Goal: Task Accomplishment & Management: Complete application form

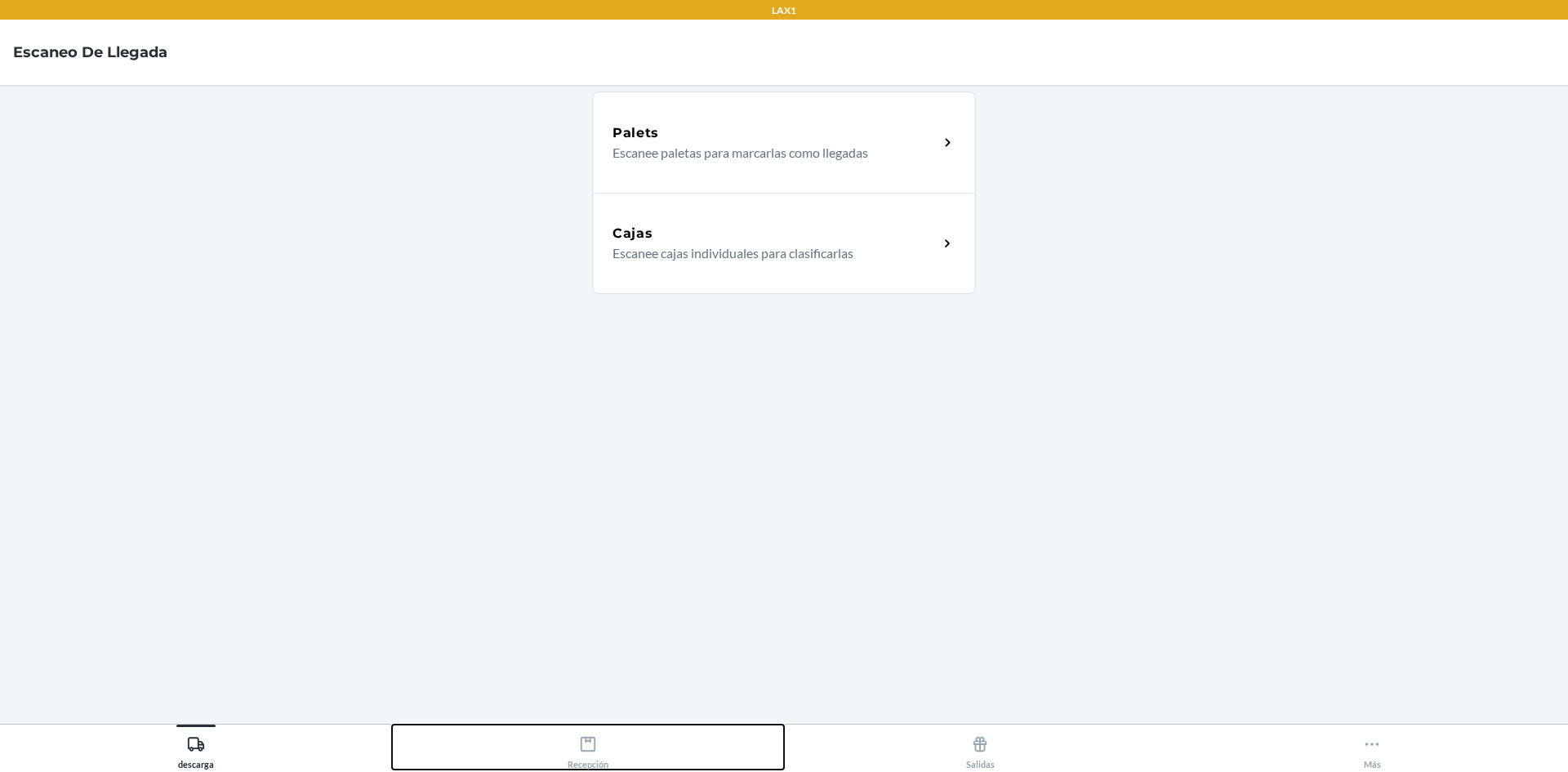
click at [592, 732] on div "Recepción" at bounding box center [588, 749] width 41 height 41
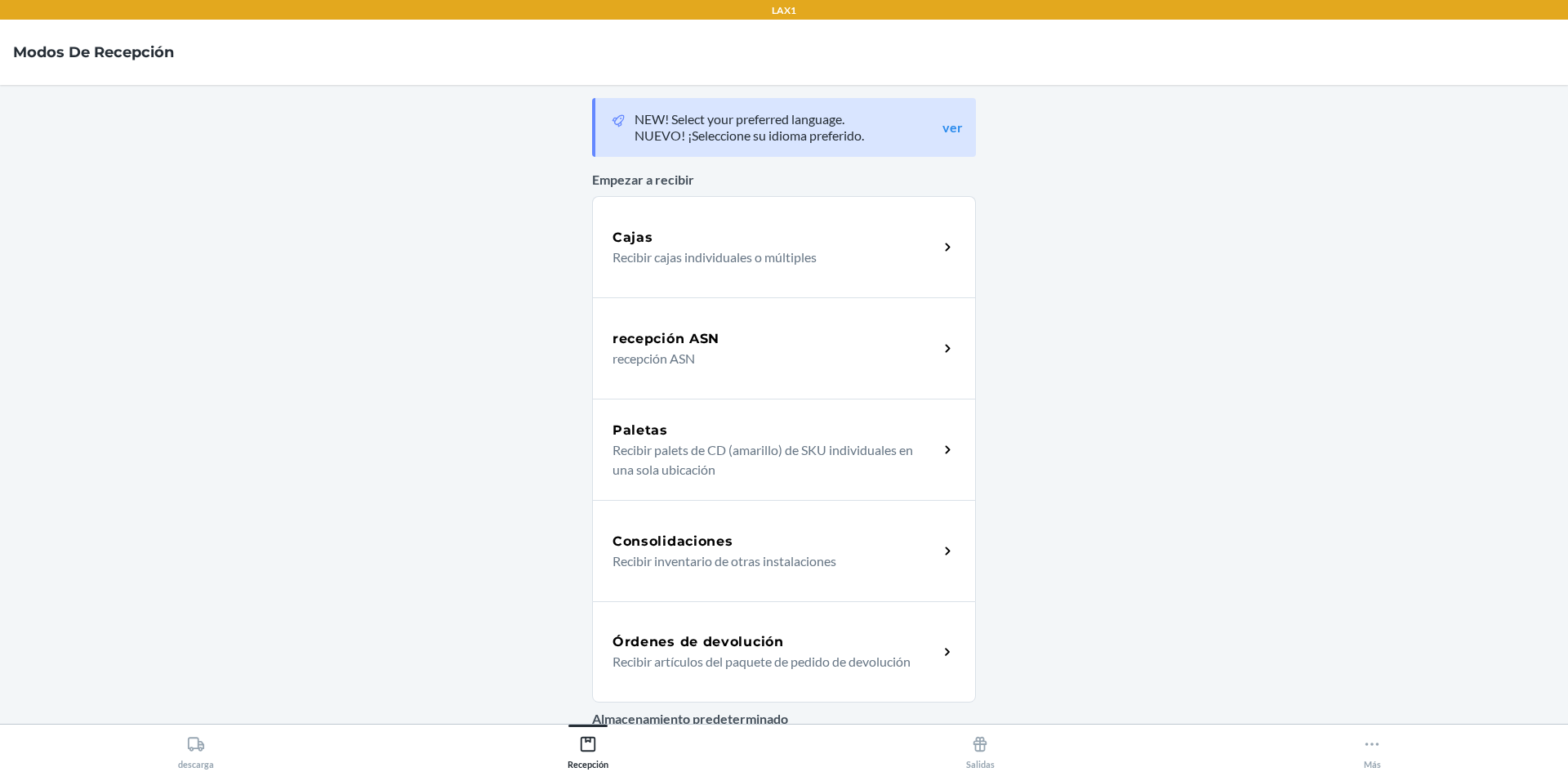
click at [717, 643] on h5 "Órdenes de devolución" at bounding box center [699, 642] width 172 height 20
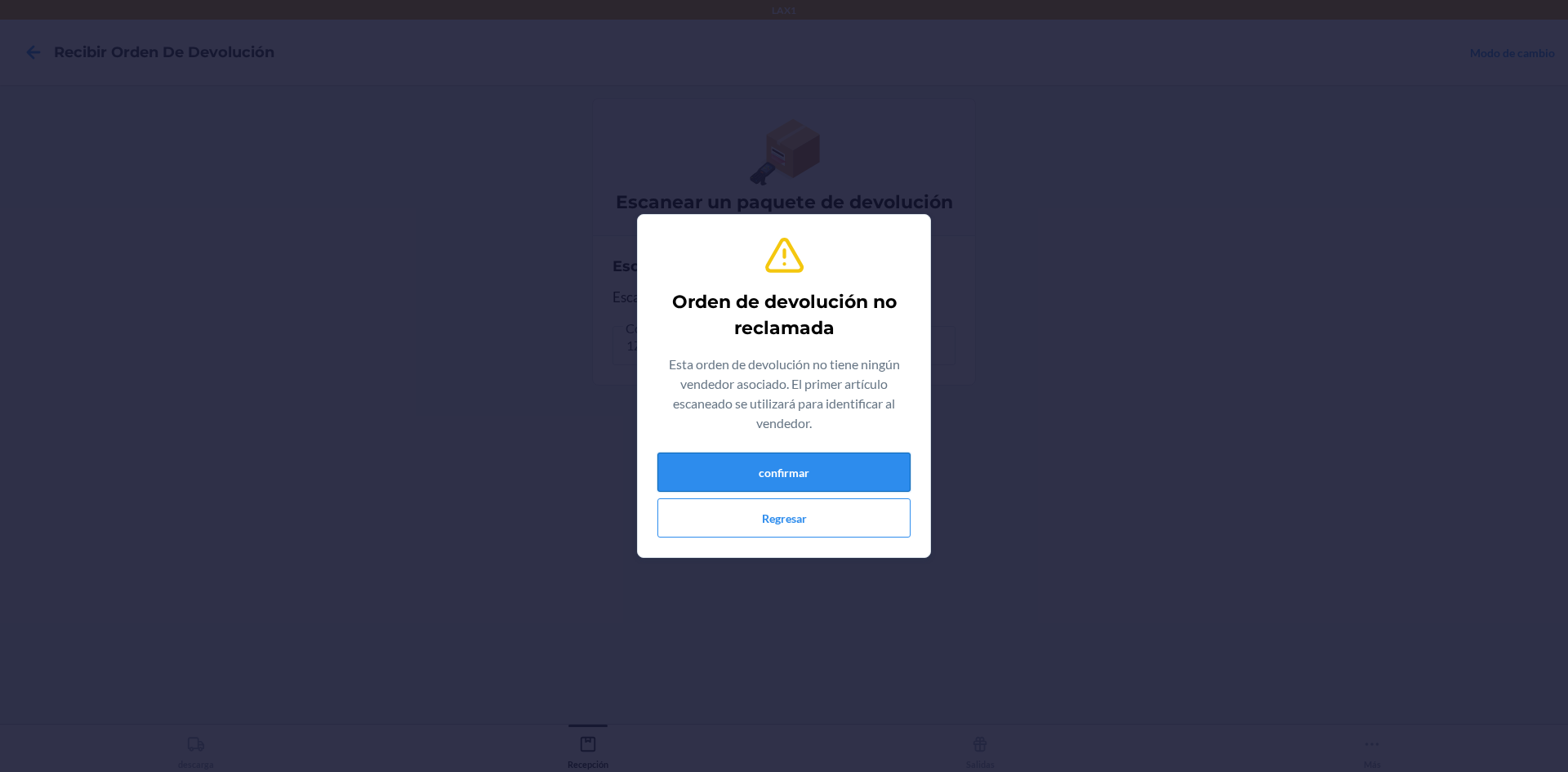
click at [782, 480] on button "confirmar" at bounding box center [783, 472] width 253 height 39
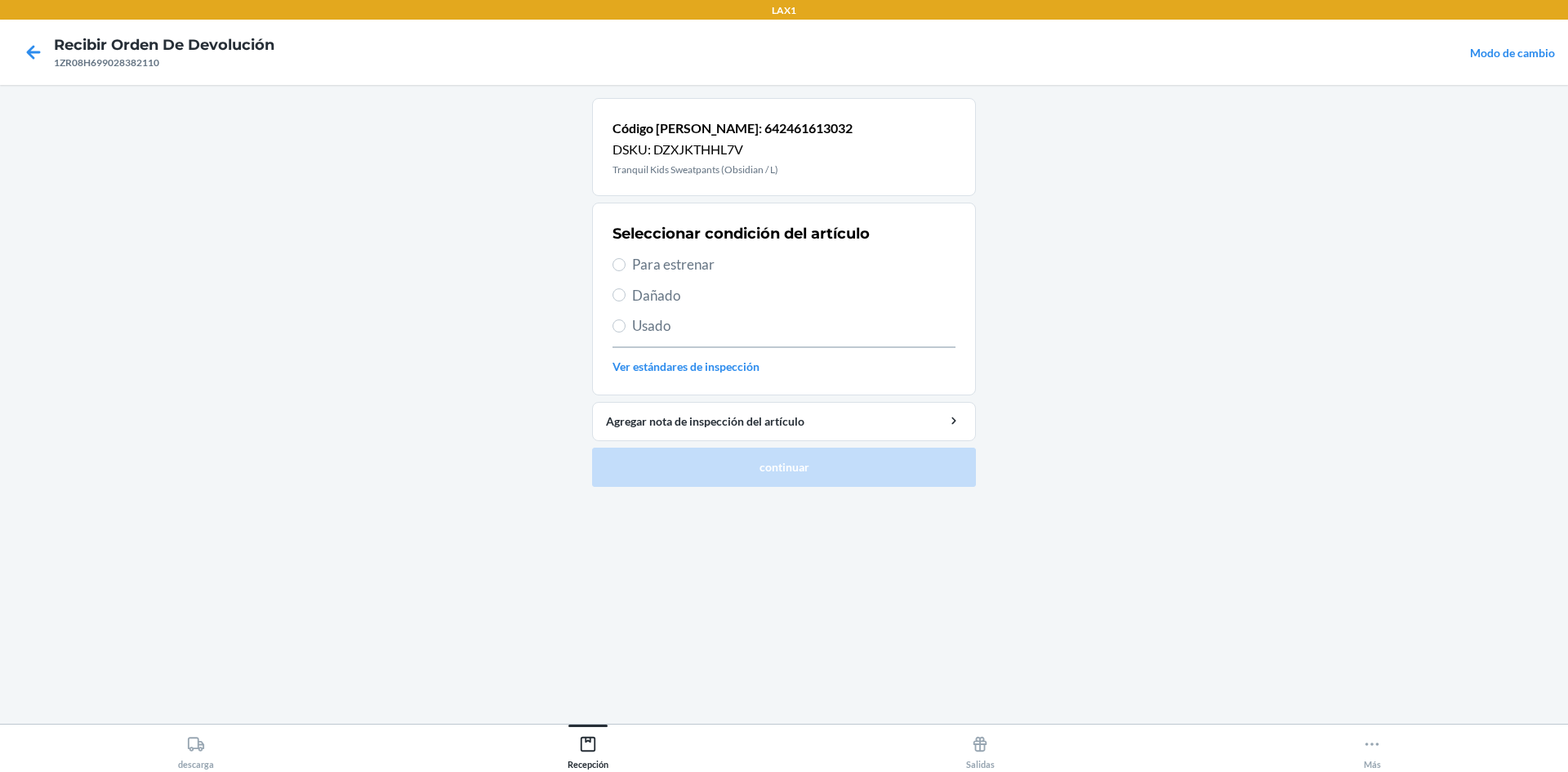
click at [625, 273] on label "Para estrenar" at bounding box center [784, 264] width 343 height 21
click at [625, 271] on input "Para estrenar" at bounding box center [620, 264] width 13 height 13
radio input "true"
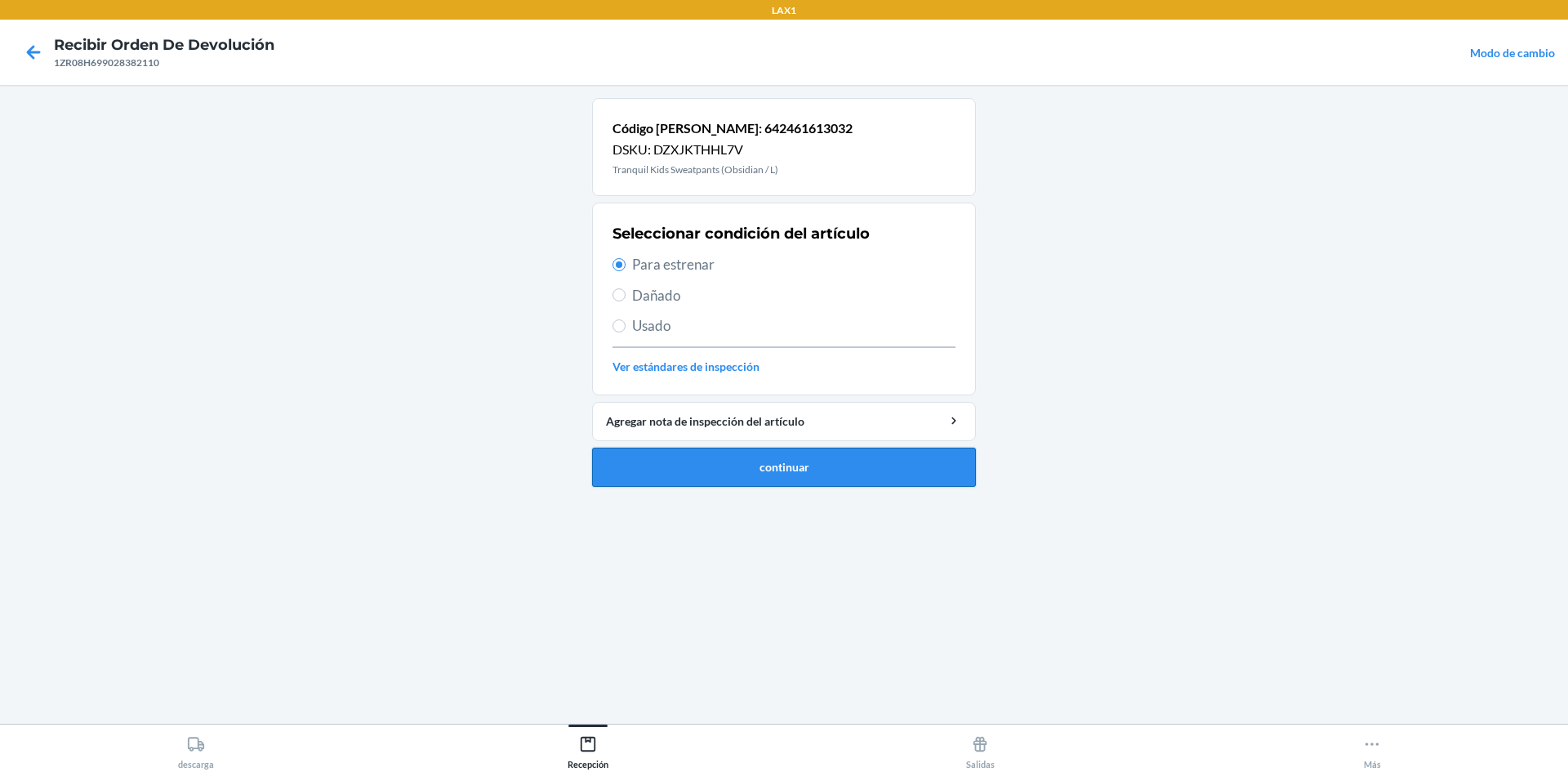
click at [618, 465] on button "continuar" at bounding box center [784, 467] width 384 height 39
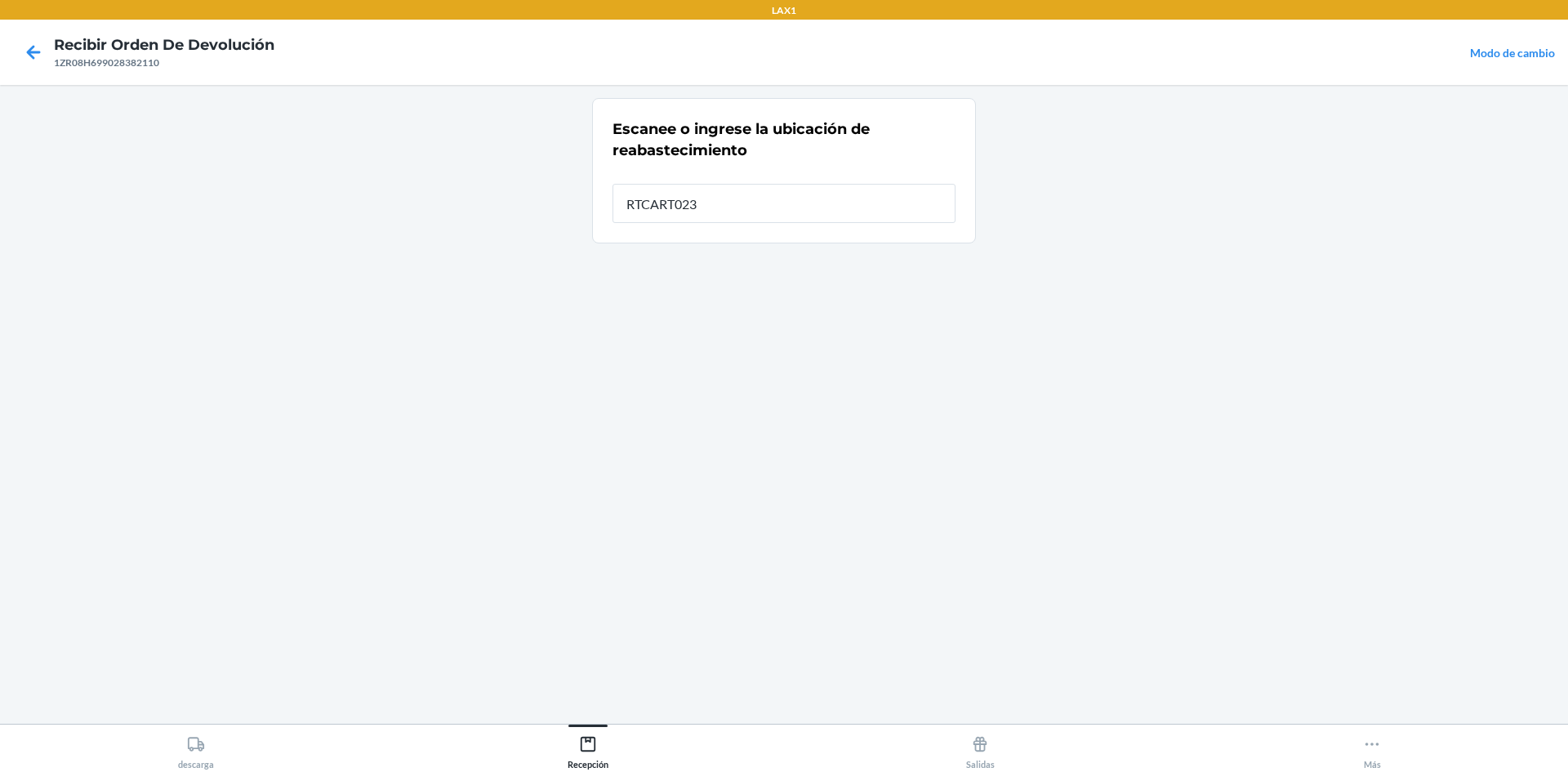
type input "RTCART023"
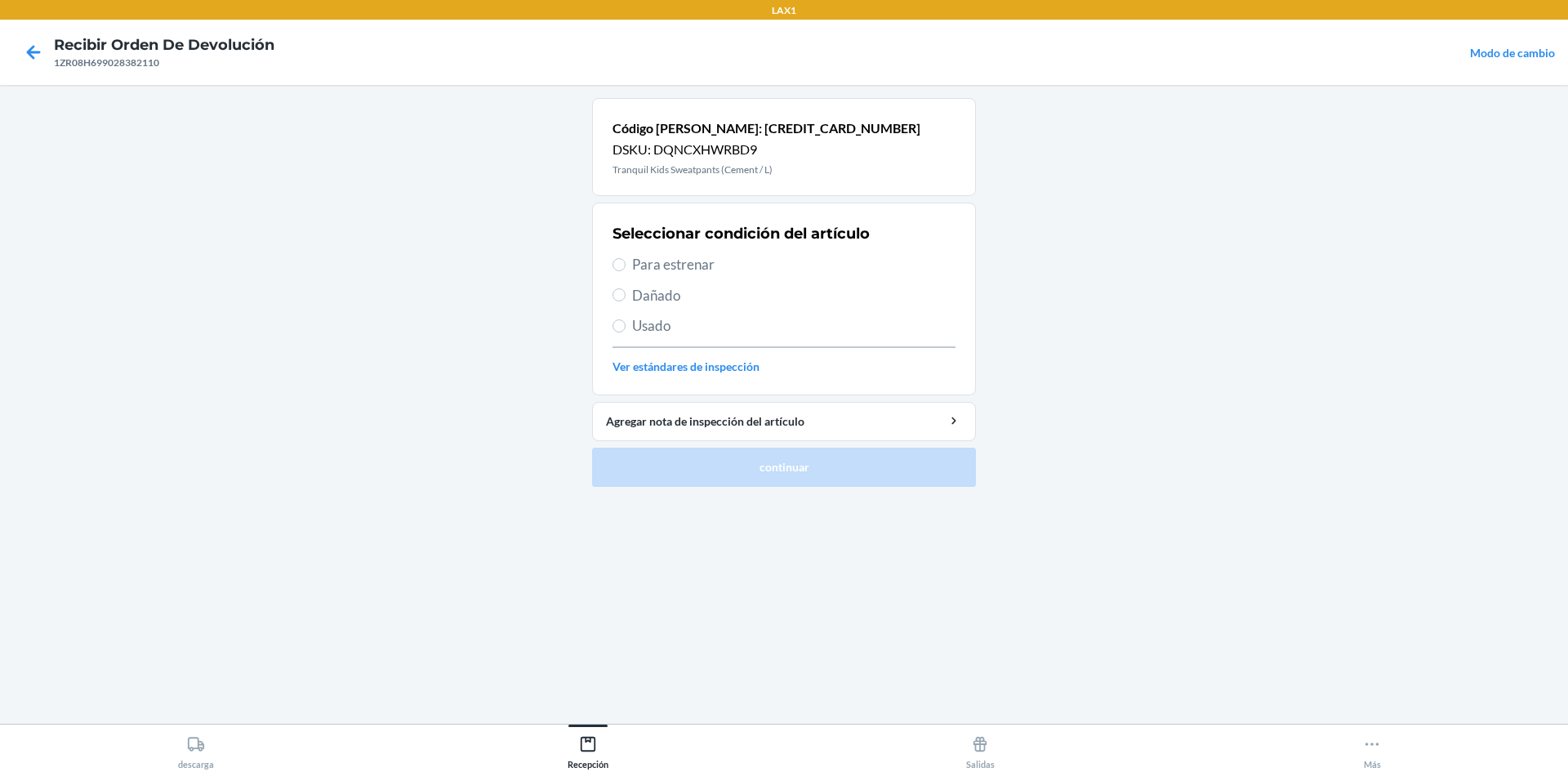
click at [678, 267] on span "Para estrenar" at bounding box center [793, 264] width 323 height 21
click at [626, 267] on input "Para estrenar" at bounding box center [620, 264] width 13 height 13
radio input "true"
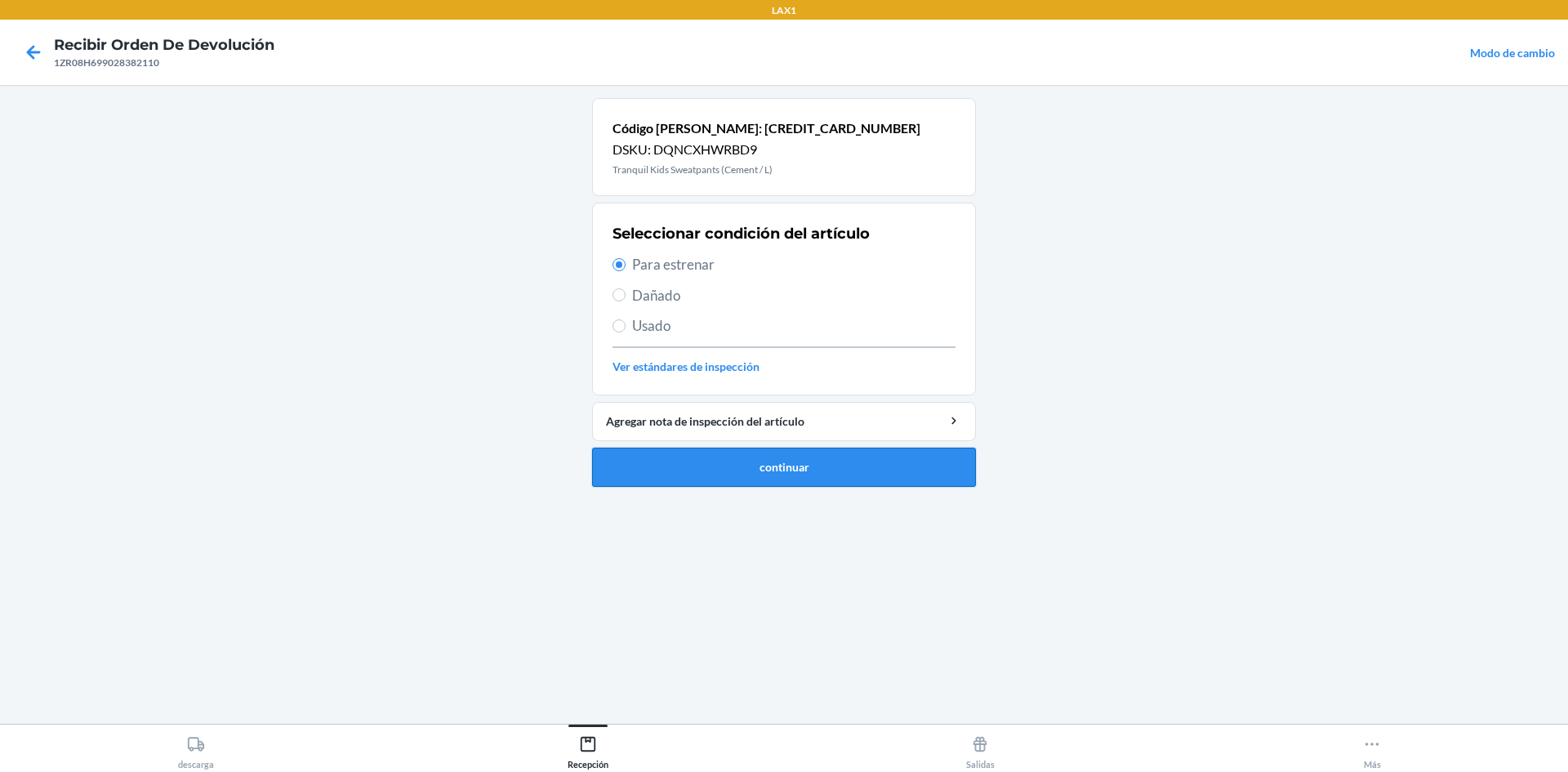
click at [782, 460] on button "continuar" at bounding box center [784, 467] width 384 height 39
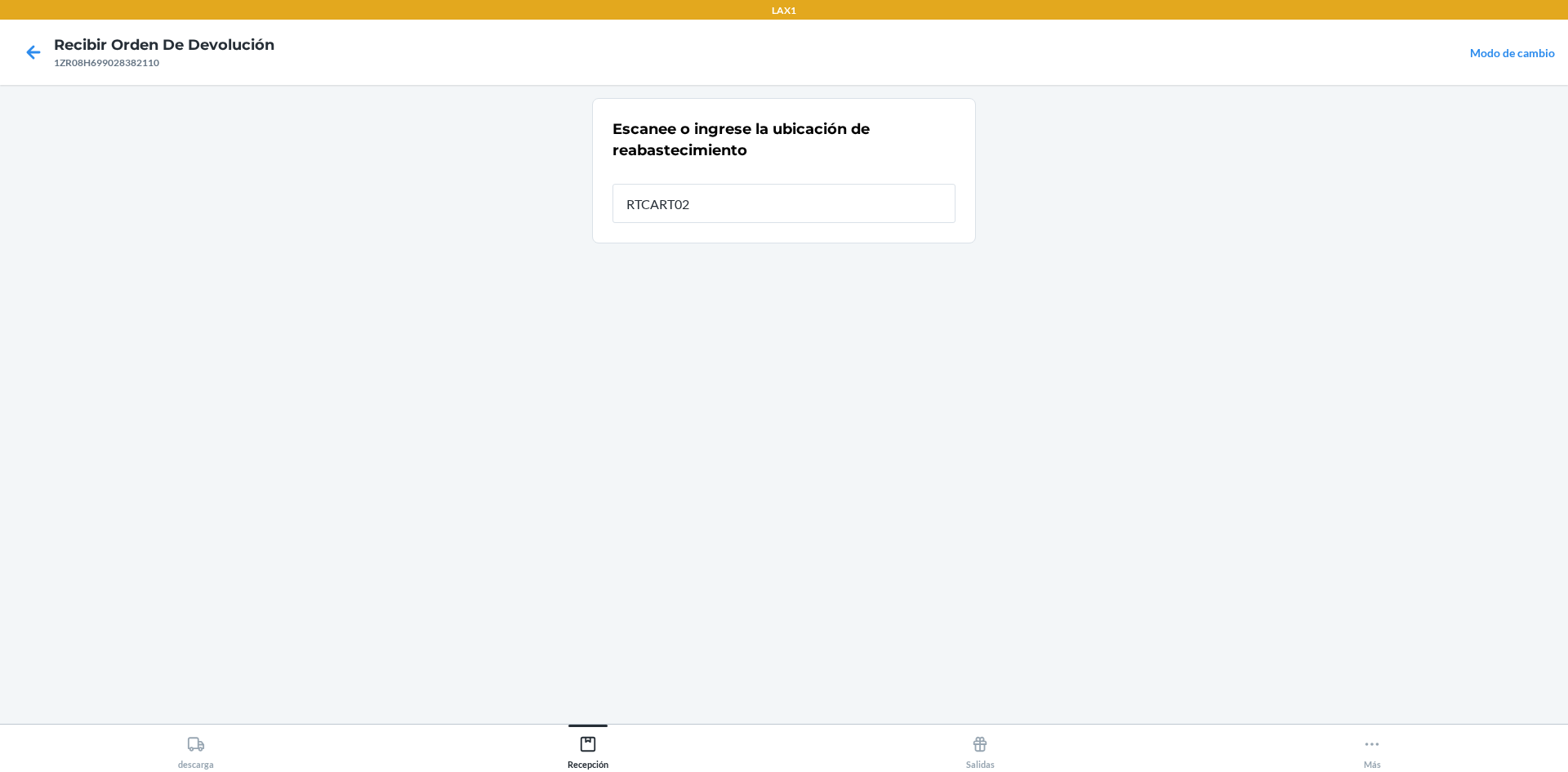
type input "RTCART023"
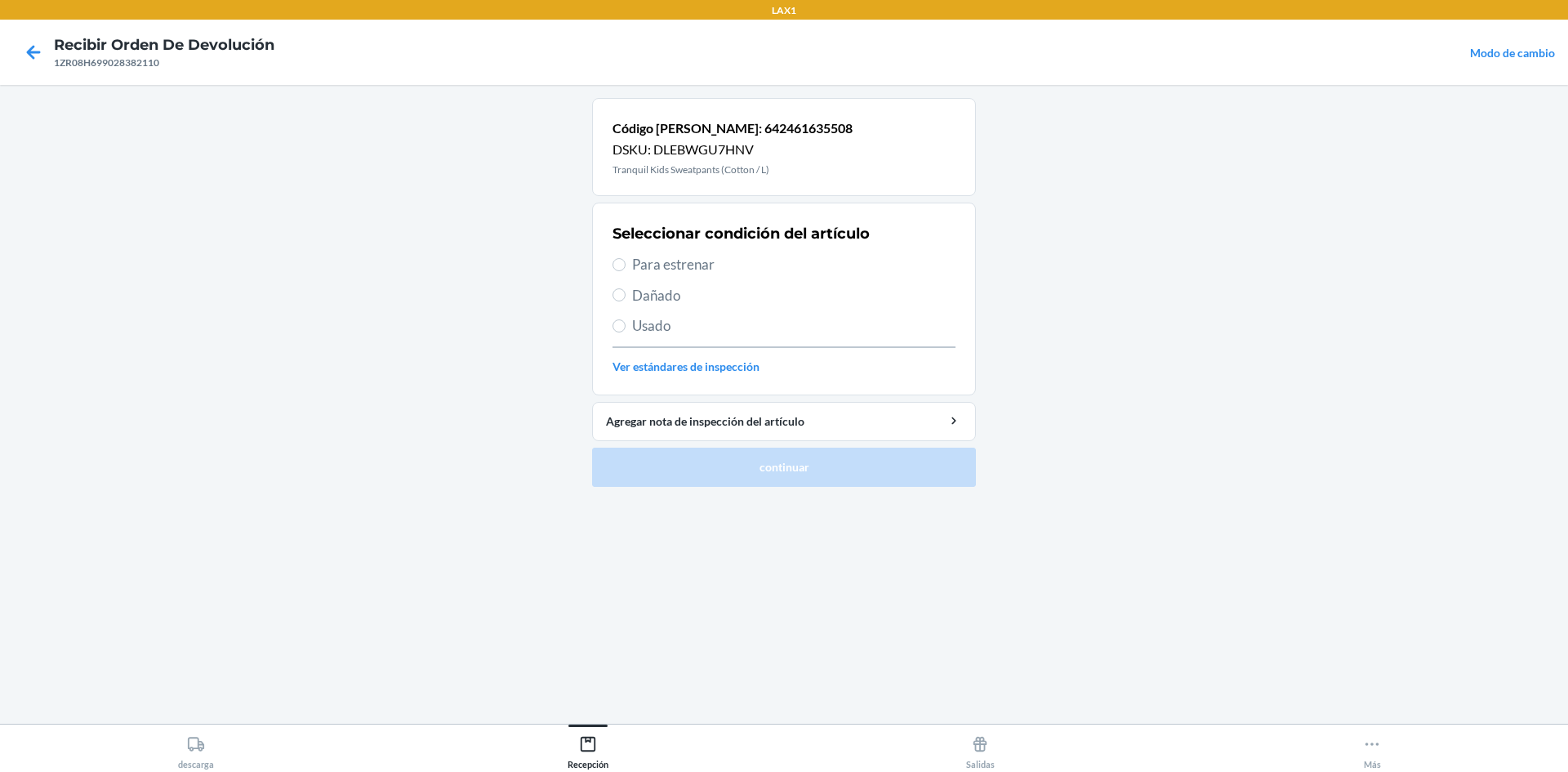
click at [769, 265] on span "Para estrenar" at bounding box center [793, 264] width 323 height 21
click at [626, 265] on input "Para estrenar" at bounding box center [620, 264] width 13 height 13
radio input "true"
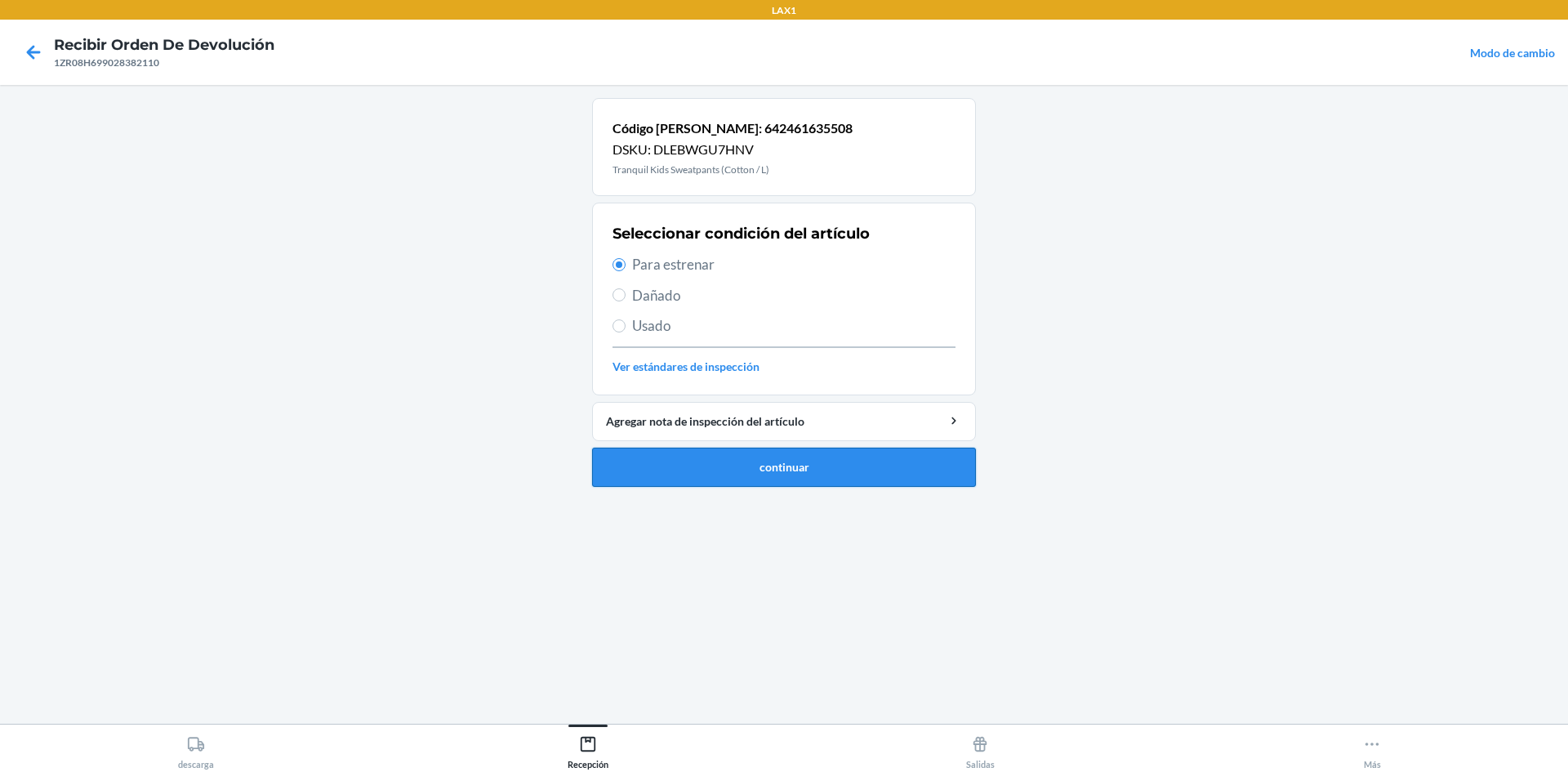
click at [782, 472] on button "continuar" at bounding box center [784, 467] width 384 height 39
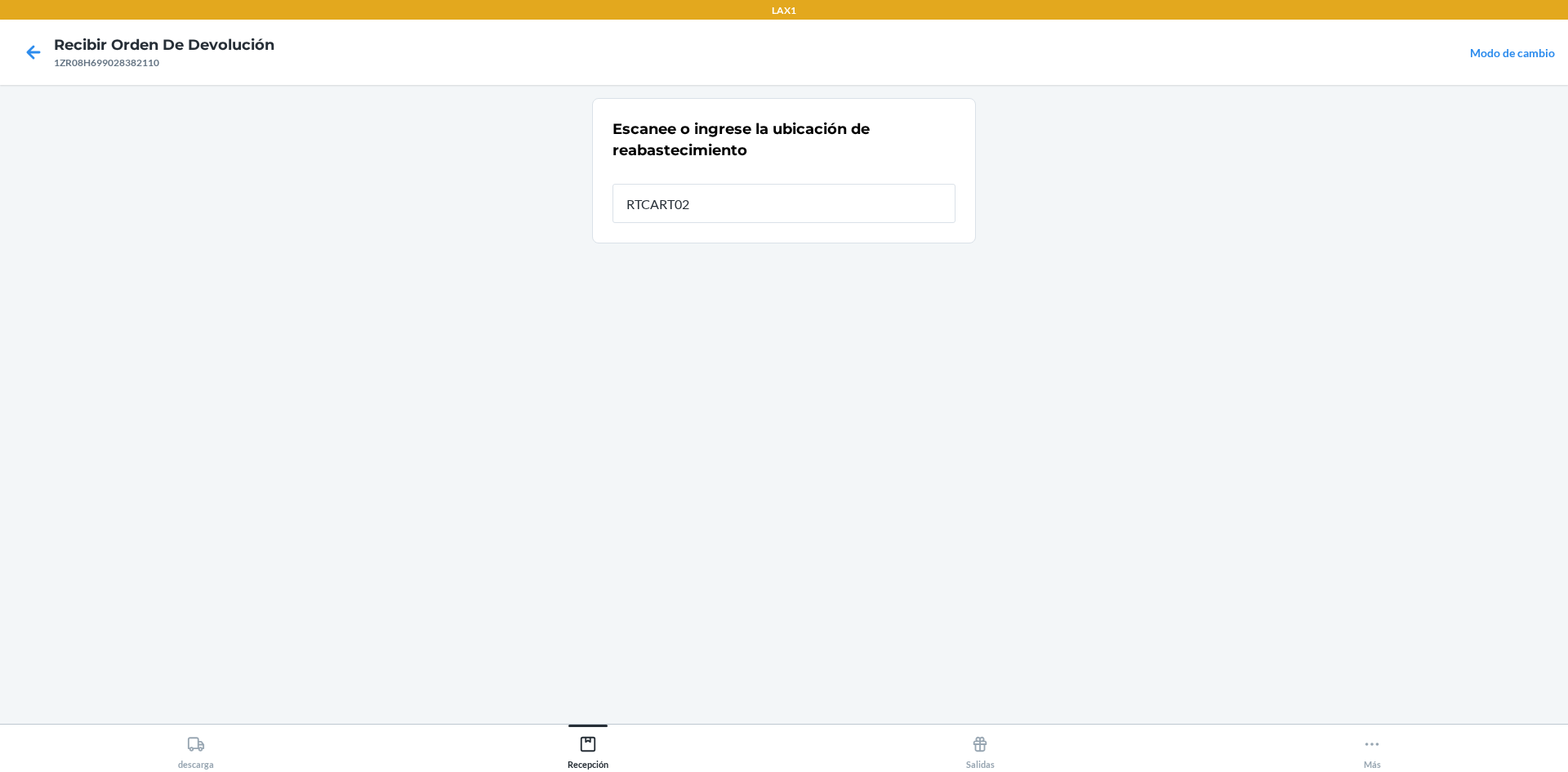
type input "RTCART023"
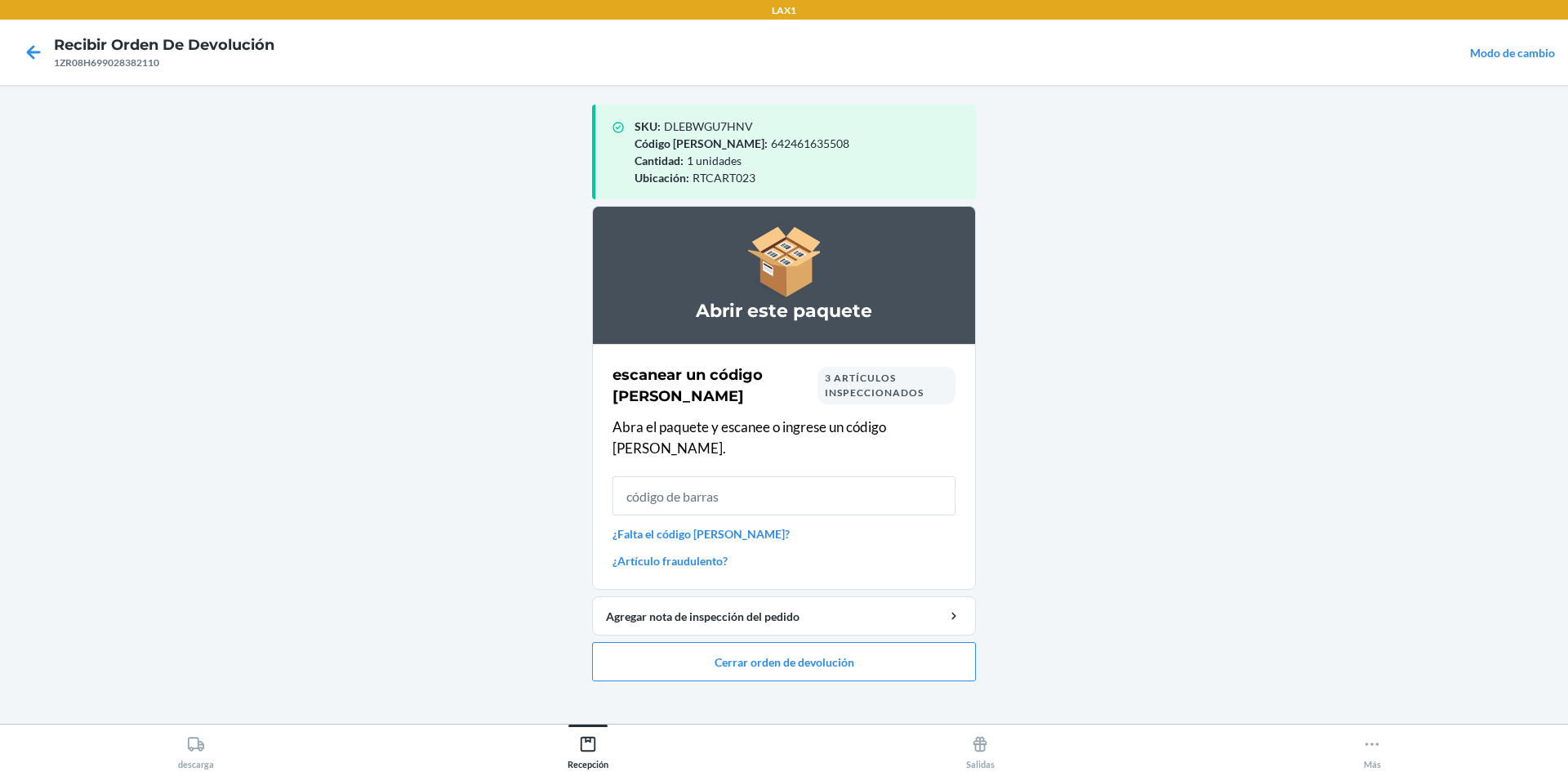
click at [782, 476] on input "text" at bounding box center [784, 496] width 343 height 39
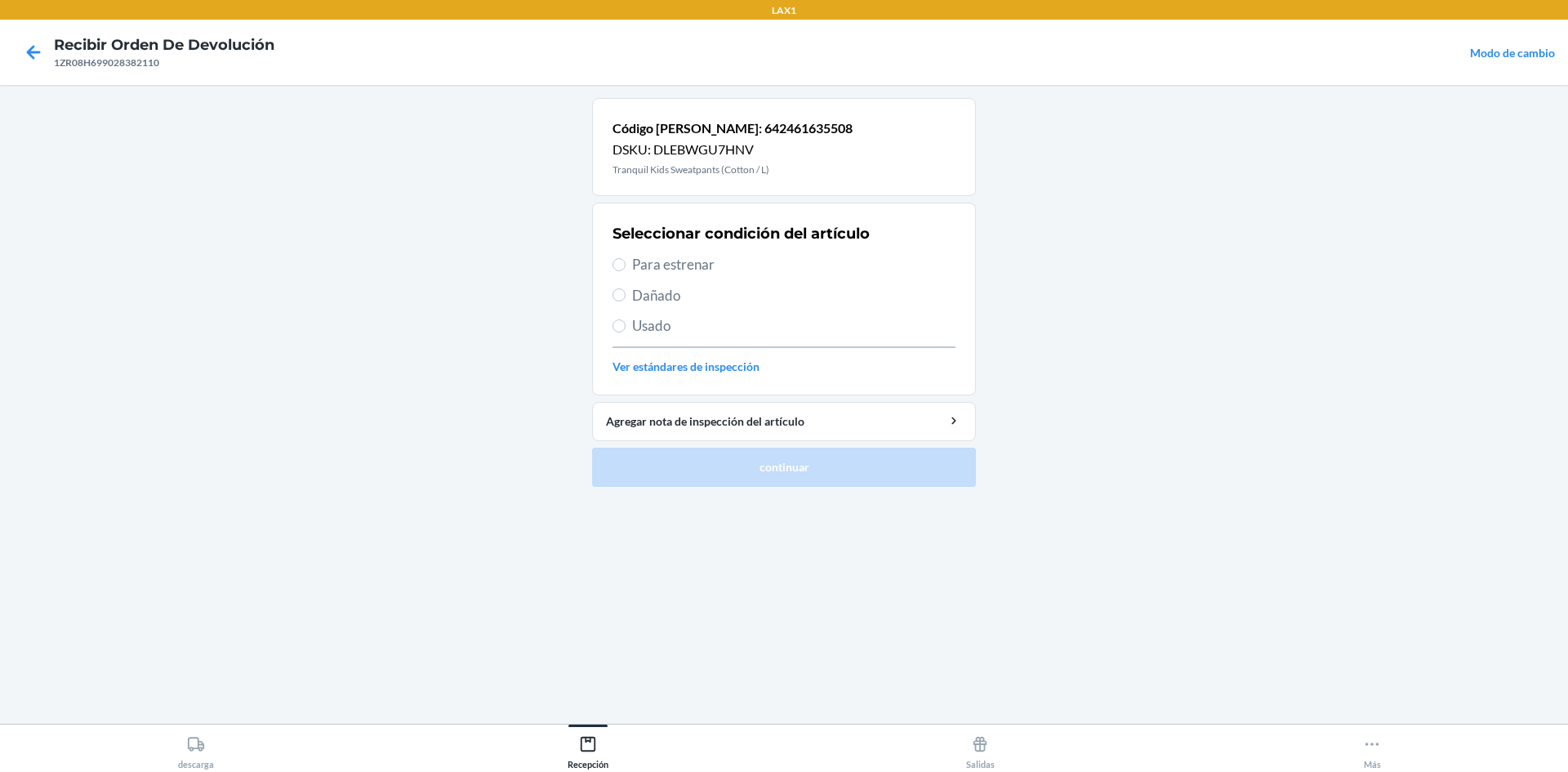
click at [669, 258] on span "Para estrenar" at bounding box center [793, 264] width 323 height 21
click at [626, 258] on input "Para estrenar" at bounding box center [620, 264] width 13 height 13
radio input "true"
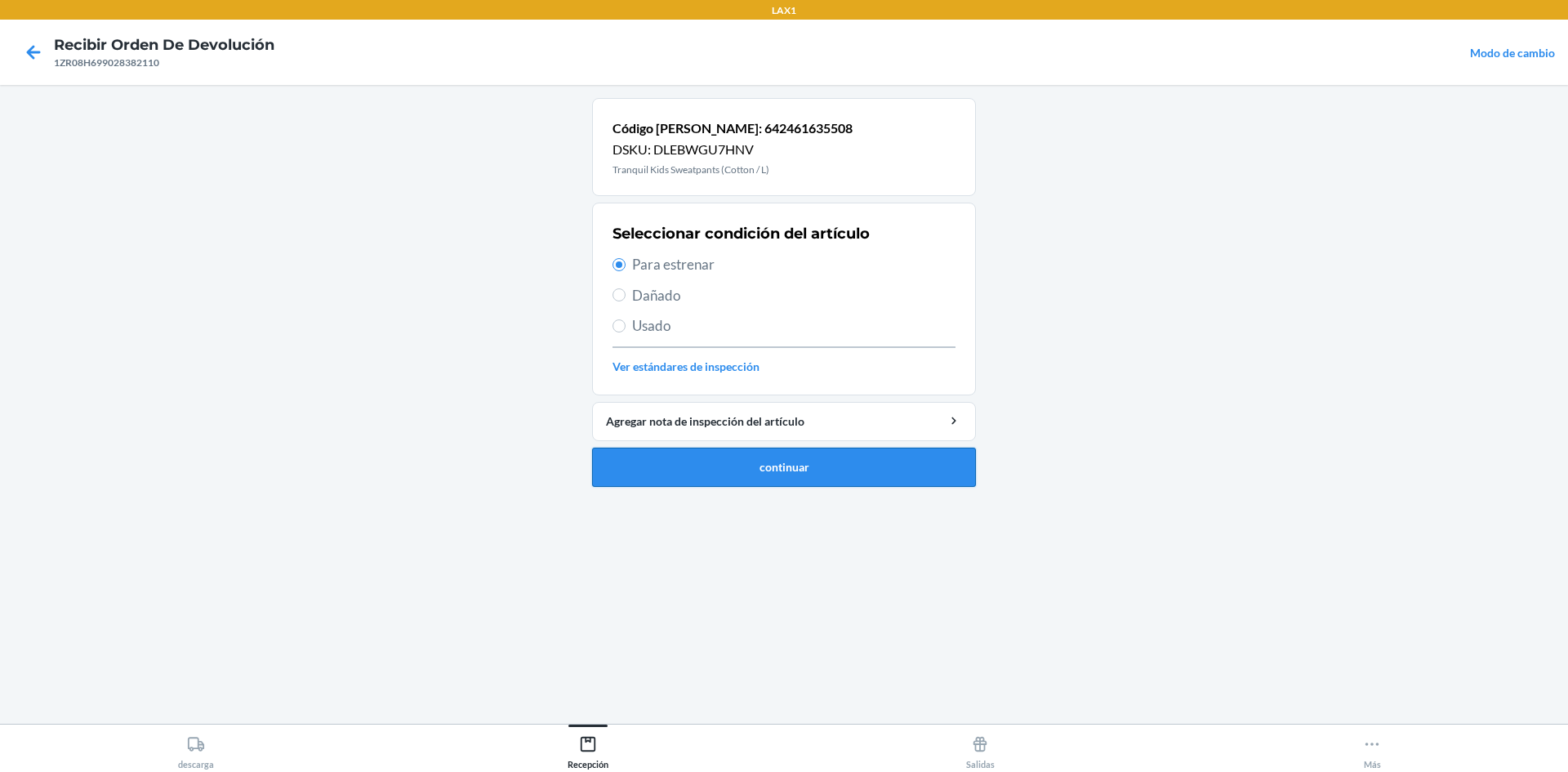
click at [782, 454] on button "continuar" at bounding box center [784, 467] width 384 height 39
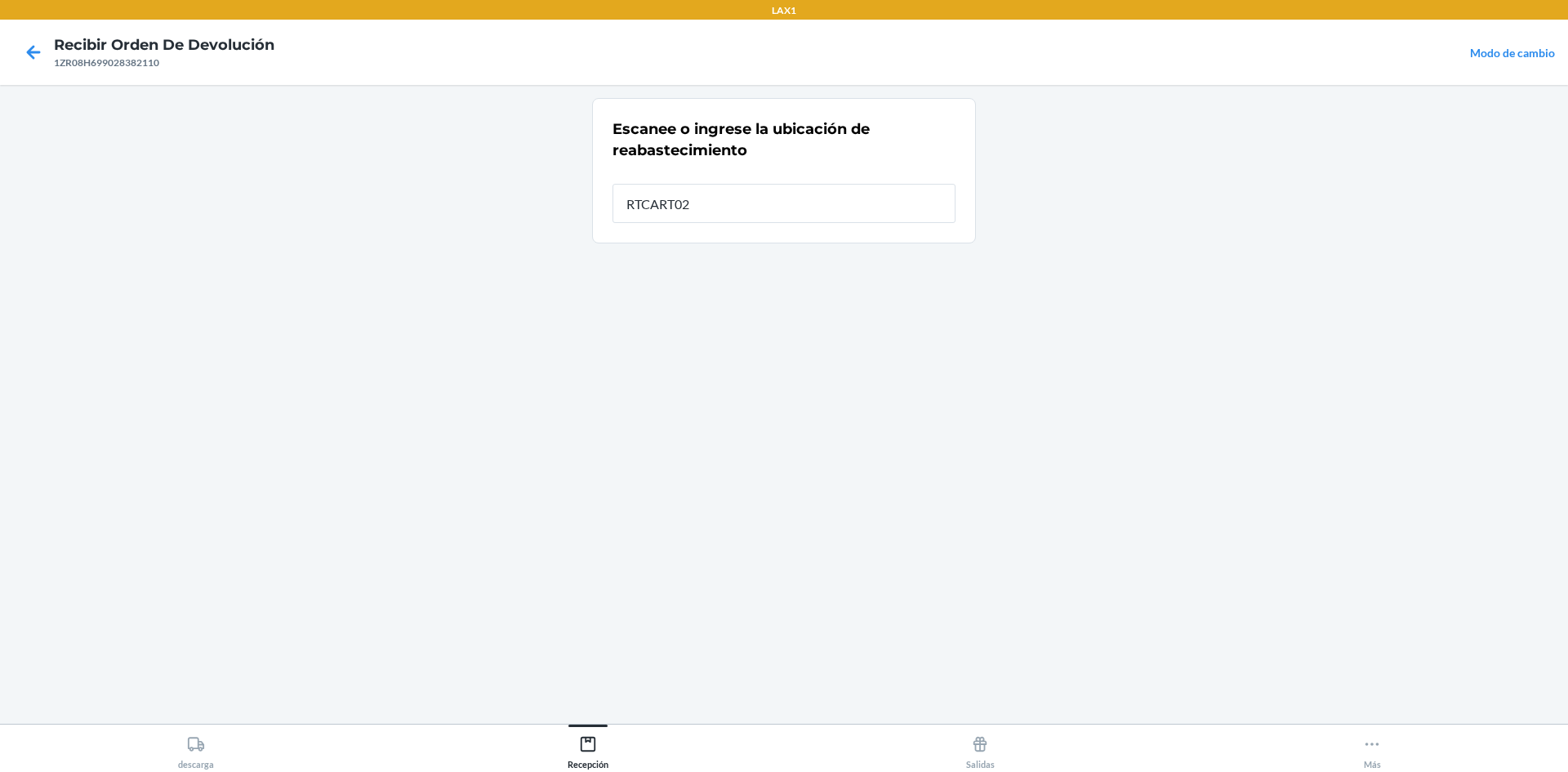
type input "RTCART023"
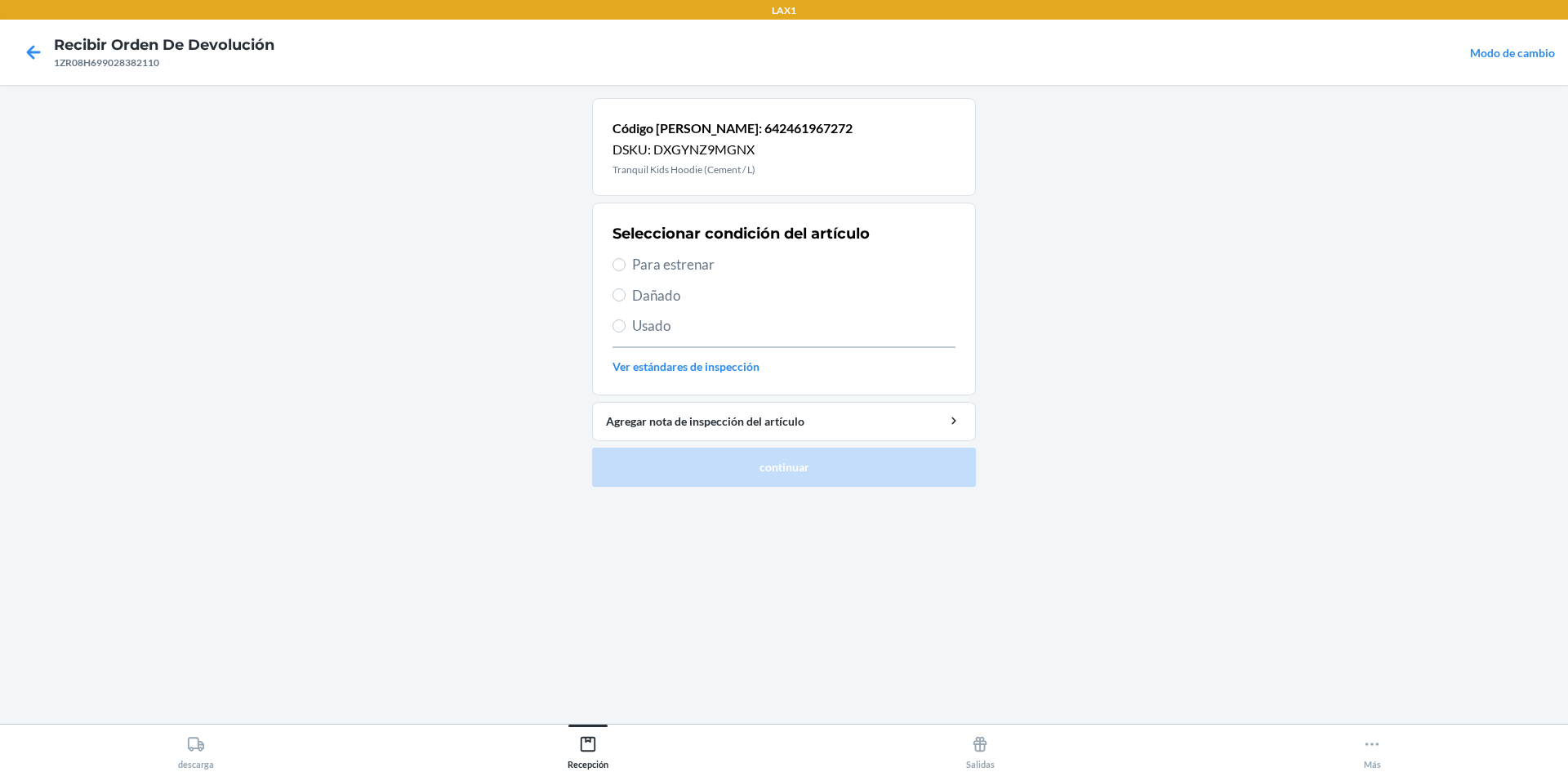
click at [705, 272] on span "Para estrenar" at bounding box center [793, 264] width 323 height 21
click at [626, 271] on input "Para estrenar" at bounding box center [620, 264] width 13 height 13
radio input "true"
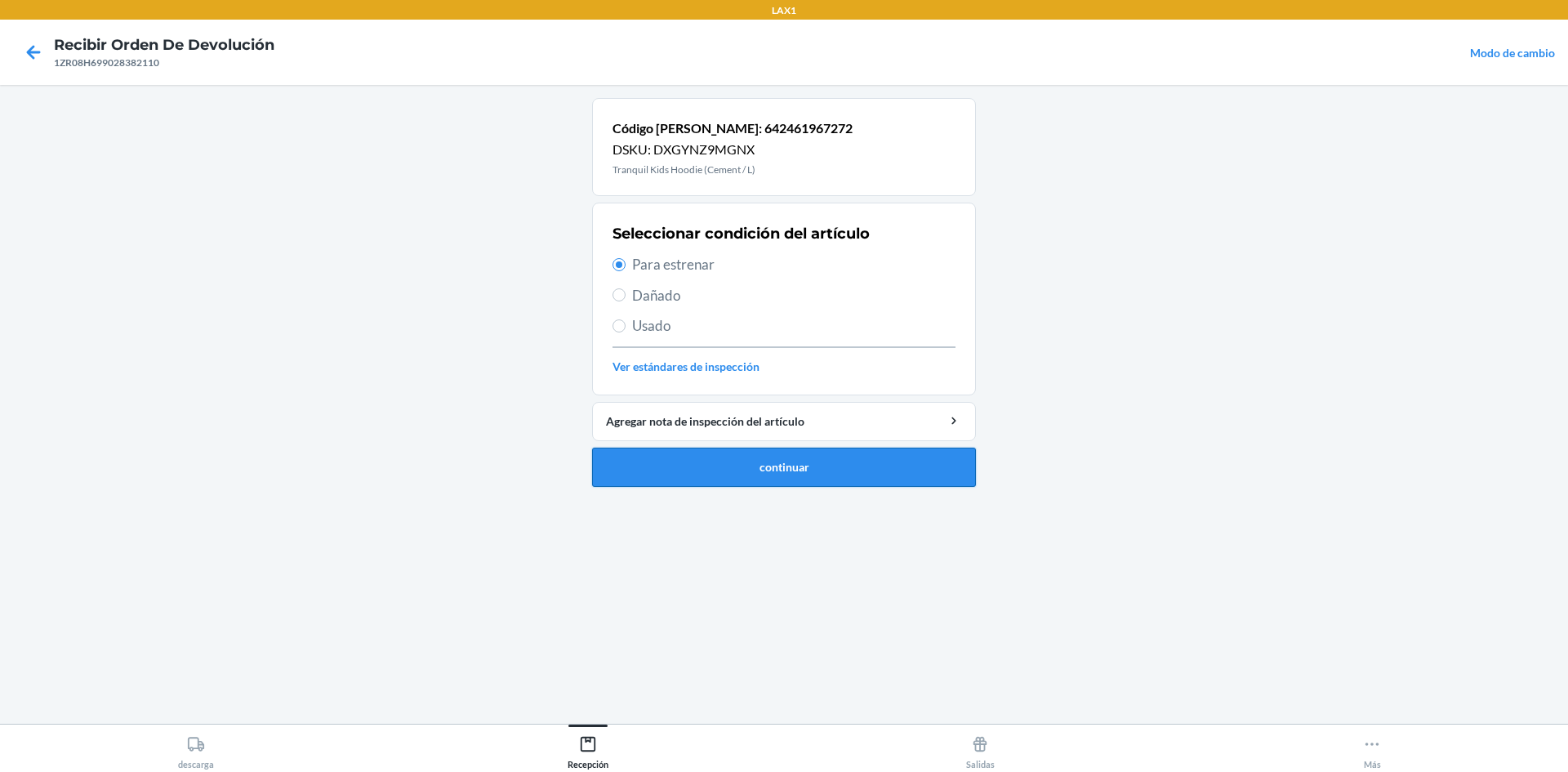
click at [782, 460] on button "continuar" at bounding box center [784, 467] width 384 height 39
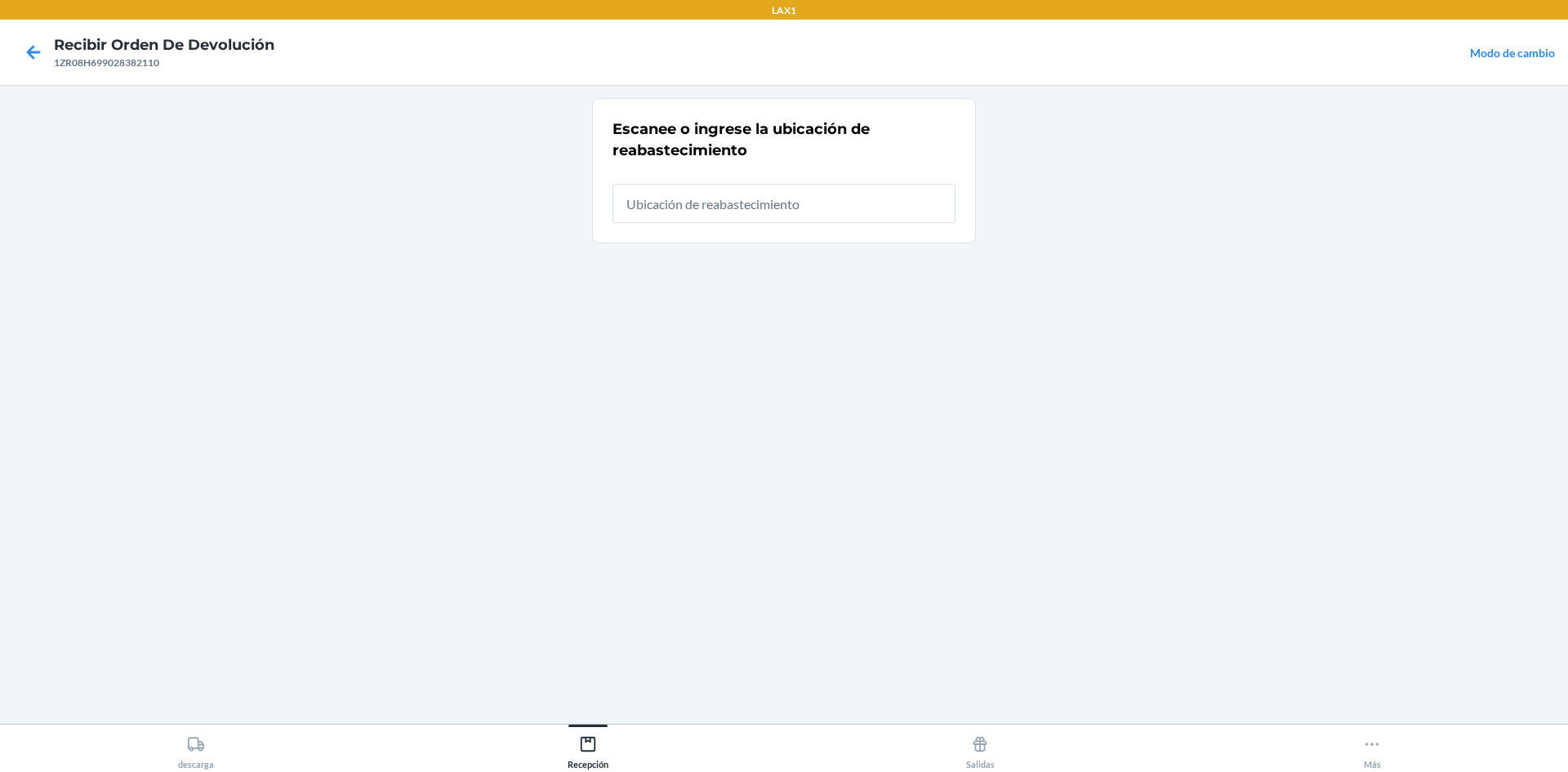
click at [755, 190] on input "text" at bounding box center [784, 204] width 343 height 39
type input "RTCART023"
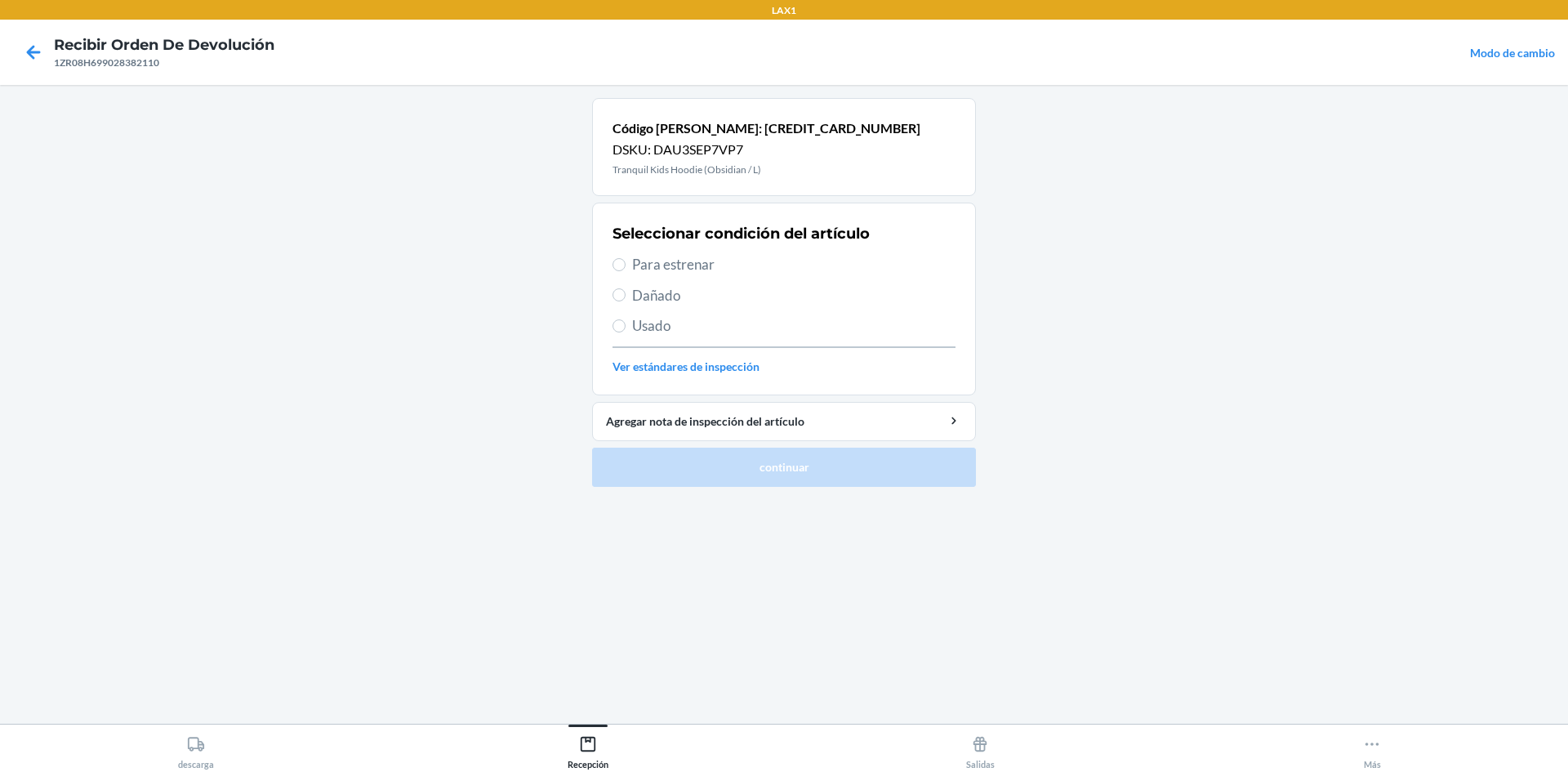
click at [647, 334] on span "Usado" at bounding box center [793, 326] width 323 height 21
click at [626, 332] on input "Usado" at bounding box center [620, 326] width 13 height 13
radio input "true"
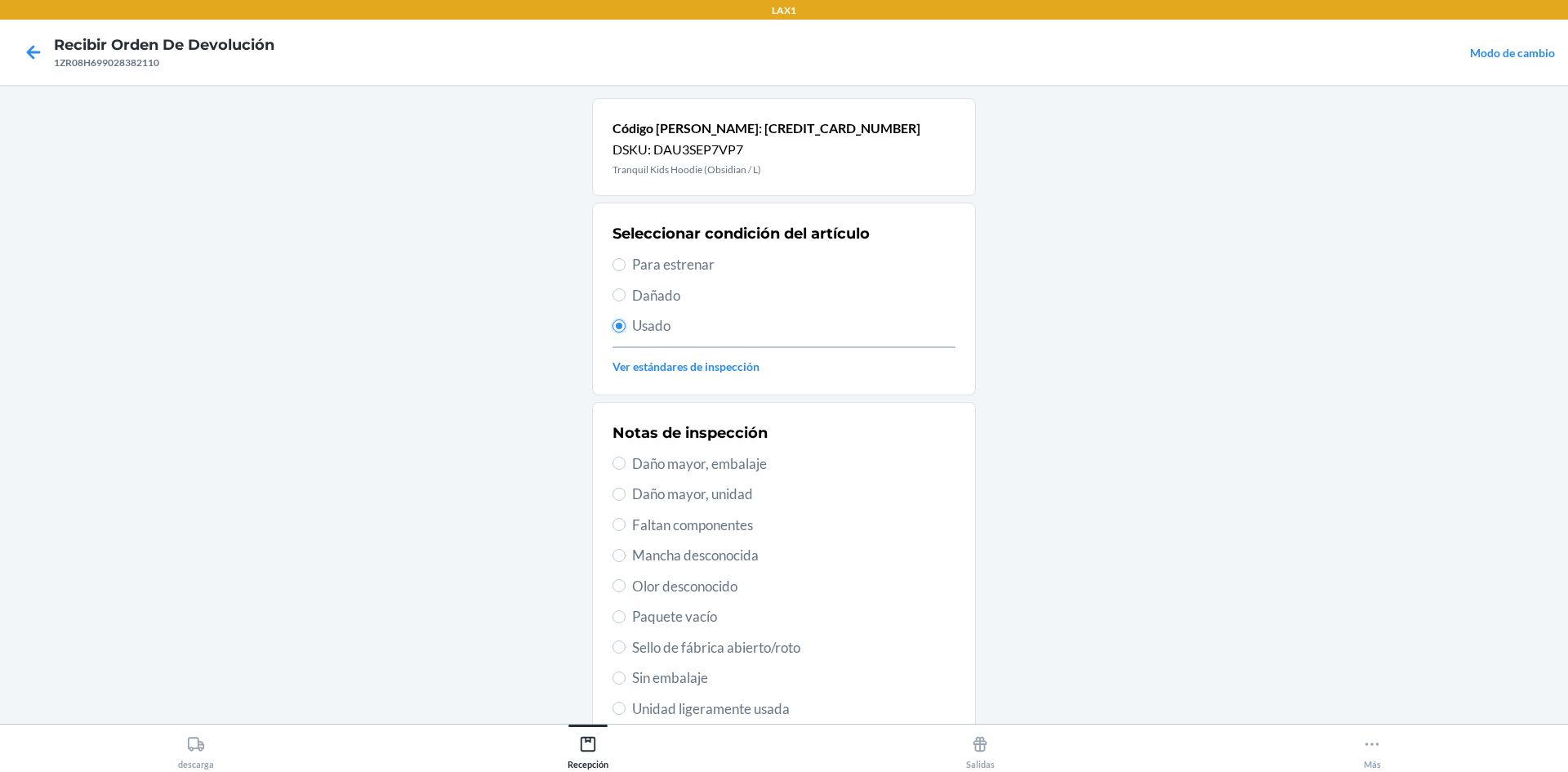
scroll to position [212, 0]
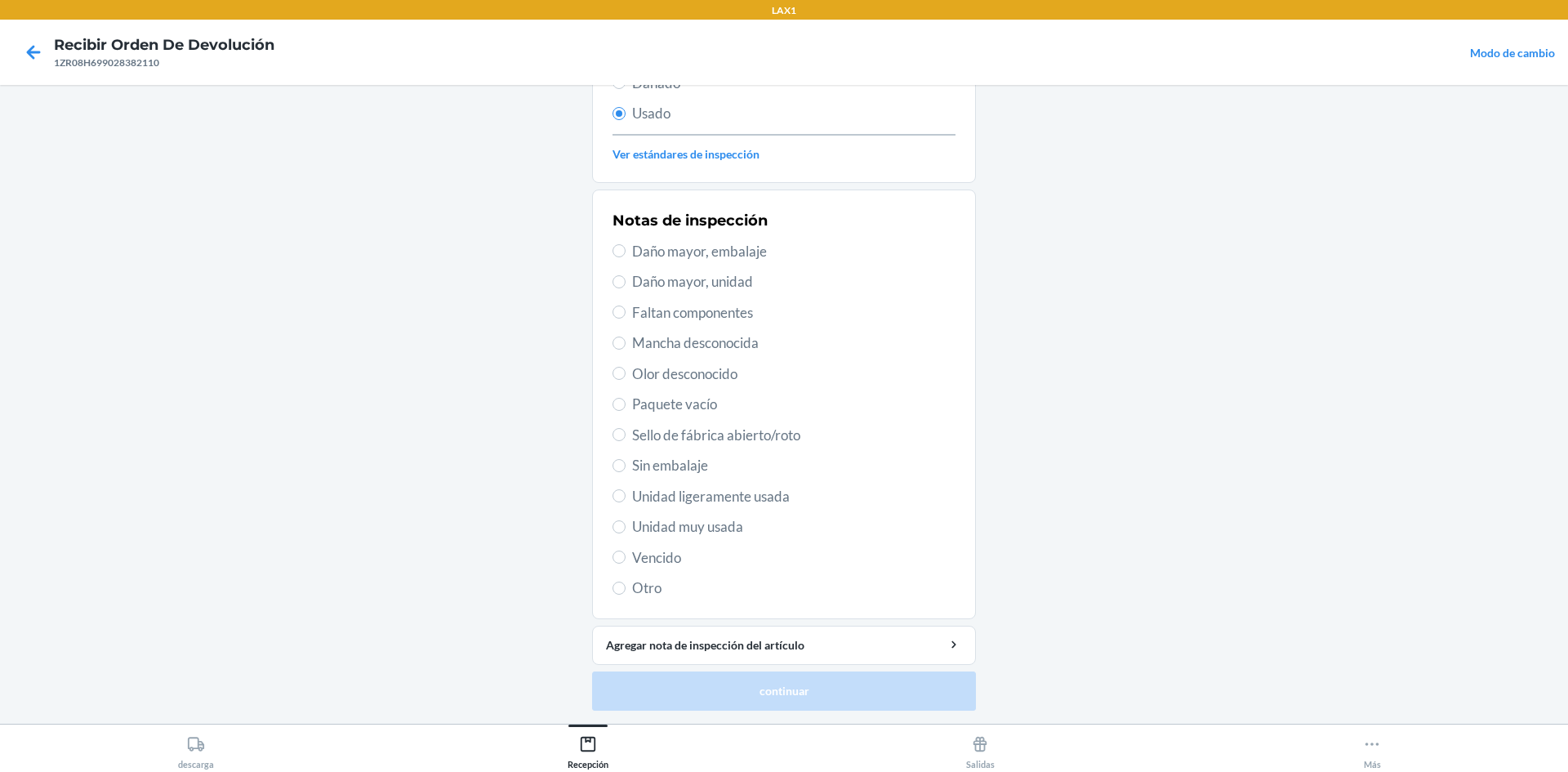
click at [675, 498] on span "Unidad ligeramente usada" at bounding box center [793, 497] width 323 height 21
click at [626, 498] on input "Unidad ligeramente usada" at bounding box center [620, 496] width 13 height 13
radio input "true"
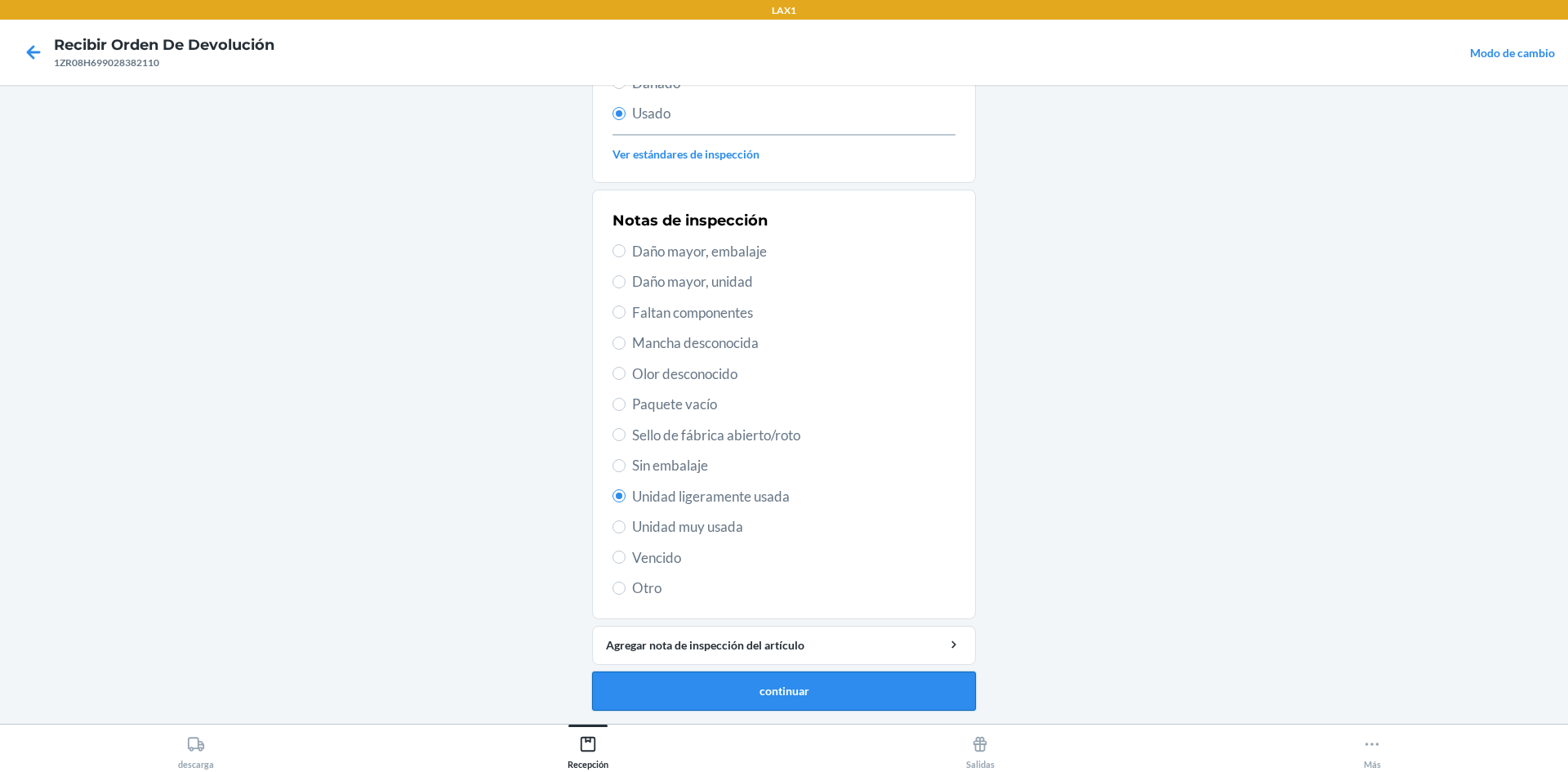
click at [686, 681] on button "continuar" at bounding box center [784, 691] width 384 height 39
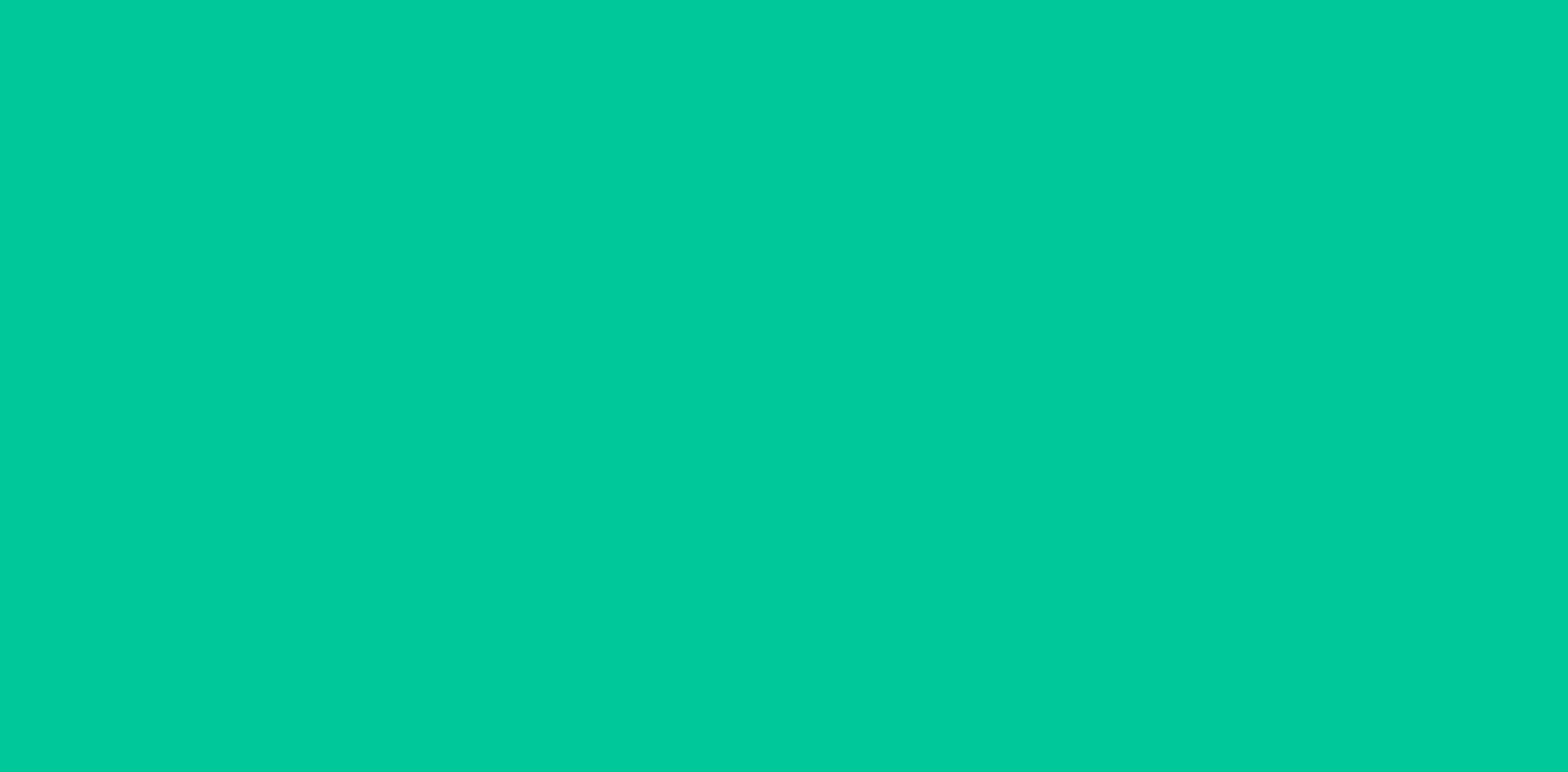
scroll to position [0, 0]
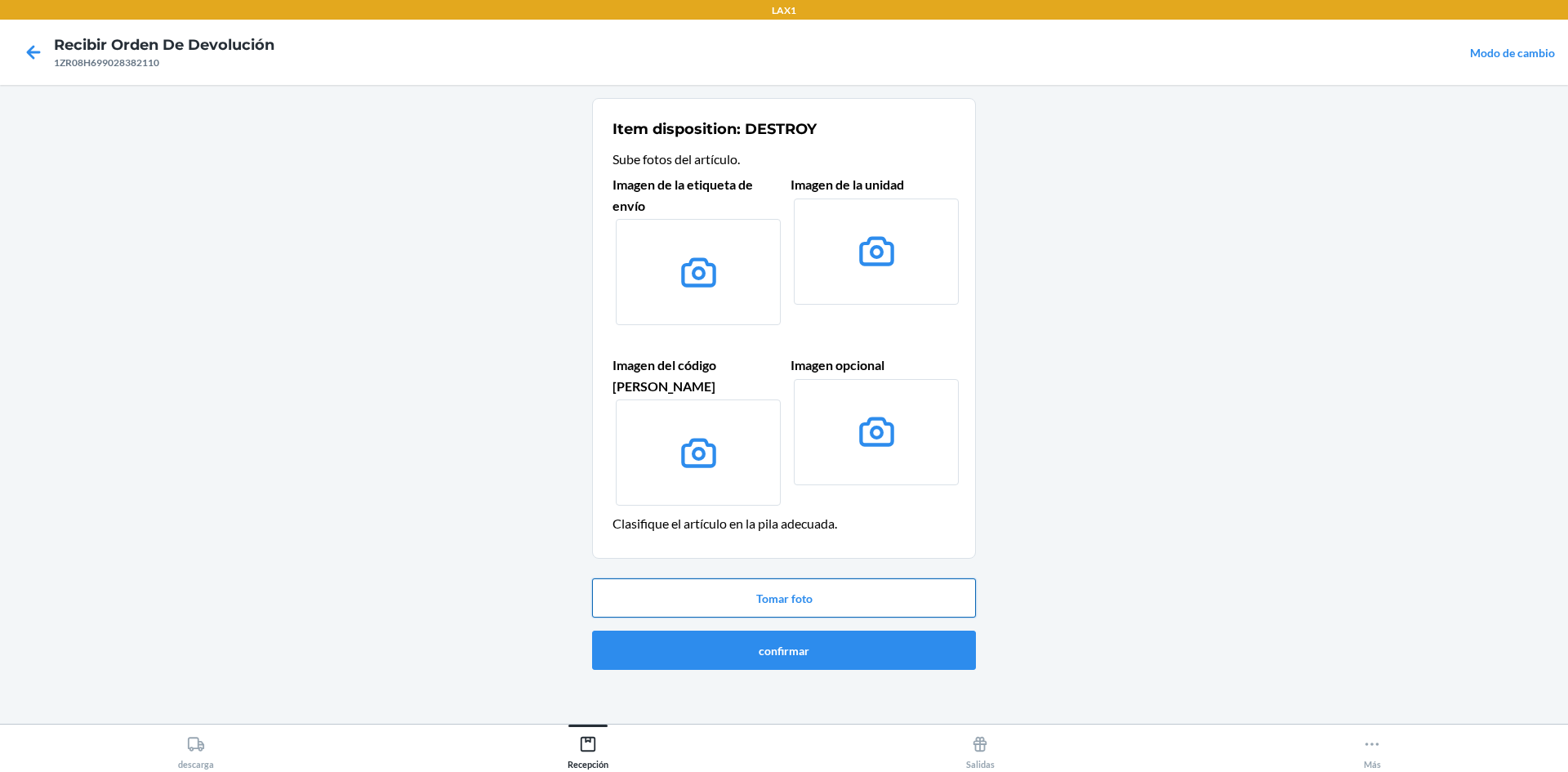
click at [741, 579] on button "Tomar foto" at bounding box center [784, 598] width 384 height 39
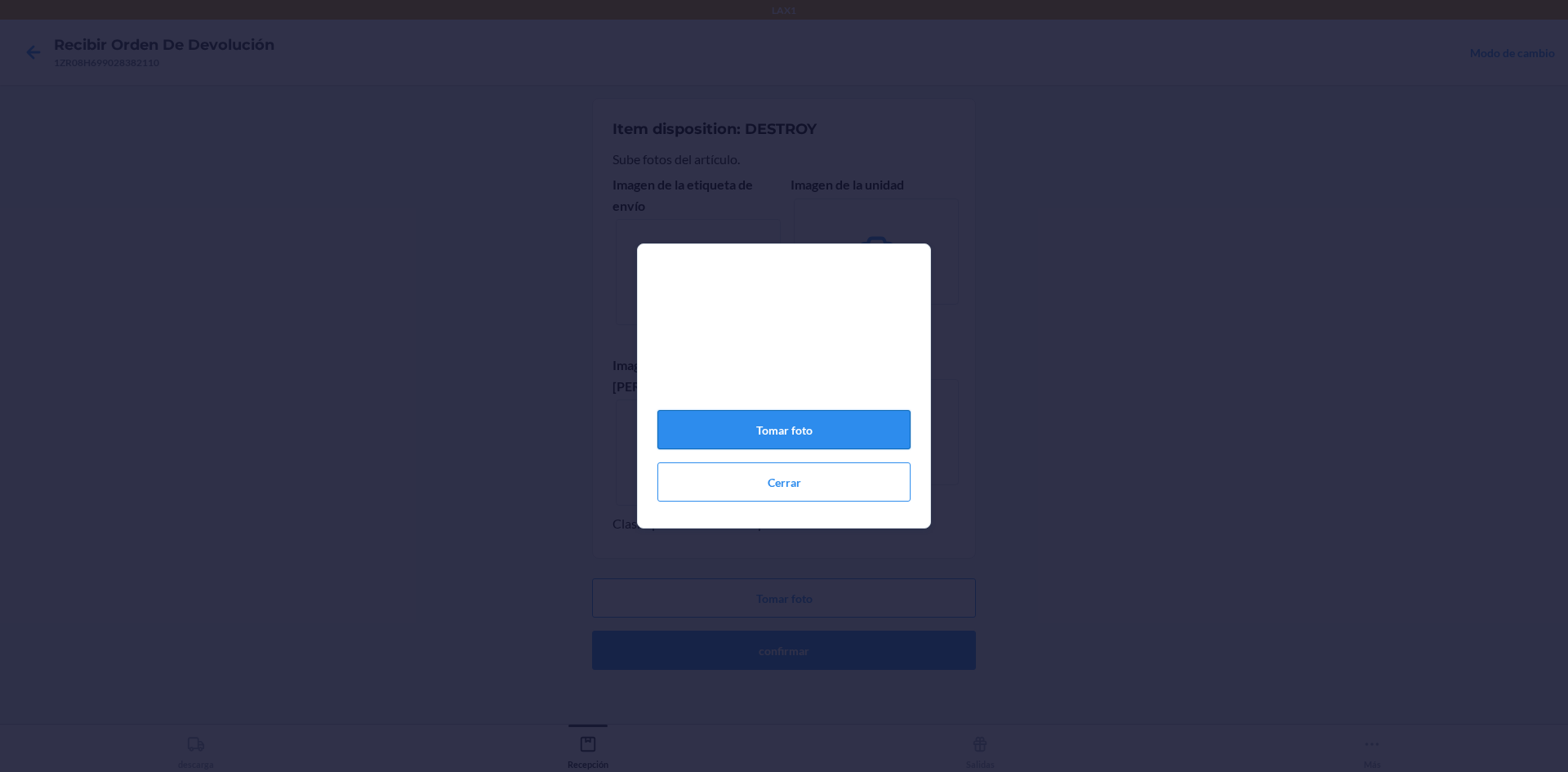
click at [738, 445] on button "Tomar foto" at bounding box center [783, 430] width 253 height 39
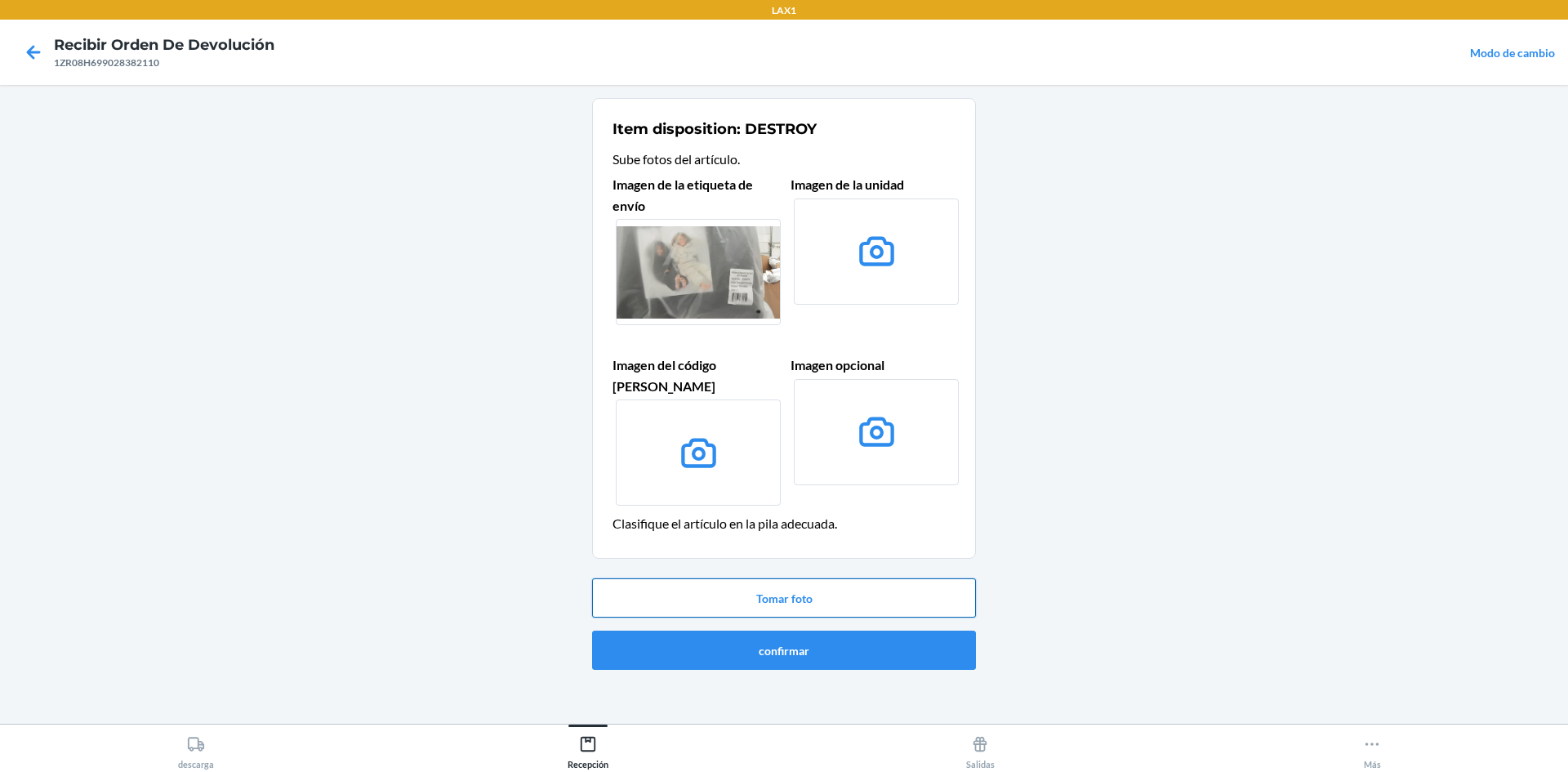
click at [779, 579] on button "Tomar foto" at bounding box center [784, 598] width 384 height 39
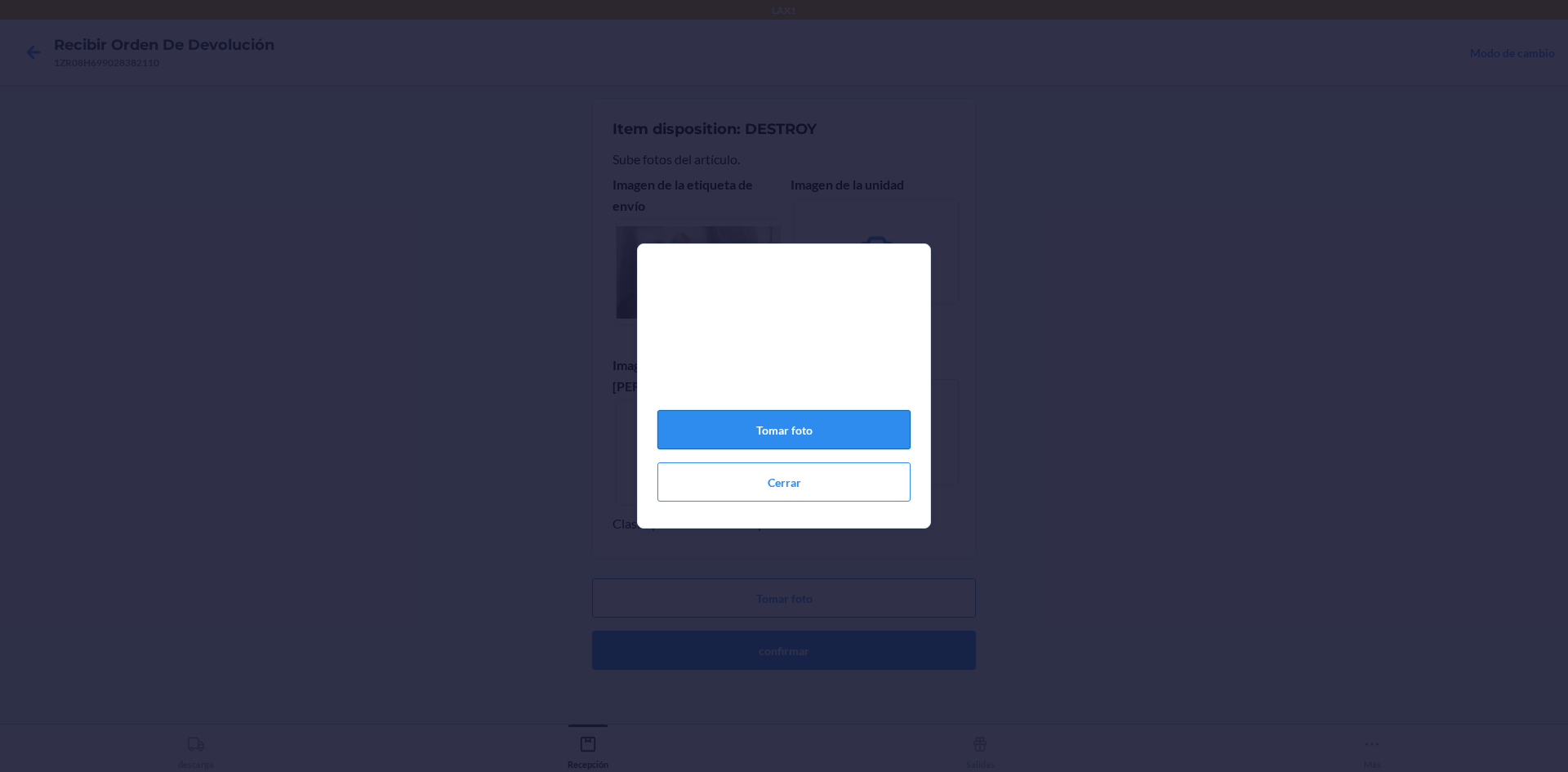
click at [758, 440] on button "Tomar foto" at bounding box center [783, 430] width 253 height 39
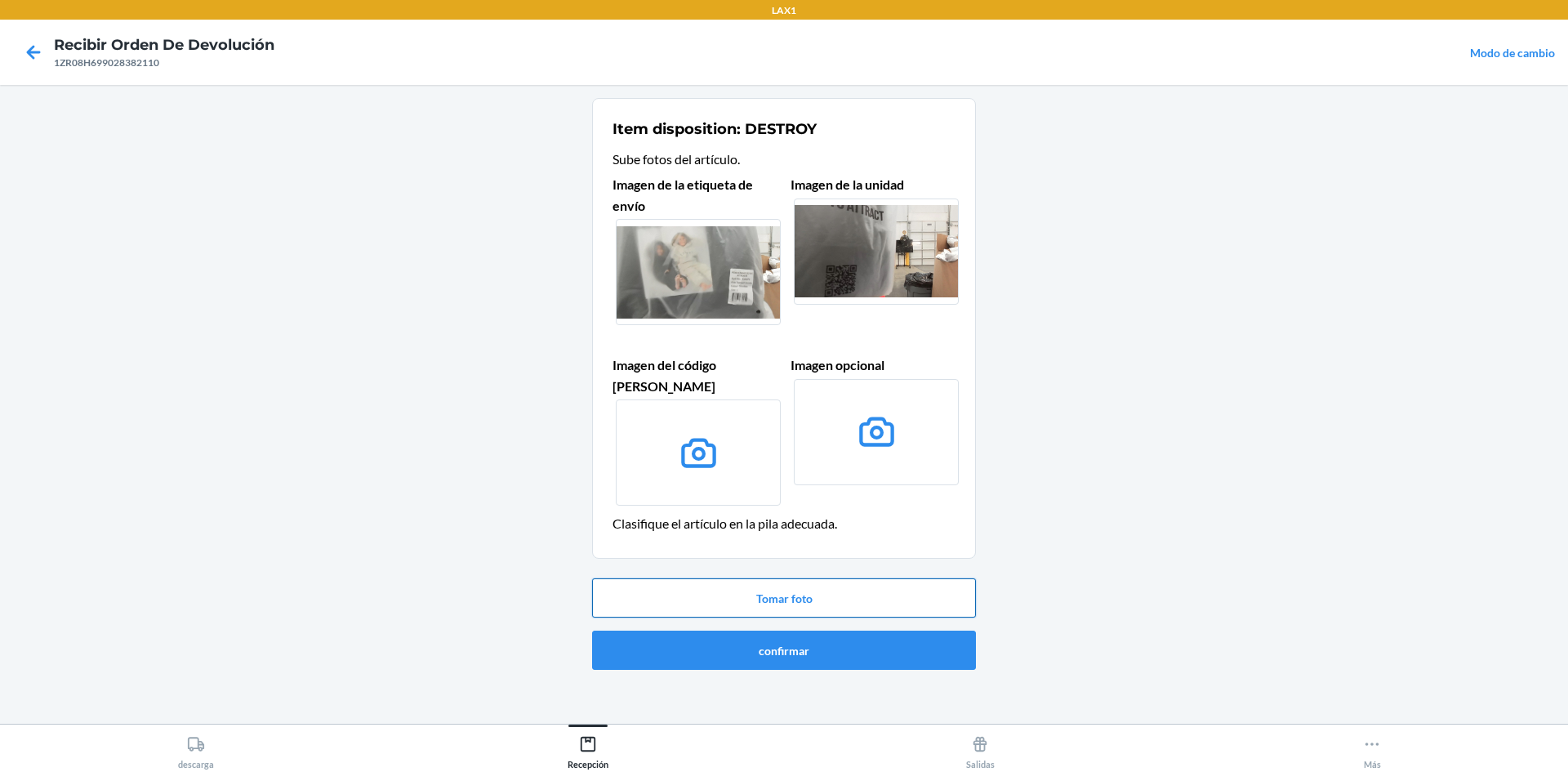
click at [761, 579] on button "Tomar foto" at bounding box center [784, 598] width 384 height 39
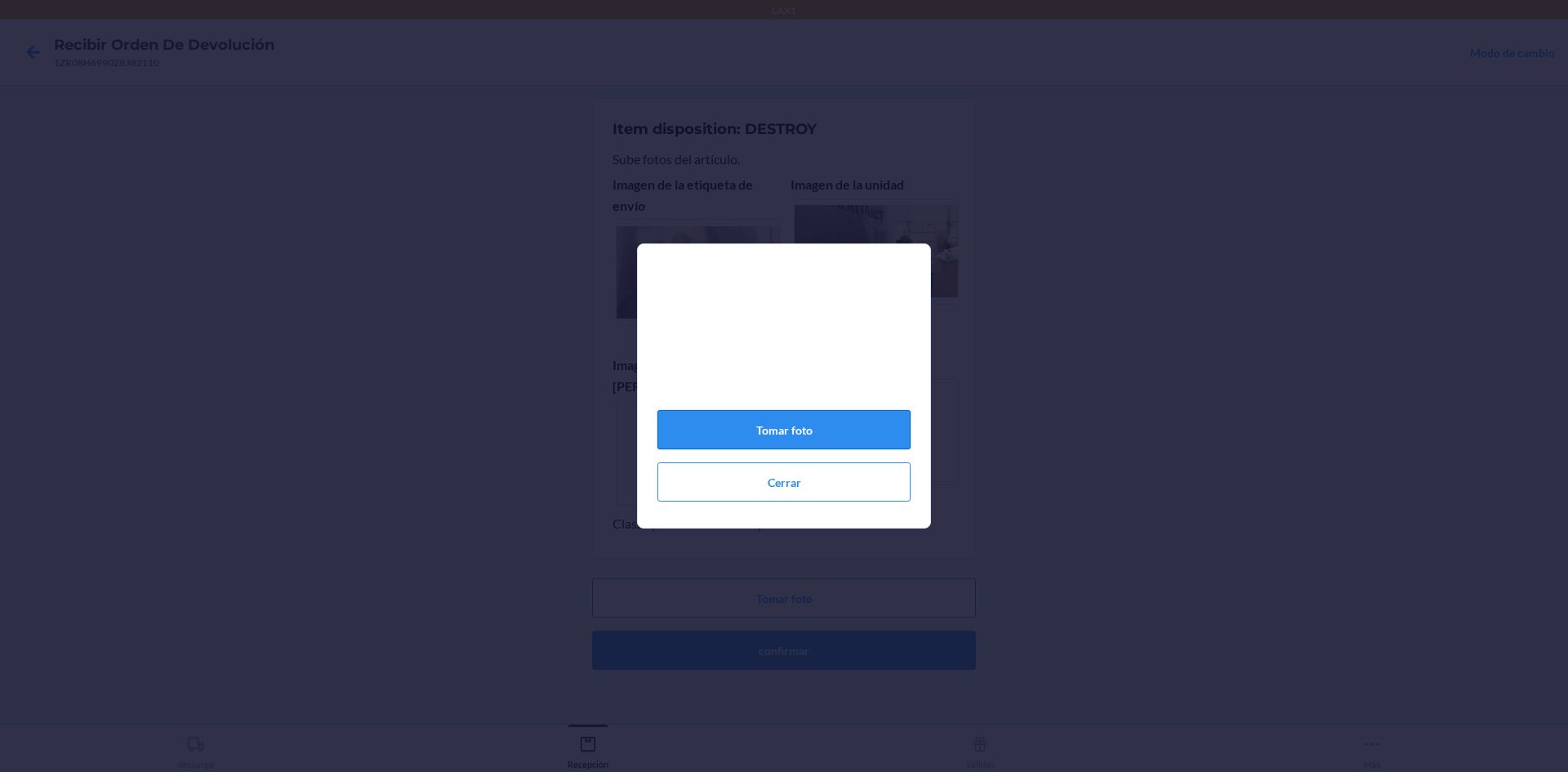
click at [782, 427] on button "Tomar foto" at bounding box center [783, 430] width 253 height 39
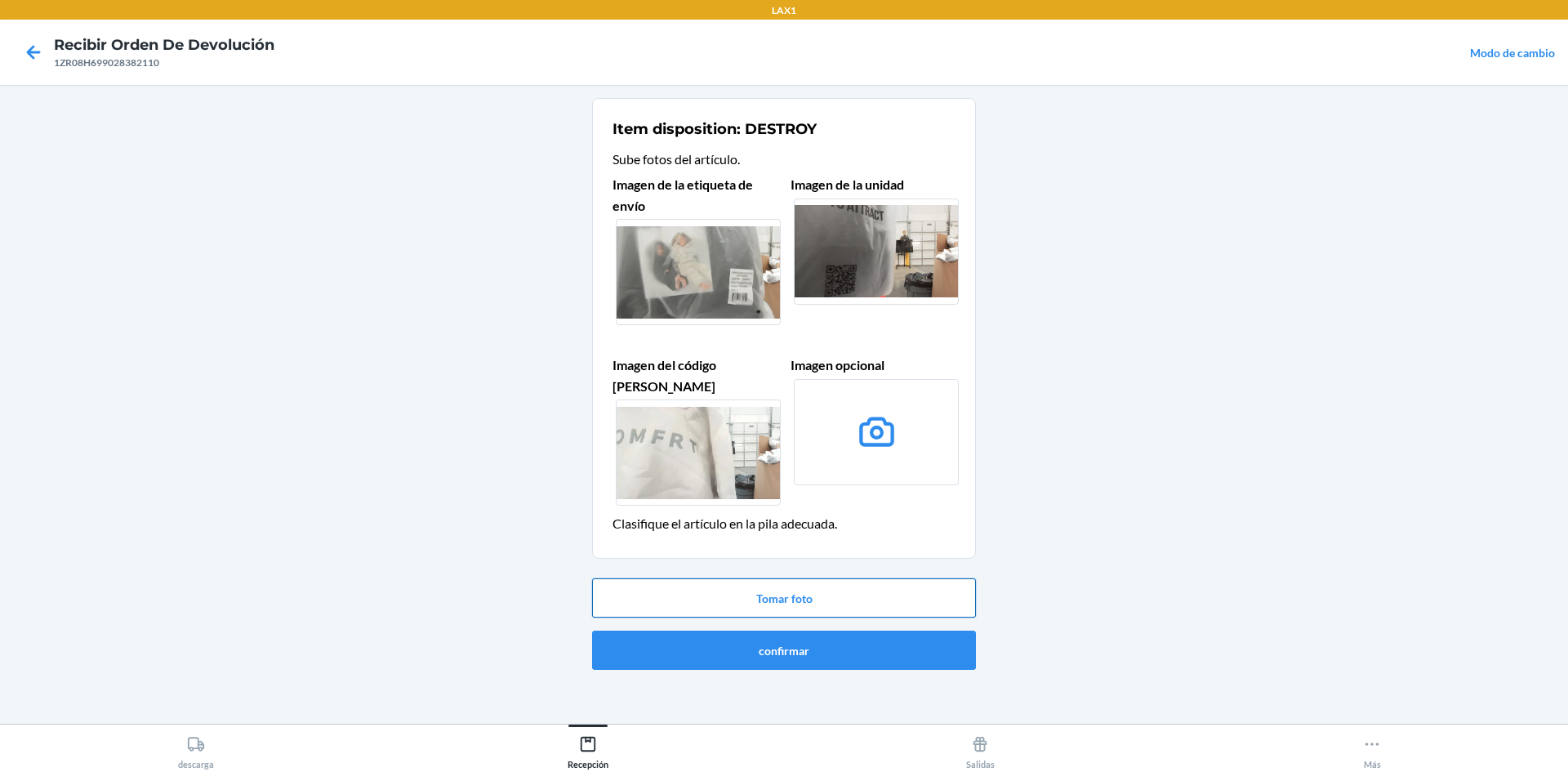
click at [777, 579] on button "Tomar foto" at bounding box center [784, 598] width 384 height 39
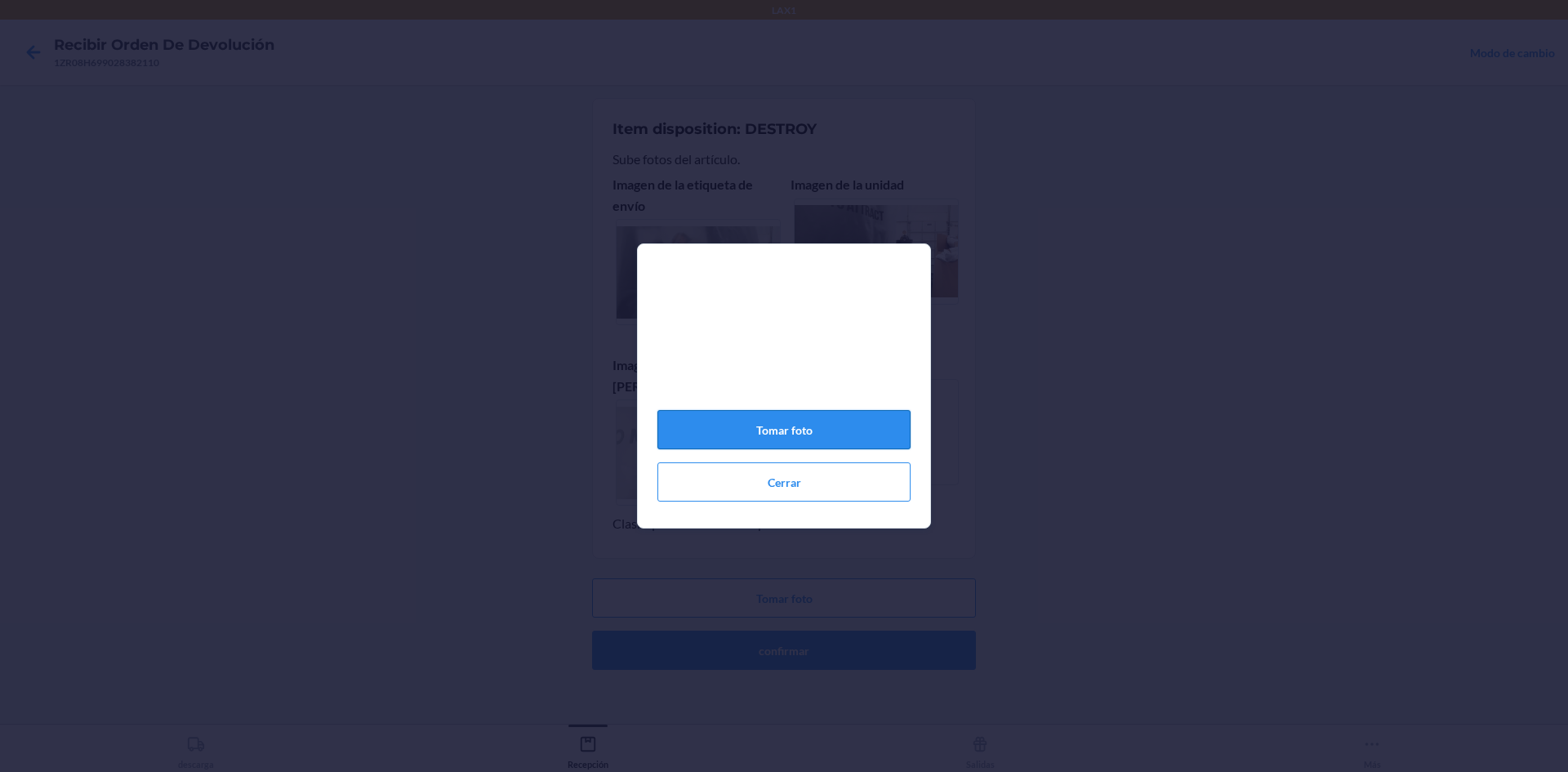
click at [782, 433] on button "Tomar foto" at bounding box center [783, 430] width 253 height 39
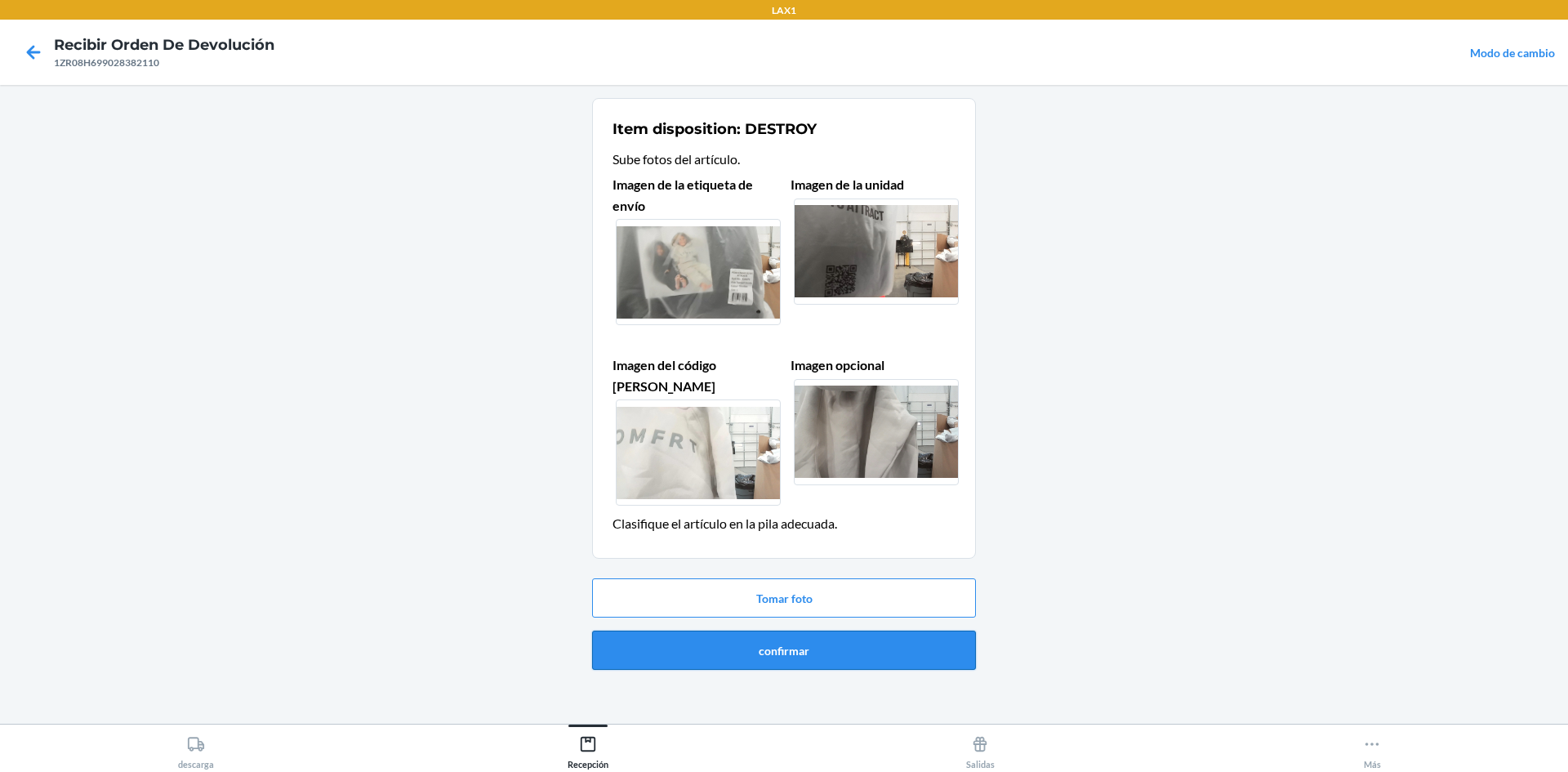
click at [760, 634] on button "confirmar" at bounding box center [784, 651] width 384 height 39
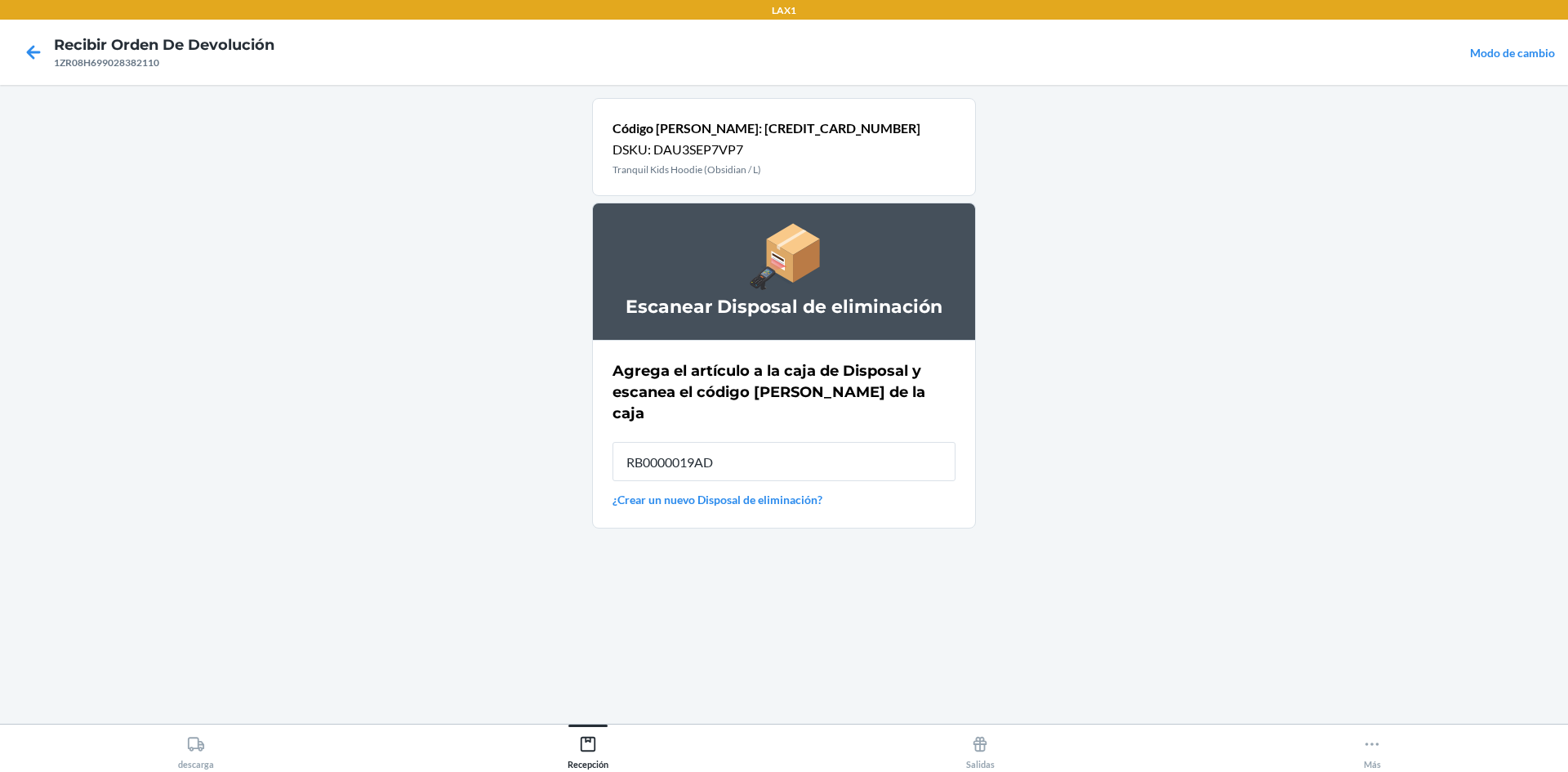
type input "RB0000019AD"
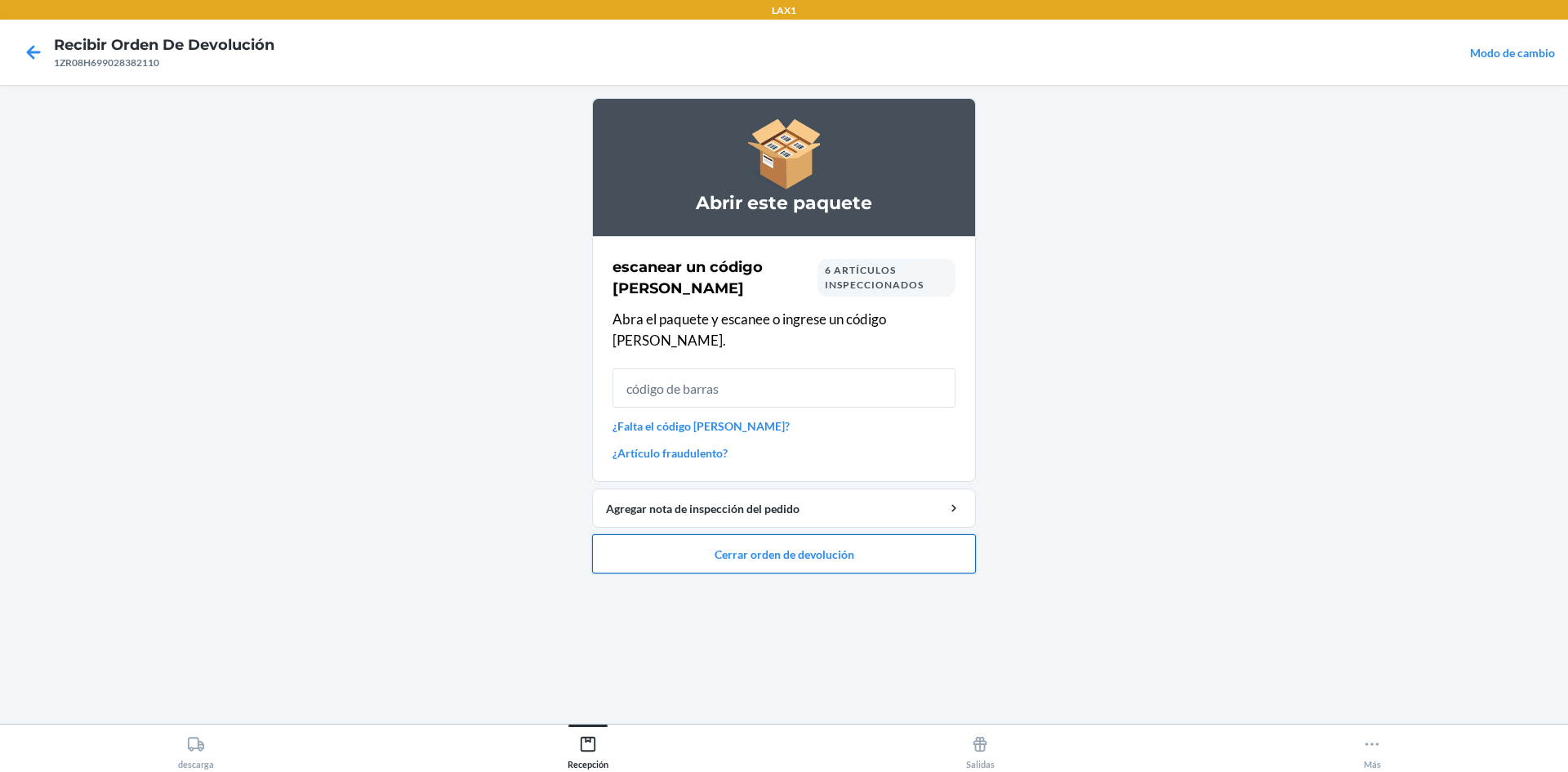
click at [728, 539] on button "Cerrar orden de devolución" at bounding box center [784, 554] width 384 height 39
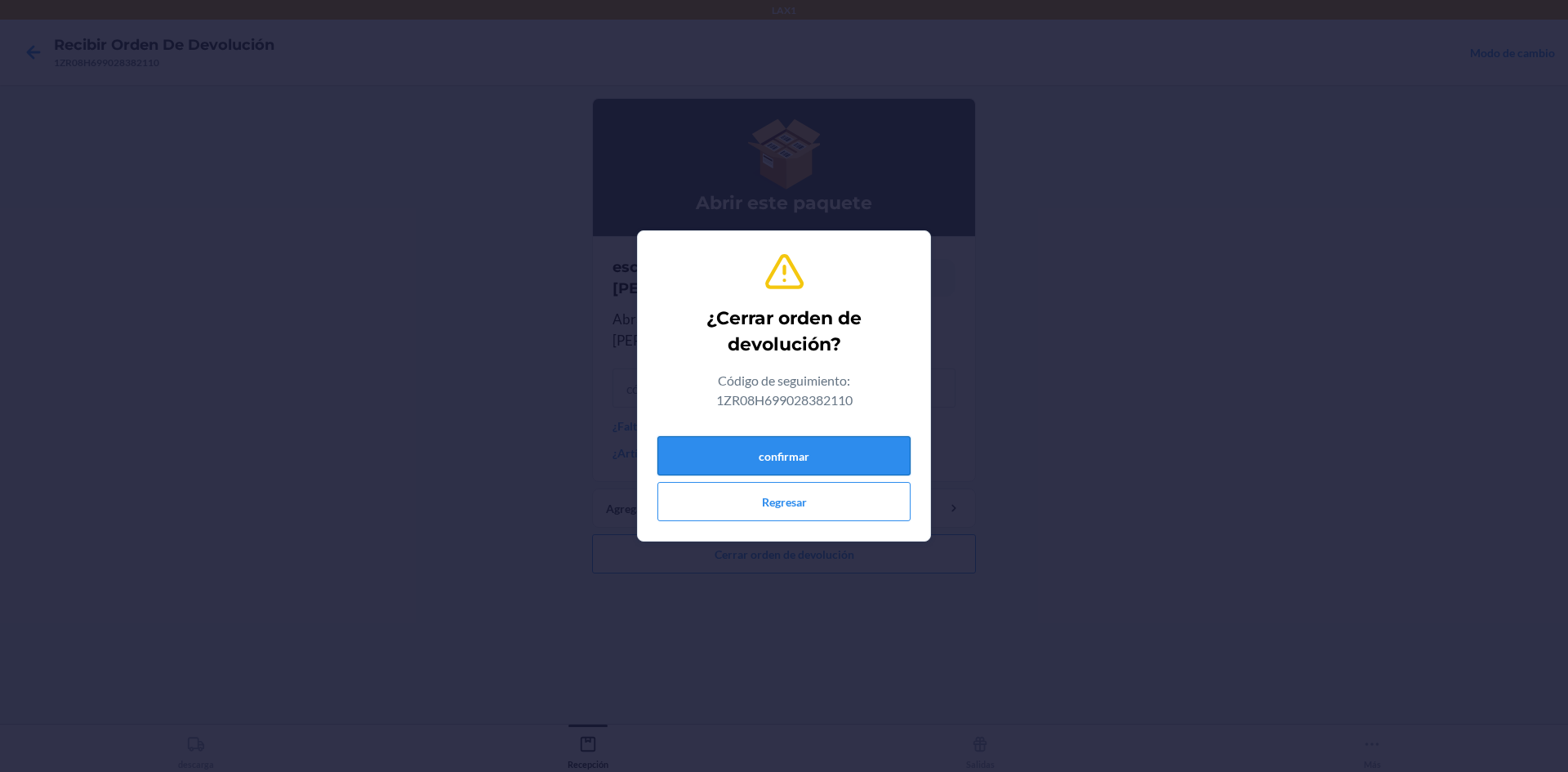
click at [749, 447] on button "confirmar" at bounding box center [783, 456] width 253 height 39
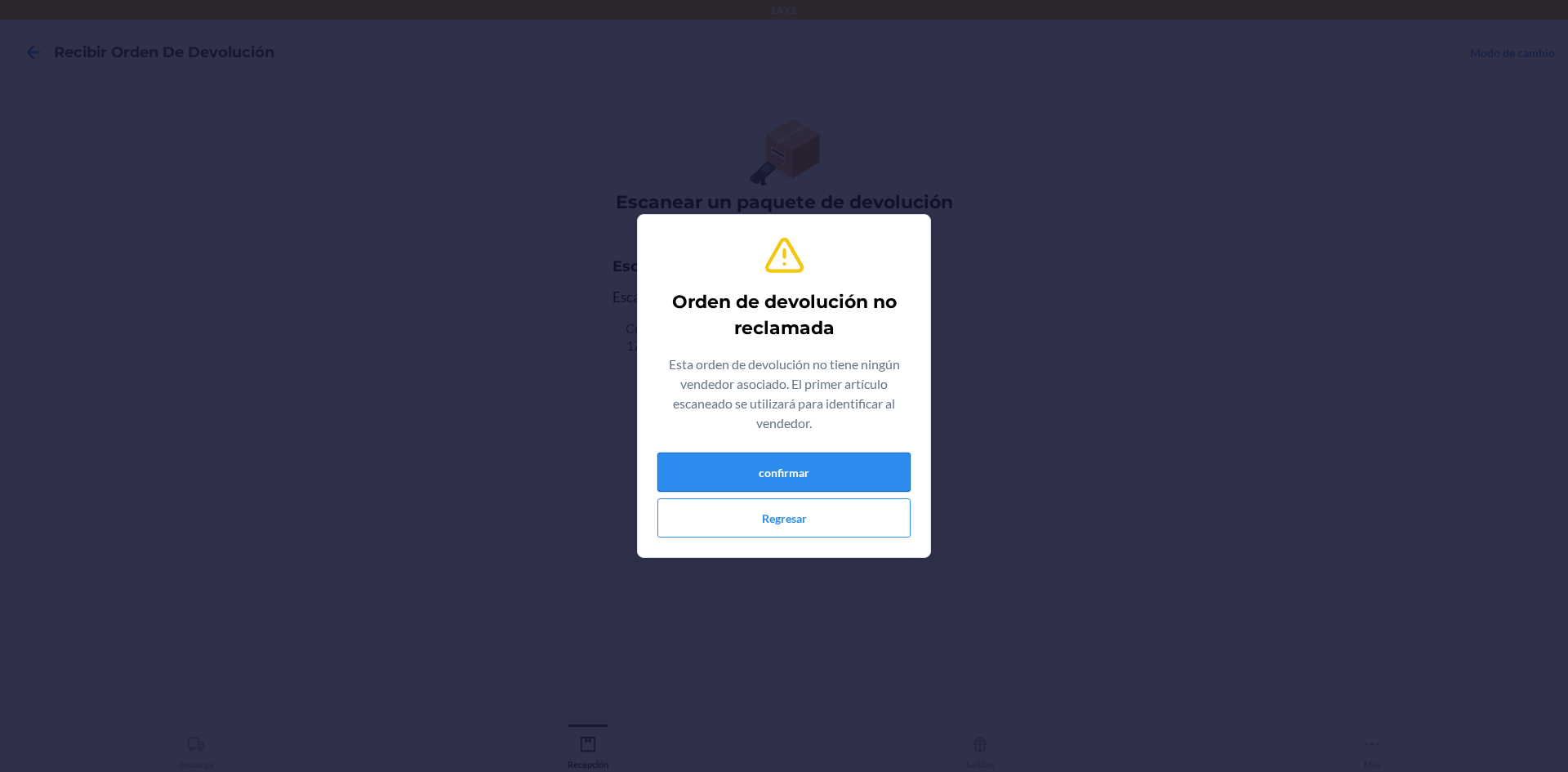
click at [758, 464] on button "confirmar" at bounding box center [783, 472] width 253 height 39
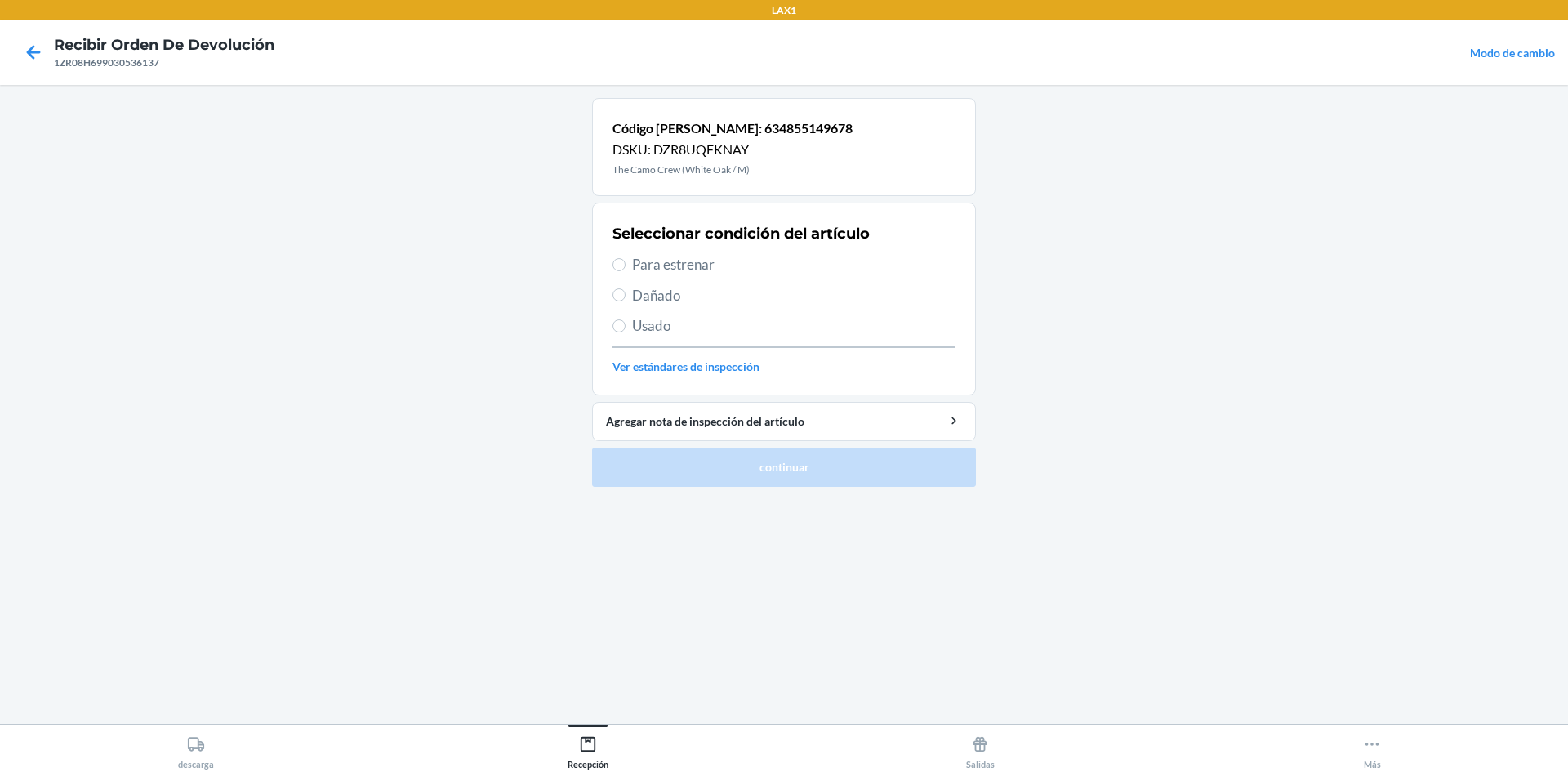
click at [723, 264] on span "Para estrenar" at bounding box center [793, 264] width 323 height 21
click at [626, 264] on input "Para estrenar" at bounding box center [620, 264] width 13 height 13
radio input "true"
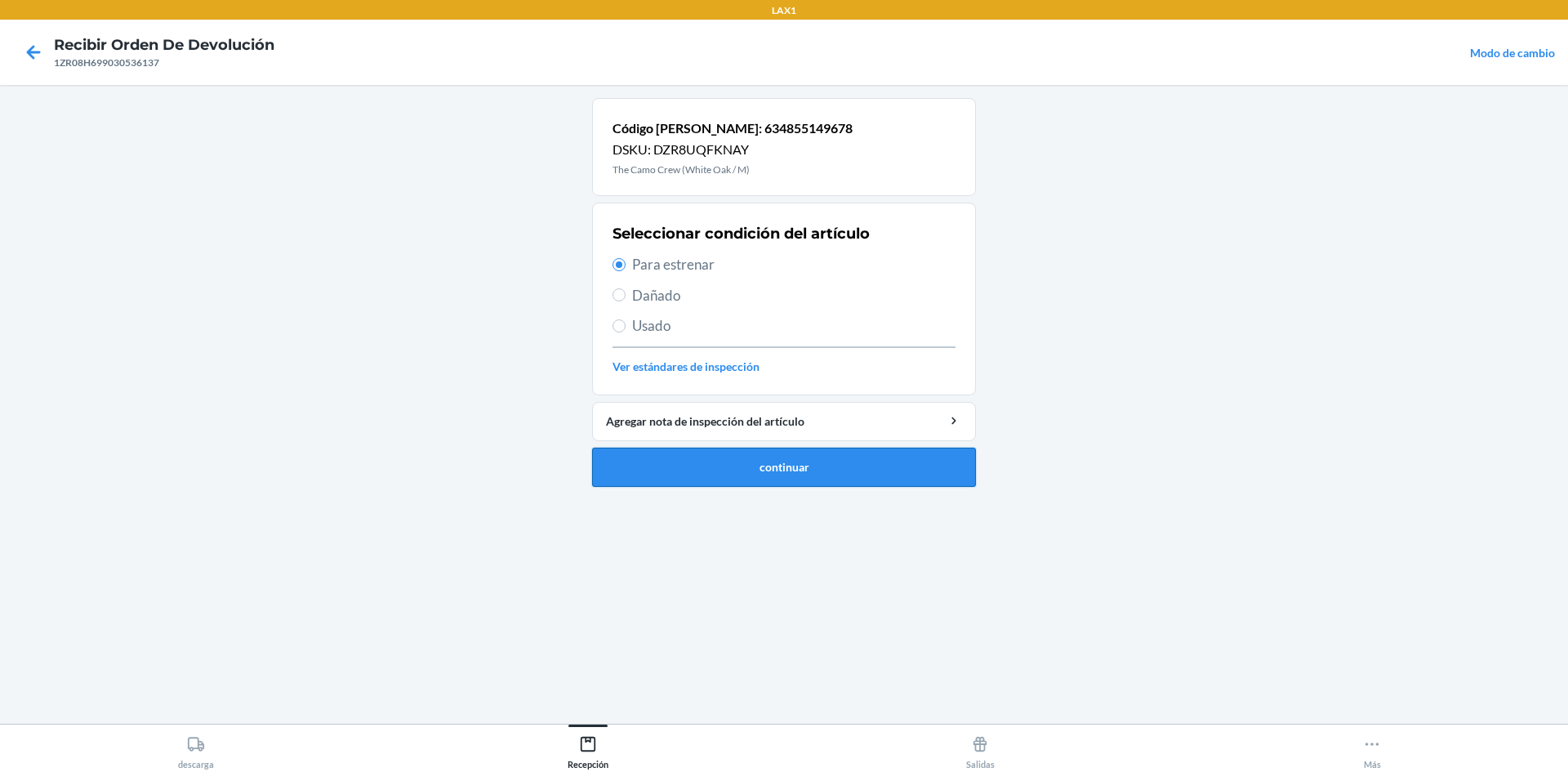
click at [777, 477] on button "continuar" at bounding box center [784, 467] width 384 height 39
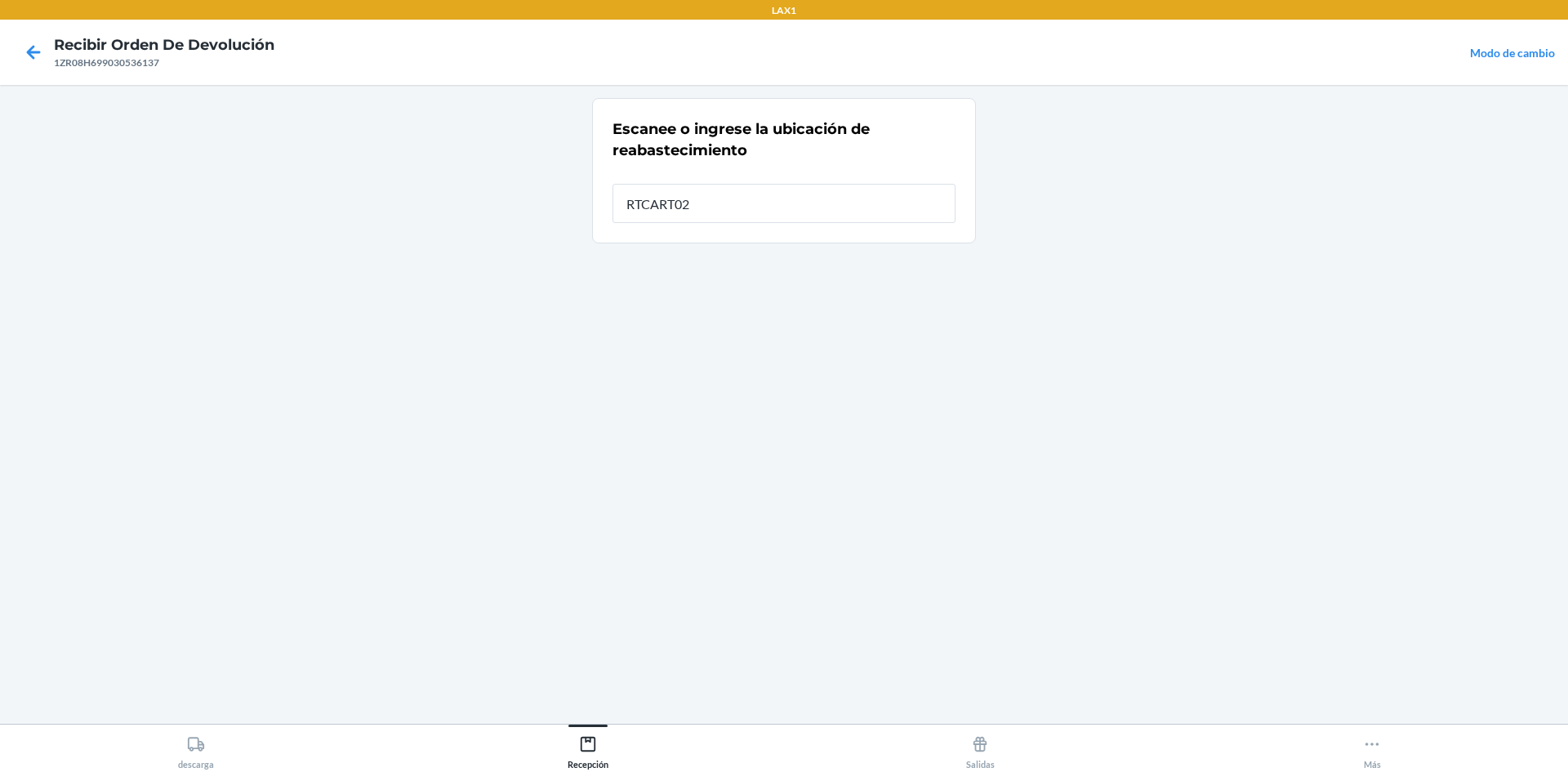
type input "RTCART023"
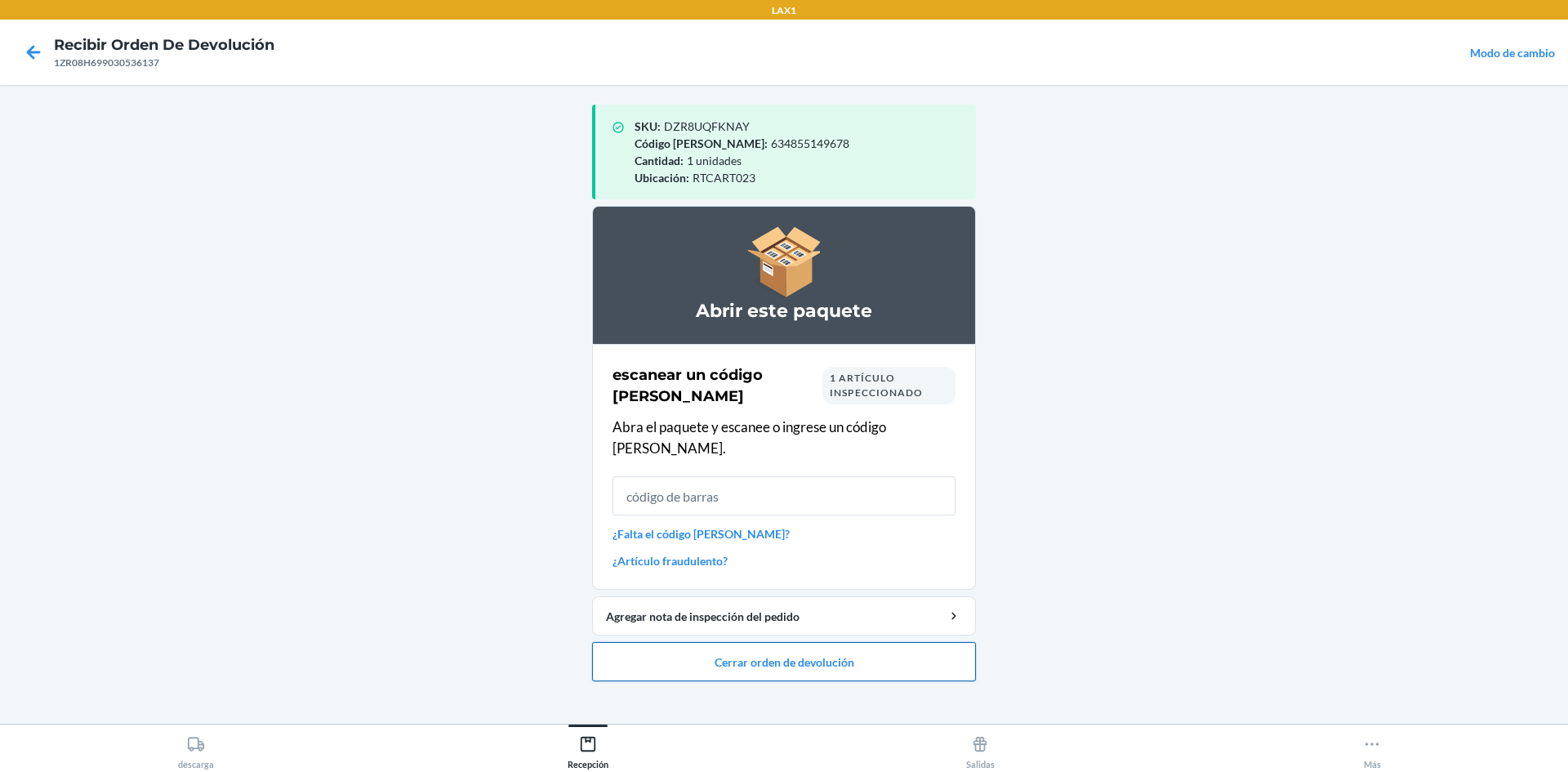
click at [782, 642] on button "Cerrar orden de devolución" at bounding box center [784, 661] width 384 height 39
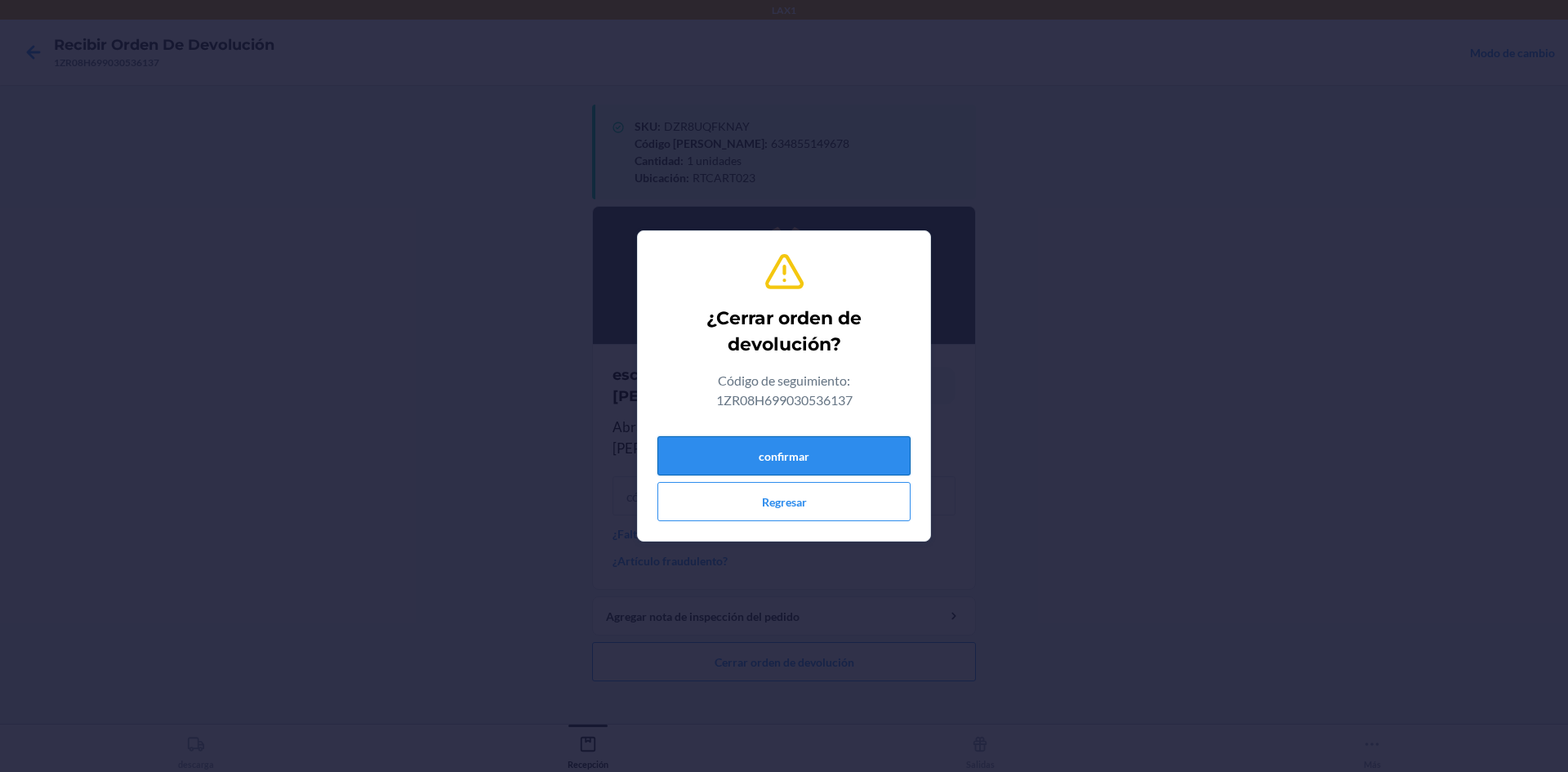
click at [782, 450] on button "confirmar" at bounding box center [783, 456] width 253 height 39
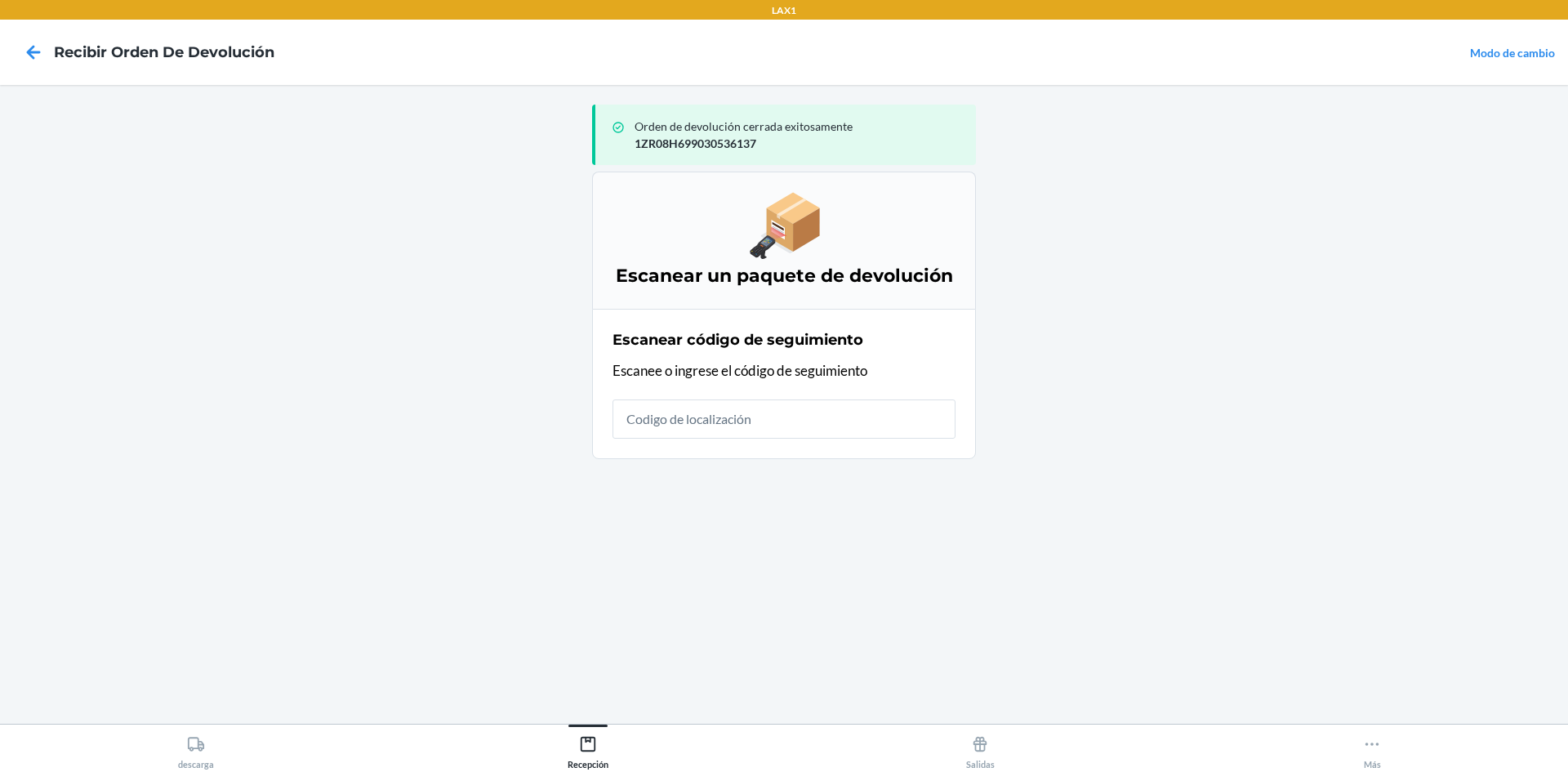
type input "1"
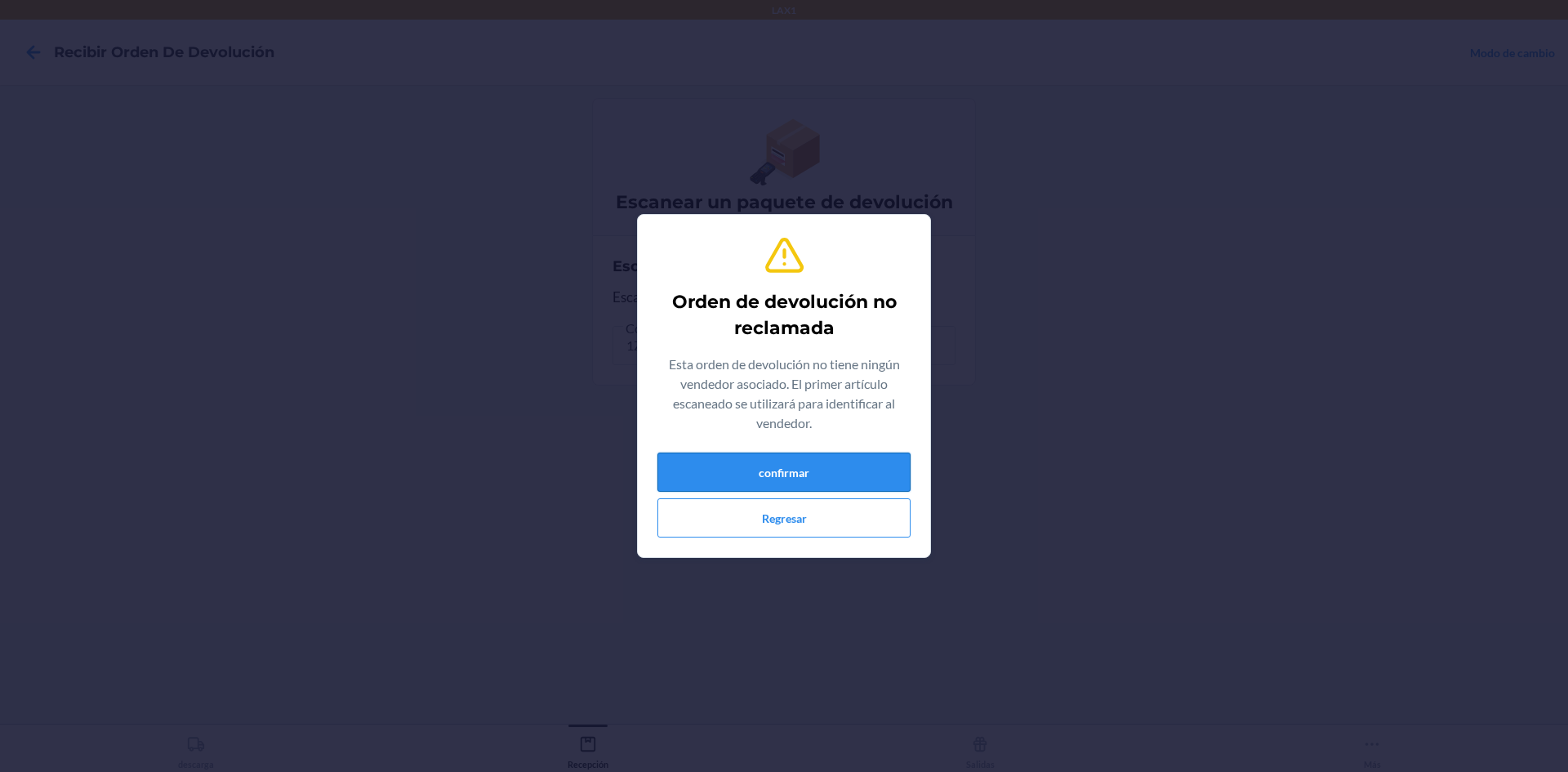
click at [782, 464] on button "confirmar" at bounding box center [783, 472] width 253 height 39
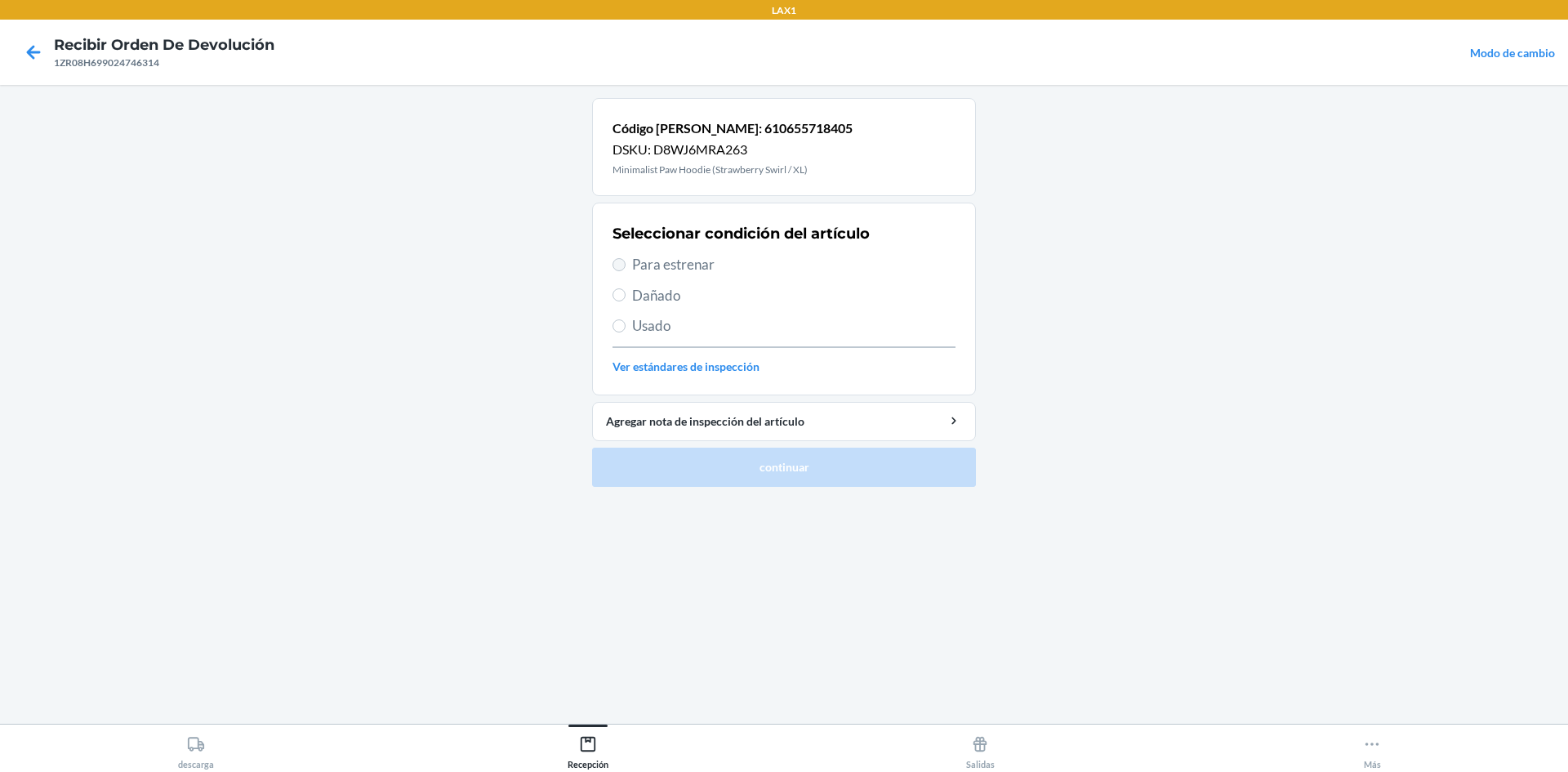
drag, startPoint x: 610, startPoint y: 265, endPoint x: 621, endPoint y: 269, distance: 11.7
click at [612, 264] on section "Seleccionar condición del artículo Para estrenar Dañado Usado Ver estándares de…" at bounding box center [784, 300] width 384 height 193
click at [632, 269] on label "Para estrenar" at bounding box center [784, 264] width 343 height 21
click at [626, 269] on input "Para estrenar" at bounding box center [620, 264] width 13 height 13
radio input "true"
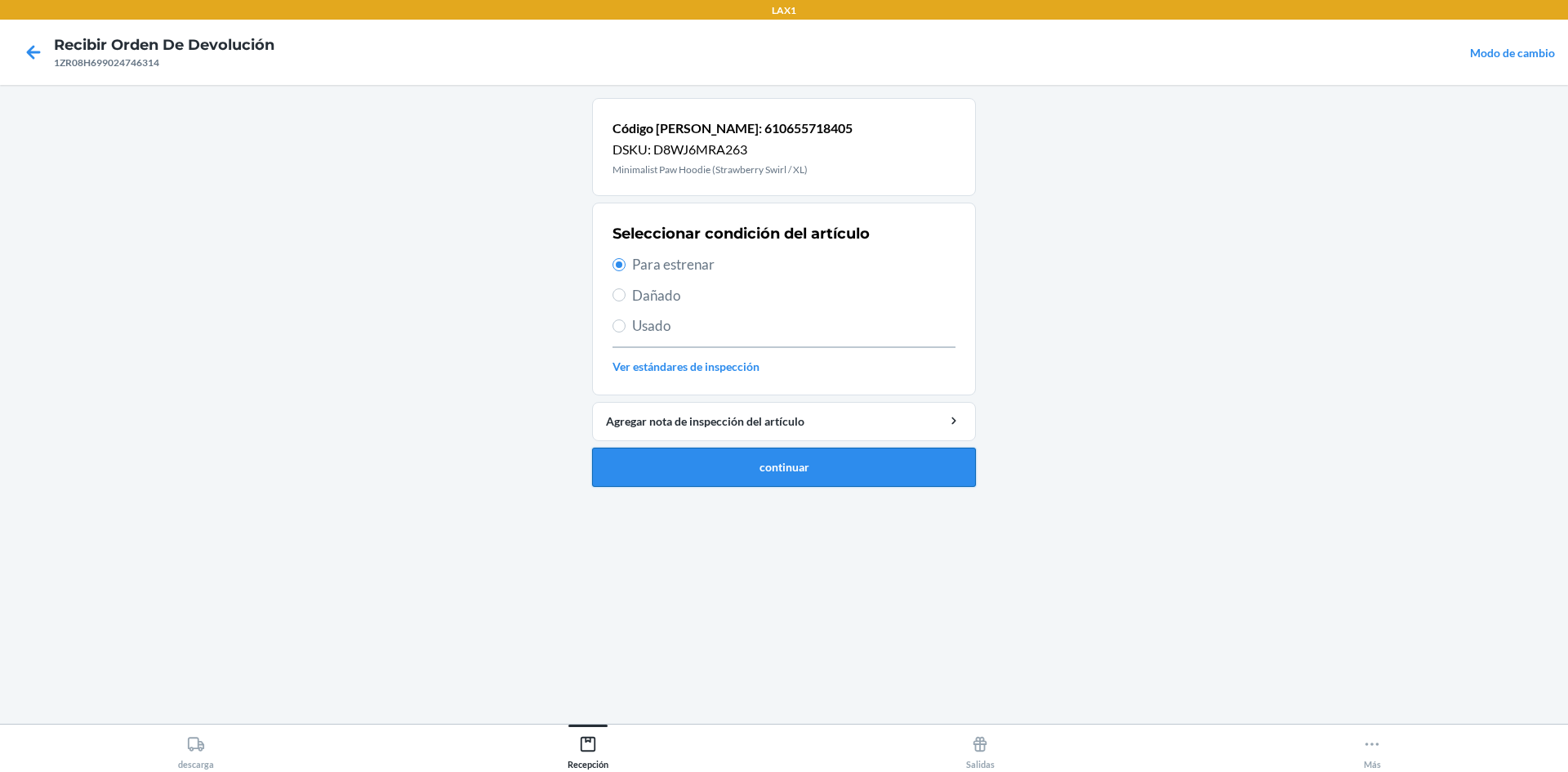
click at [782, 474] on button "continuar" at bounding box center [784, 467] width 384 height 39
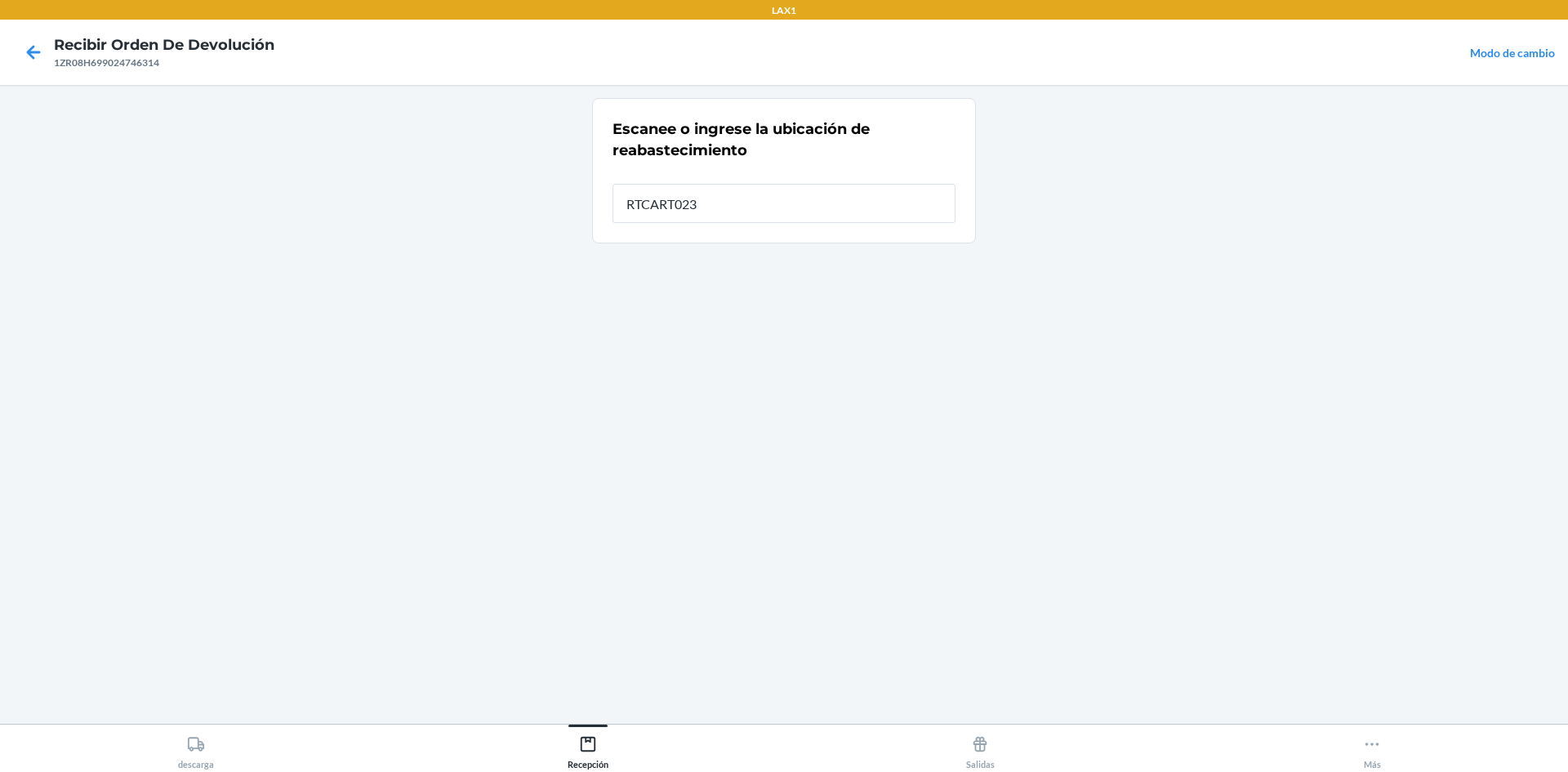
type input "RTCART023"
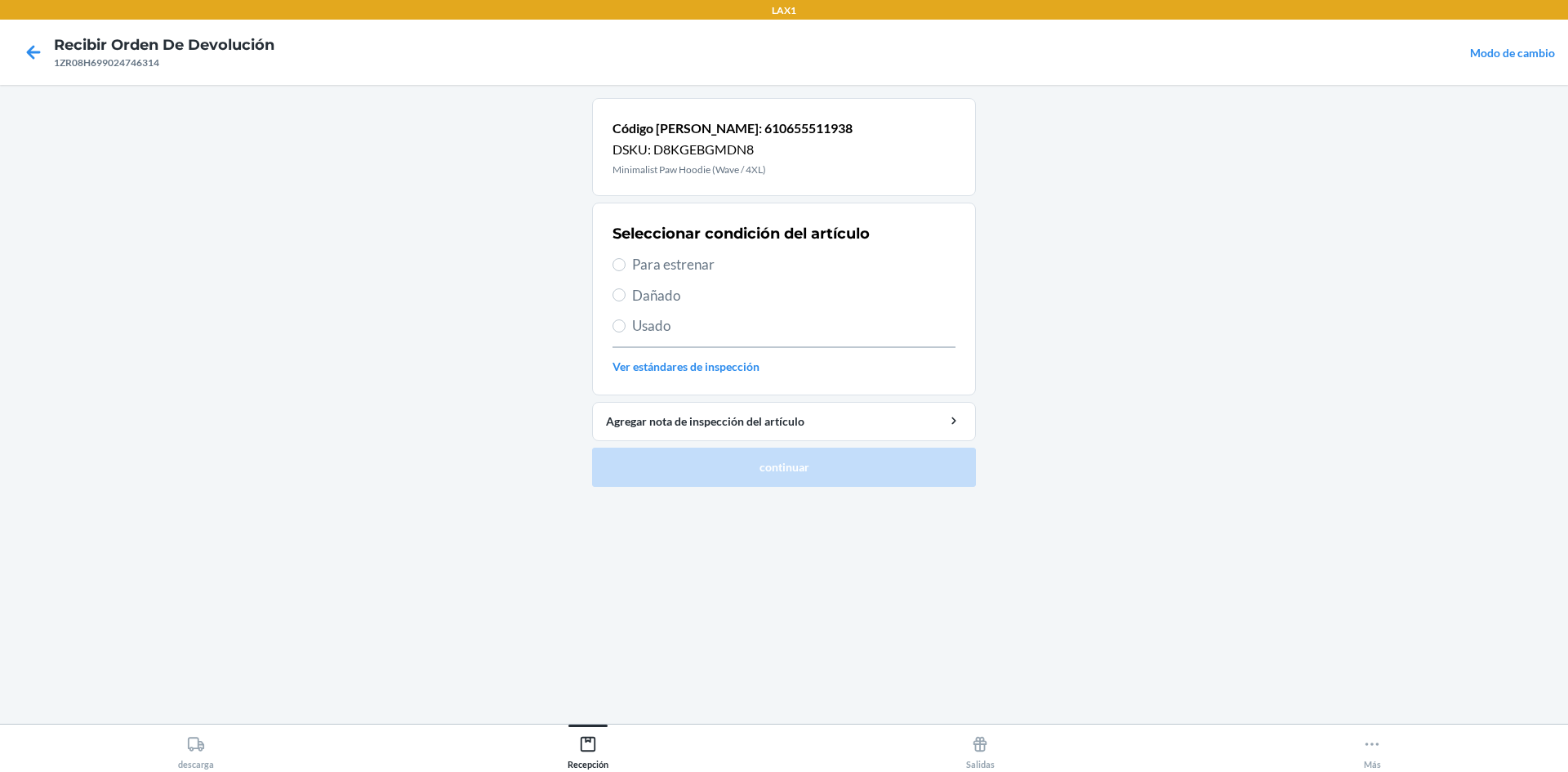
drag, startPoint x: 641, startPoint y: 269, endPoint x: 641, endPoint y: 283, distance: 14.0
click at [641, 274] on span "Para estrenar" at bounding box center [793, 264] width 323 height 21
click at [626, 271] on input "Para estrenar" at bounding box center [620, 264] width 13 height 13
radio input "true"
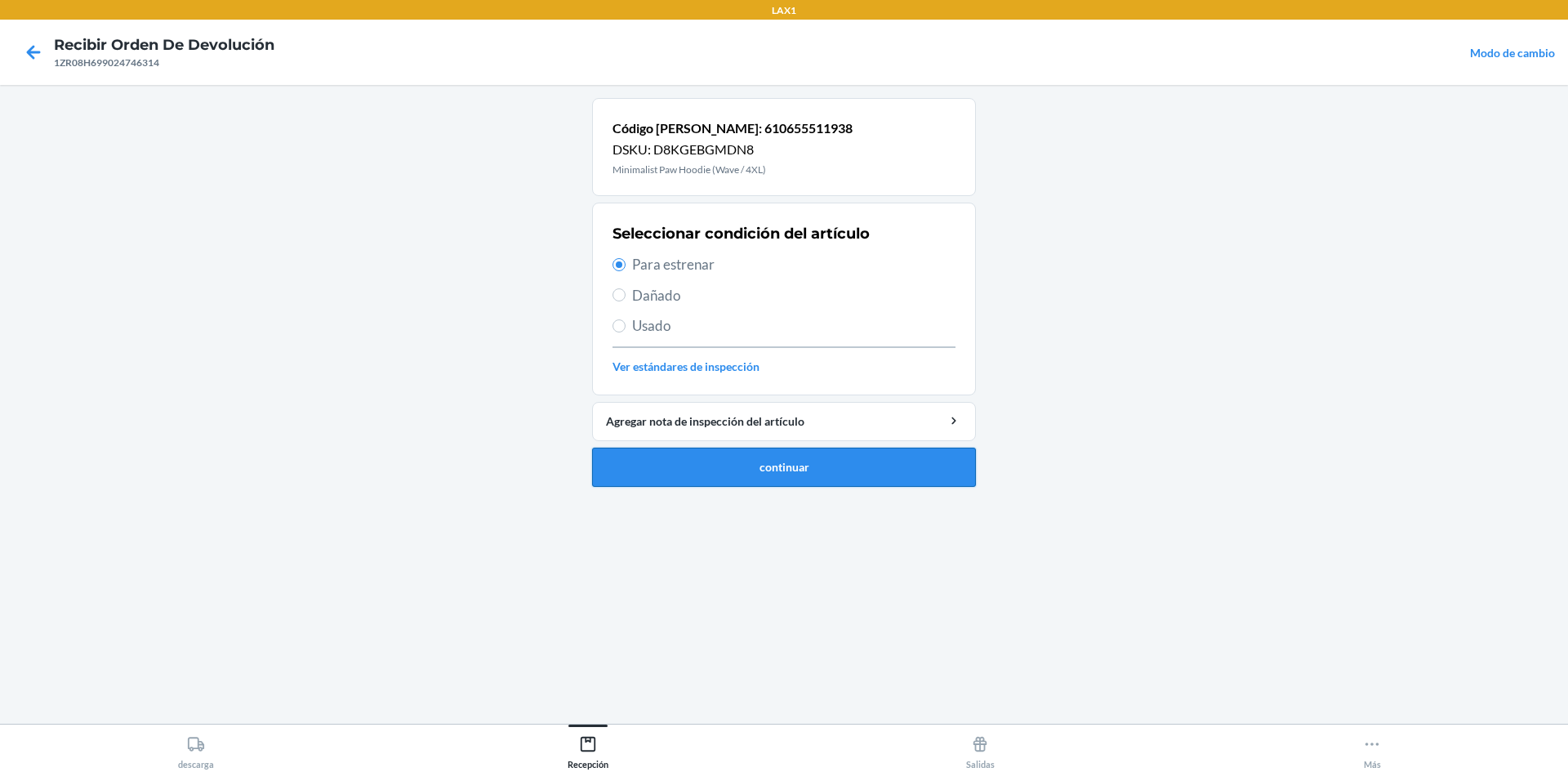
click at [717, 464] on button "continuar" at bounding box center [784, 467] width 384 height 39
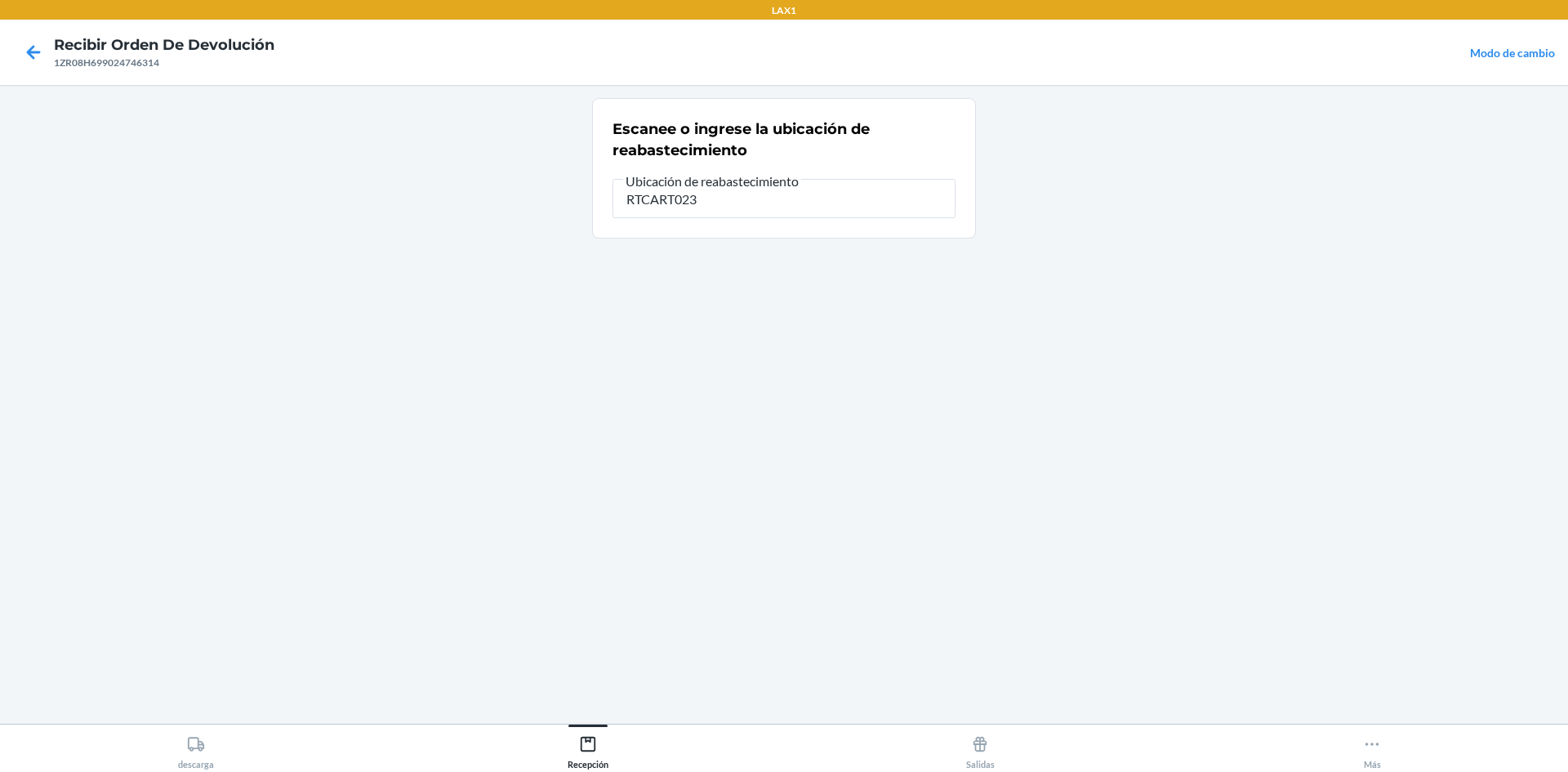
type input "RTCART023"
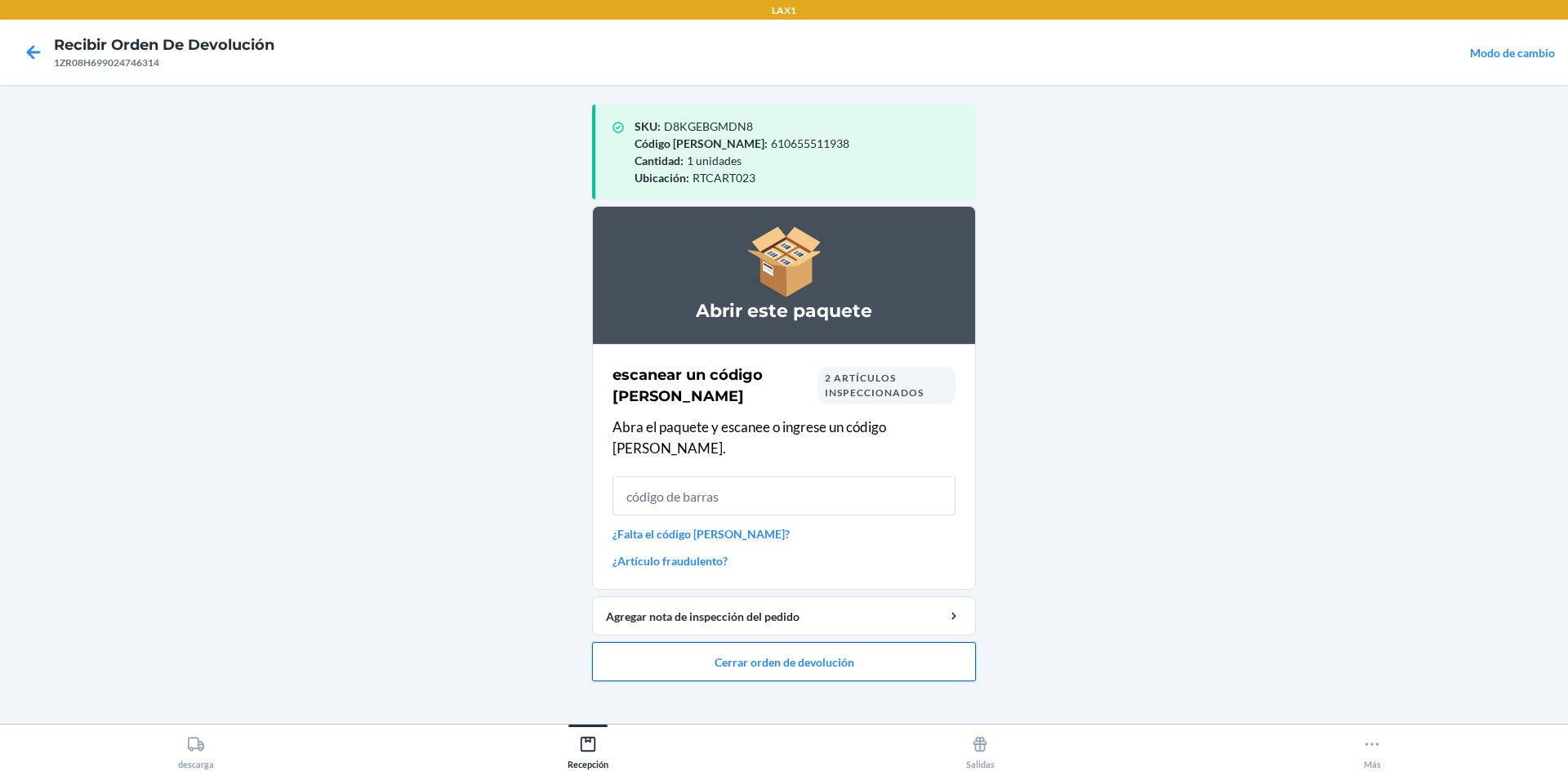
click at [782, 642] on button "Cerrar orden de devolución" at bounding box center [784, 661] width 384 height 39
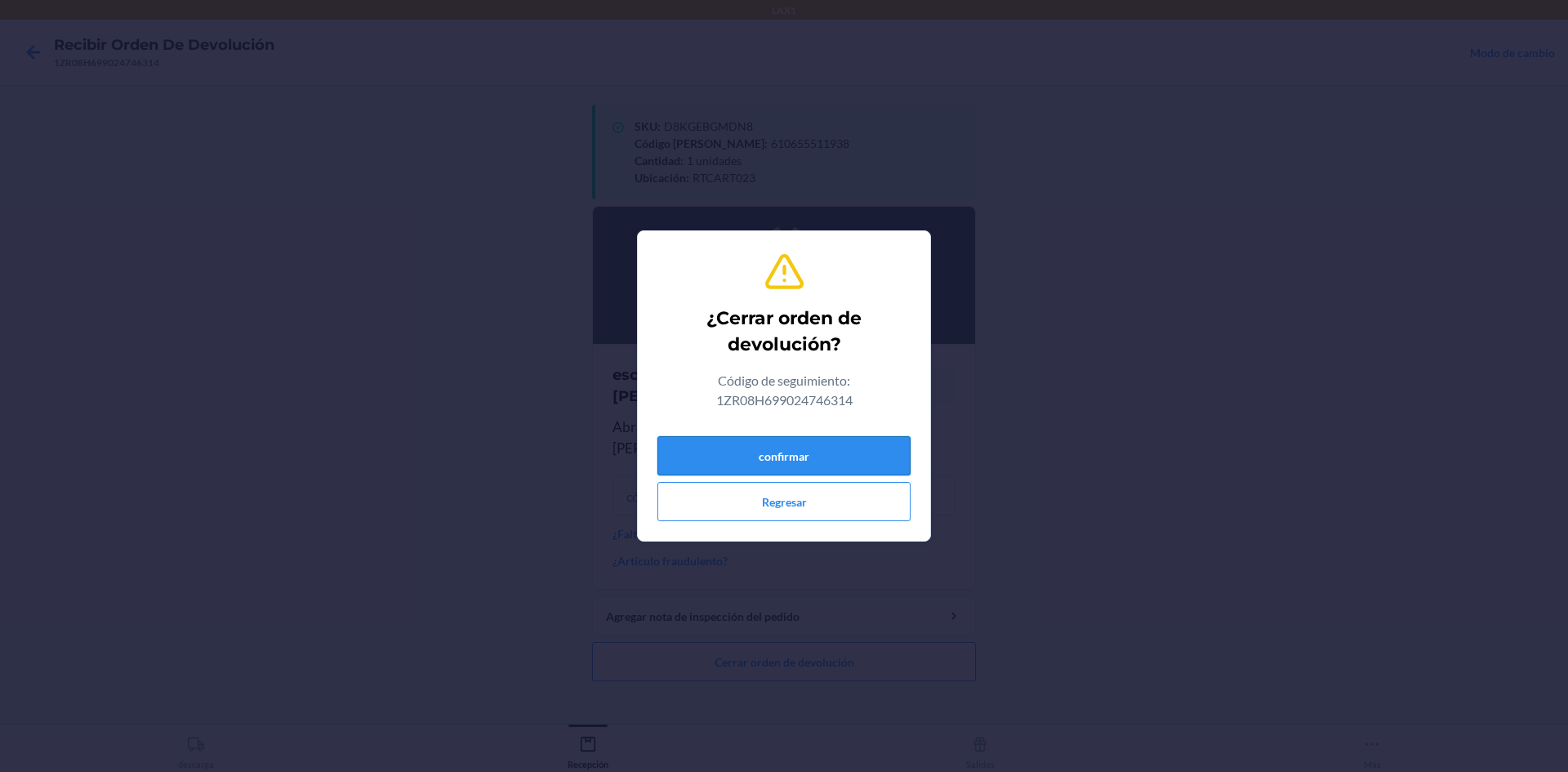
click at [782, 466] on button "confirmar" at bounding box center [783, 456] width 253 height 39
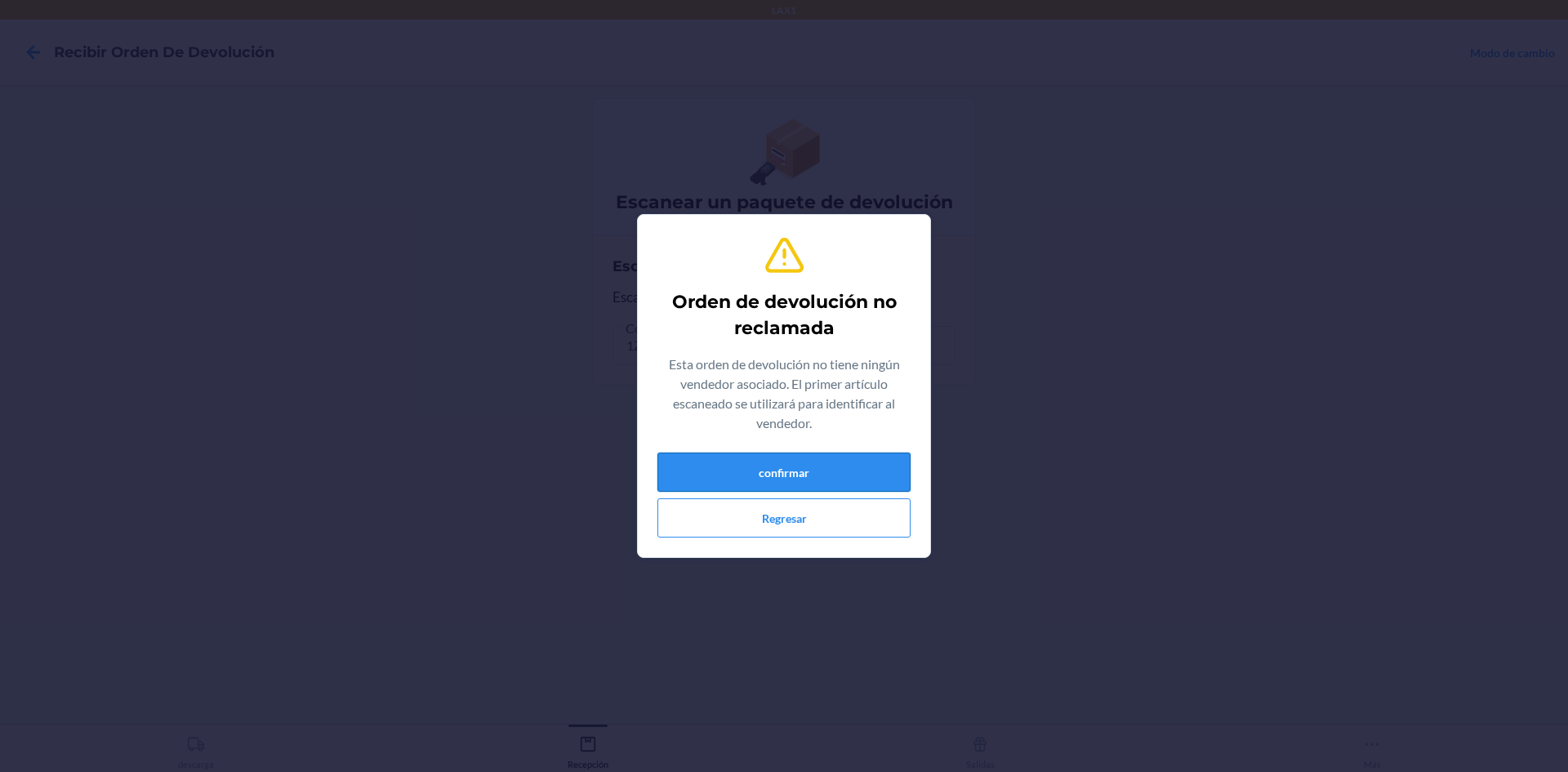
click at [782, 461] on button "confirmar" at bounding box center [783, 472] width 253 height 39
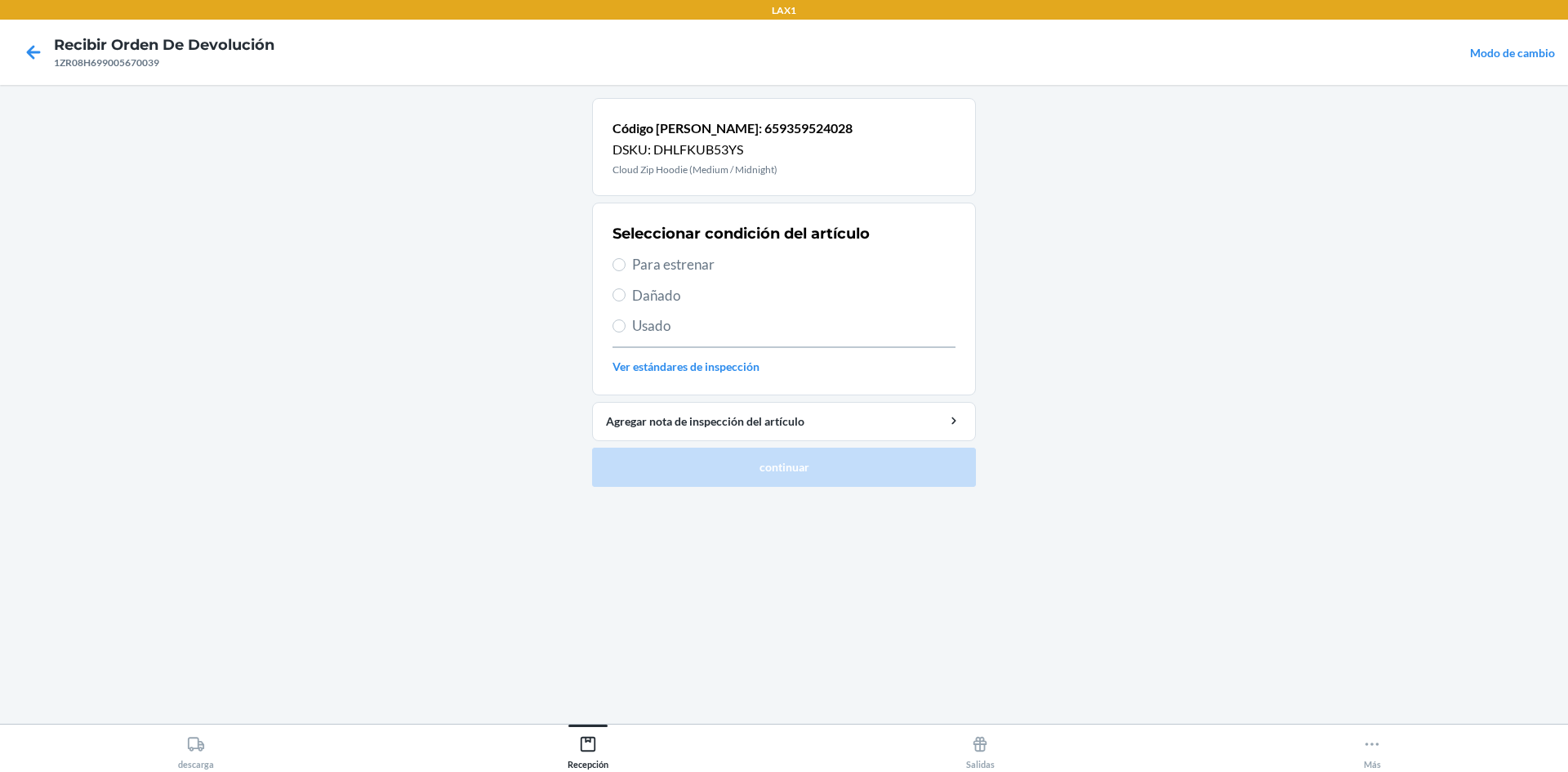
click at [705, 315] on span "Usado" at bounding box center [793, 326] width 323 height 21
click at [626, 319] on input "Usado" at bounding box center [620, 326] width 13 height 13
radio input "true"
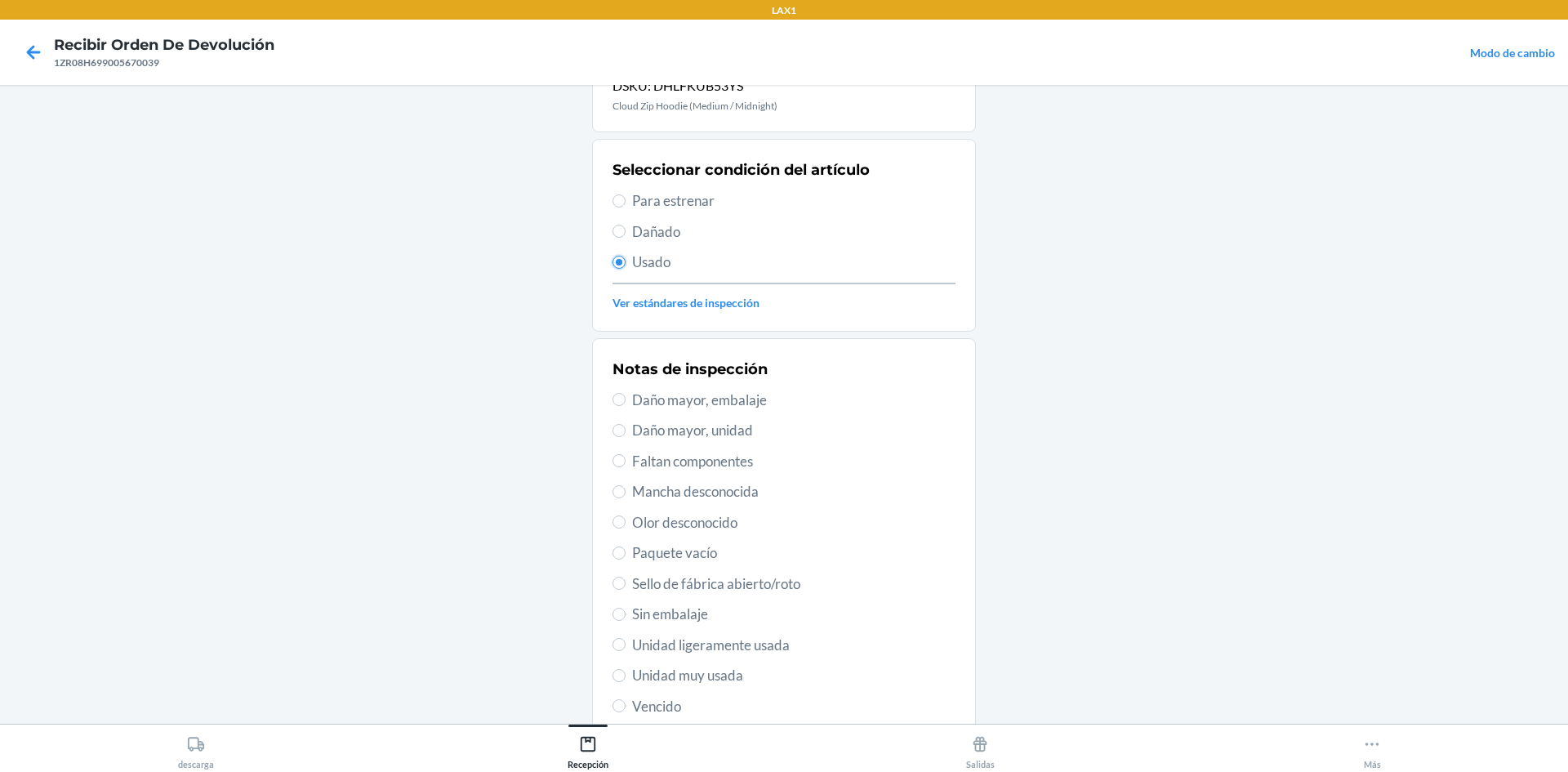
scroll to position [164, 0]
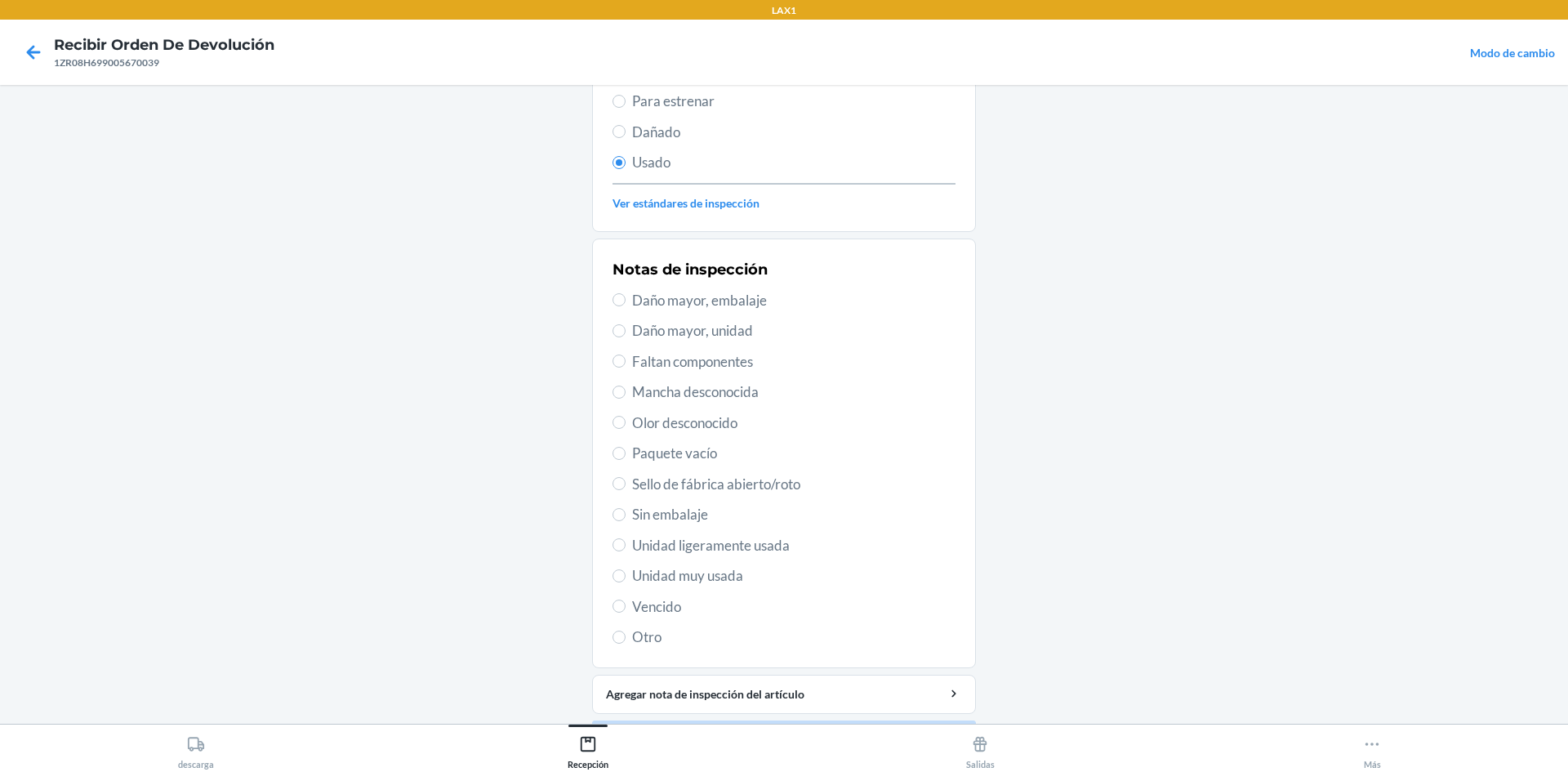
click at [776, 543] on span "Unidad ligeramente usada" at bounding box center [793, 546] width 323 height 21
click at [626, 543] on input "Unidad ligeramente usada" at bounding box center [620, 545] width 13 height 13
radio input "true"
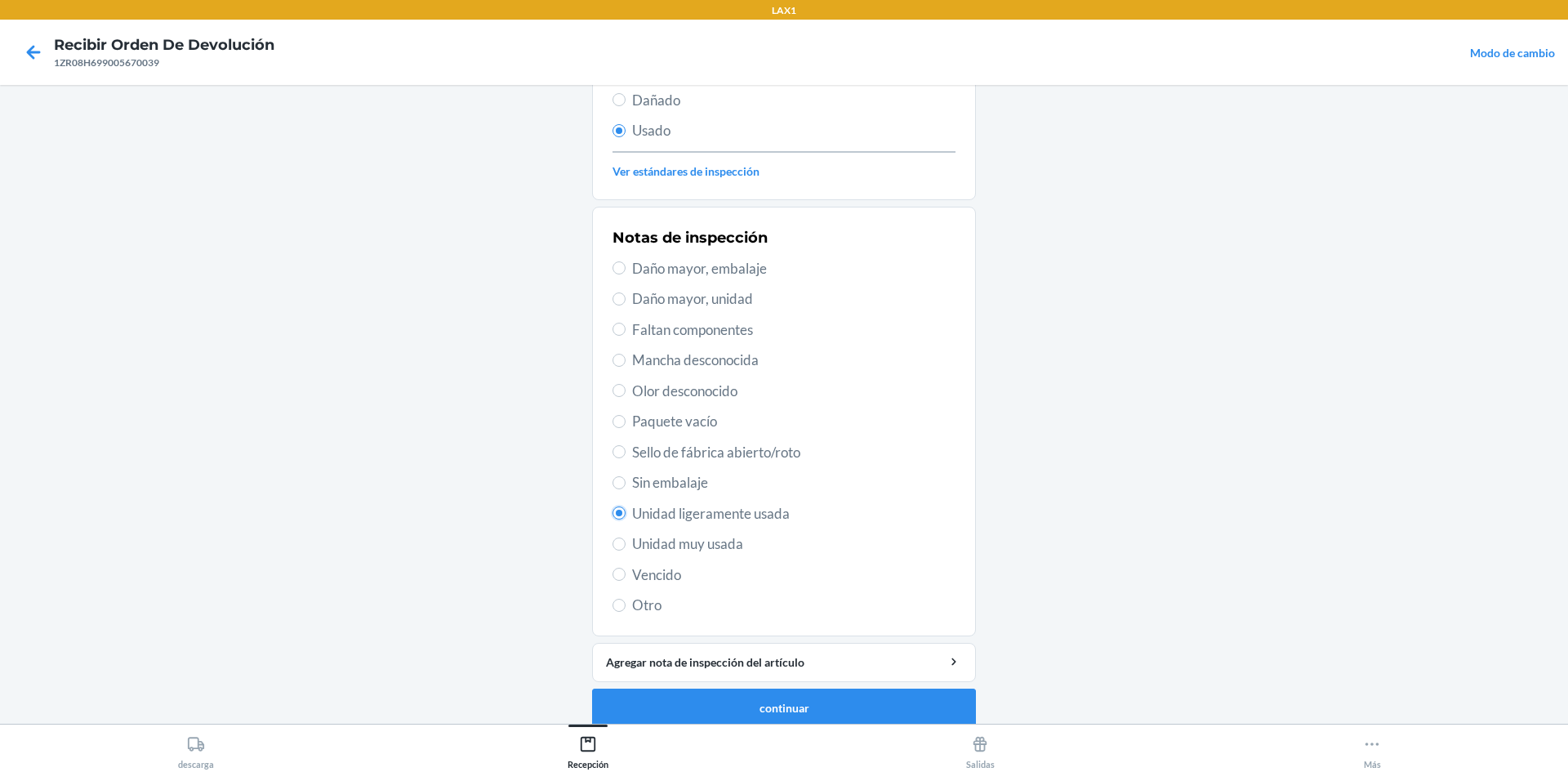
scroll to position [212, 0]
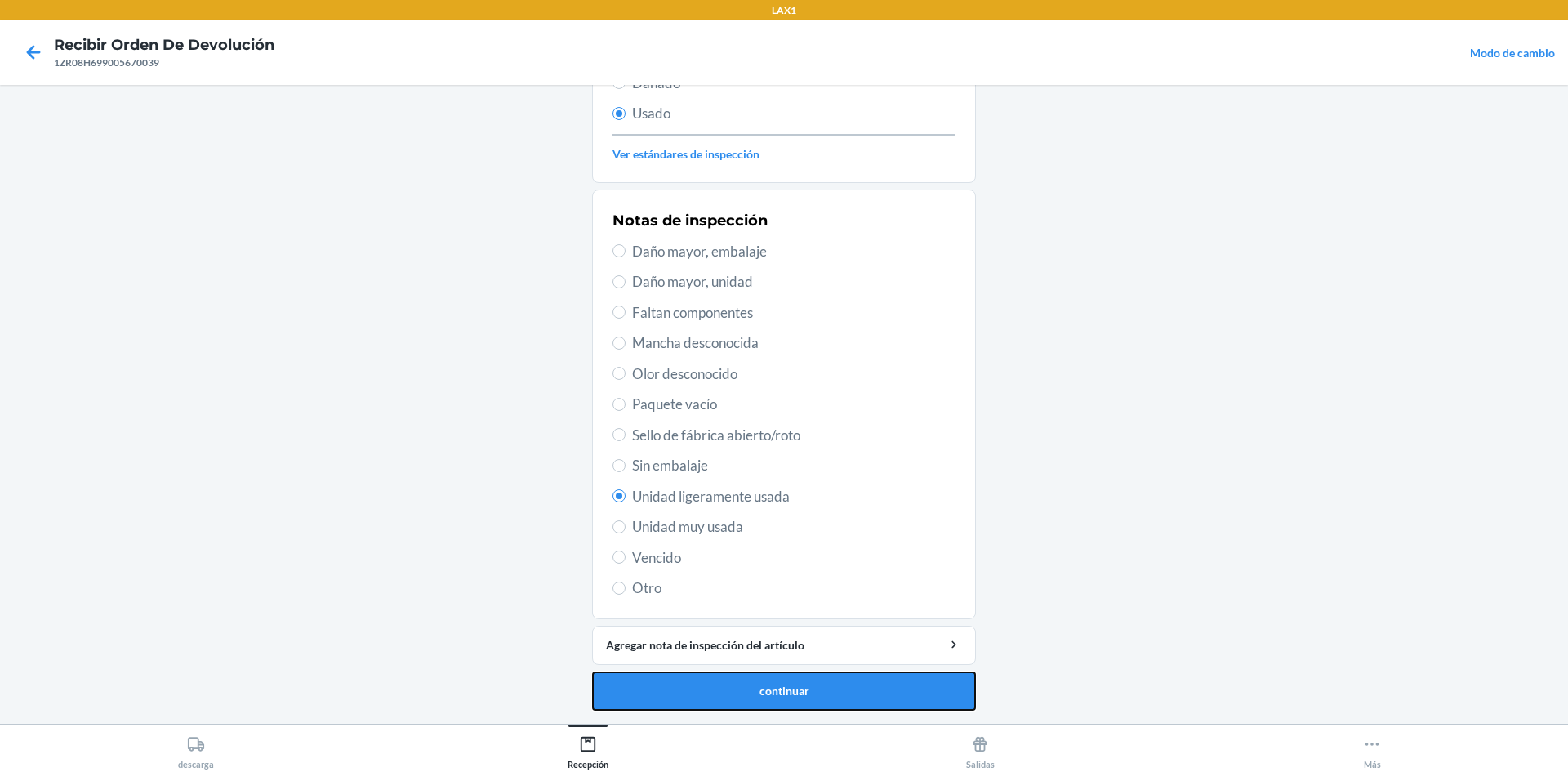
drag, startPoint x: 710, startPoint y: 677, endPoint x: 739, endPoint y: 537, distance: 143.0
click at [725, 644] on li "Código de barras: 659359524028 DSKU: DHLFKUB53YS Cloud Zip Hoodie (Medium / Mid…" at bounding box center [784, 298] width 384 height 825
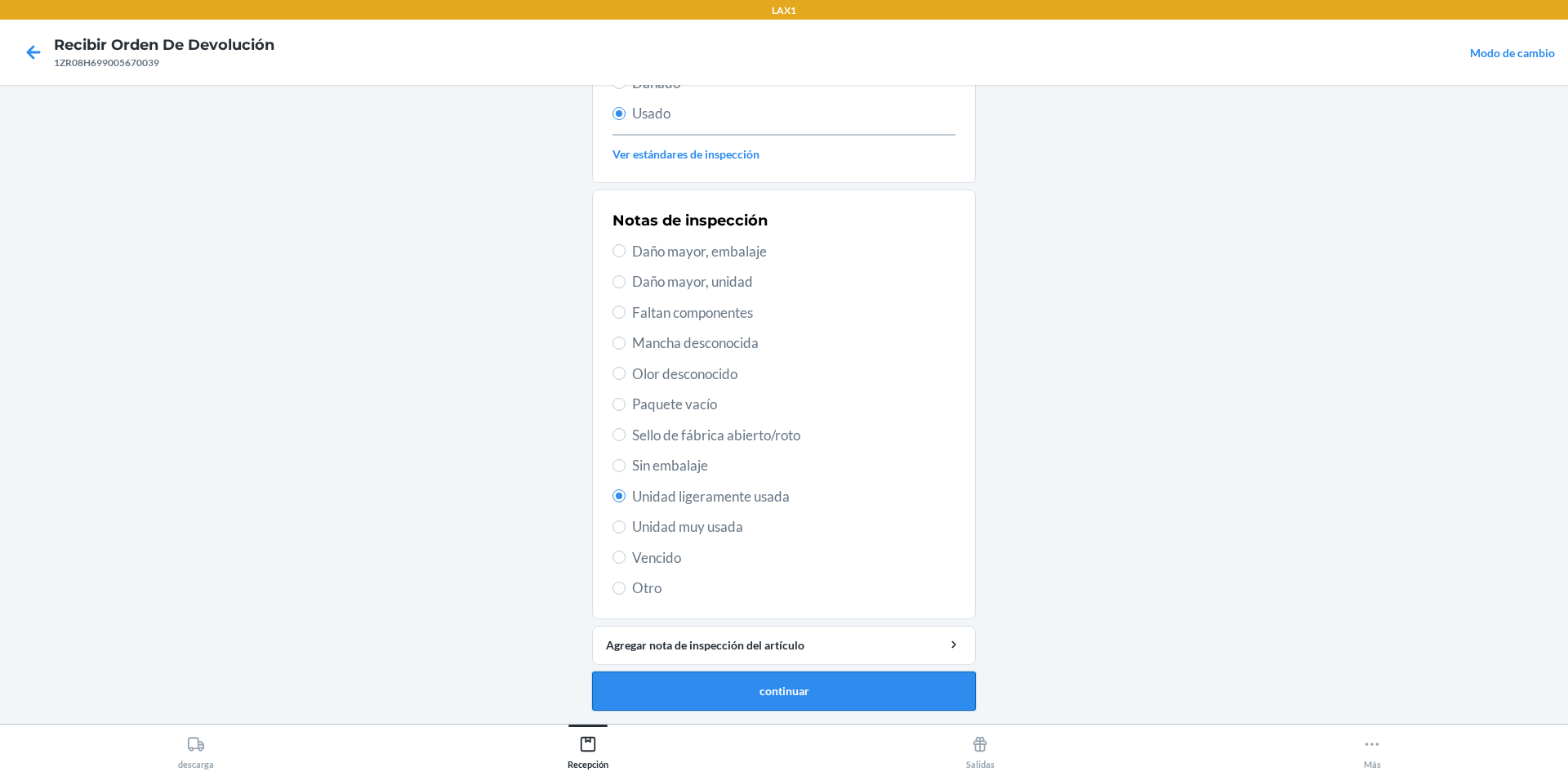
click at [725, 689] on button "continuar" at bounding box center [784, 691] width 384 height 39
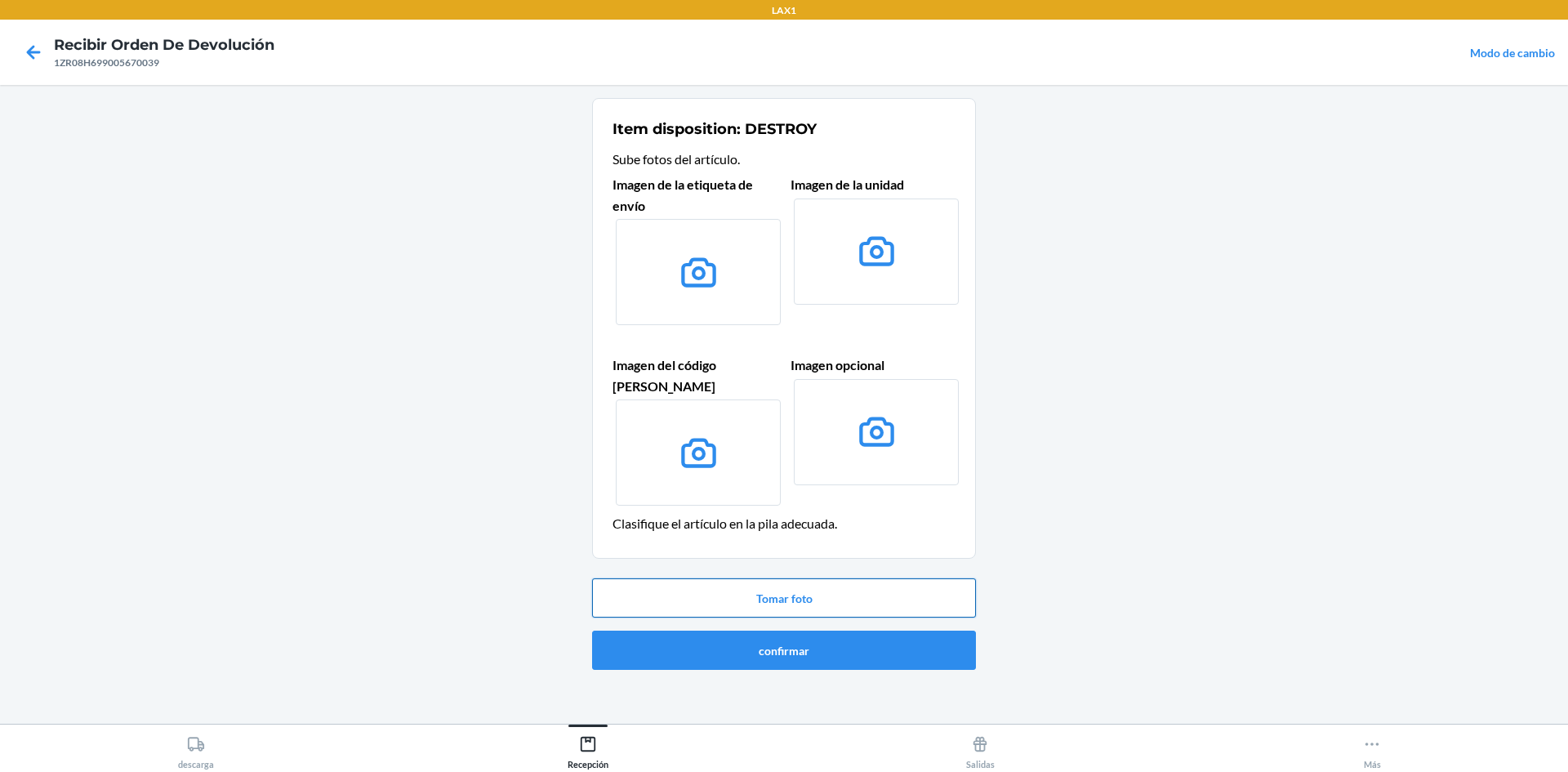
click at [750, 579] on button "Tomar foto" at bounding box center [784, 598] width 384 height 39
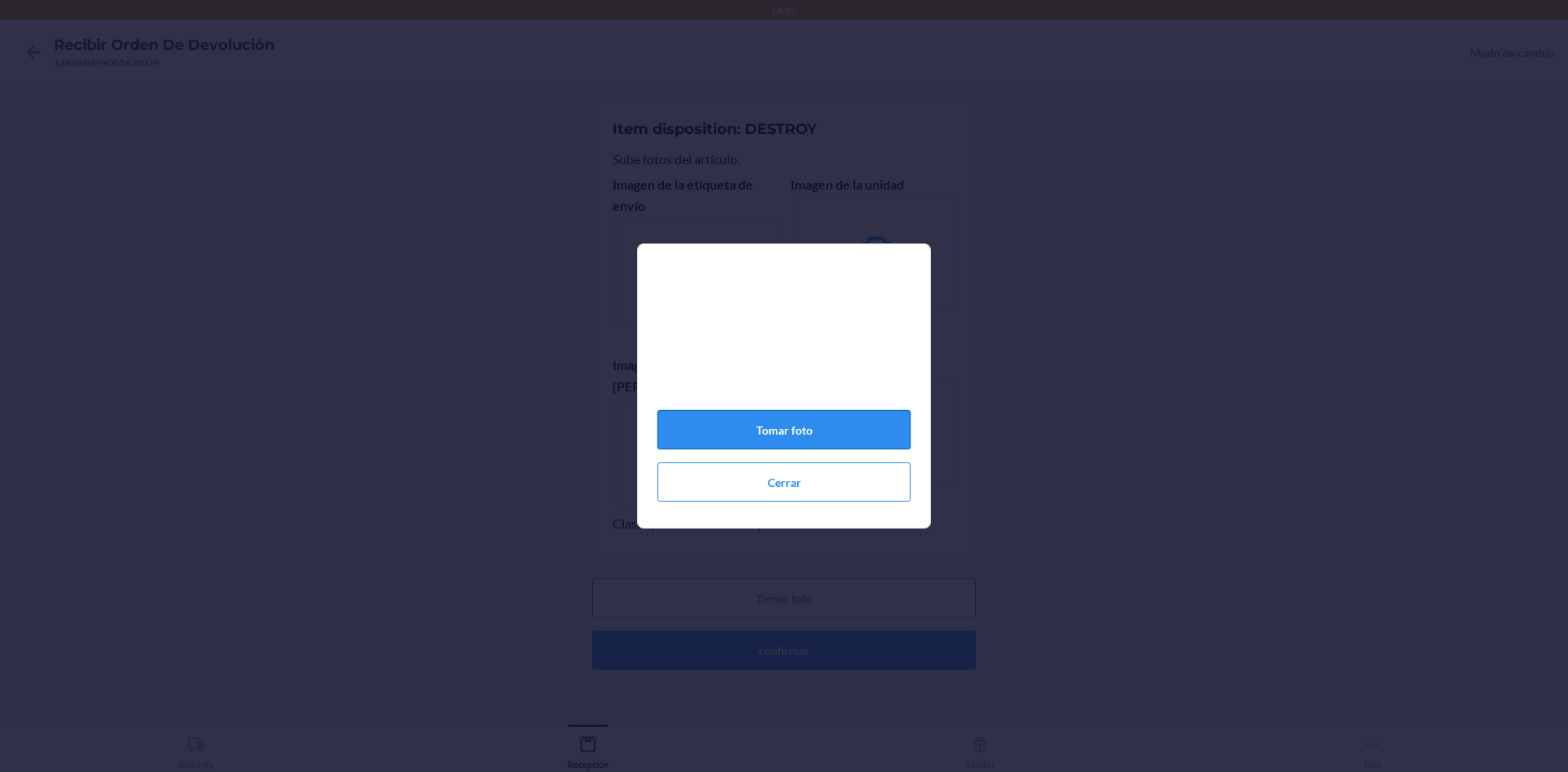
click at [782, 445] on button "Tomar foto" at bounding box center [783, 430] width 253 height 39
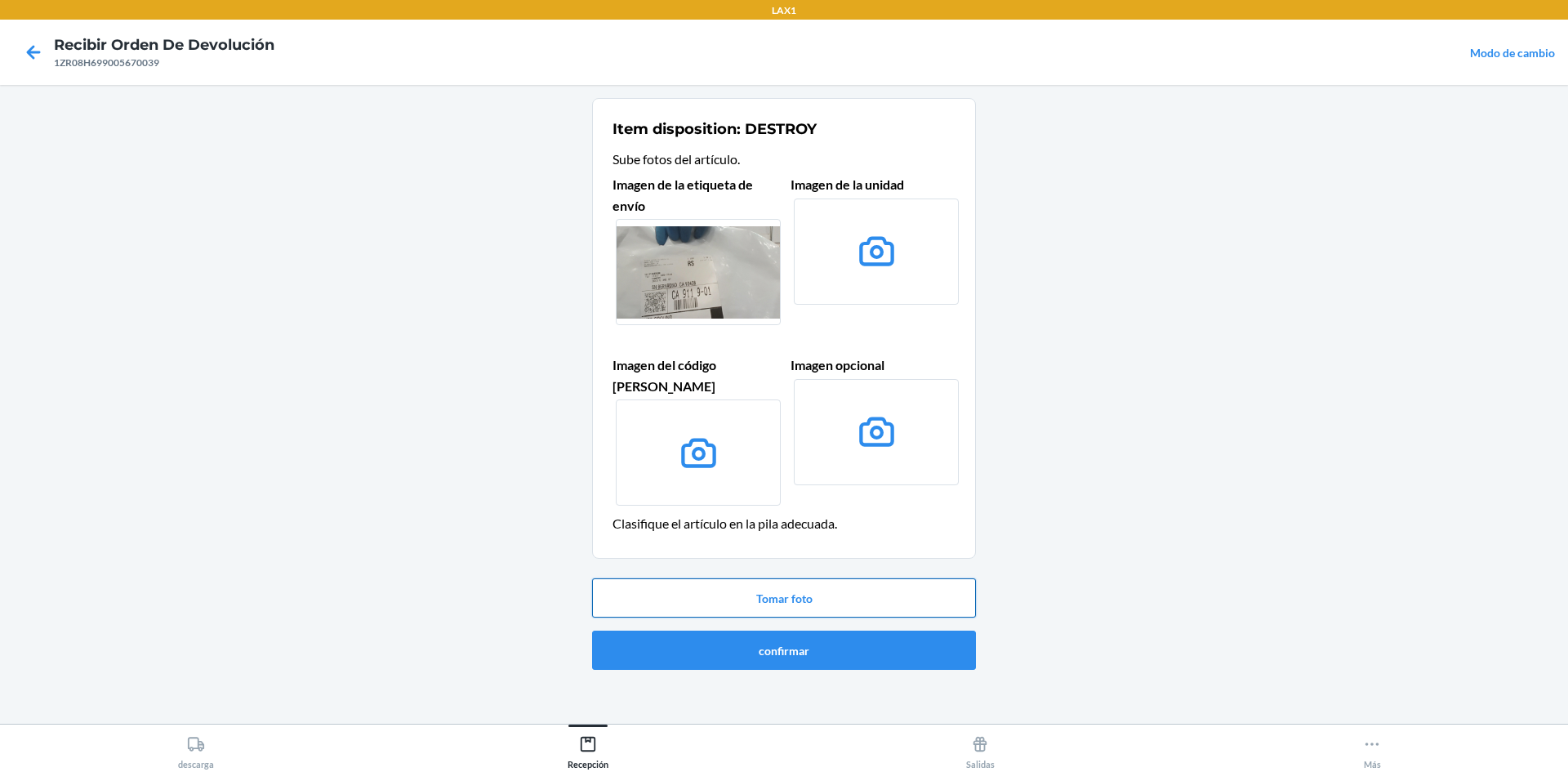
click at [782, 579] on button "Tomar foto" at bounding box center [784, 598] width 384 height 39
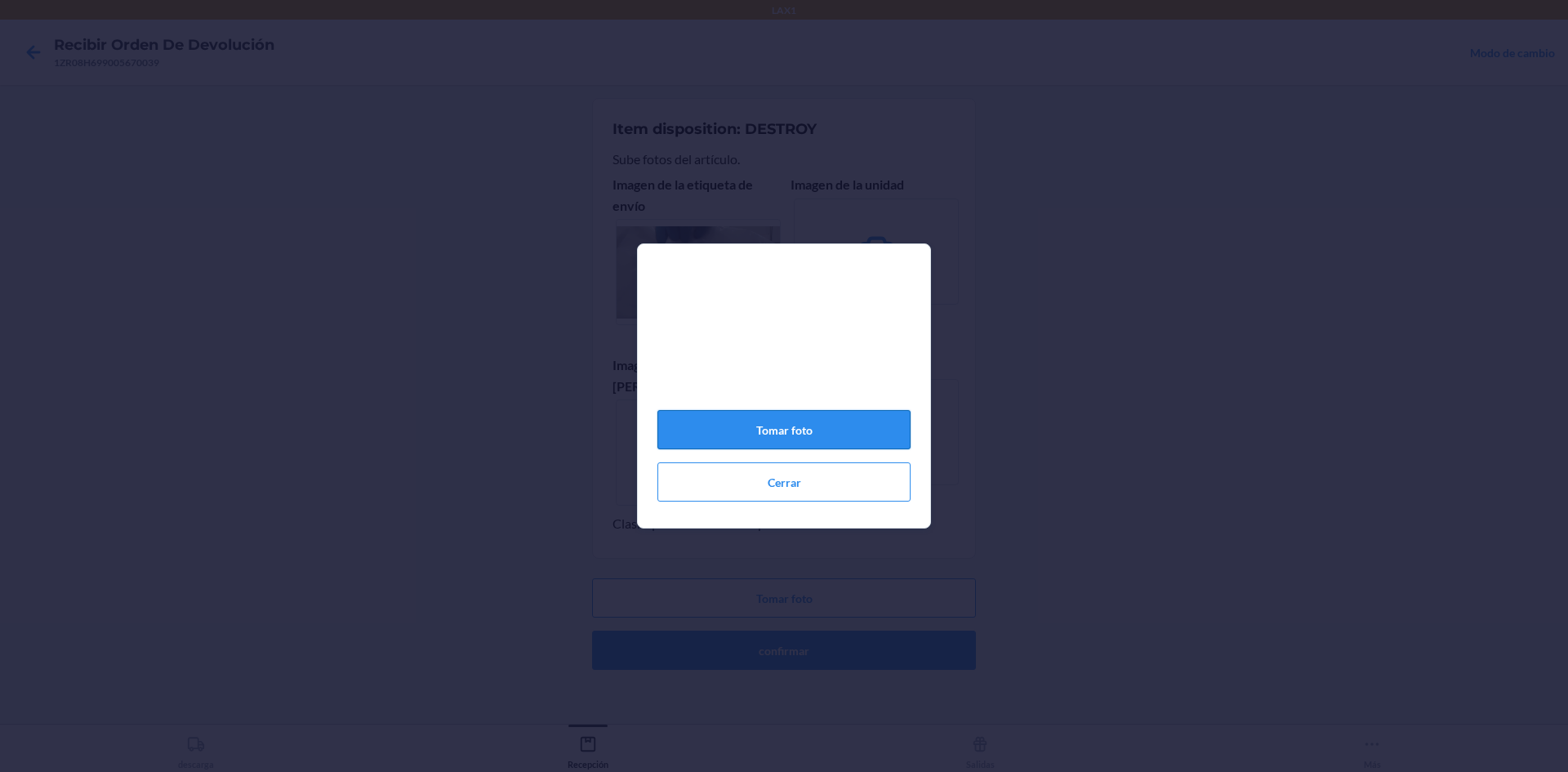
click at [781, 449] on button "Tomar foto" at bounding box center [783, 430] width 253 height 39
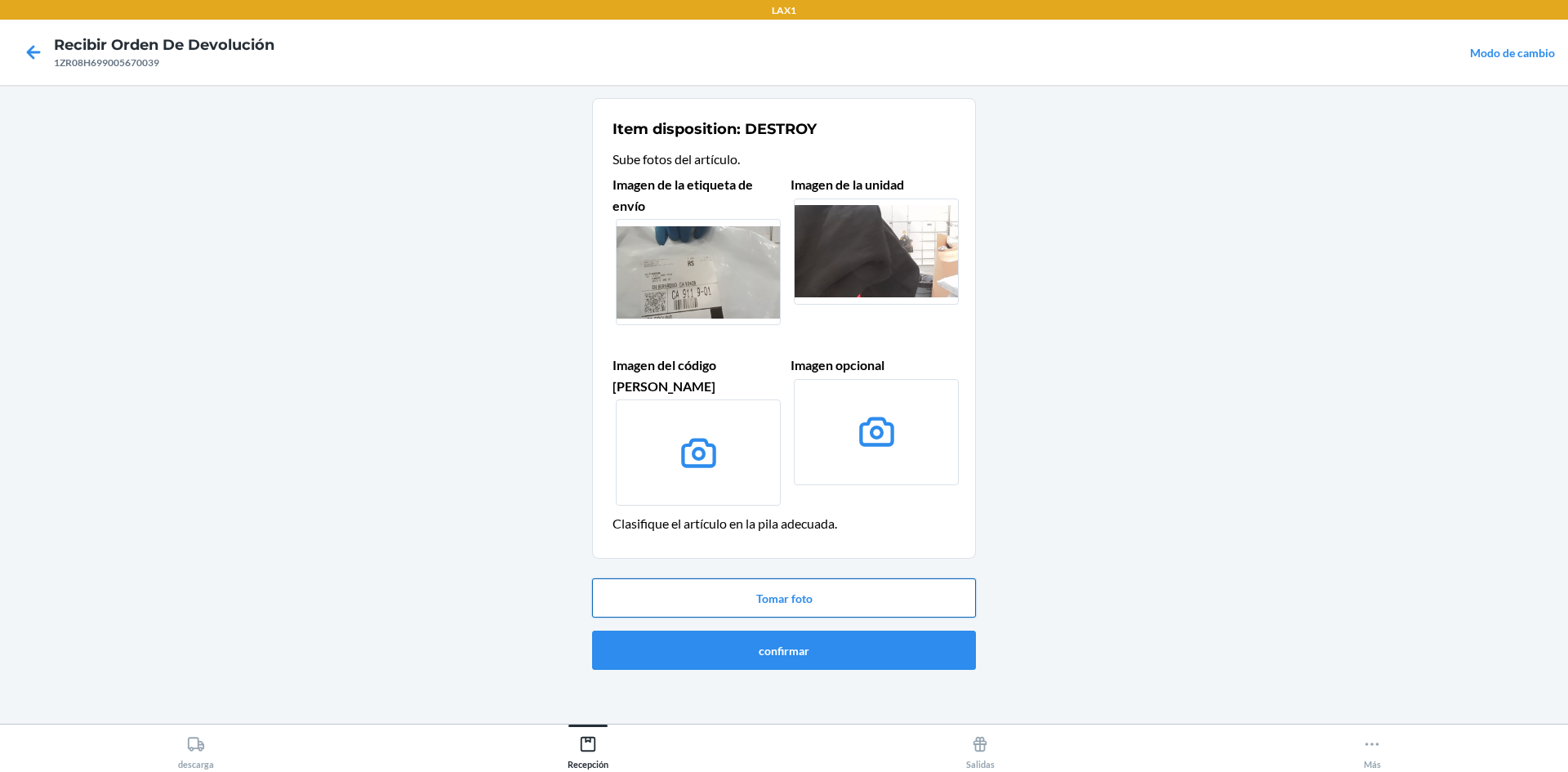
click at [782, 579] on button "Tomar foto" at bounding box center [784, 598] width 384 height 39
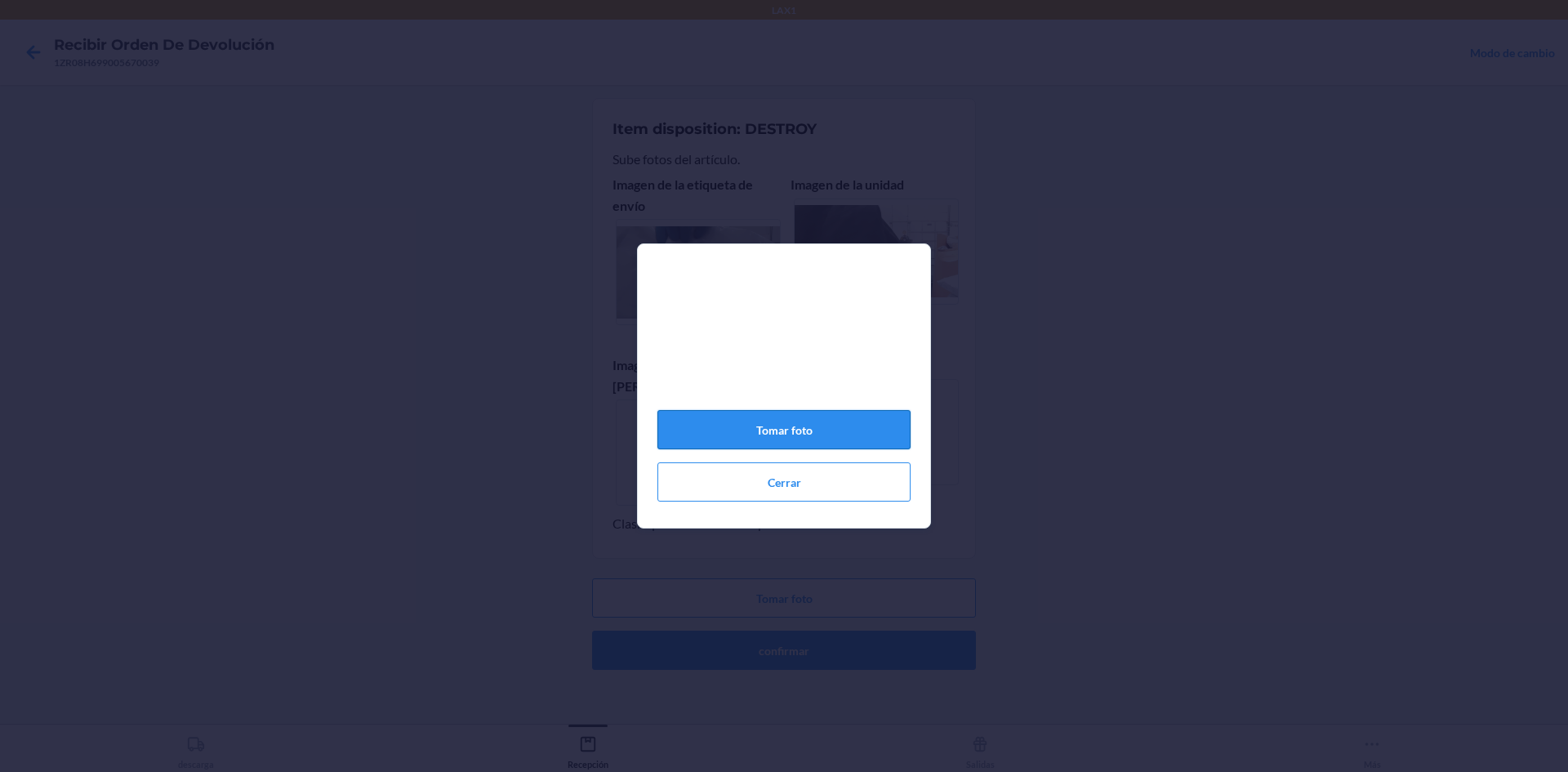
click at [782, 435] on button "Tomar foto" at bounding box center [783, 430] width 253 height 39
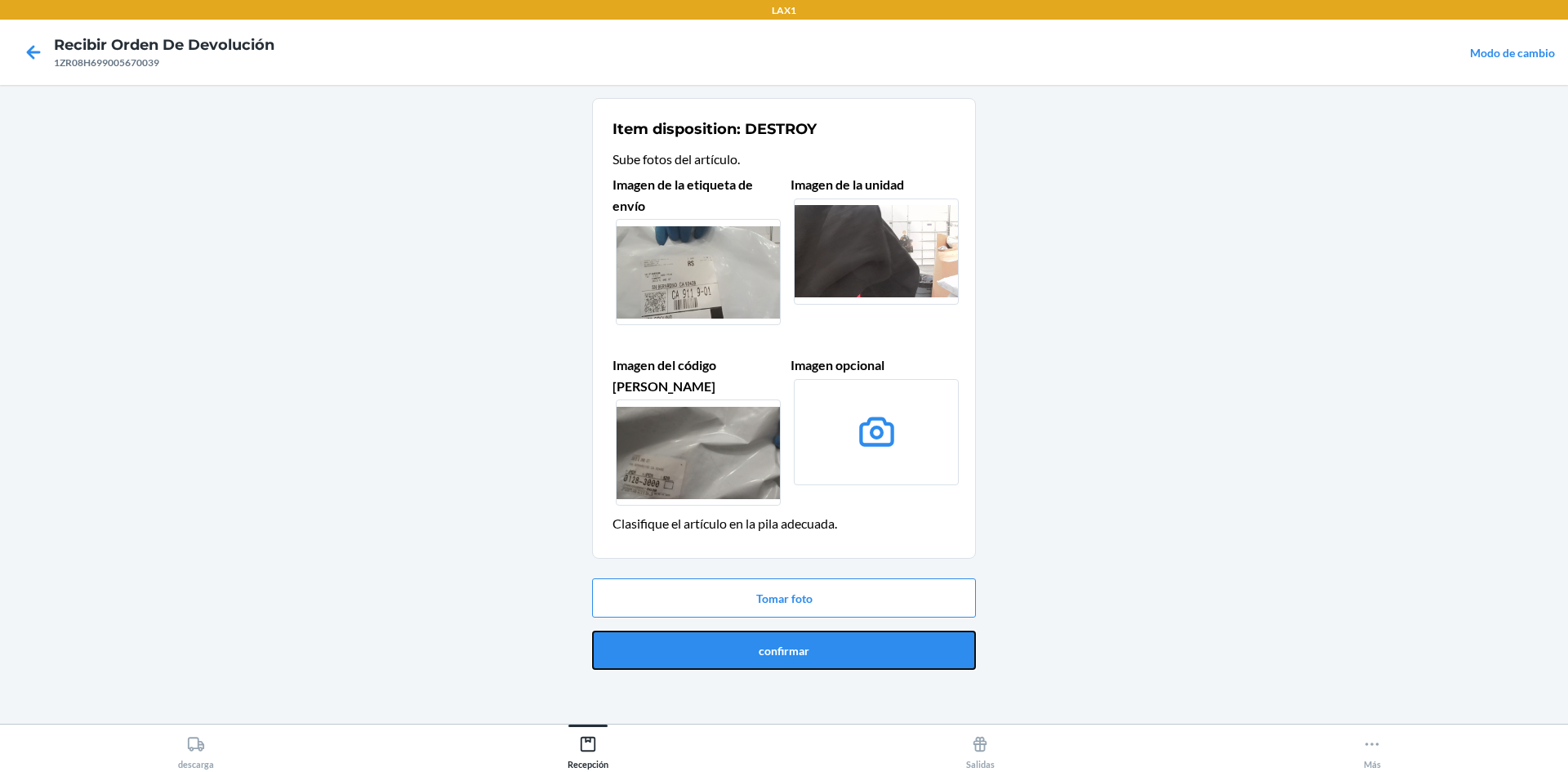
click at [755, 635] on button "confirmar" at bounding box center [784, 651] width 384 height 39
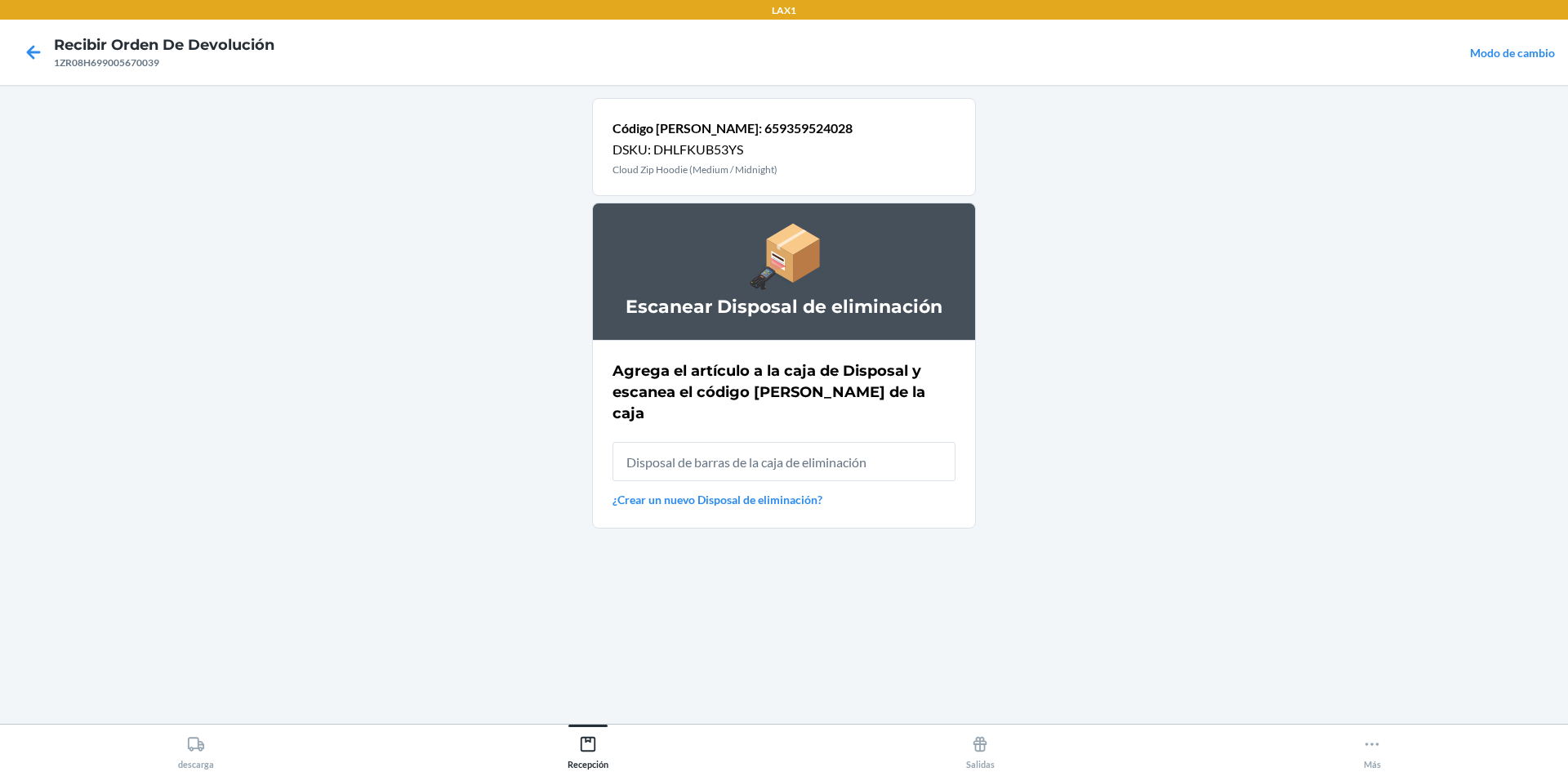
click at [782, 448] on input "text" at bounding box center [784, 462] width 343 height 39
type input "RB0000019AD"
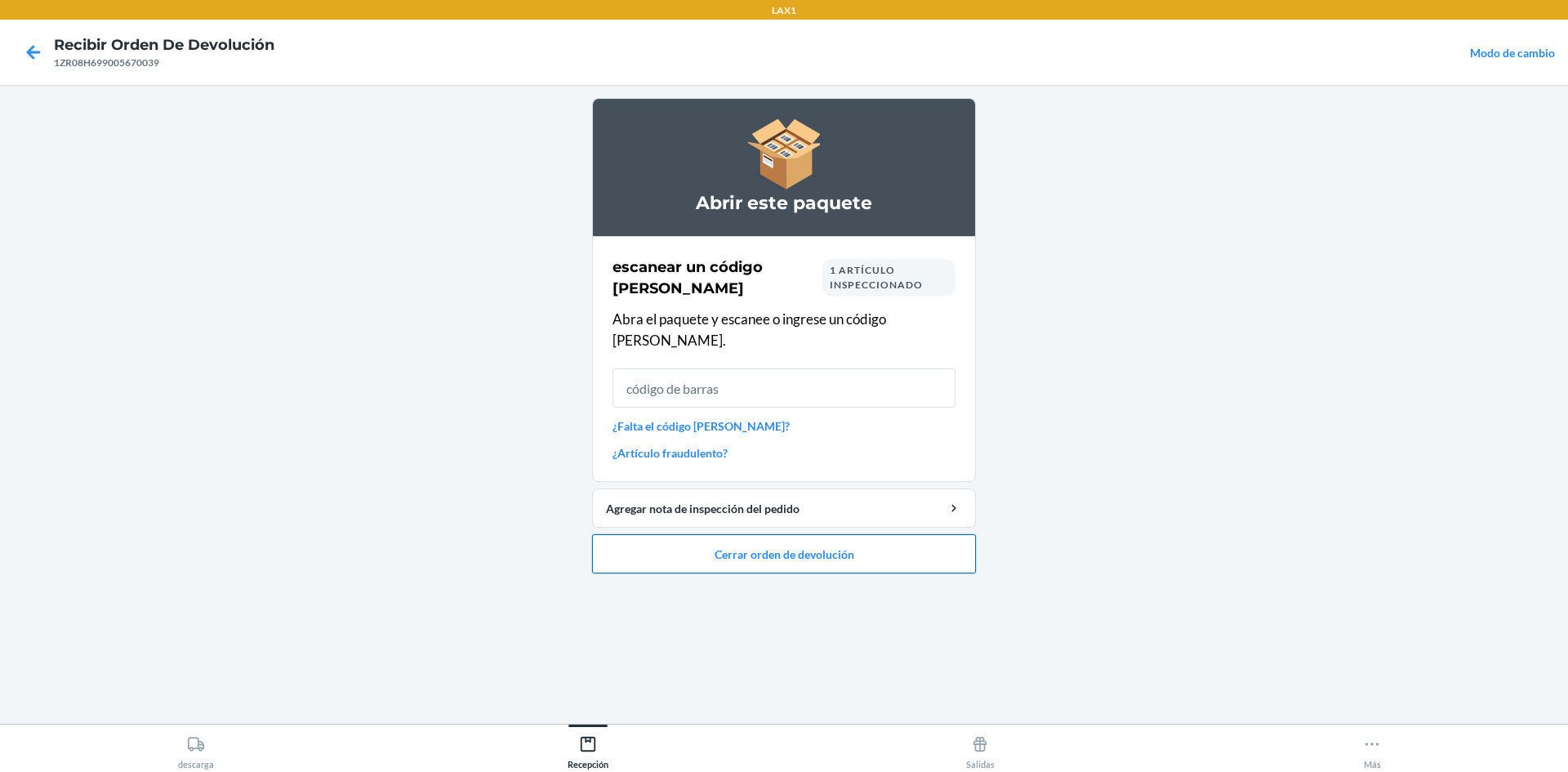
click at [768, 535] on button "Cerrar orden de devolución" at bounding box center [784, 554] width 384 height 39
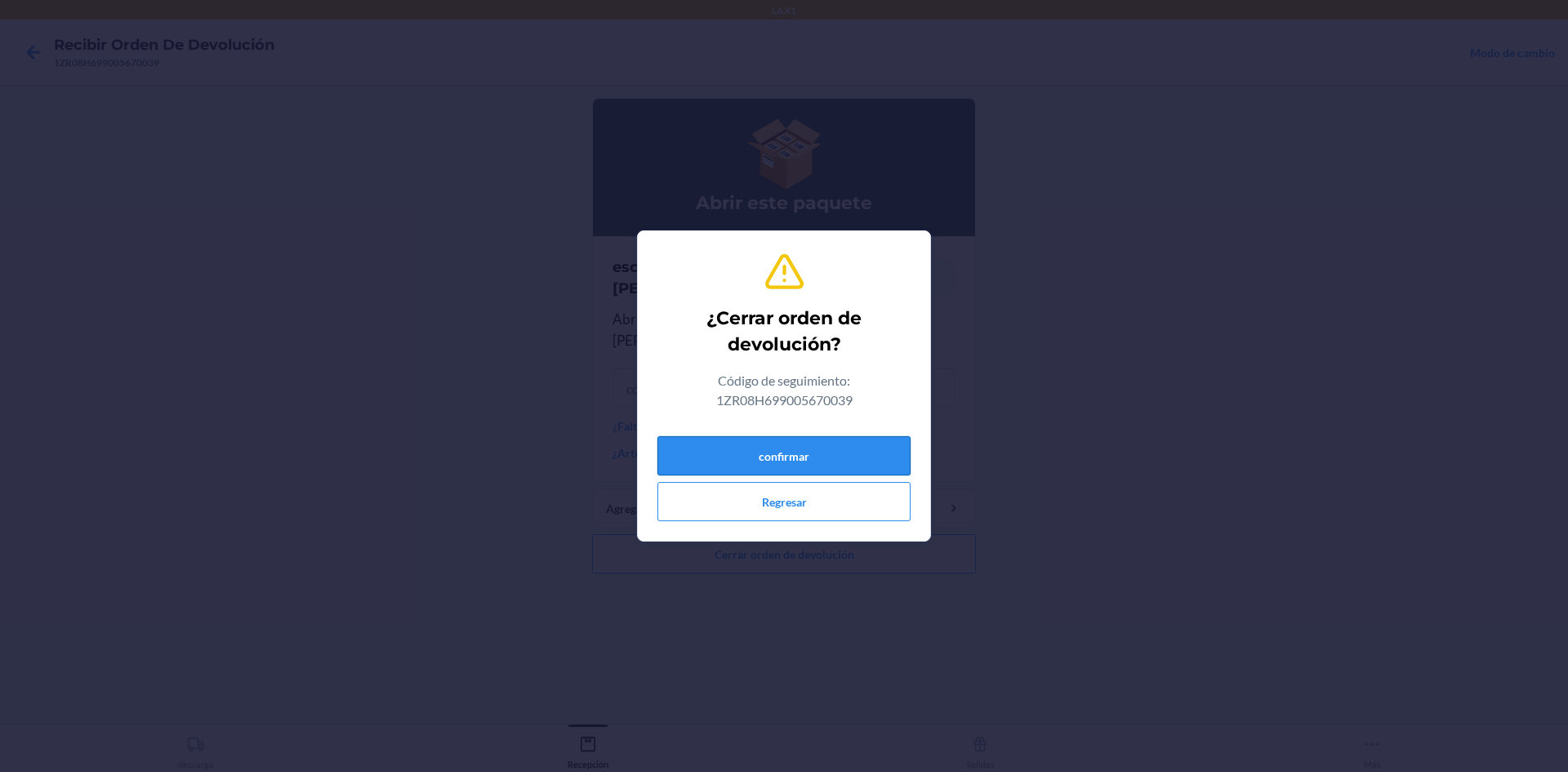
click at [782, 467] on button "confirmar" at bounding box center [783, 456] width 253 height 39
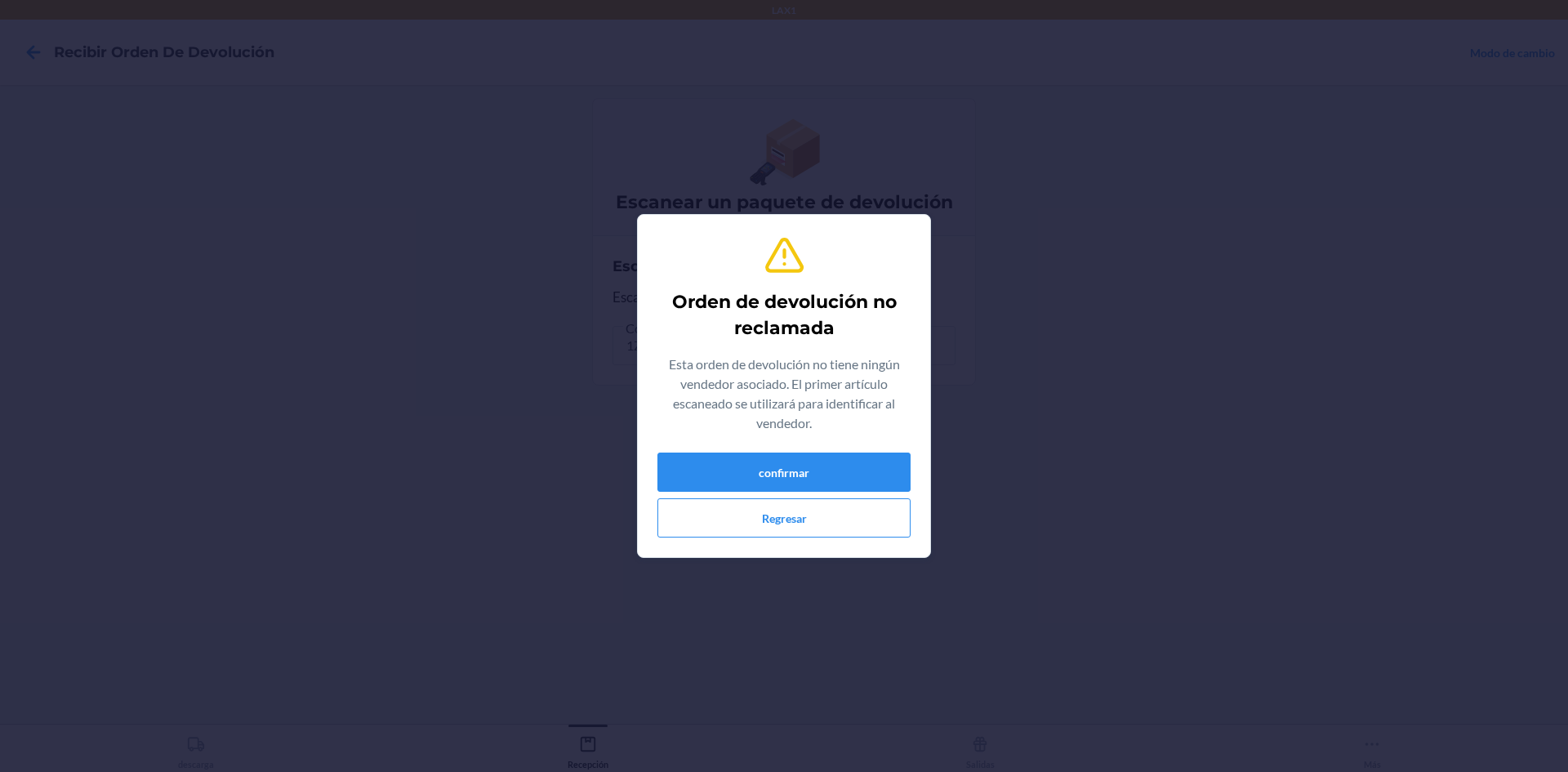
click at [735, 452] on div "Orden de devolución no reclamada Esta orden de devolución no tiene ningún vende…" at bounding box center [783, 386] width 253 height 316
click at [736, 467] on button "confirmar" at bounding box center [783, 472] width 253 height 39
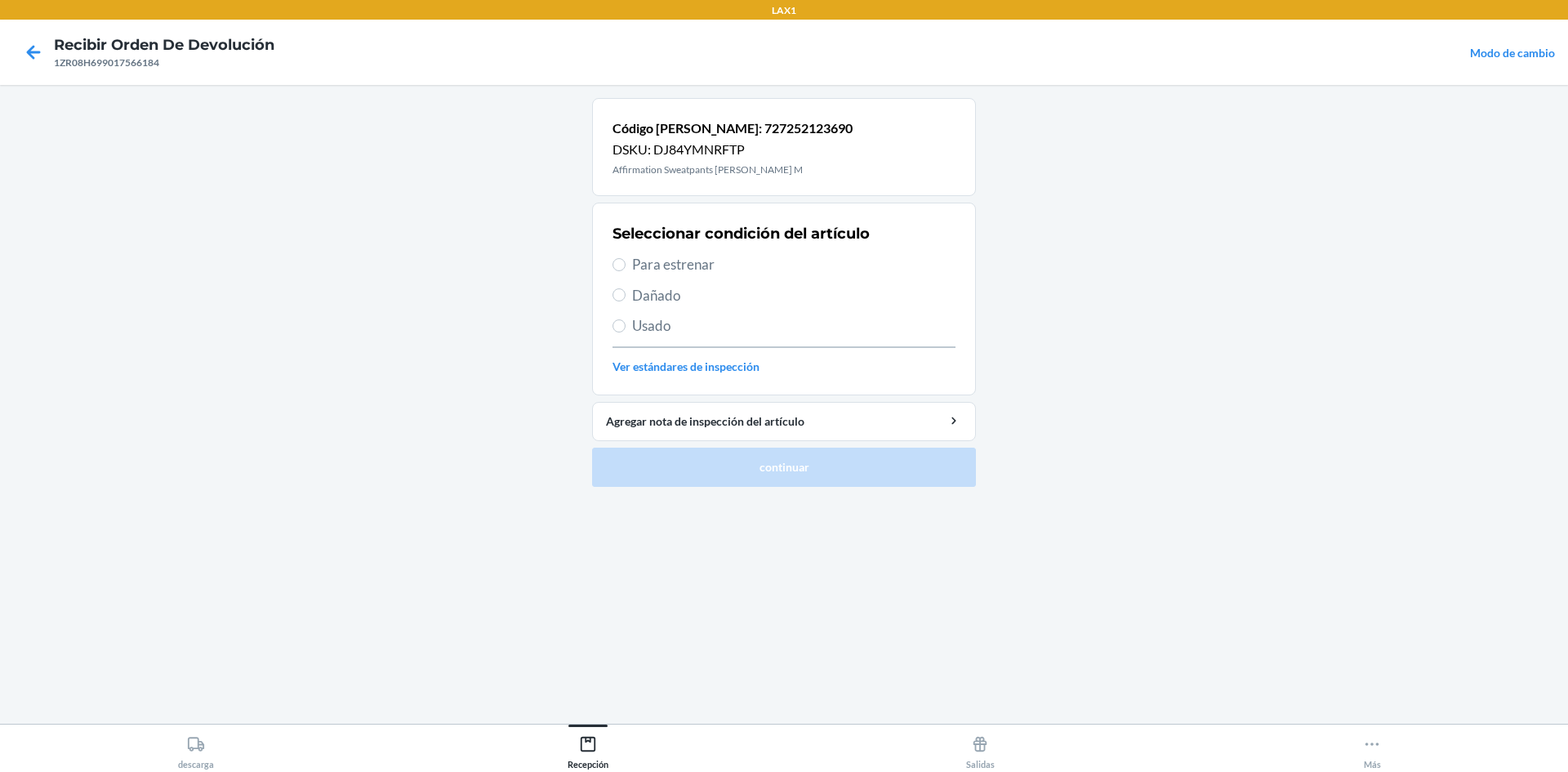
click at [682, 269] on span "Para estrenar" at bounding box center [793, 264] width 323 height 21
click at [626, 269] on input "Para estrenar" at bounding box center [620, 264] width 13 height 13
radio input "true"
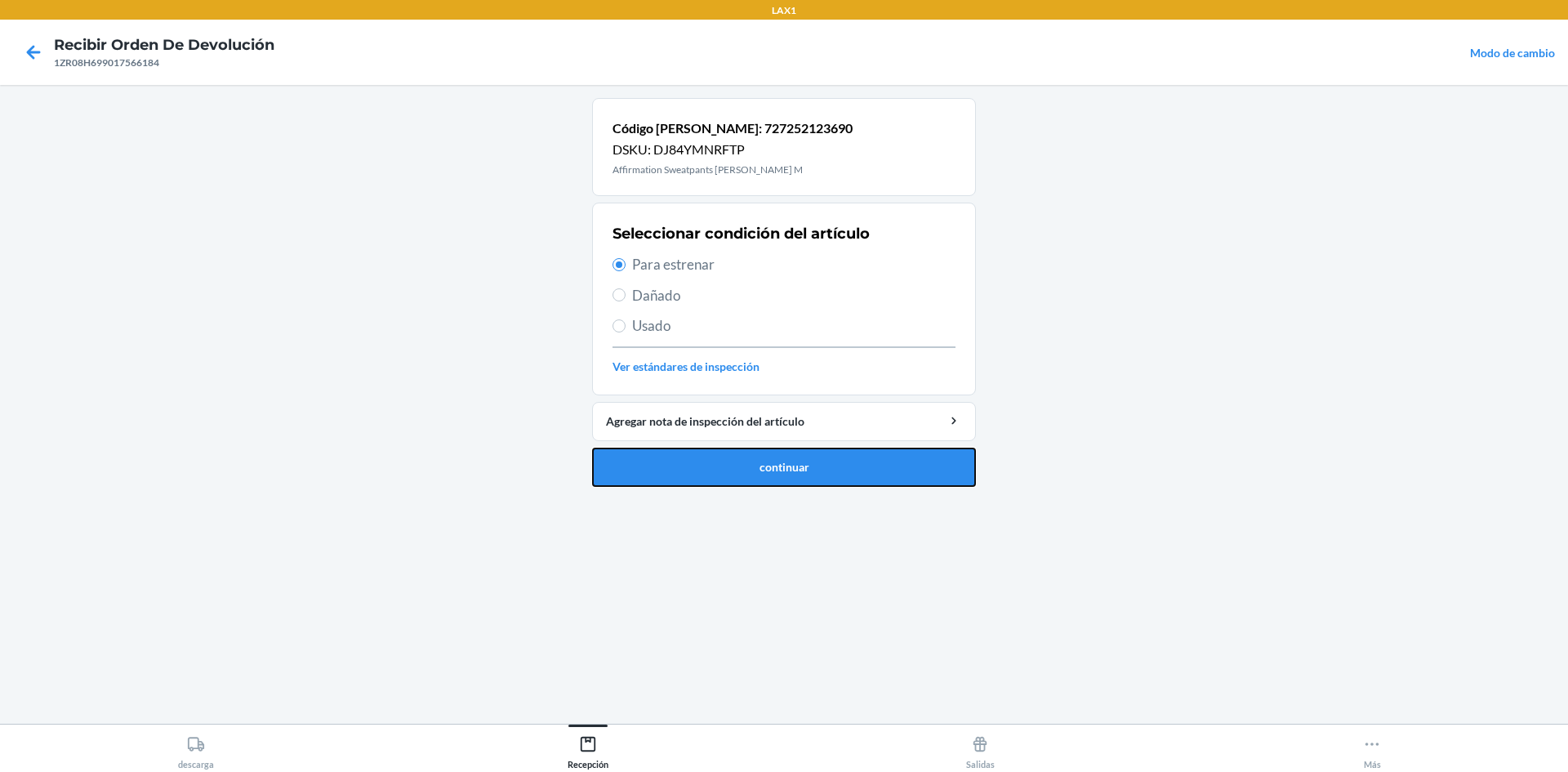
drag, startPoint x: 729, startPoint y: 450, endPoint x: 731, endPoint y: 440, distance: 10.2
click at [730, 450] on button "continuar" at bounding box center [784, 467] width 384 height 39
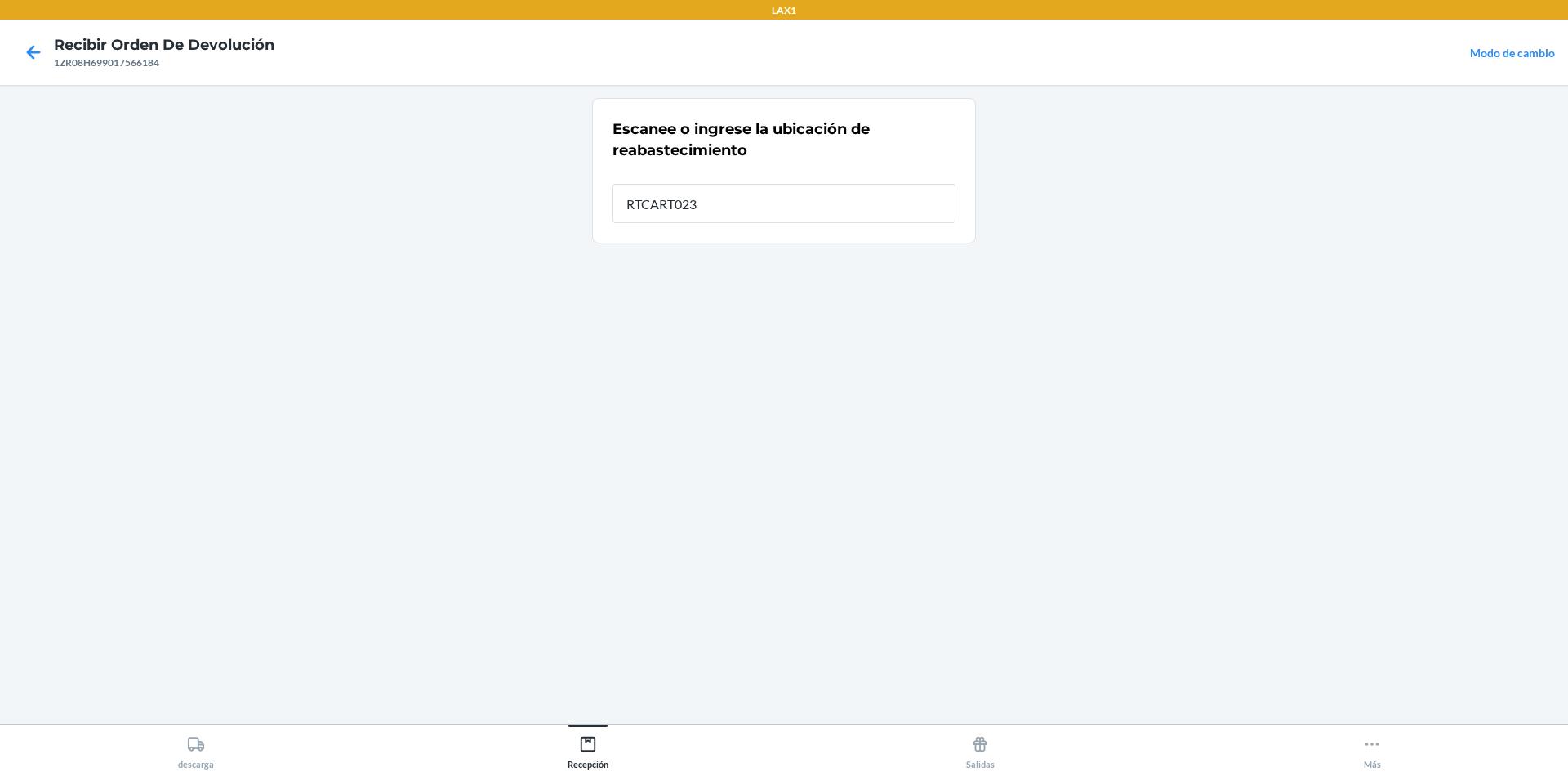
type input "RTCART023"
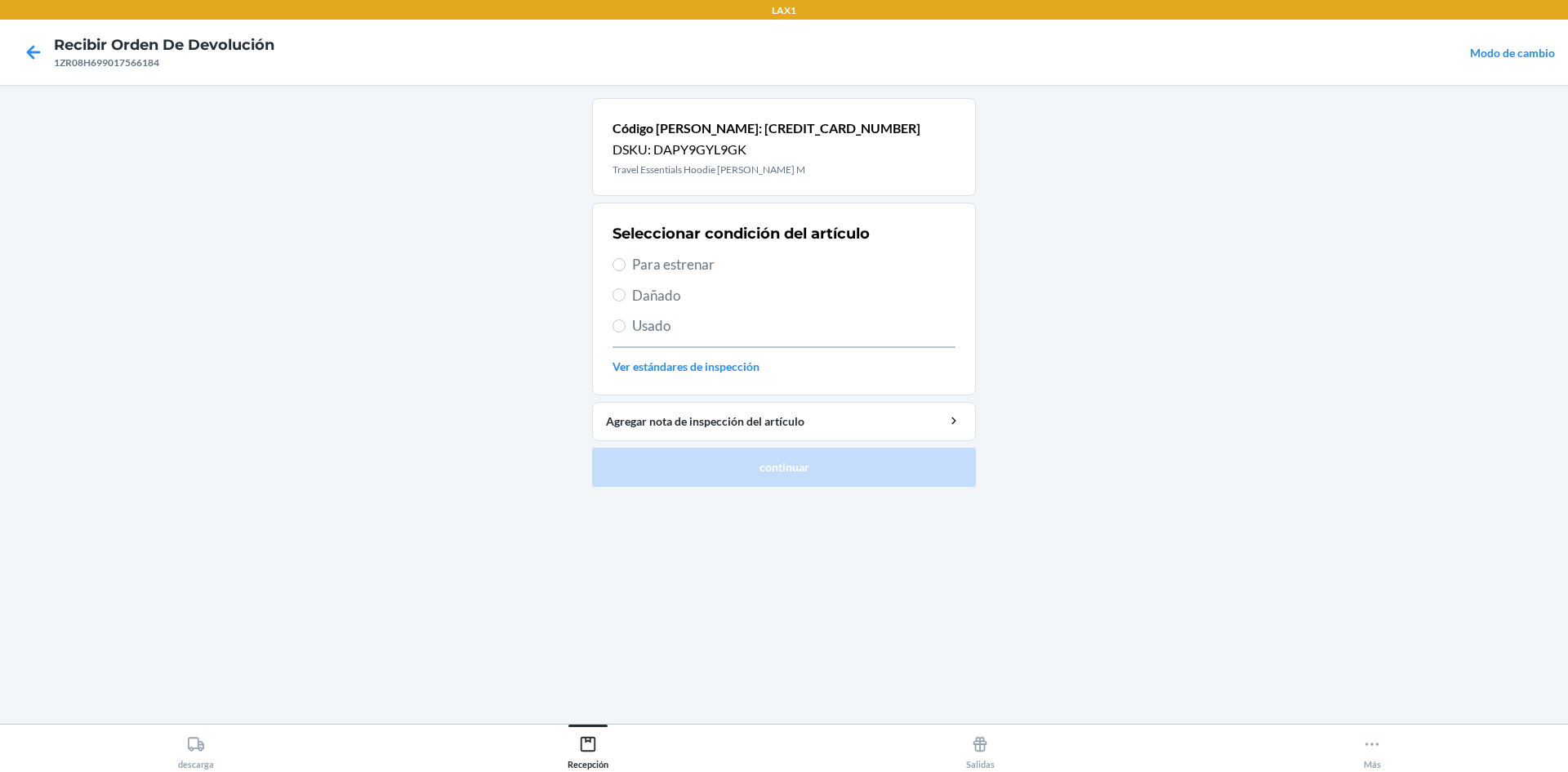
click at [782, 257] on span "Para estrenar" at bounding box center [793, 264] width 323 height 21
click at [626, 258] on input "Para estrenar" at bounding box center [620, 264] width 13 height 13
radio input "true"
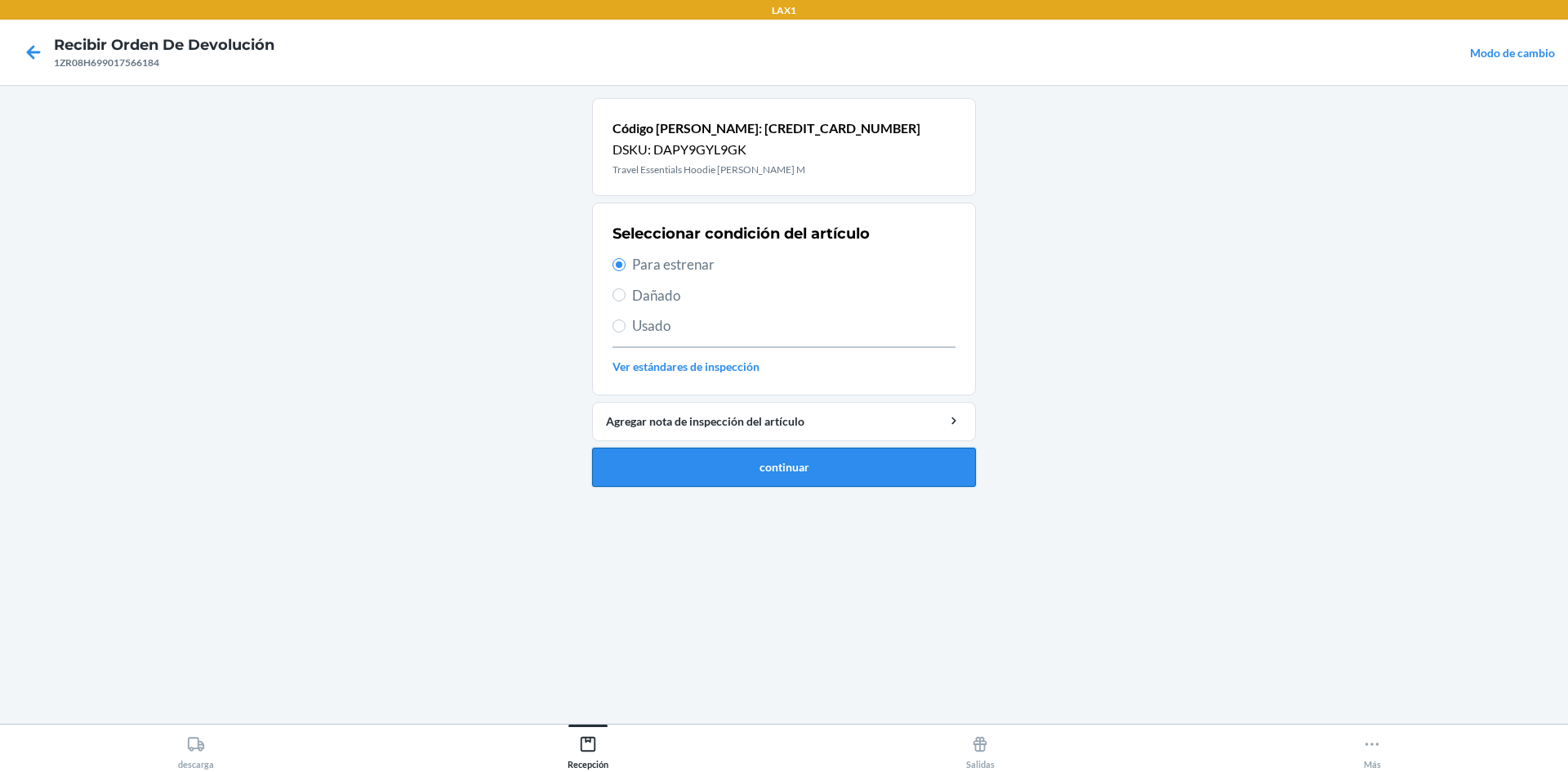
click at [763, 472] on button "continuar" at bounding box center [784, 467] width 384 height 39
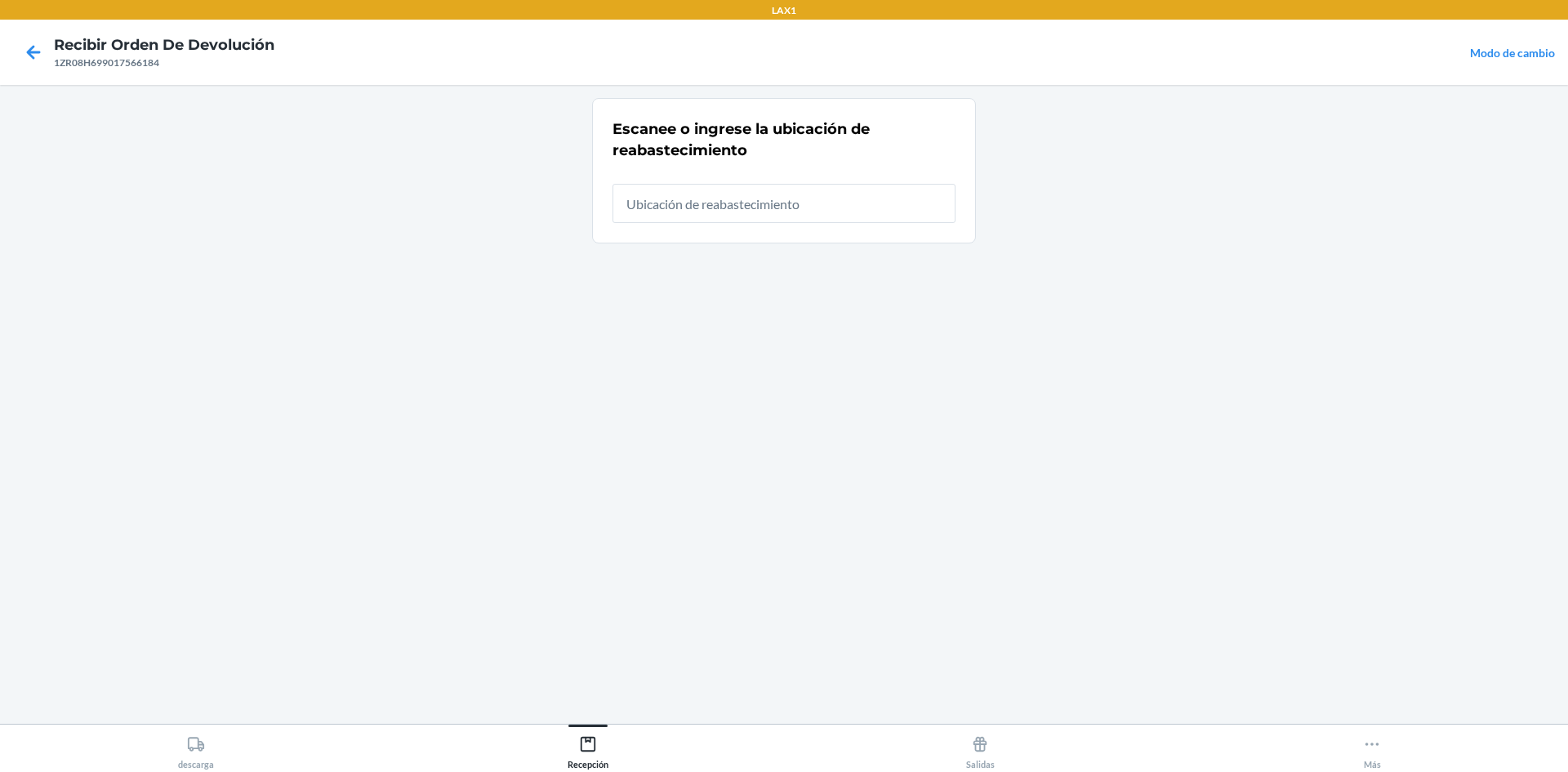
click at [777, 197] on input "text" at bounding box center [784, 204] width 343 height 39
type input "RTCART023"
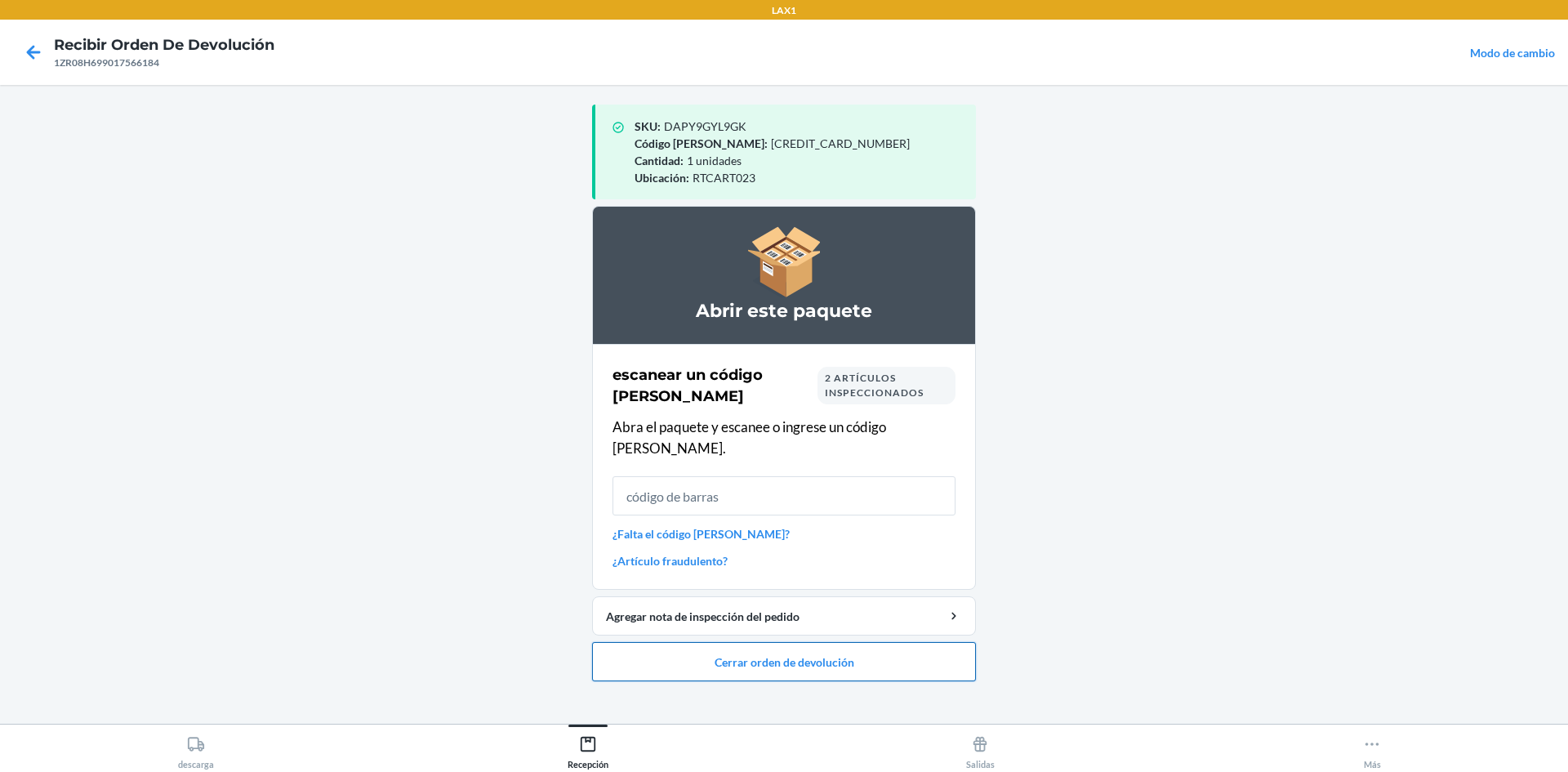
click at [684, 642] on button "Cerrar orden de devolución" at bounding box center [784, 661] width 384 height 39
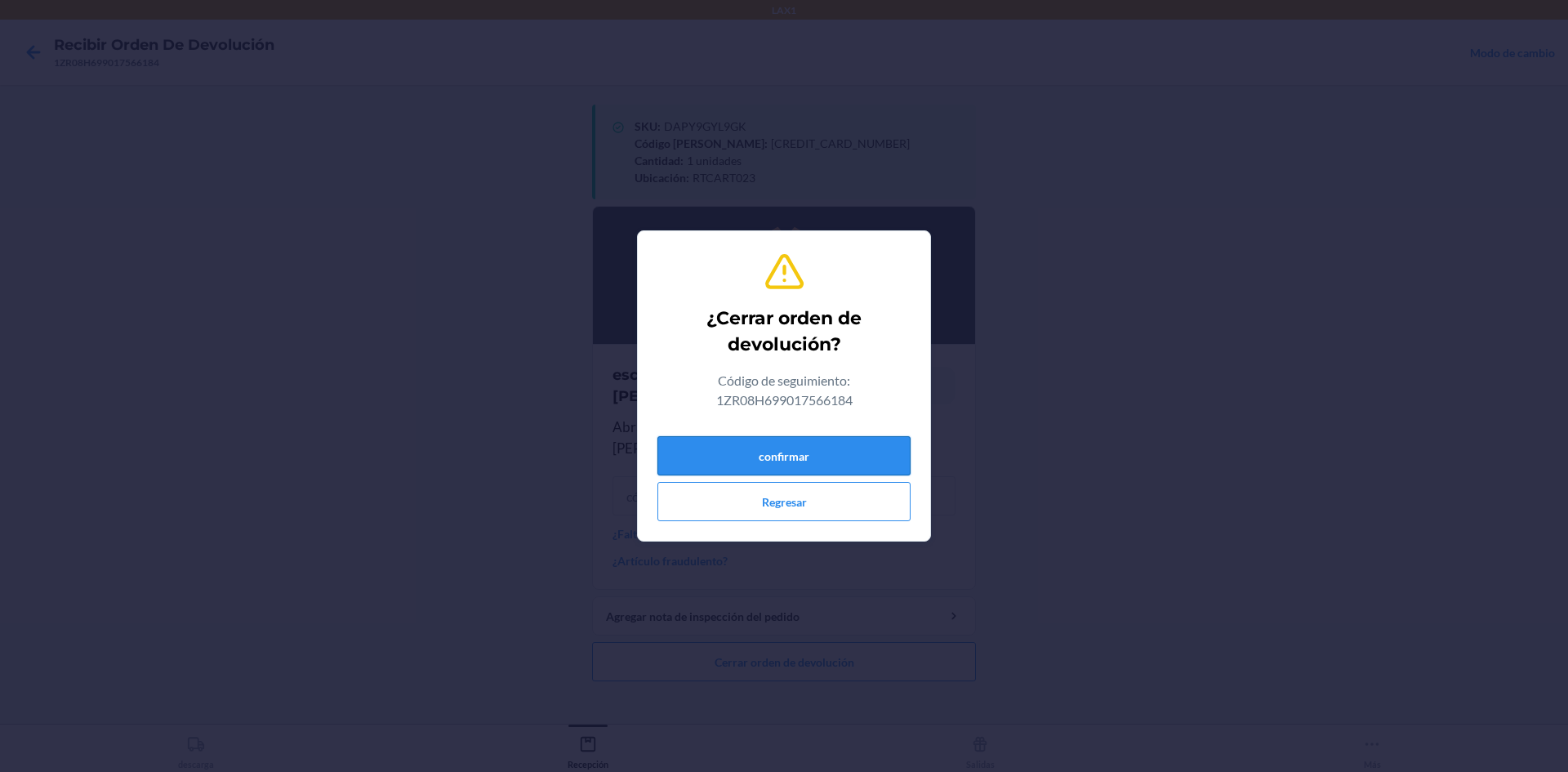
click at [782, 441] on button "confirmar" at bounding box center [783, 456] width 253 height 39
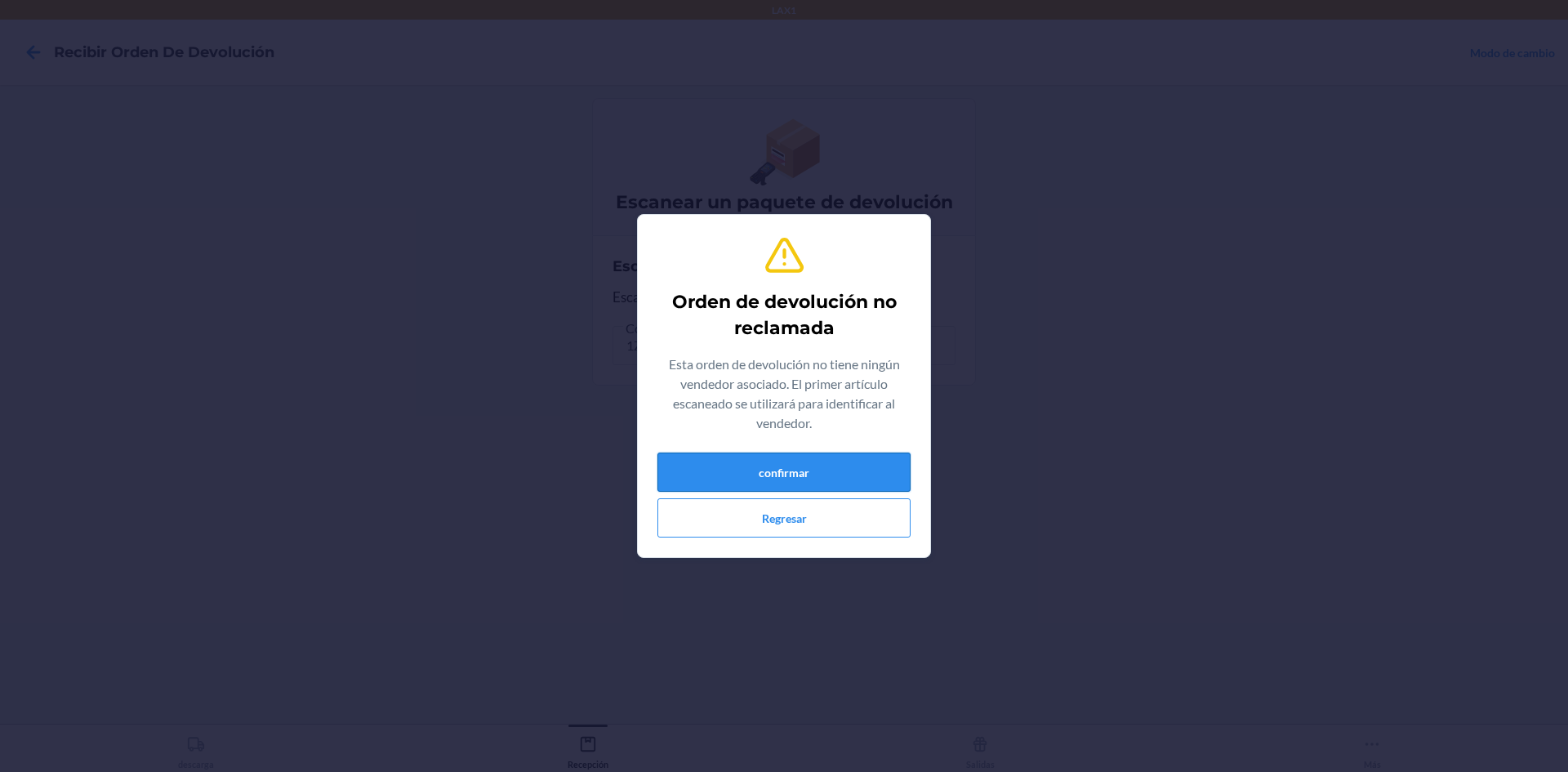
click at [710, 483] on button "confirmar" at bounding box center [783, 472] width 253 height 39
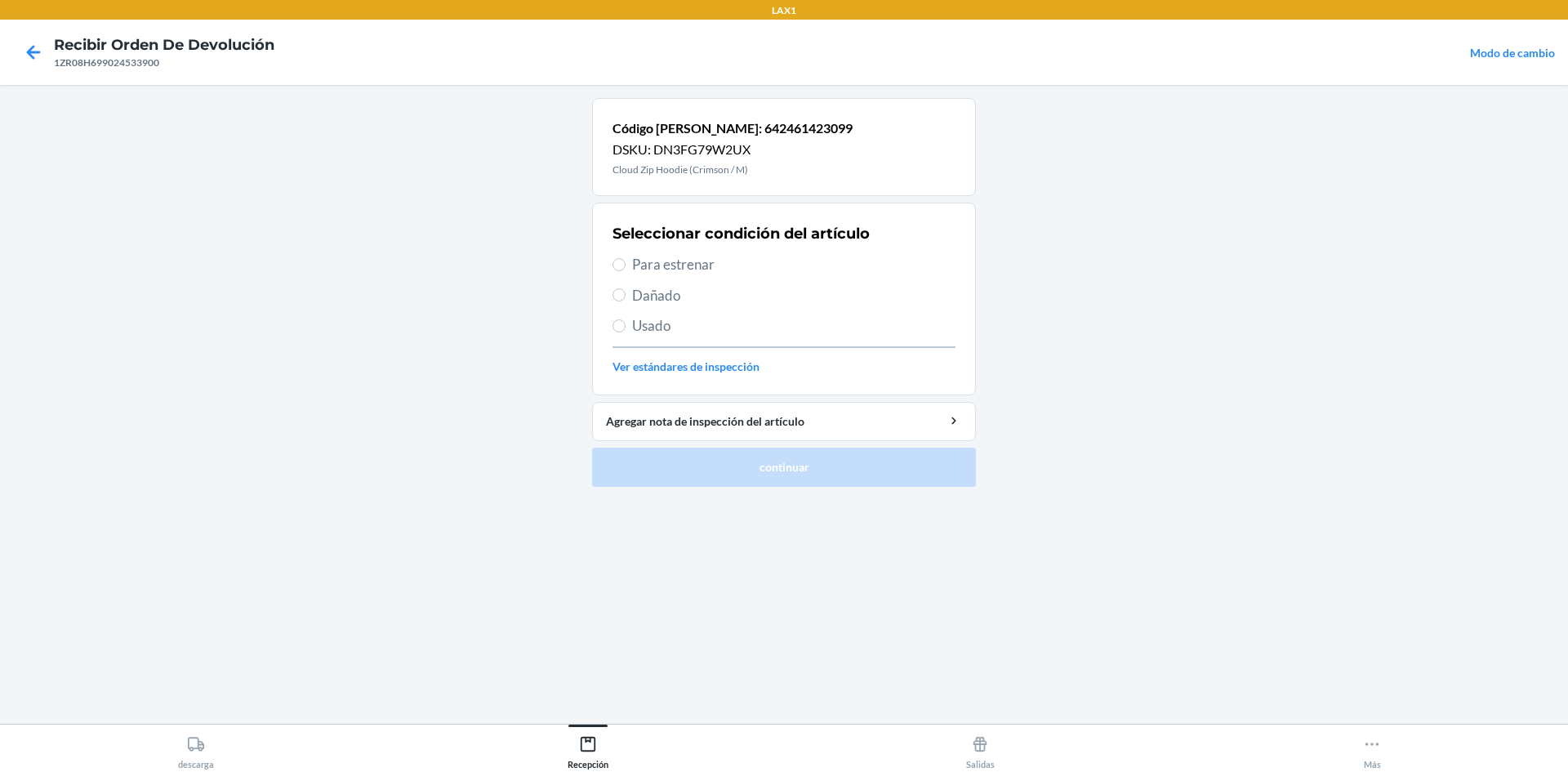
click at [677, 318] on span "Usado" at bounding box center [793, 326] width 323 height 21
click at [626, 319] on input "Usado" at bounding box center [620, 326] width 13 height 13
radio input "true"
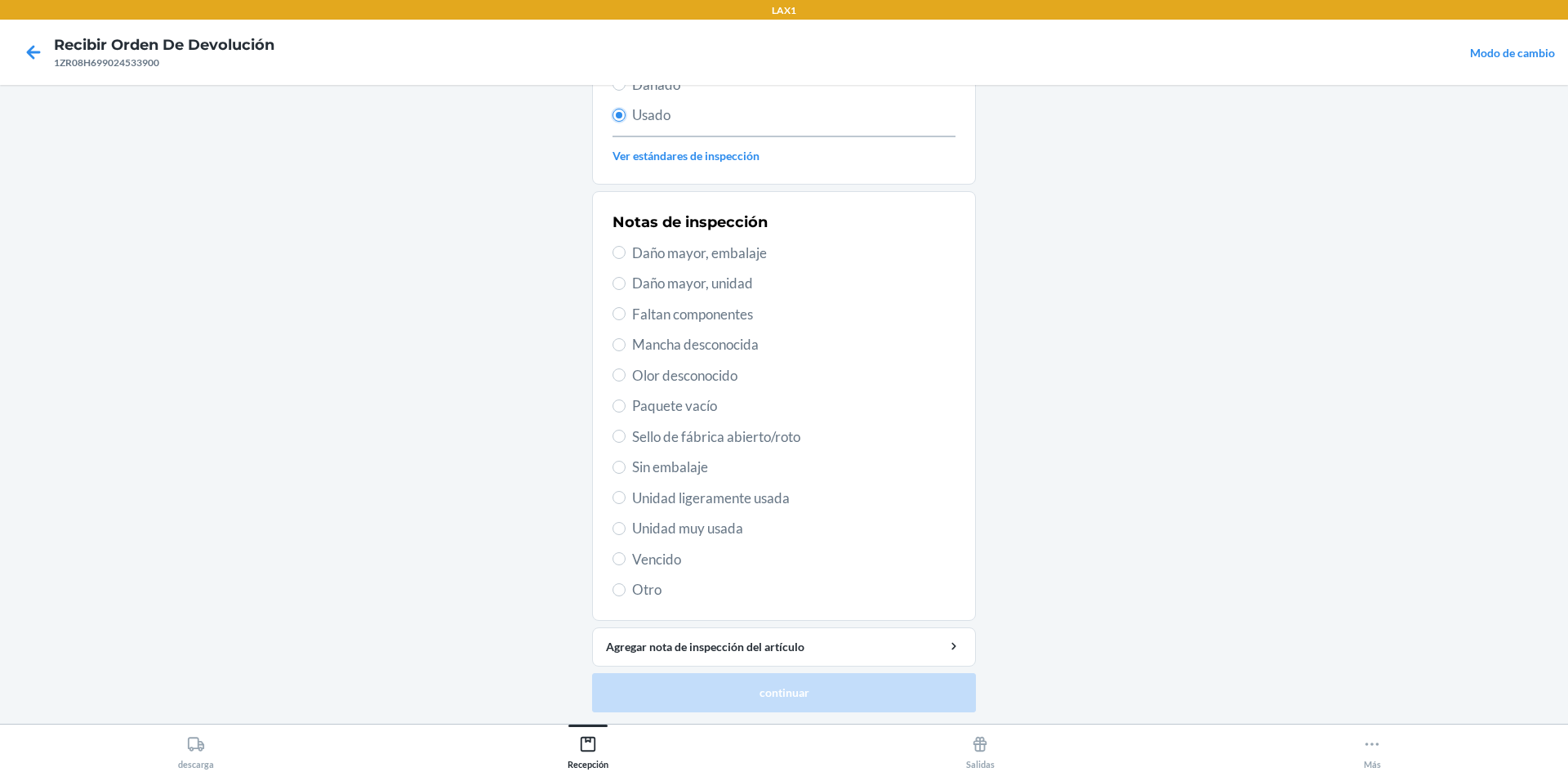
scroll to position [212, 0]
click at [733, 499] on span "Unidad ligeramente usada" at bounding box center [793, 497] width 323 height 21
click at [626, 499] on input "Unidad ligeramente usada" at bounding box center [620, 496] width 13 height 13
radio input "true"
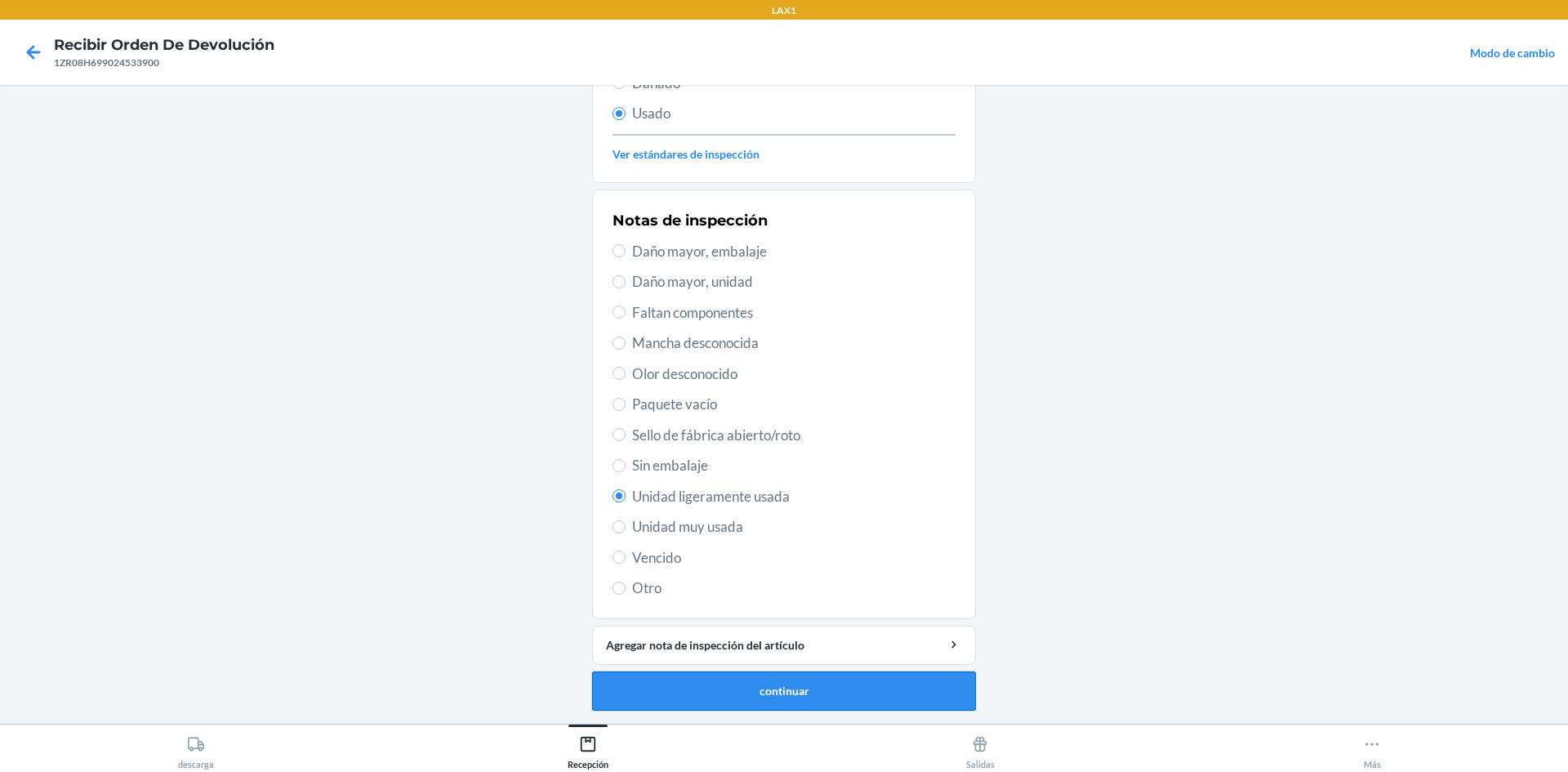
drag, startPoint x: 736, startPoint y: 713, endPoint x: 742, endPoint y: 701, distance: 13.4
click at [739, 708] on ol "Código de barras: 642461423099 DSKU: DN3FG79W2UX Cloud Zip Hoodie (Crimson / M)…" at bounding box center [784, 305] width 384 height 838
click at [742, 700] on button "continuar" at bounding box center [784, 691] width 384 height 39
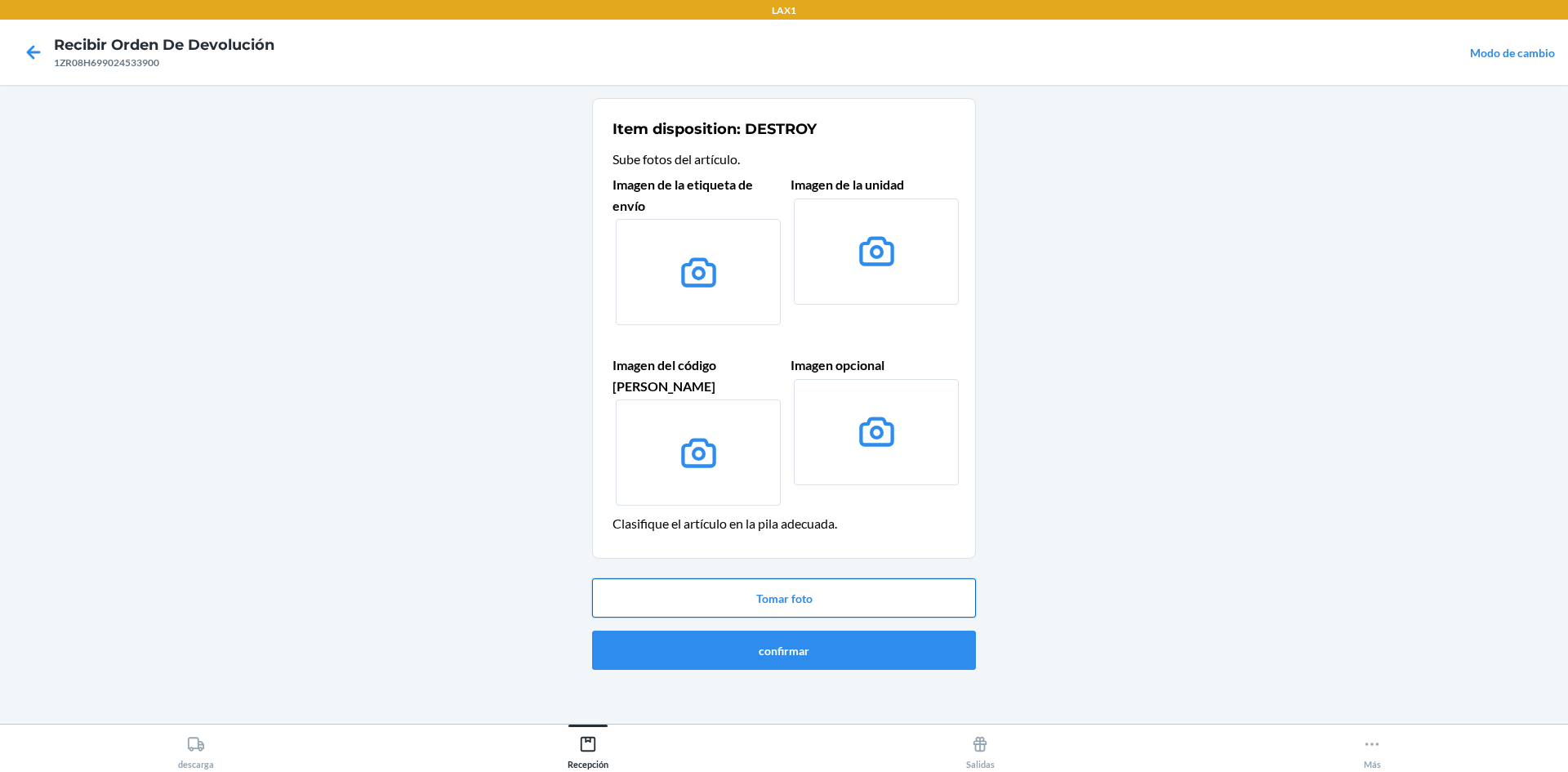
click at [764, 579] on button "Tomar foto" at bounding box center [784, 598] width 384 height 39
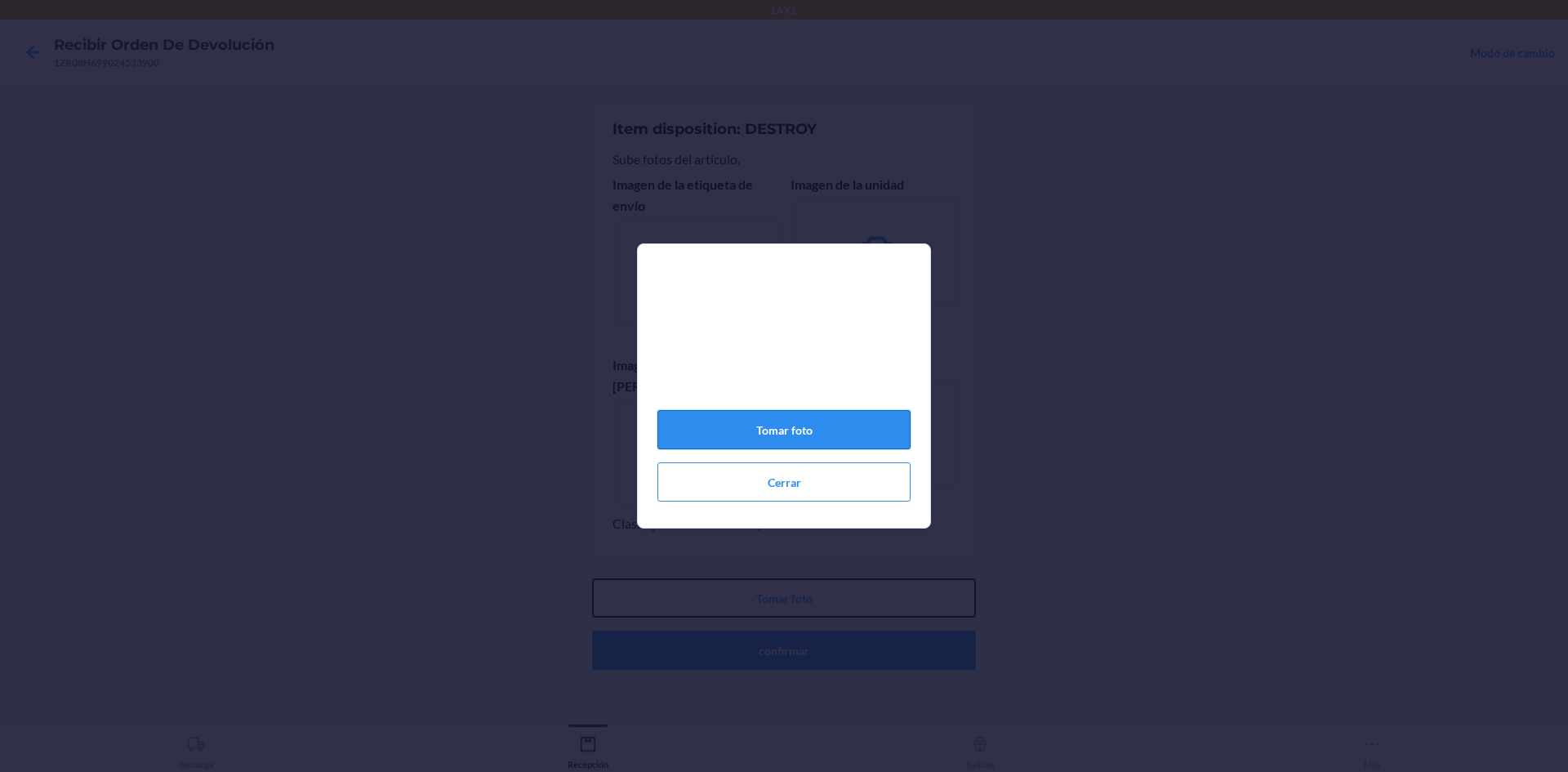
click at [593, 579] on button "Tomar foto" at bounding box center [784, 598] width 384 height 39
click at [782, 433] on button "Tomar foto" at bounding box center [783, 430] width 253 height 39
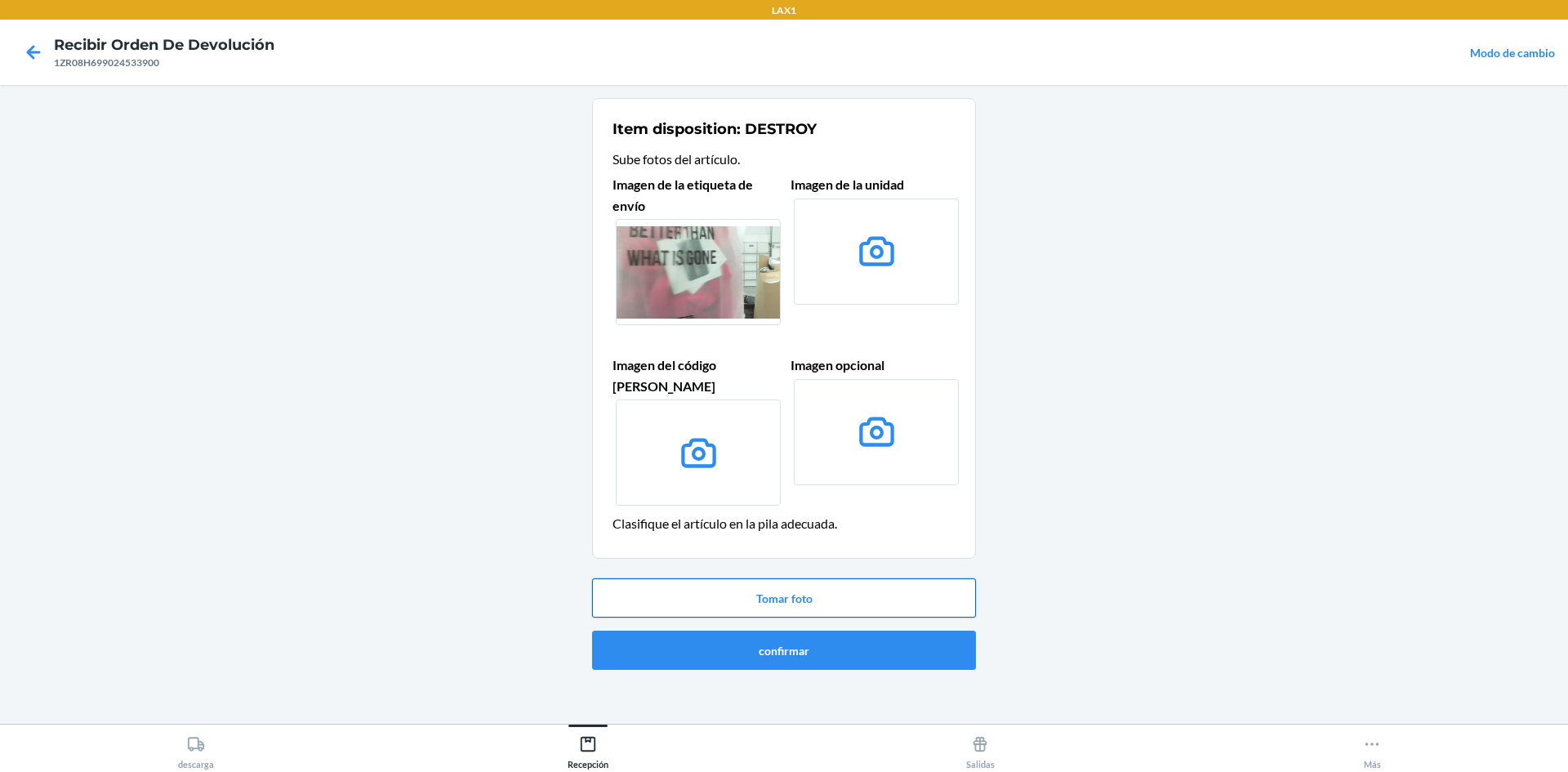
click at [782, 586] on button "Tomar foto" at bounding box center [784, 598] width 384 height 39
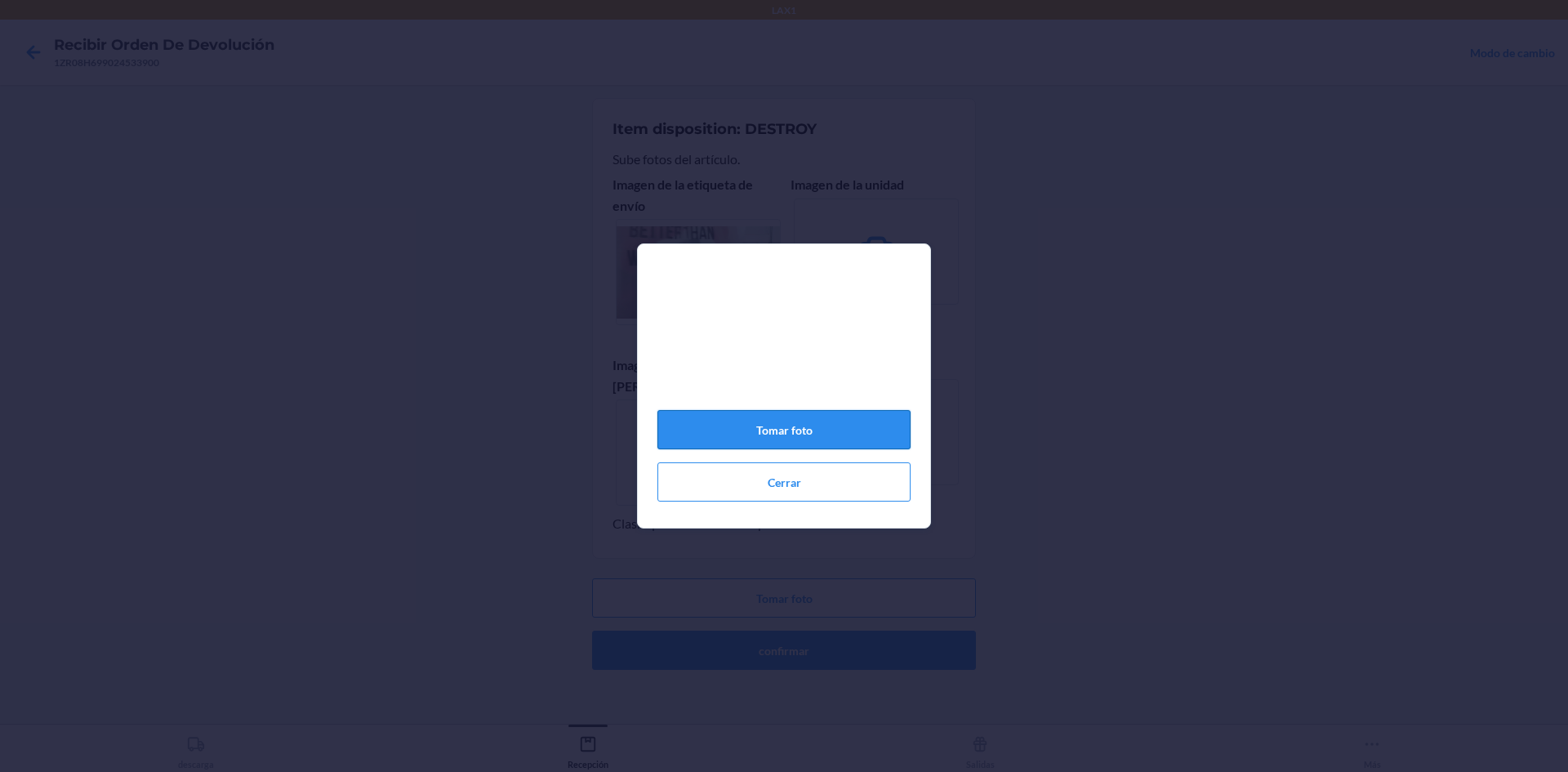
click at [782, 425] on button "Tomar foto" at bounding box center [783, 430] width 253 height 39
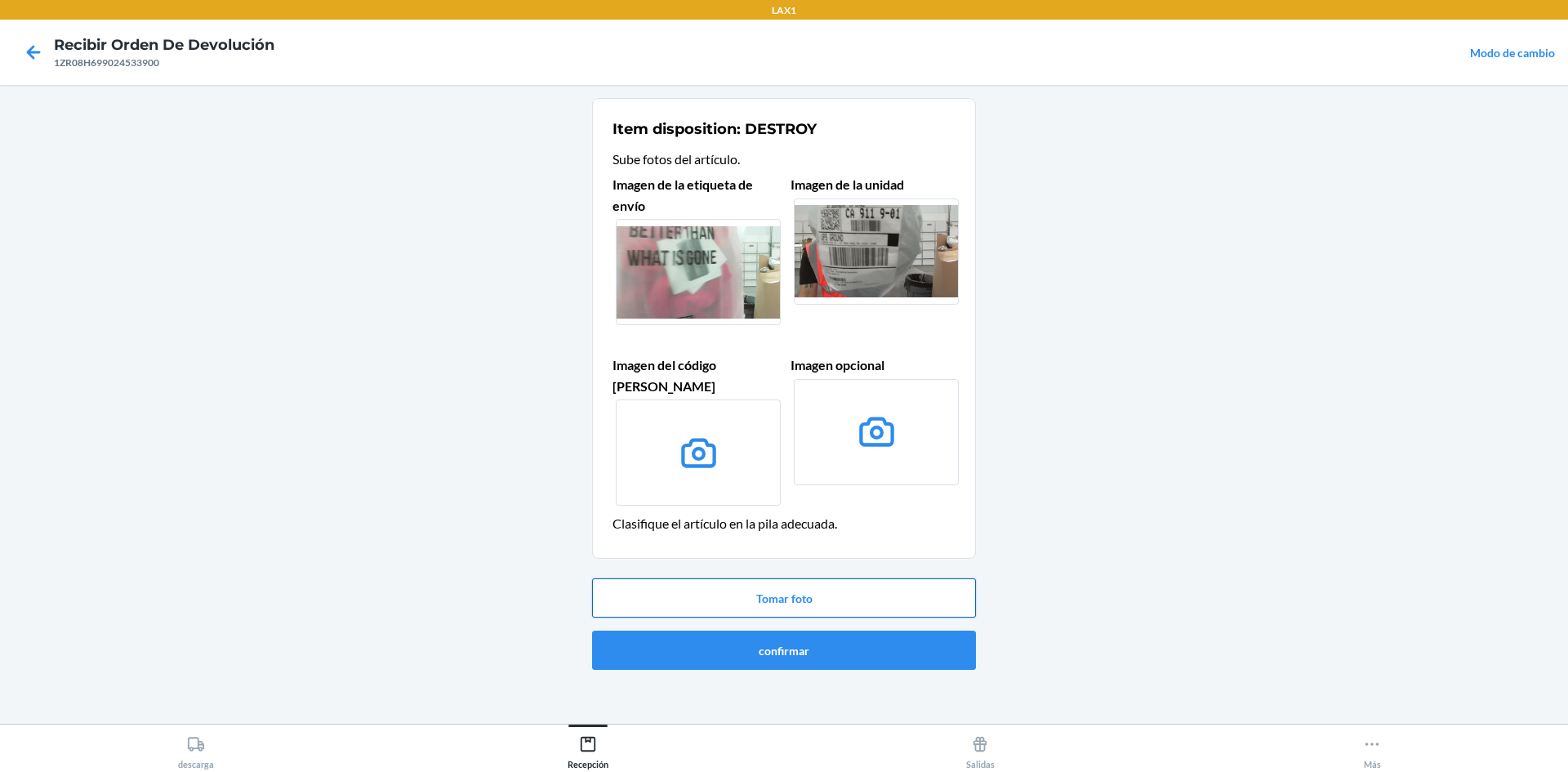
click at [782, 582] on button "Tomar foto" at bounding box center [784, 598] width 384 height 39
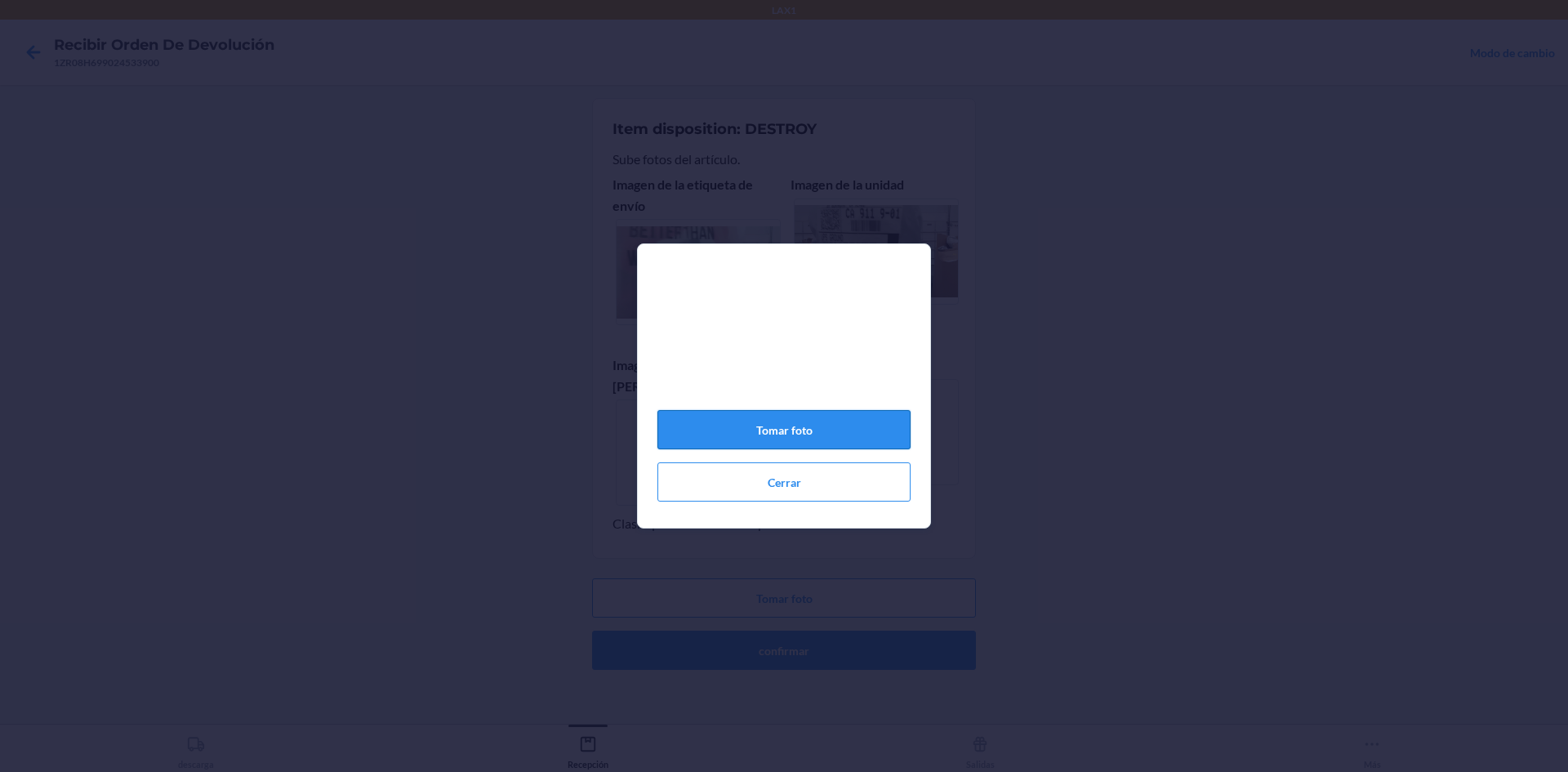
click at [780, 445] on button "Tomar foto" at bounding box center [783, 430] width 253 height 39
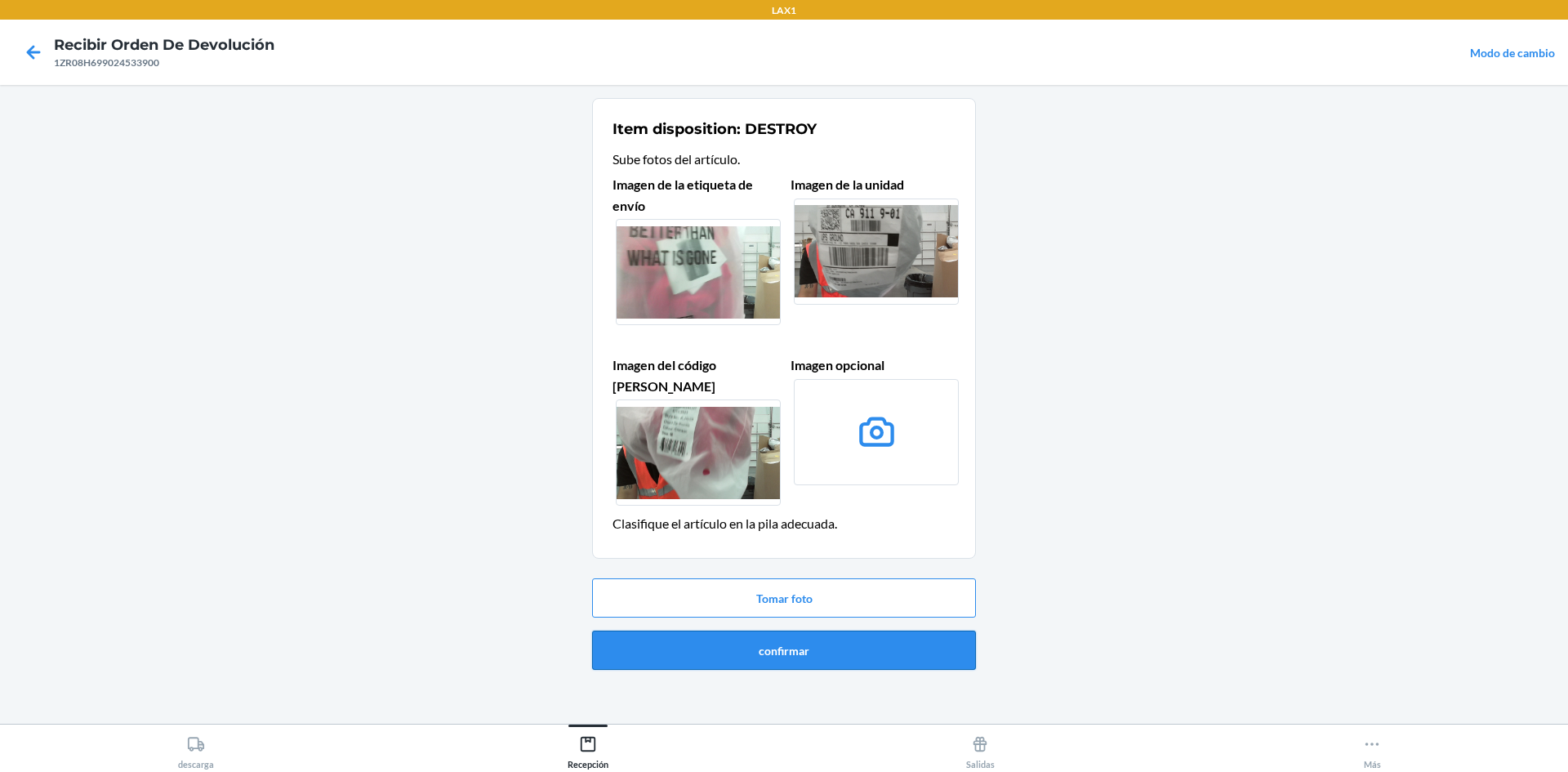
click at [782, 634] on button "confirmar" at bounding box center [784, 651] width 384 height 39
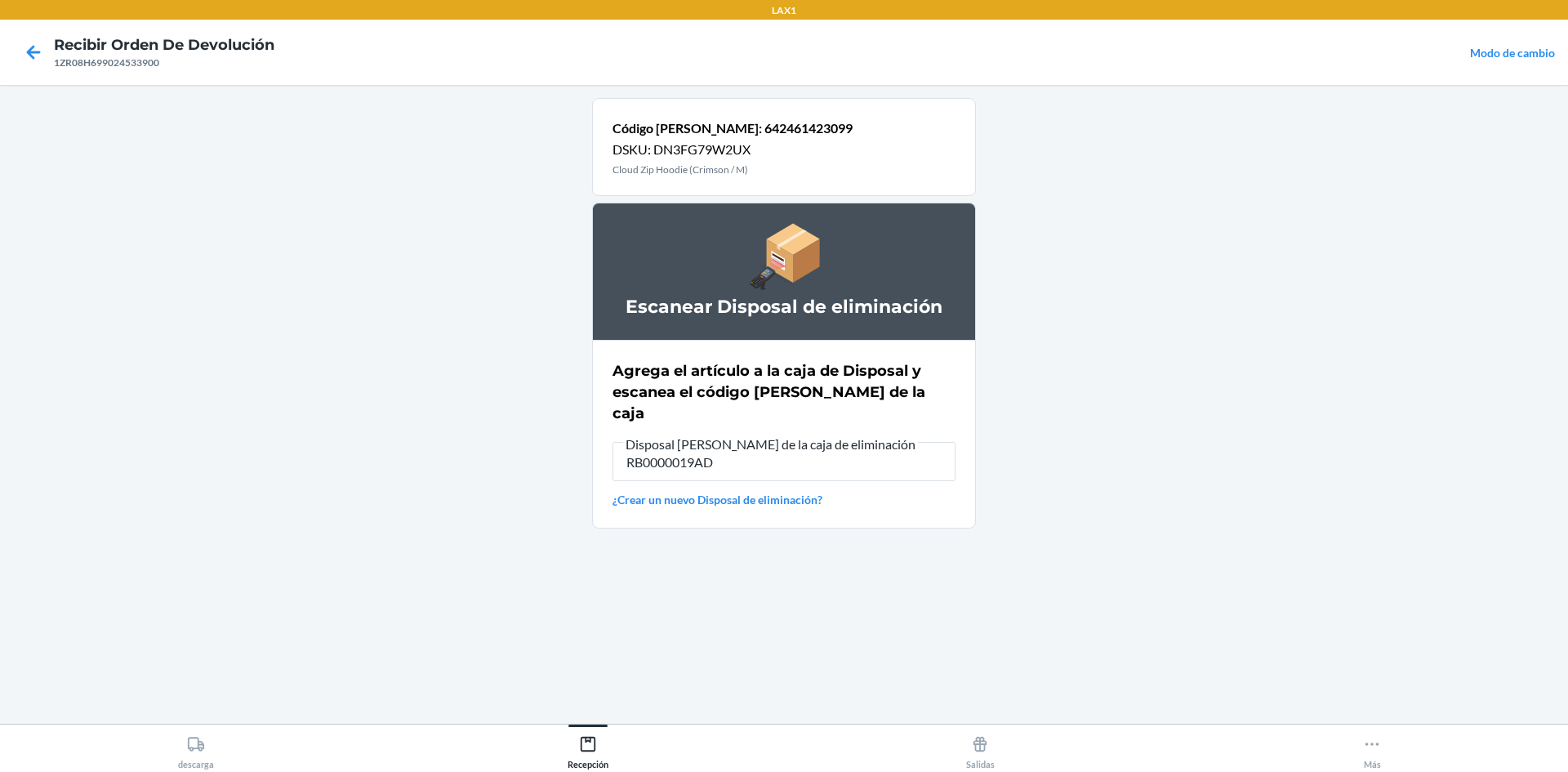
type input "RB0000019AD"
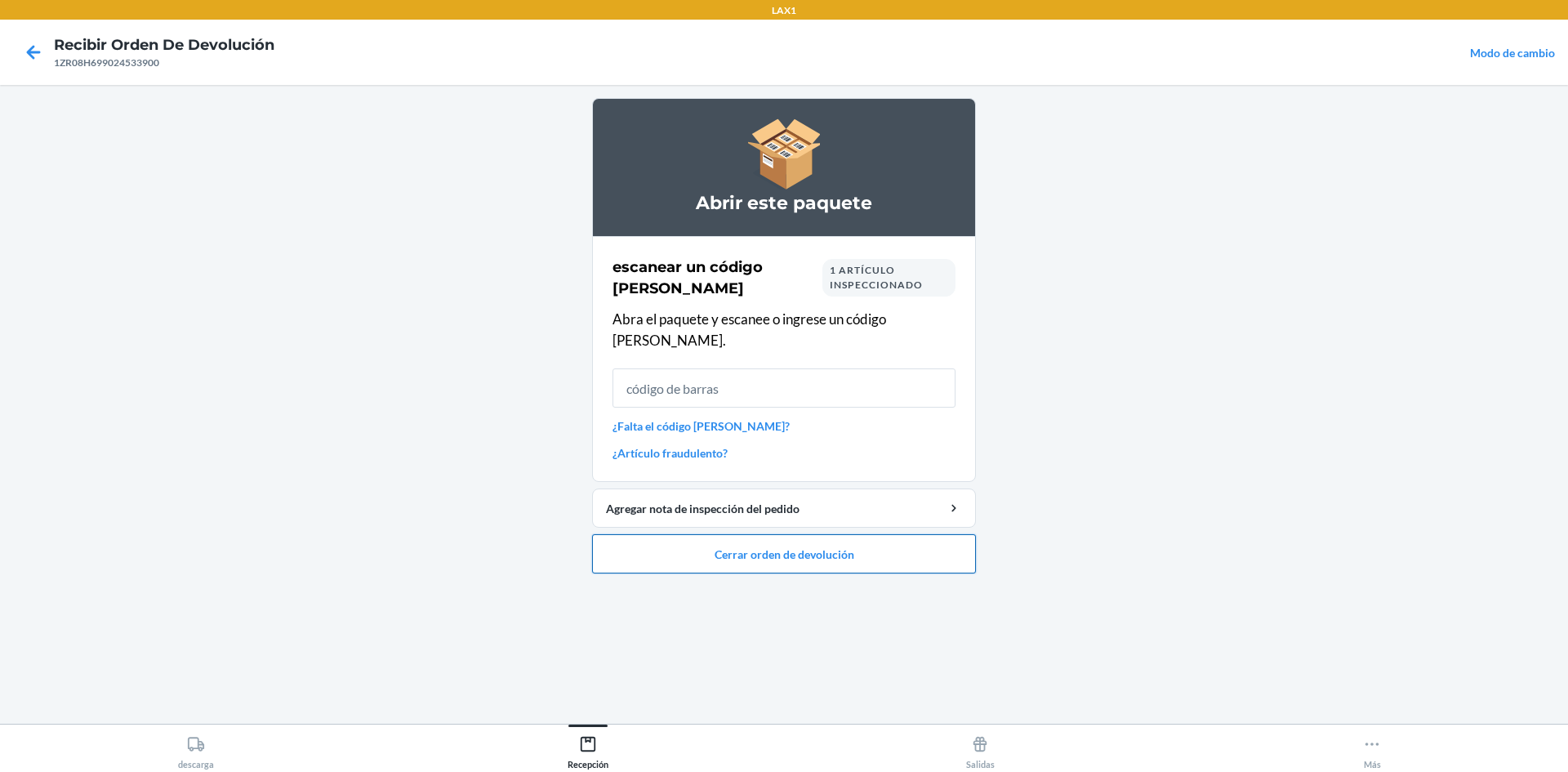
click at [782, 535] on button "Cerrar orden de devolución" at bounding box center [784, 554] width 384 height 39
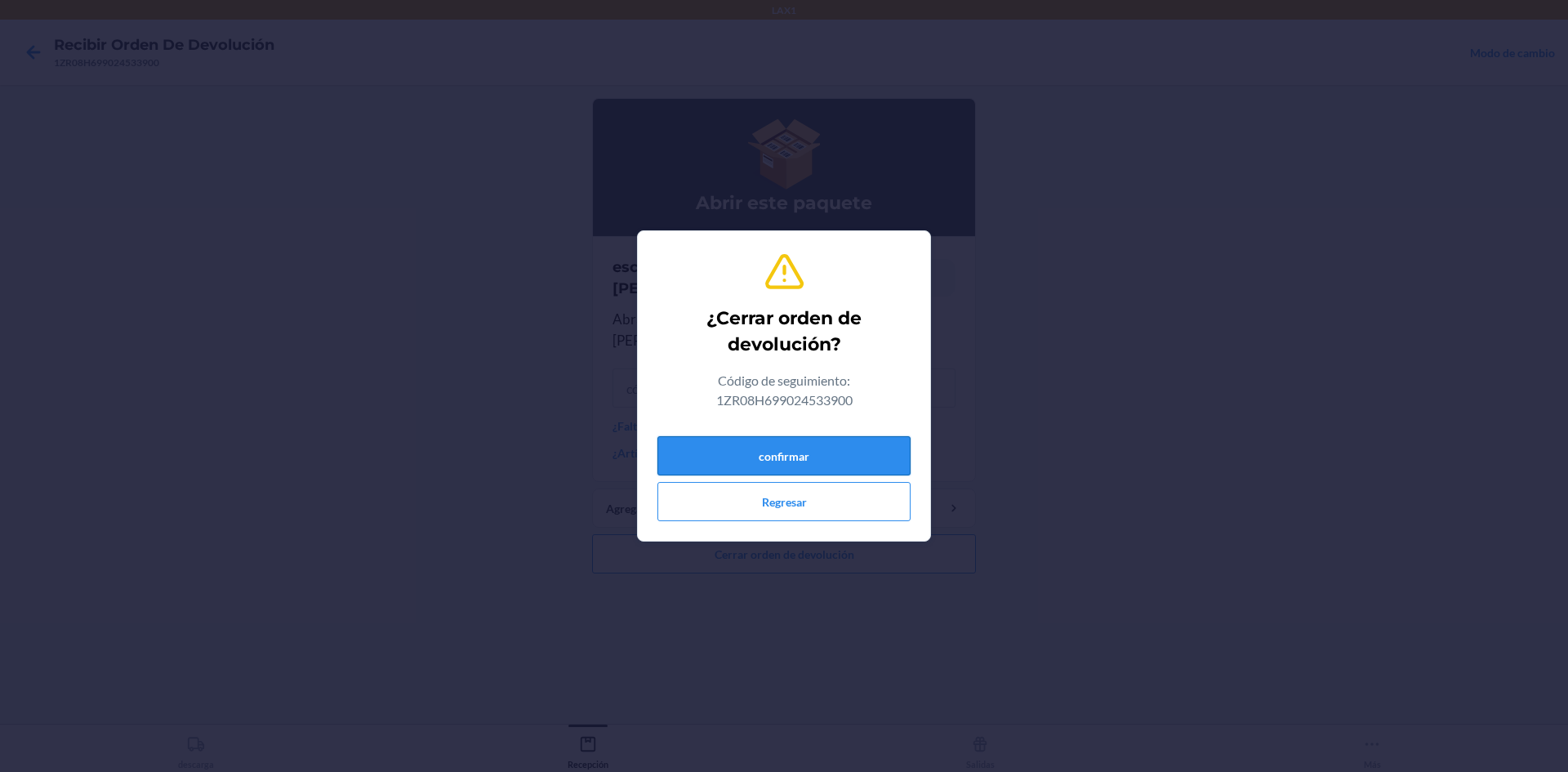
click at [782, 445] on button "confirmar" at bounding box center [783, 456] width 253 height 39
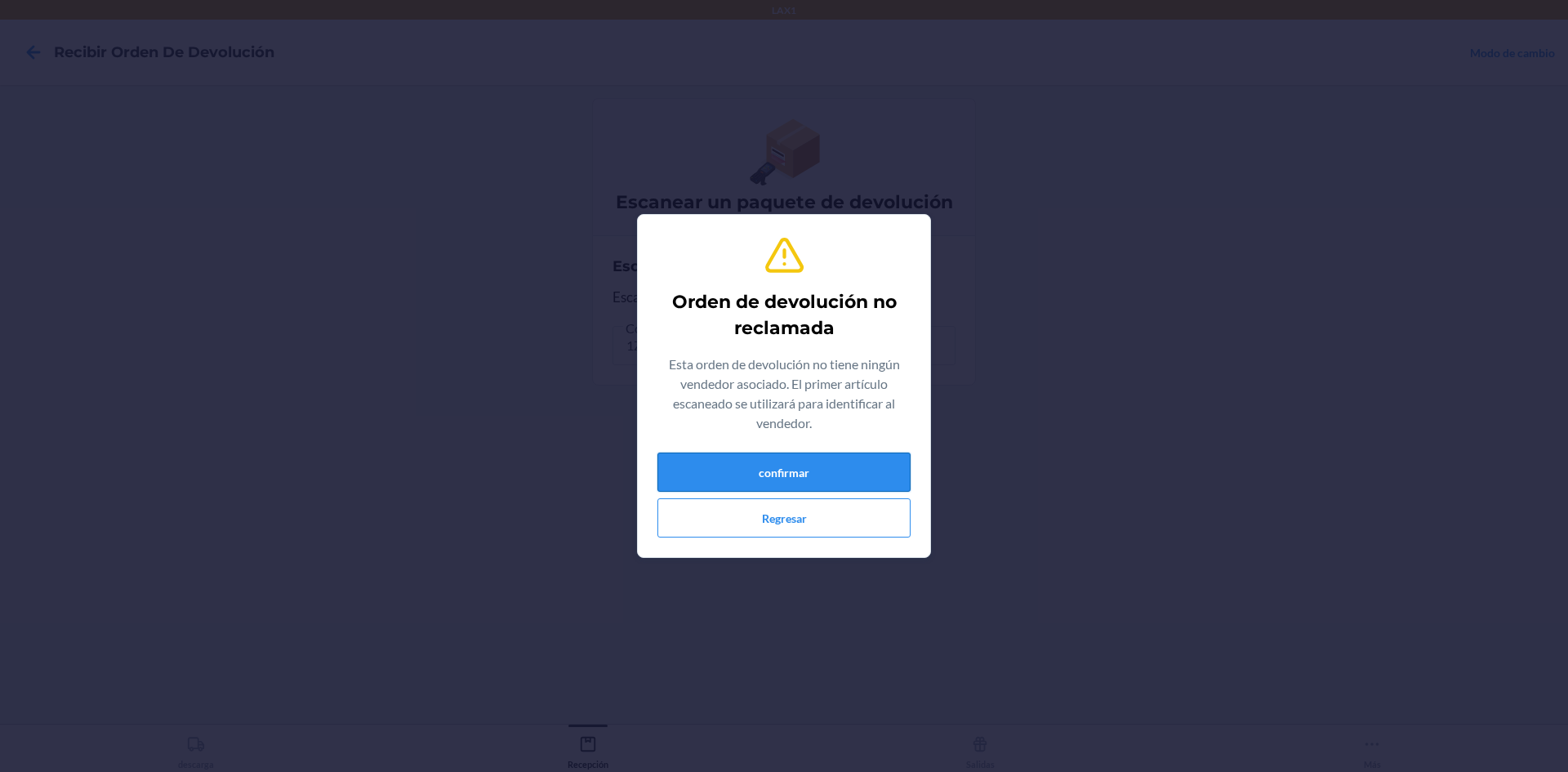
click at [782, 465] on button "confirmar" at bounding box center [783, 472] width 253 height 39
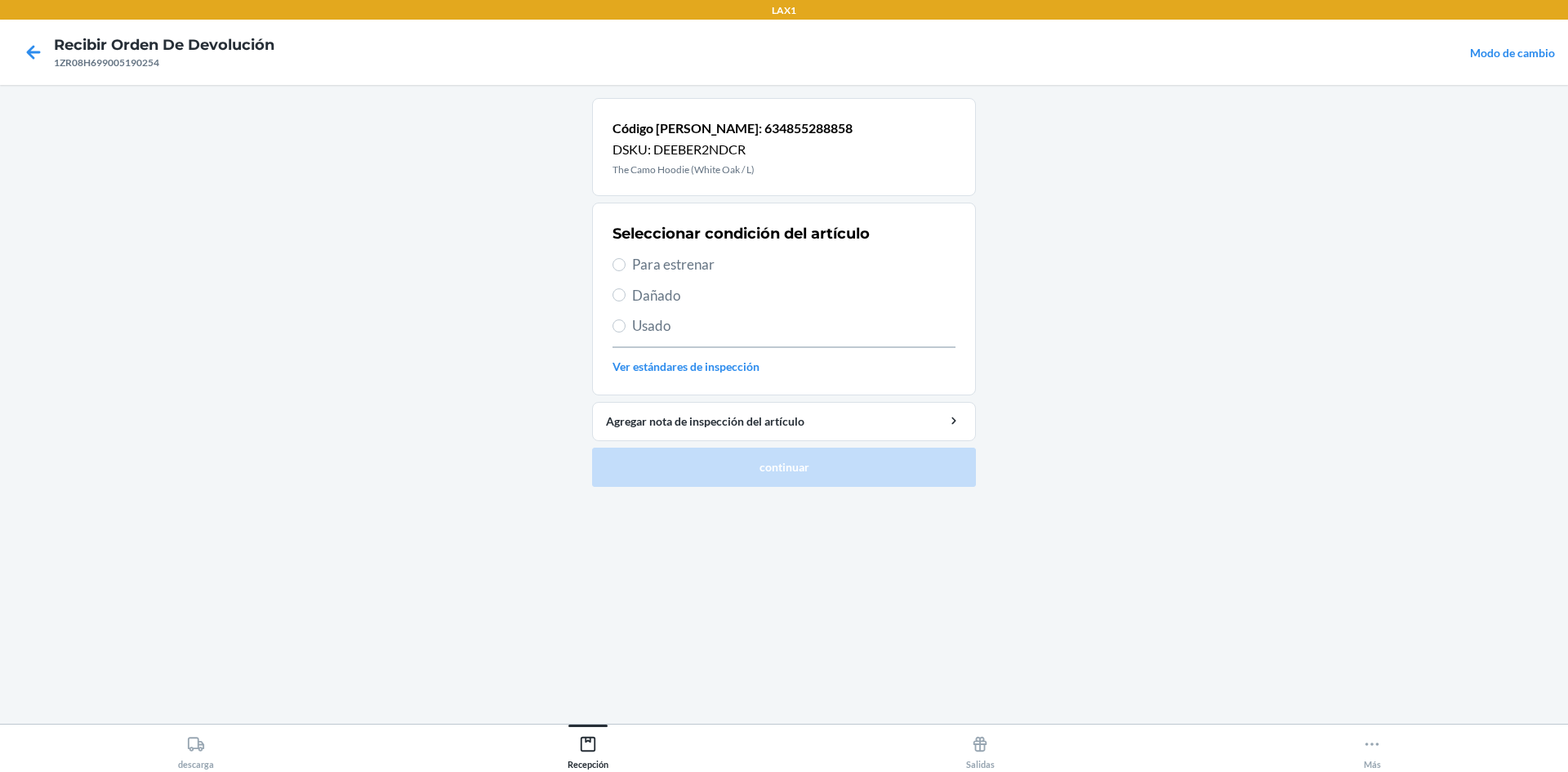
click at [711, 268] on span "Para estrenar" at bounding box center [793, 264] width 323 height 21
click at [626, 268] on input "Para estrenar" at bounding box center [620, 264] width 13 height 13
radio input "true"
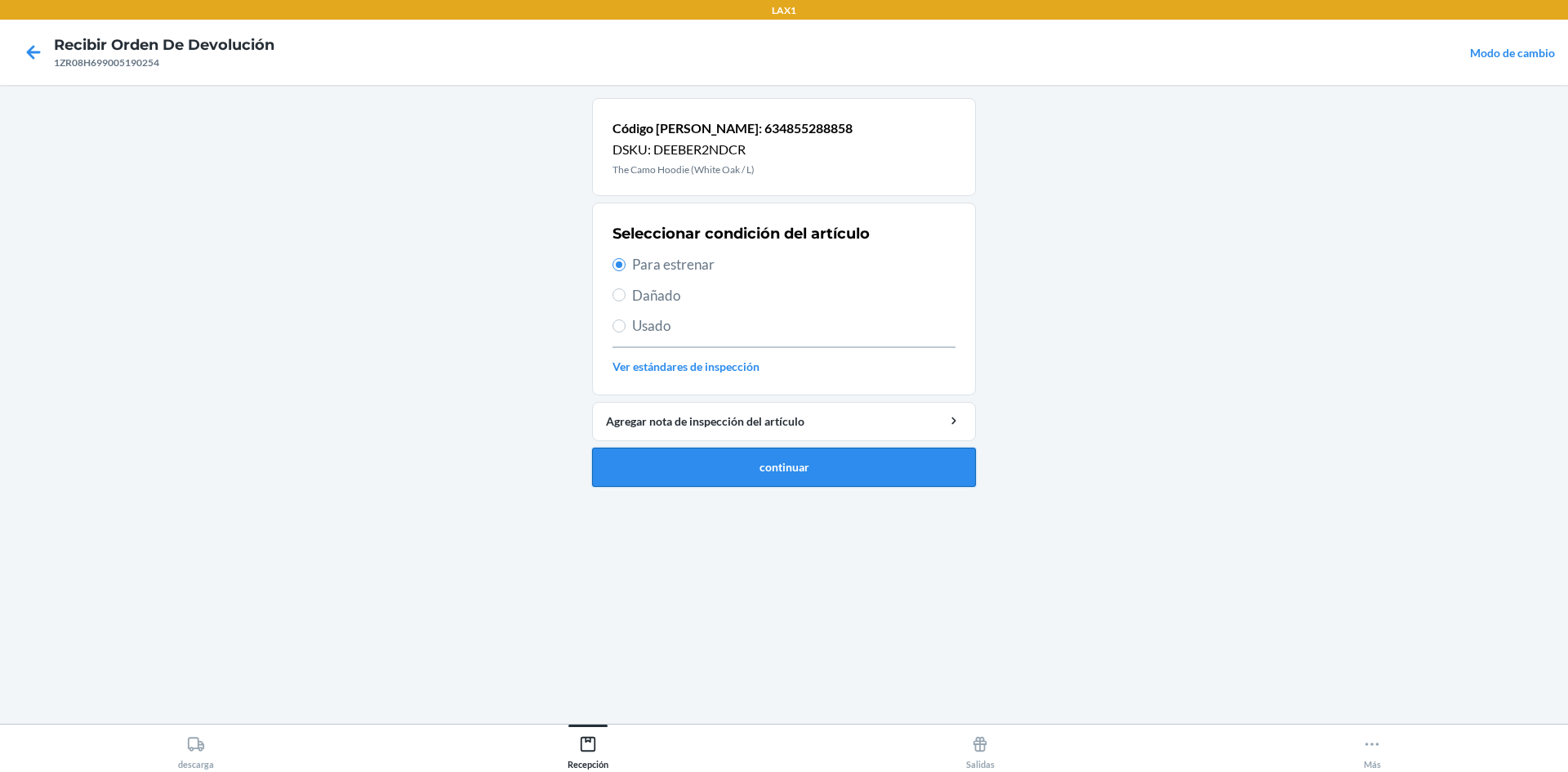
click at [782, 475] on button "continuar" at bounding box center [784, 467] width 384 height 39
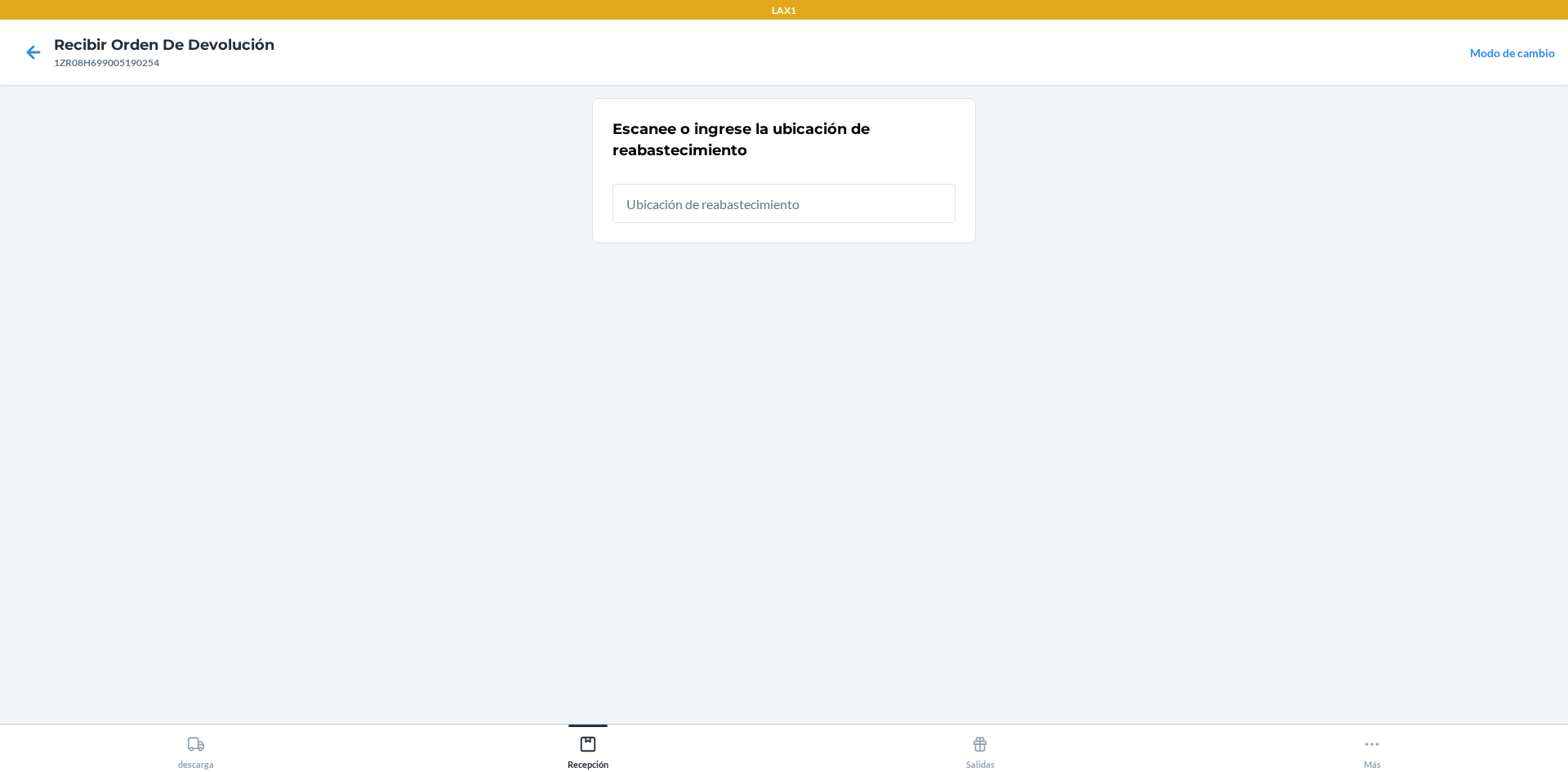
click at [782, 211] on input "text" at bounding box center [784, 204] width 343 height 39
type input "RTCART023"
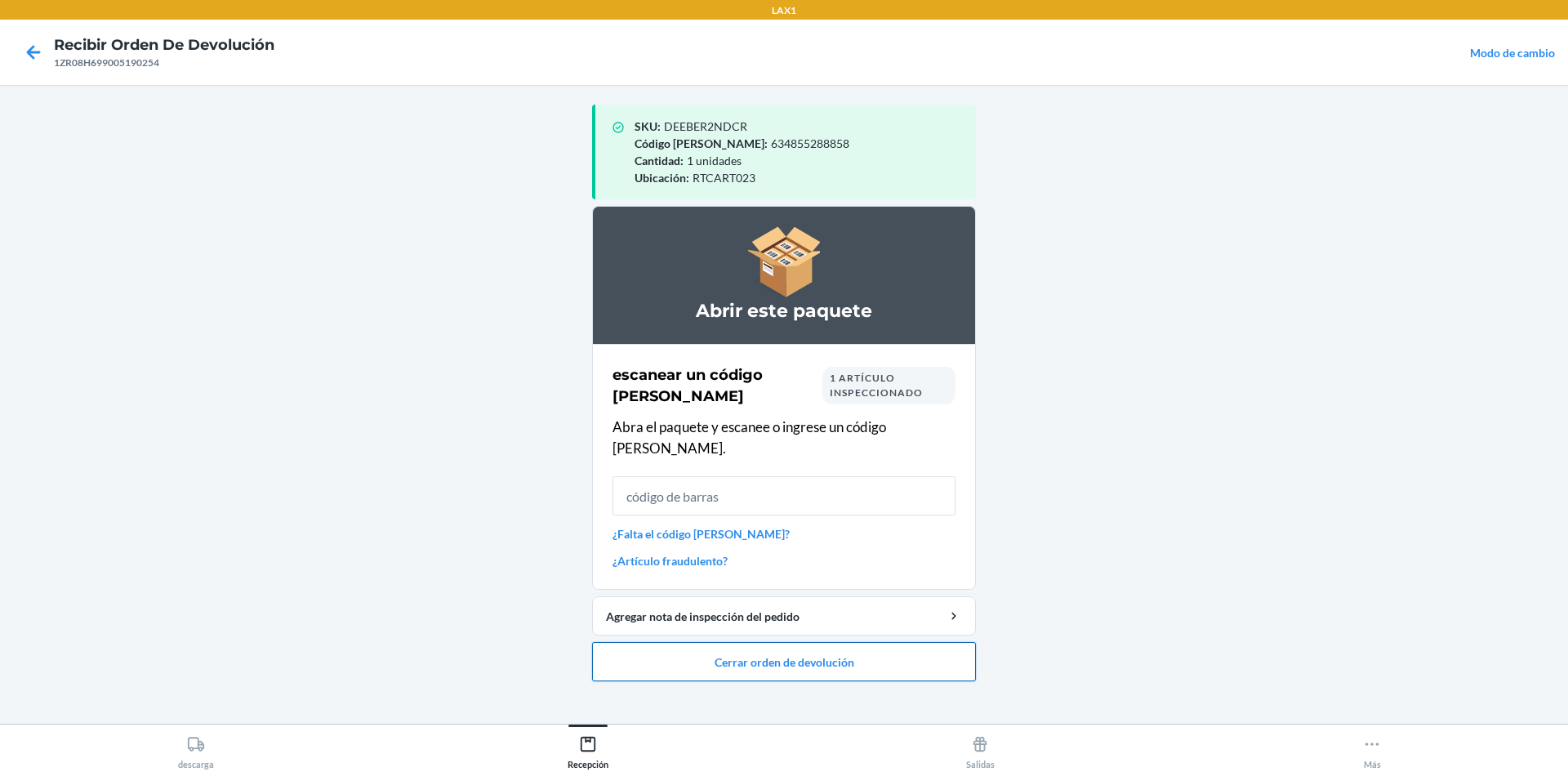
click at [782, 644] on button "Cerrar orden de devolución" at bounding box center [784, 661] width 384 height 39
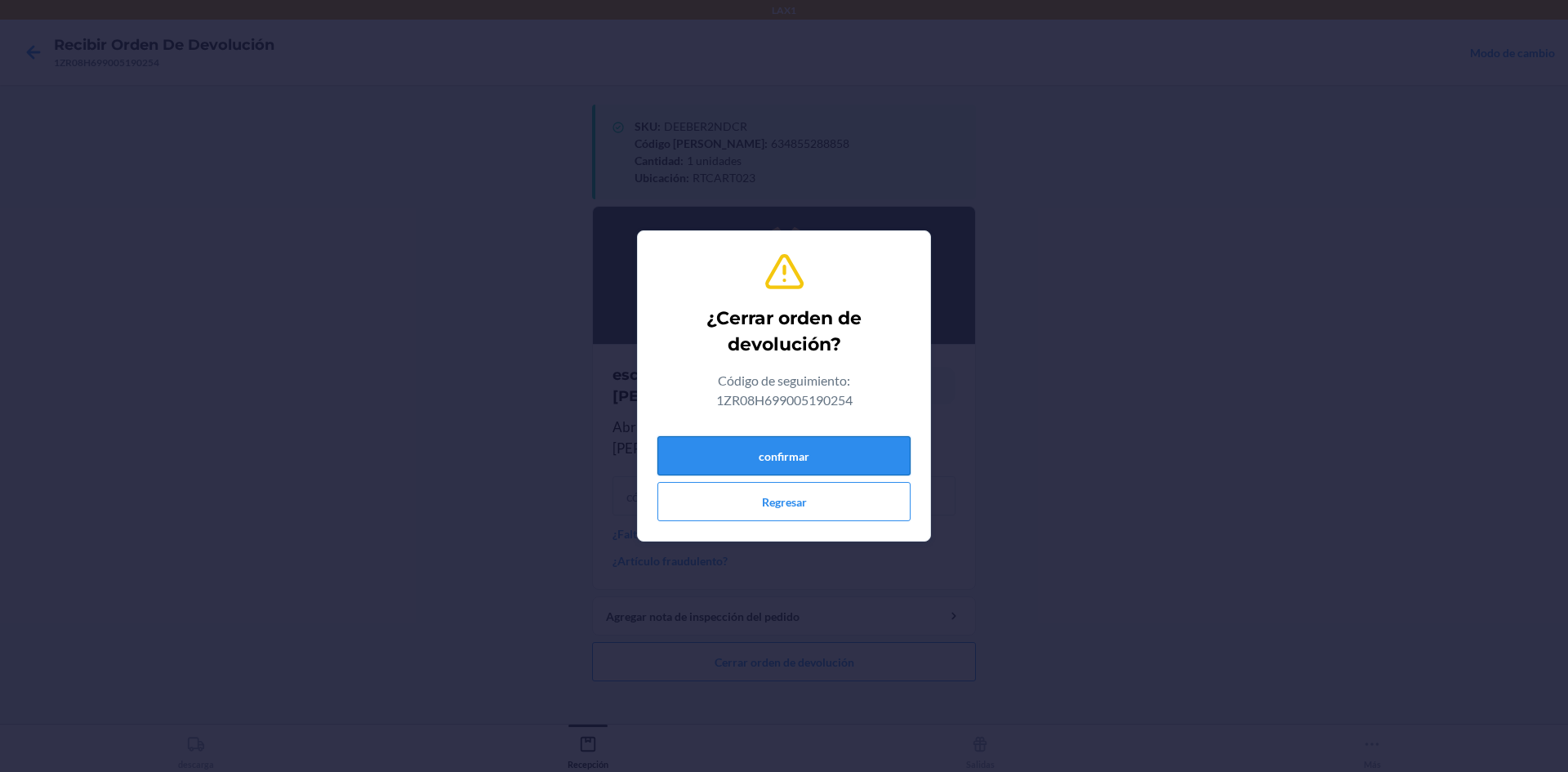
click at [782, 452] on button "confirmar" at bounding box center [783, 456] width 253 height 39
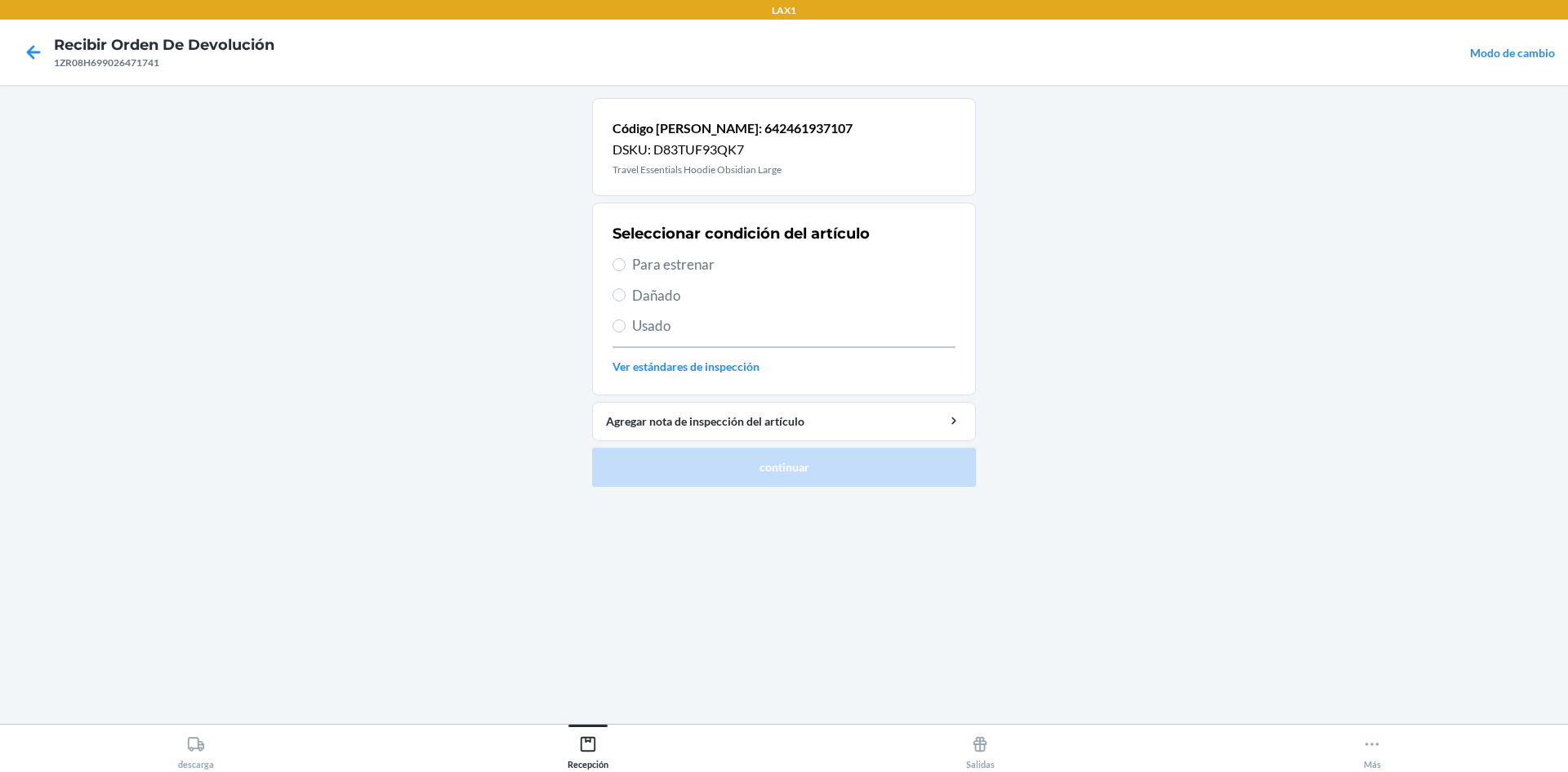
click at [781, 260] on span "Para estrenar" at bounding box center [793, 264] width 323 height 21
click at [626, 260] on input "Para estrenar" at bounding box center [620, 264] width 13 height 13
radio input "true"
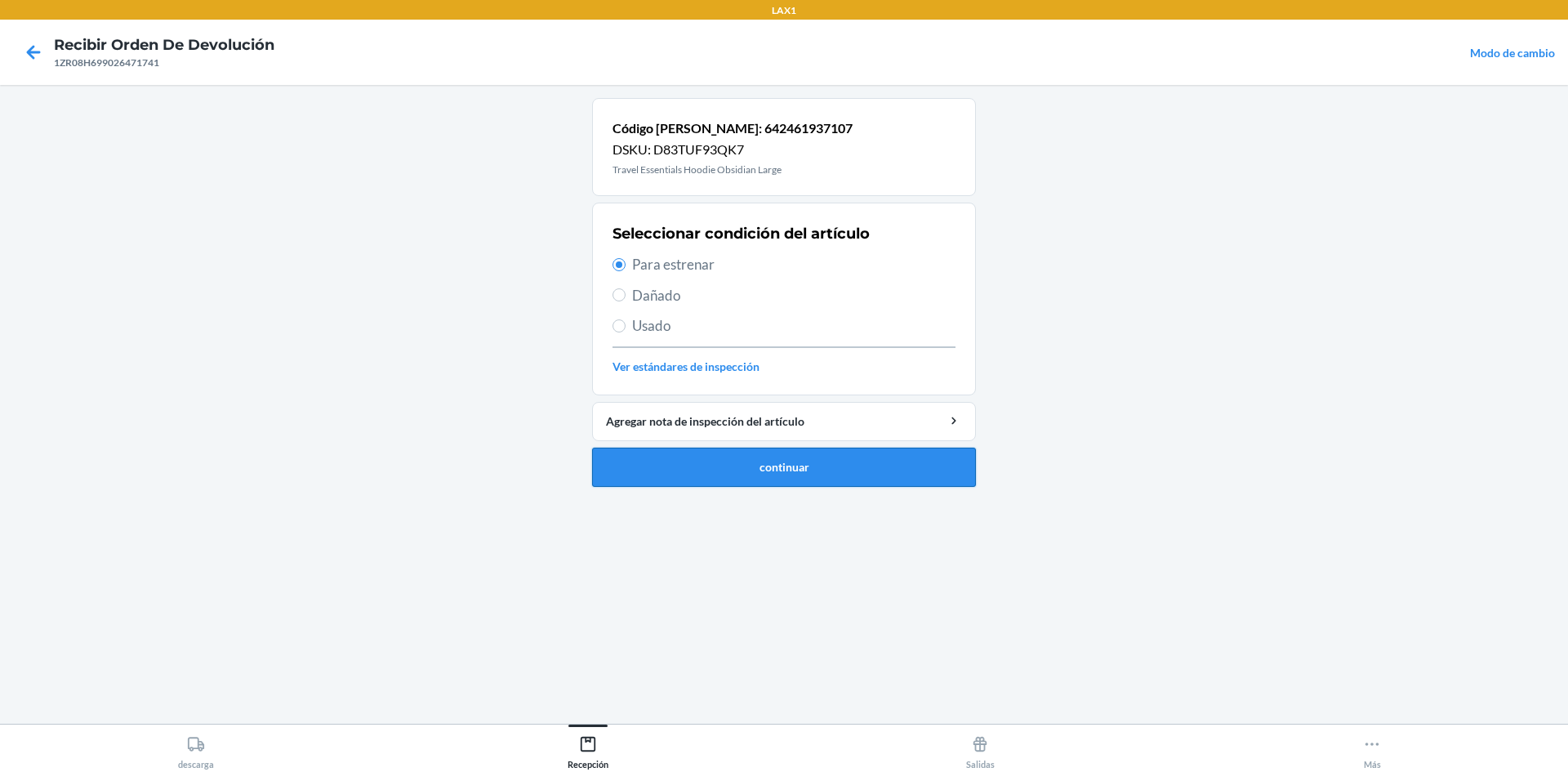
click at [782, 461] on button "continuar" at bounding box center [784, 467] width 384 height 39
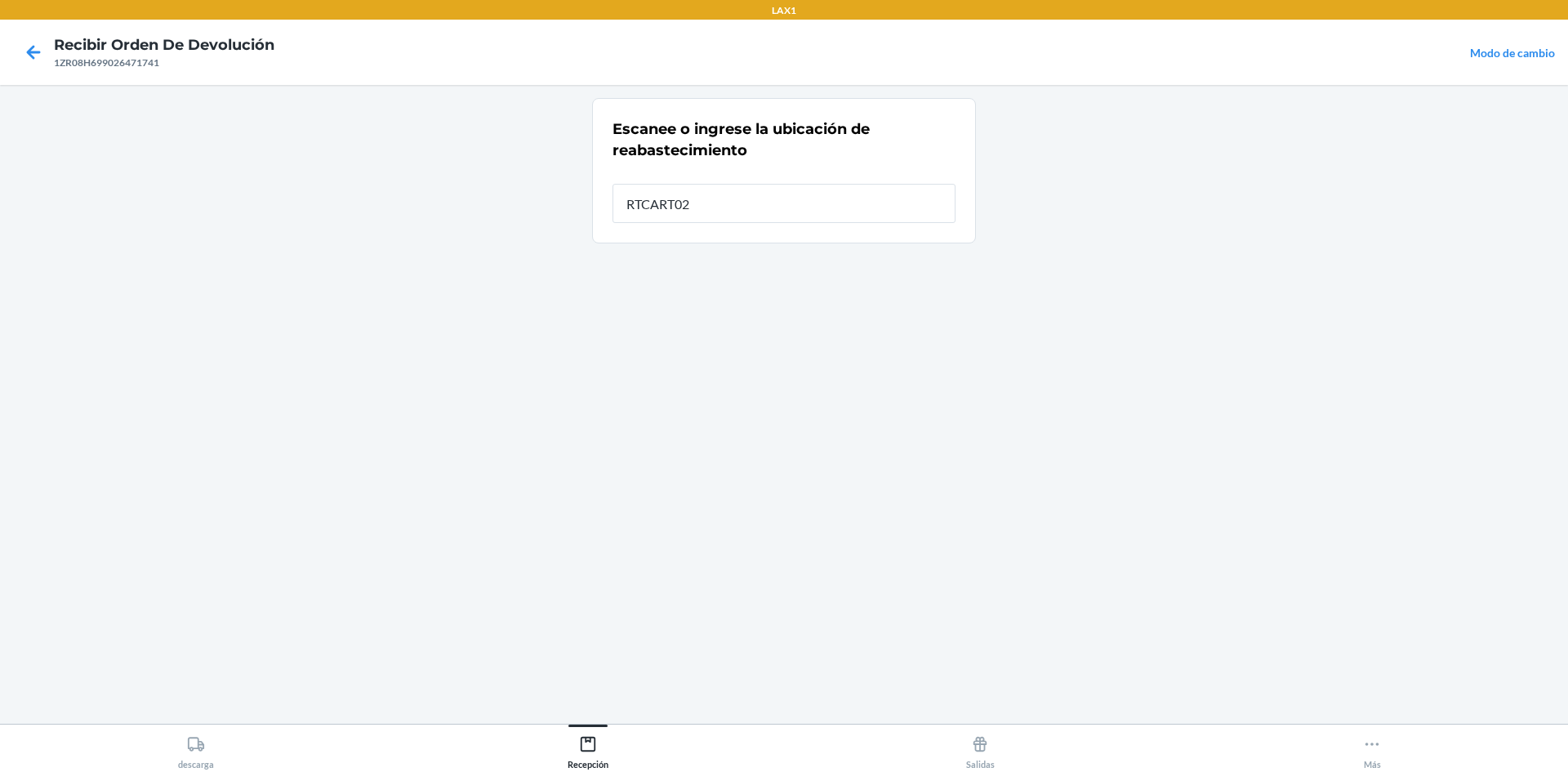
type input "RTCART023"
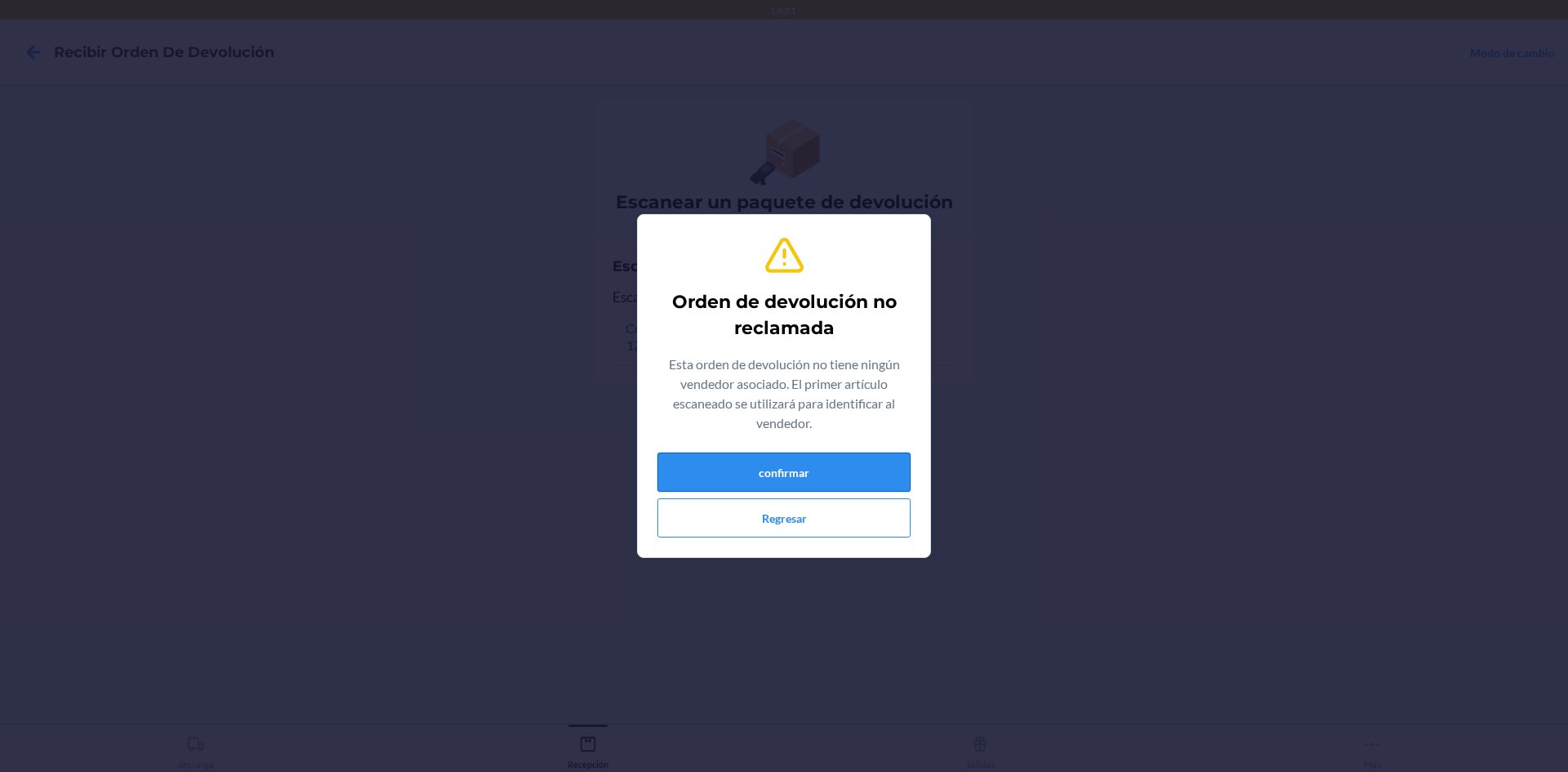
click at [782, 471] on button "confirmar" at bounding box center [783, 472] width 253 height 39
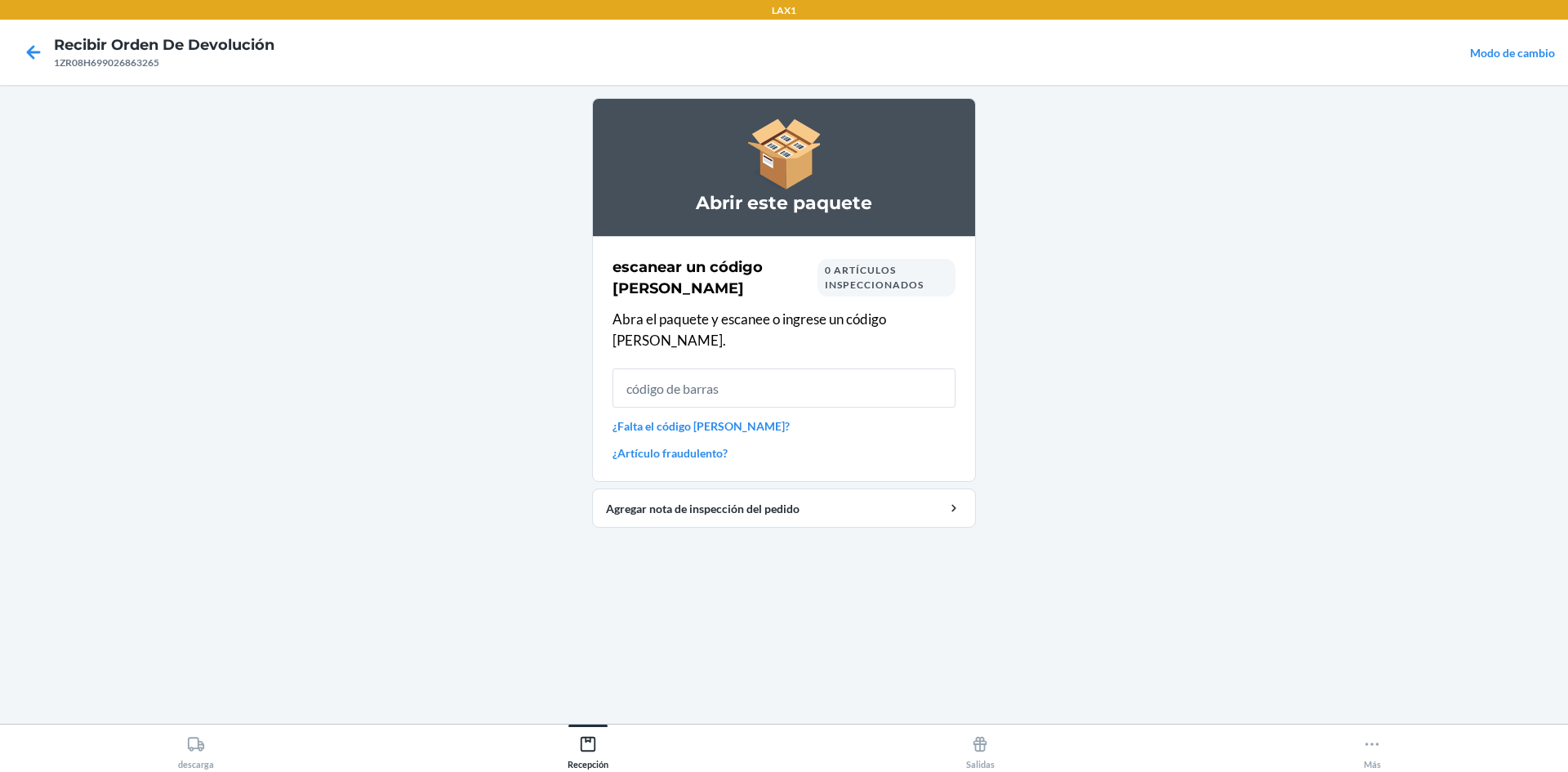
click at [782, 369] on input "text" at bounding box center [784, 388] width 343 height 39
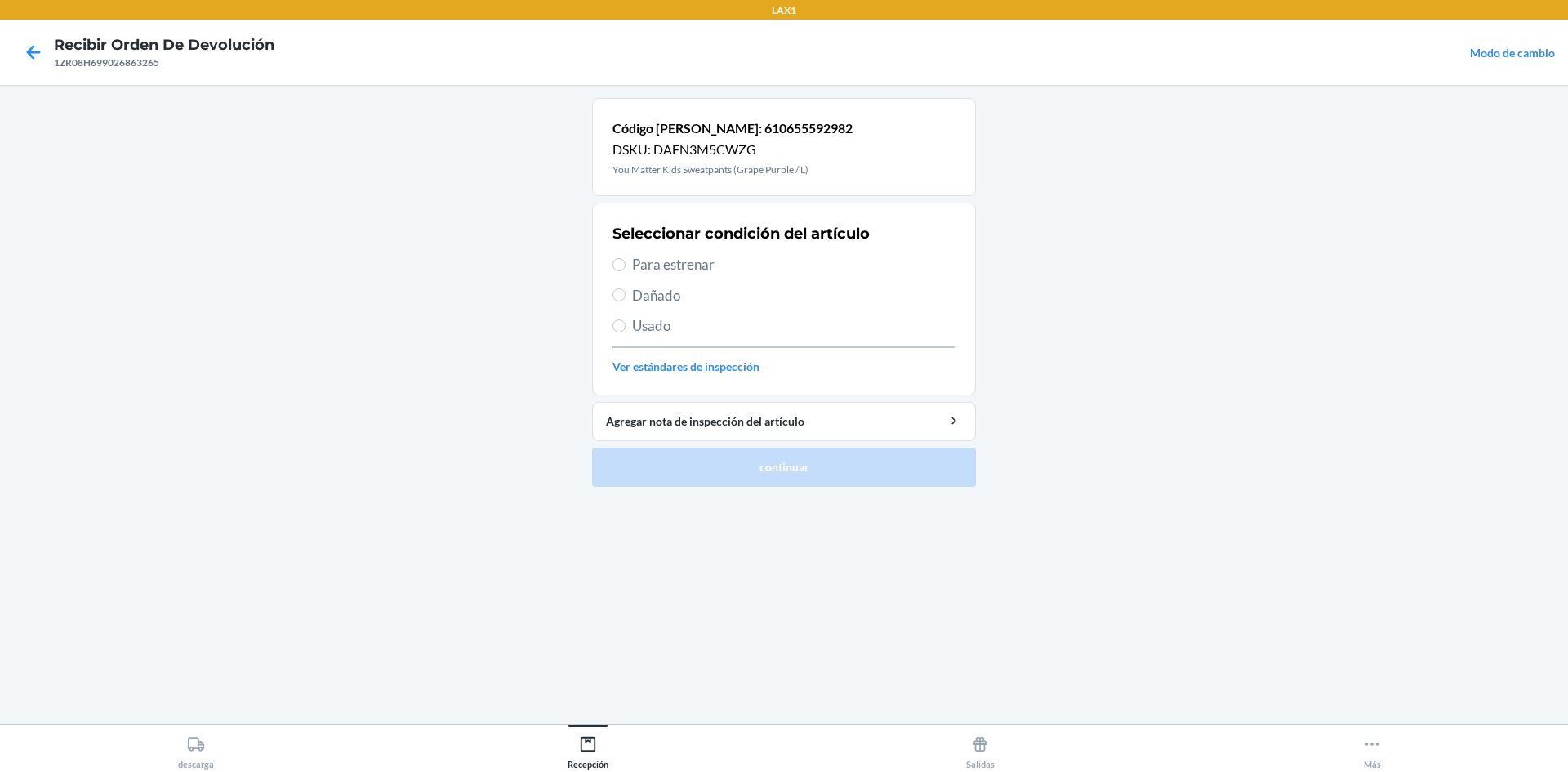
click at [725, 262] on span "Para estrenar" at bounding box center [793, 264] width 323 height 21
click at [626, 262] on input "Para estrenar" at bounding box center [620, 264] width 13 height 13
radio input "true"
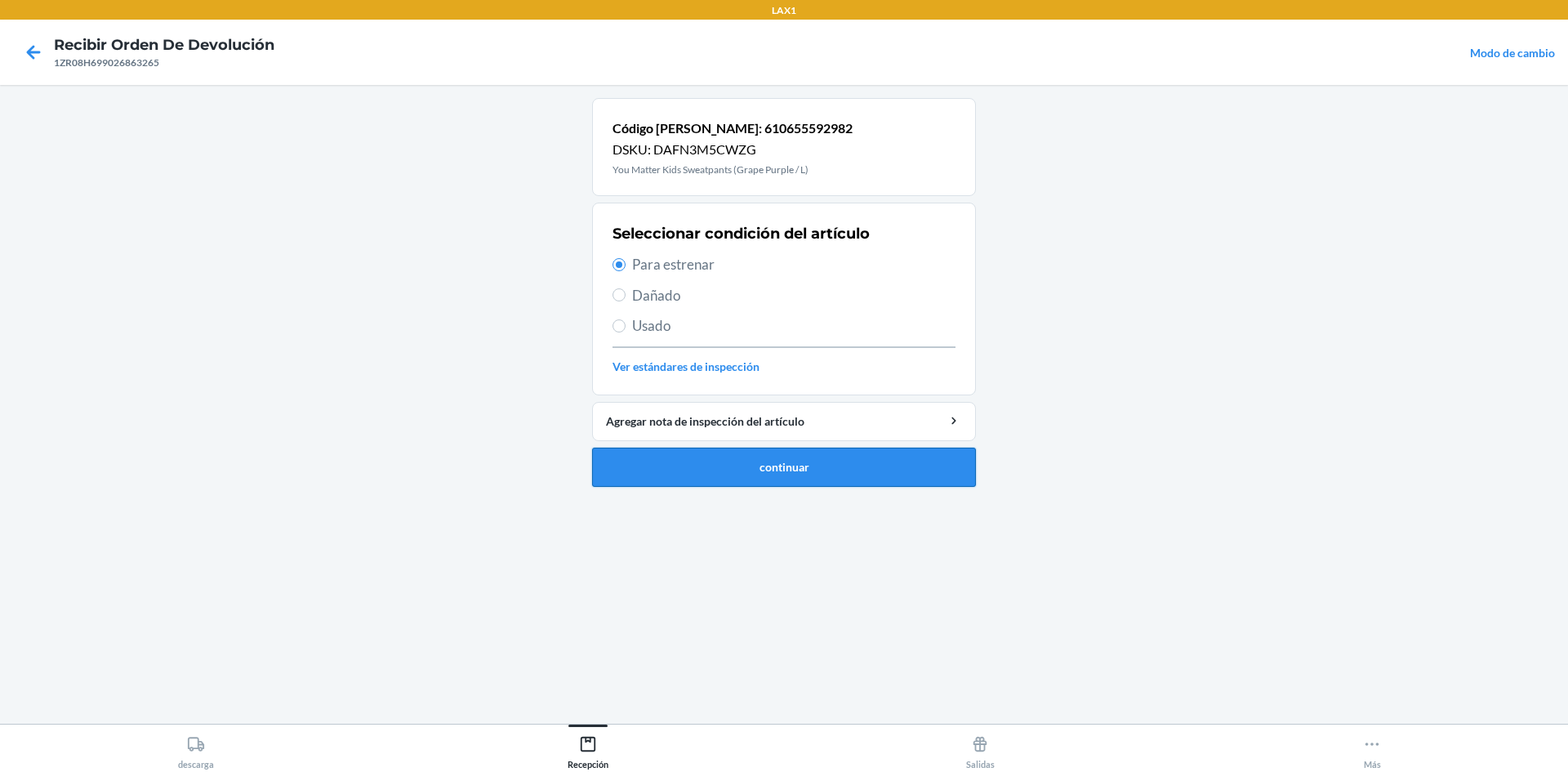
click at [760, 464] on button "continuar" at bounding box center [784, 467] width 384 height 39
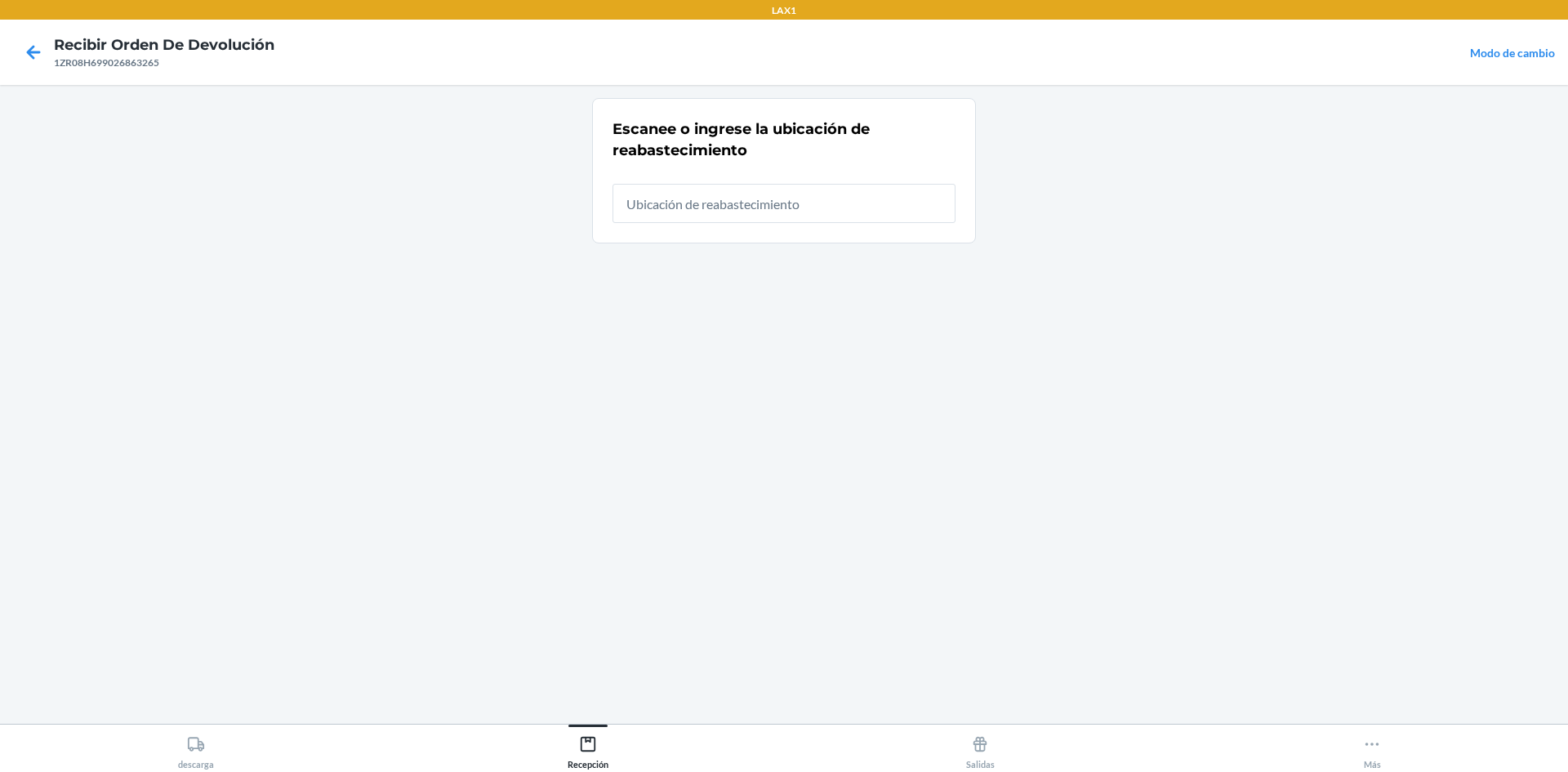
click at [782, 203] on input "text" at bounding box center [784, 204] width 343 height 39
type input "RTCART023"
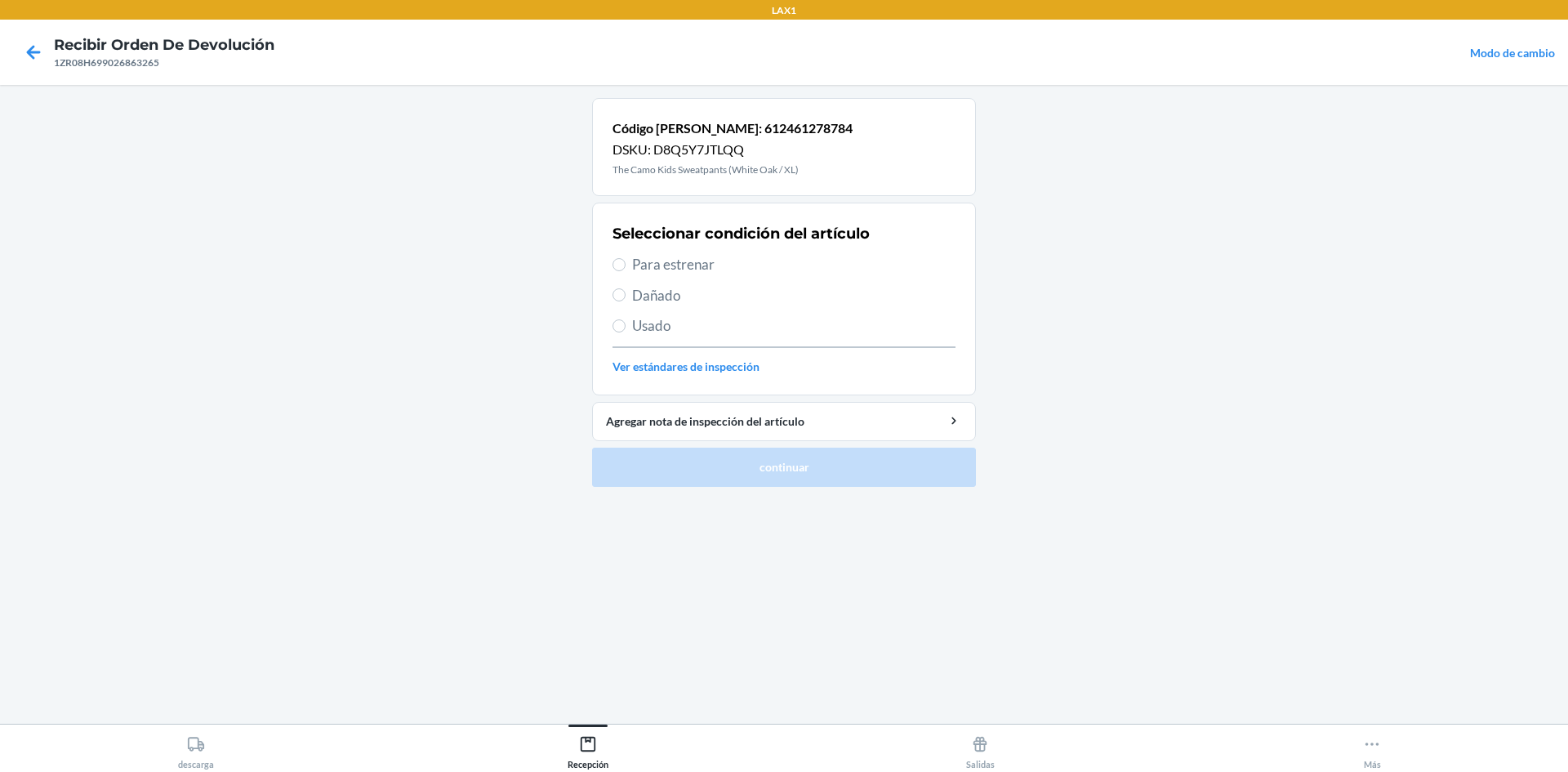
click at [681, 318] on span "Usado" at bounding box center [793, 326] width 323 height 21
click at [626, 319] on input "Usado" at bounding box center [620, 326] width 13 height 13
radio input "true"
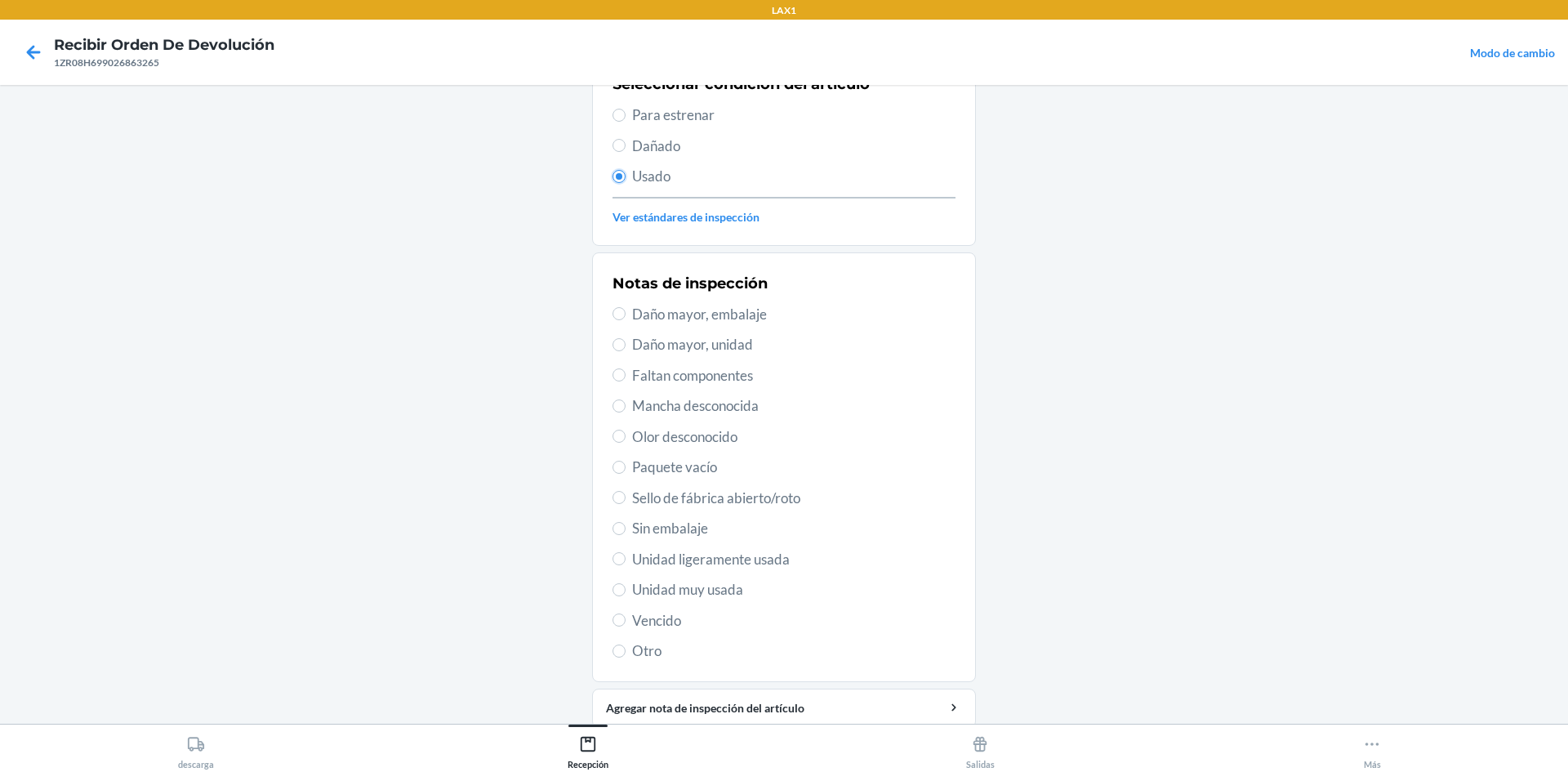
scroll to position [164, 0]
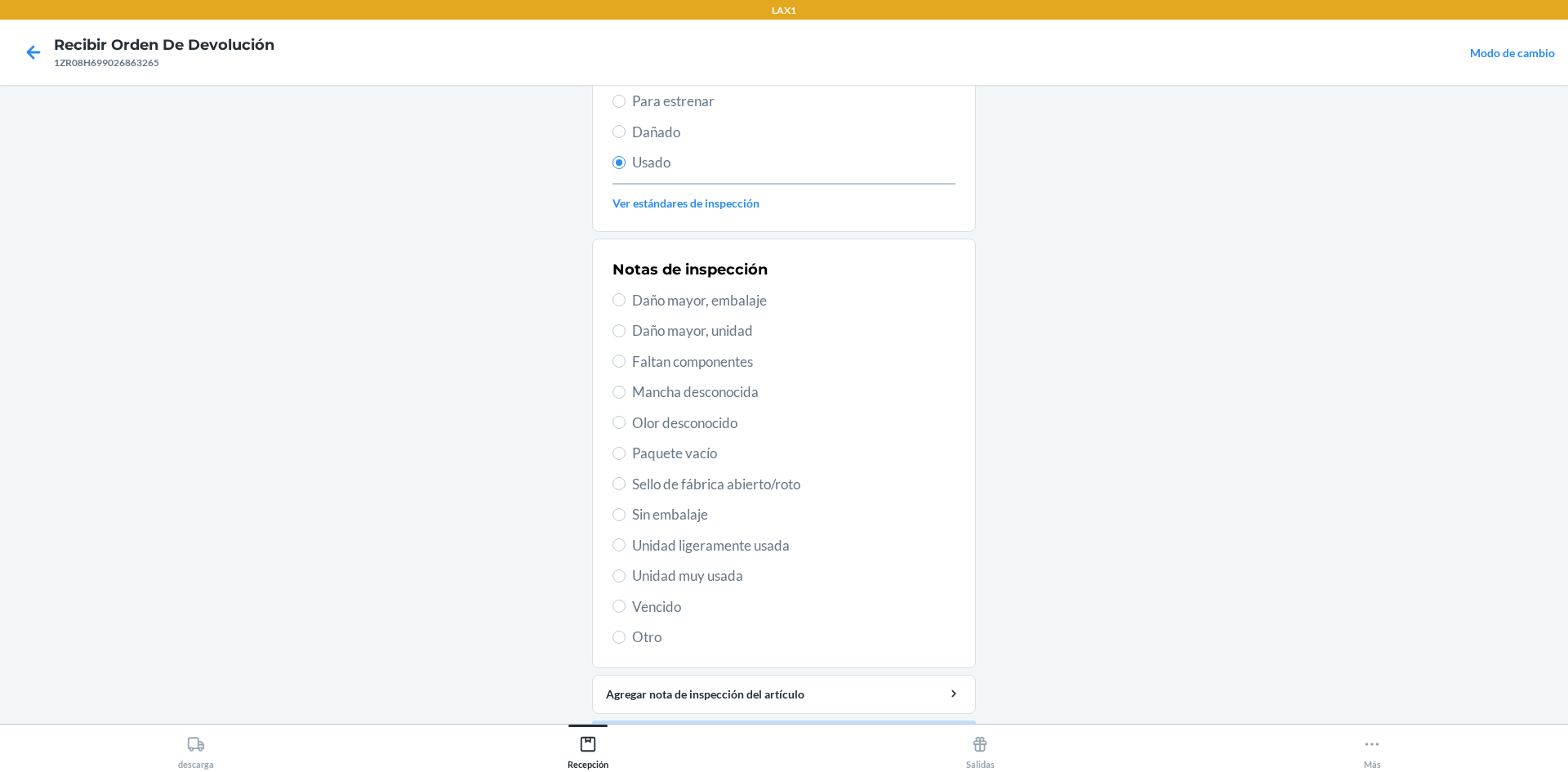
click at [780, 543] on span "Unidad ligeramente usada" at bounding box center [793, 546] width 323 height 21
click at [626, 543] on input "Unidad ligeramente usada" at bounding box center [620, 545] width 13 height 13
radio input "true"
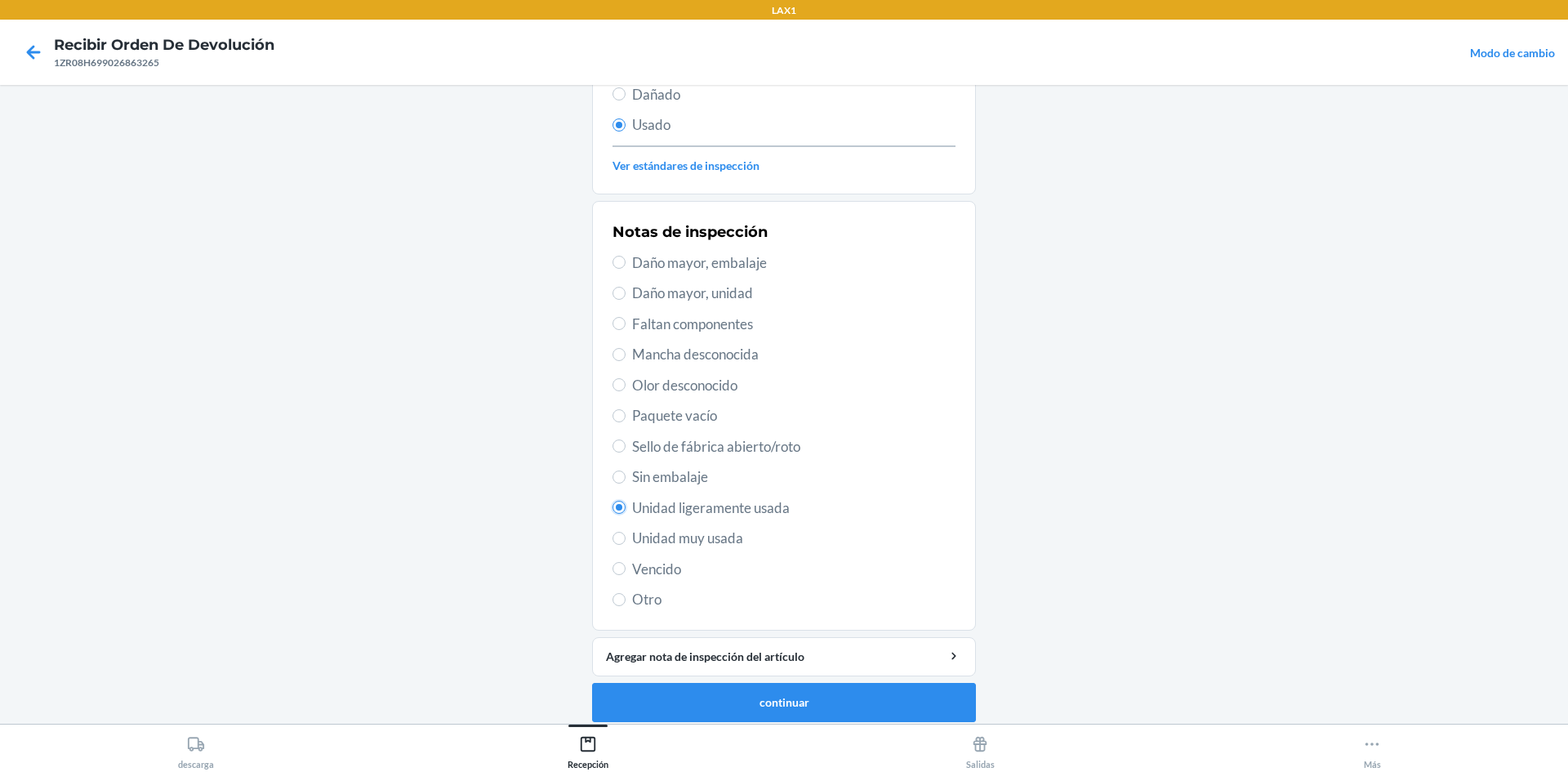
scroll to position [212, 0]
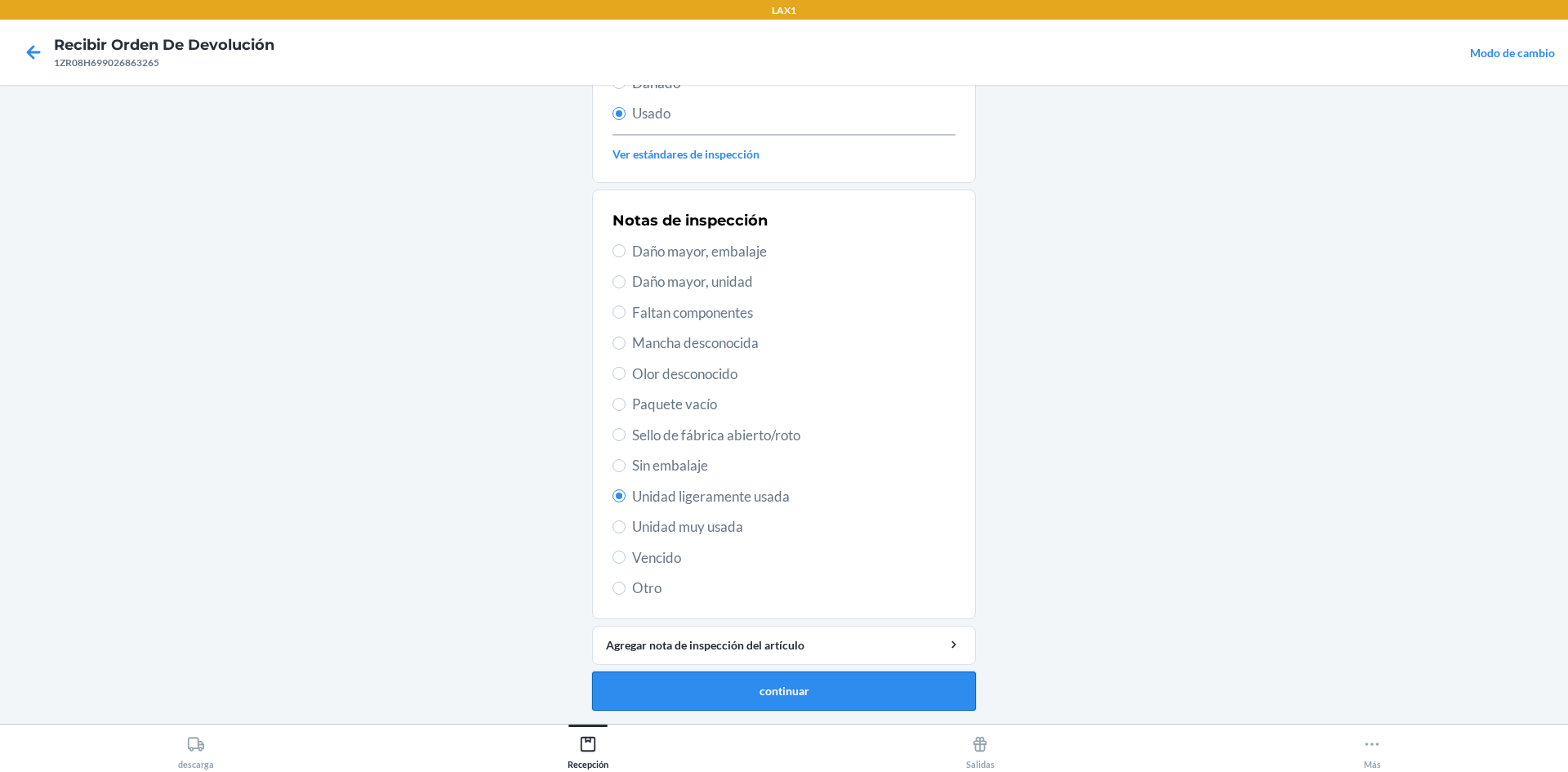
click at [696, 686] on button "continuar" at bounding box center [784, 691] width 384 height 39
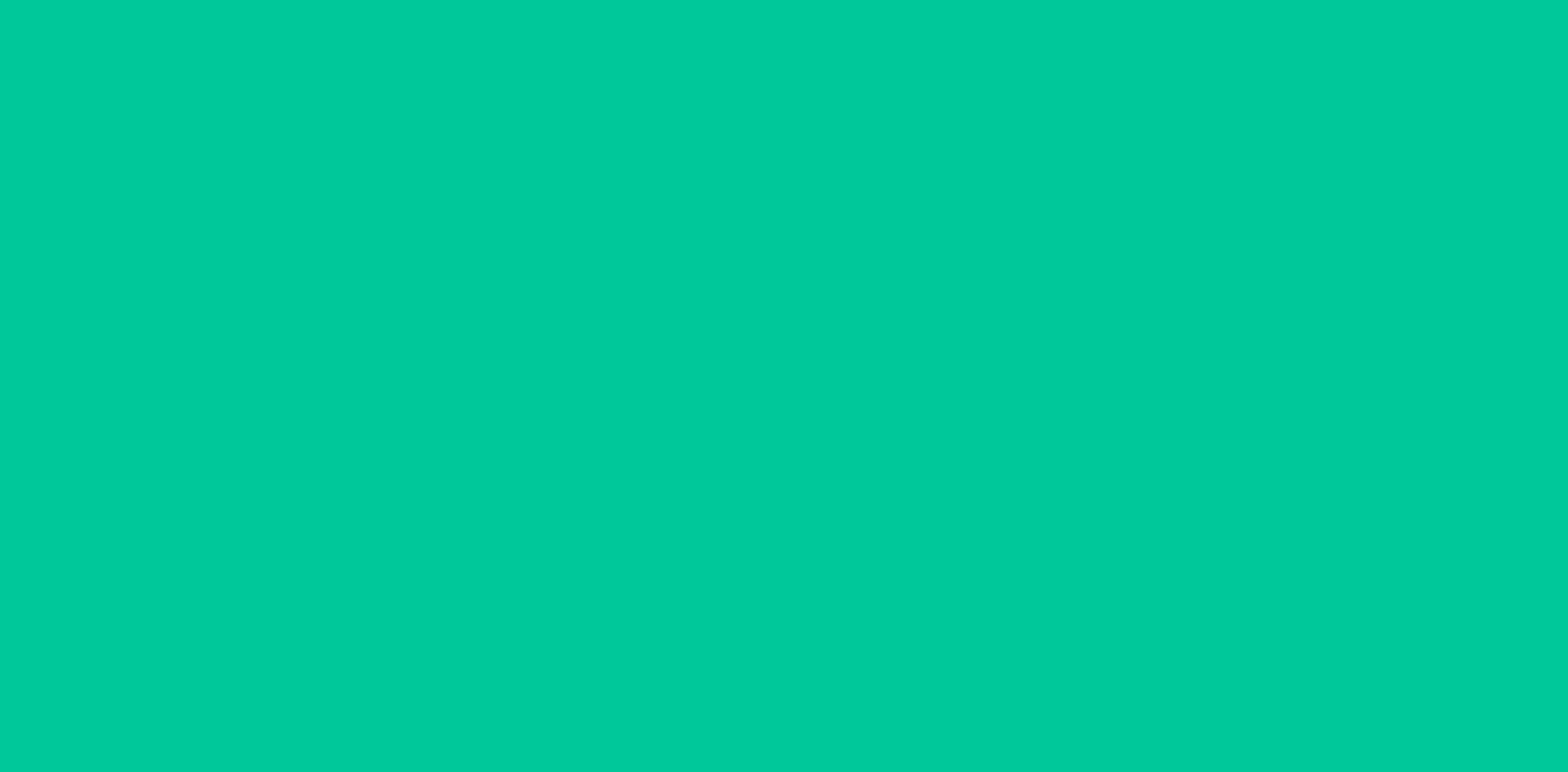
scroll to position [0, 0]
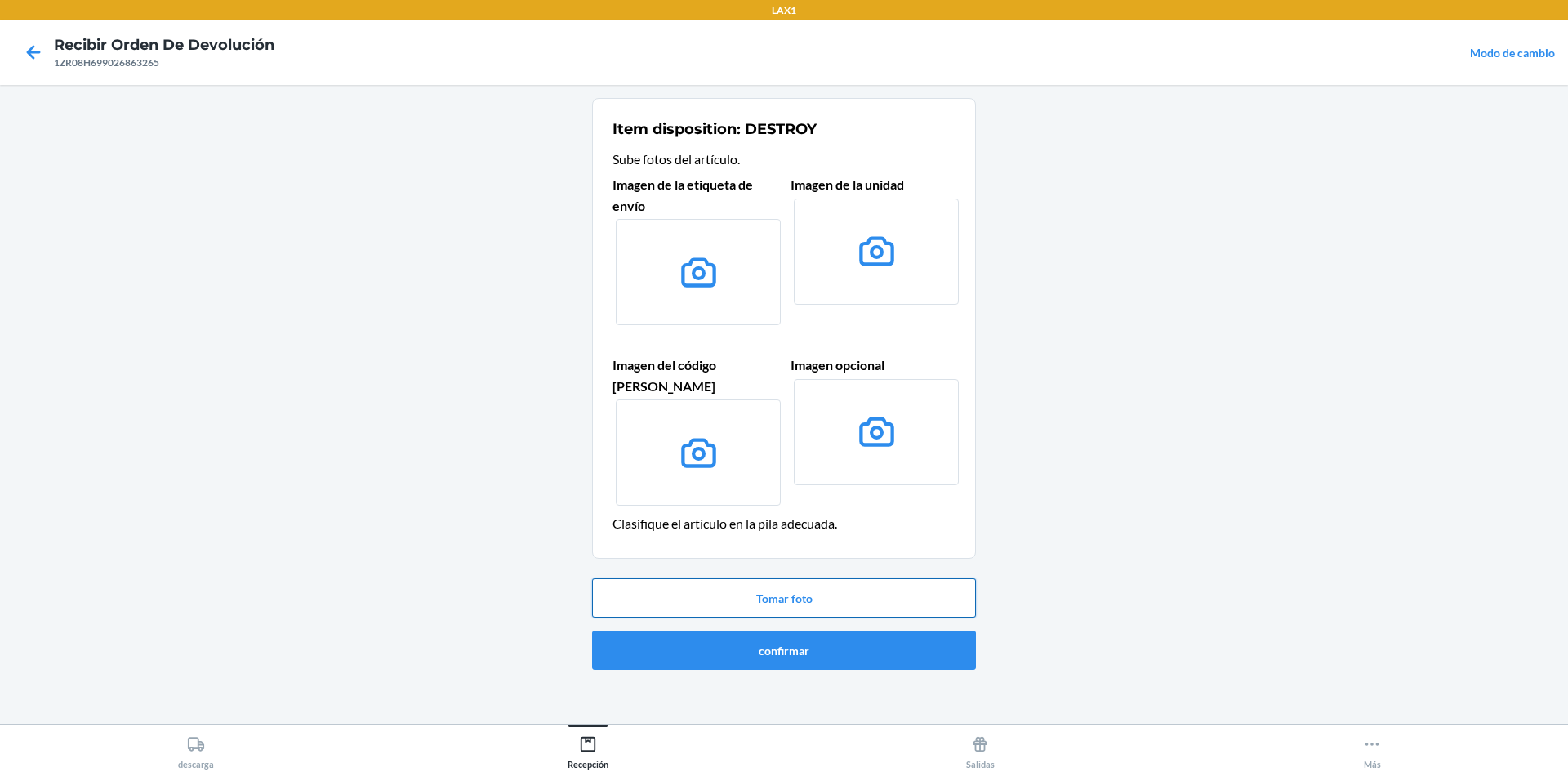
click at [752, 579] on button "Tomar foto" at bounding box center [784, 598] width 384 height 39
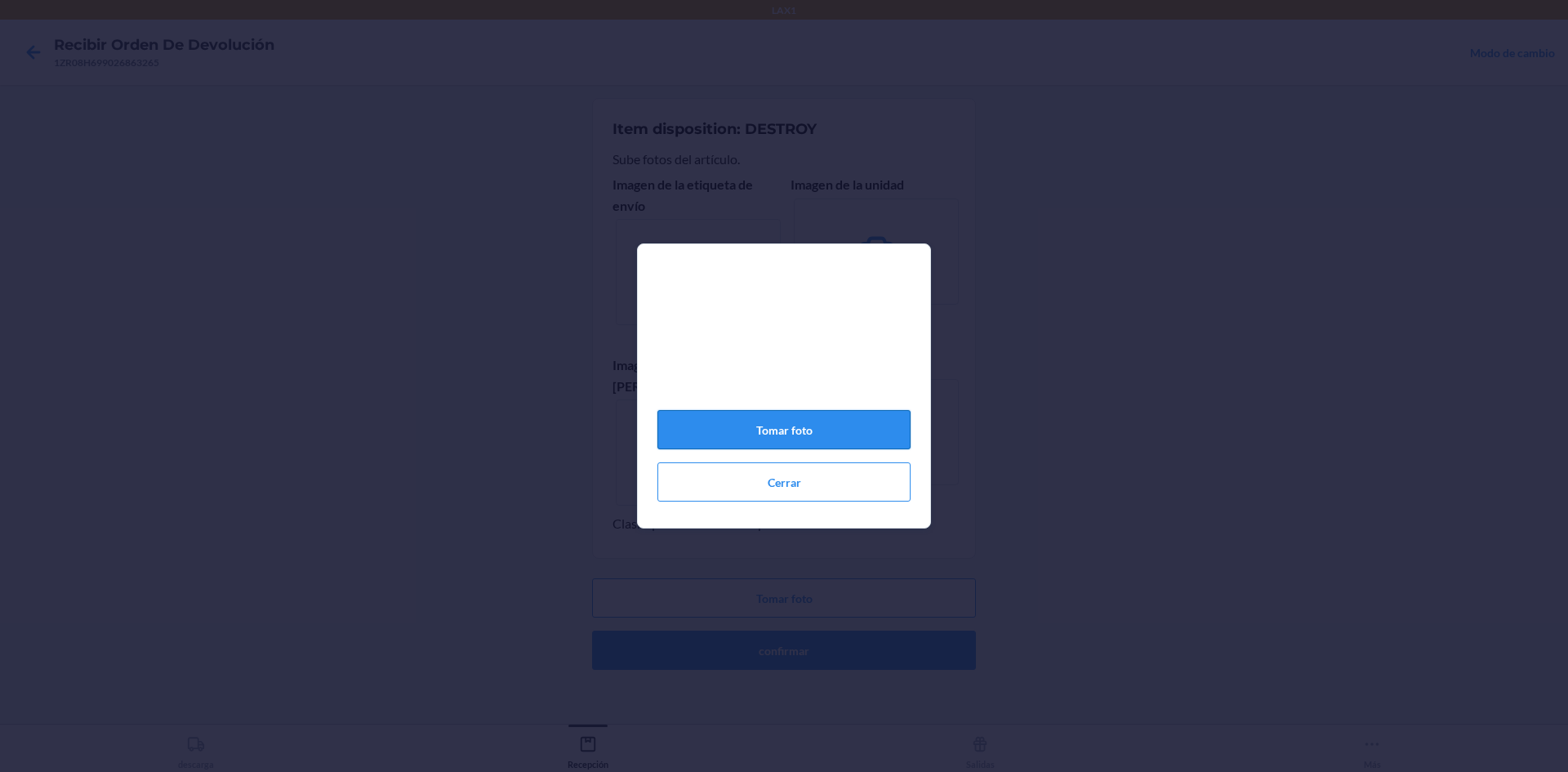
click at [782, 424] on button "Tomar foto" at bounding box center [783, 430] width 253 height 39
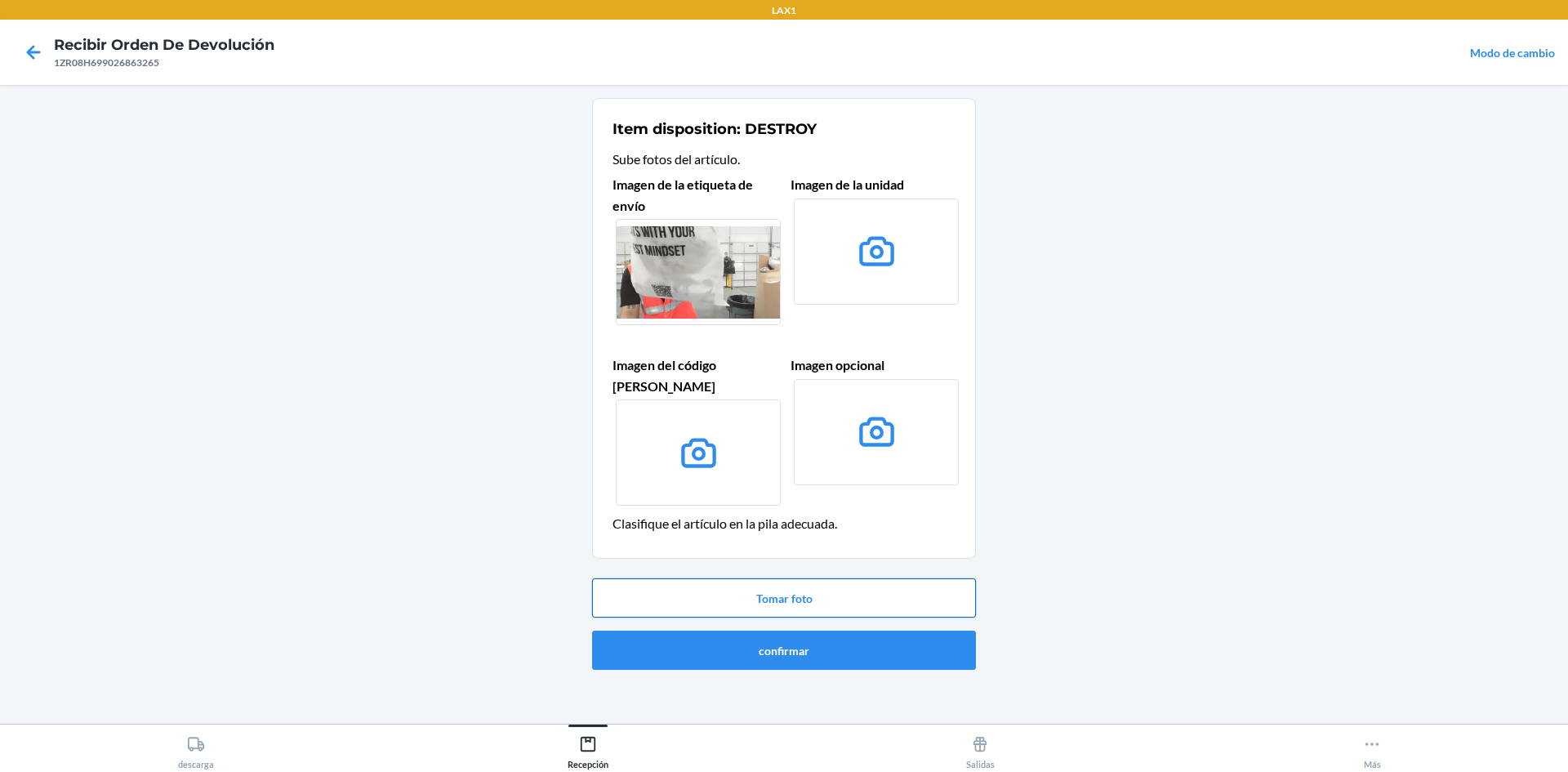
click at [766, 579] on button "Tomar foto" at bounding box center [784, 598] width 384 height 39
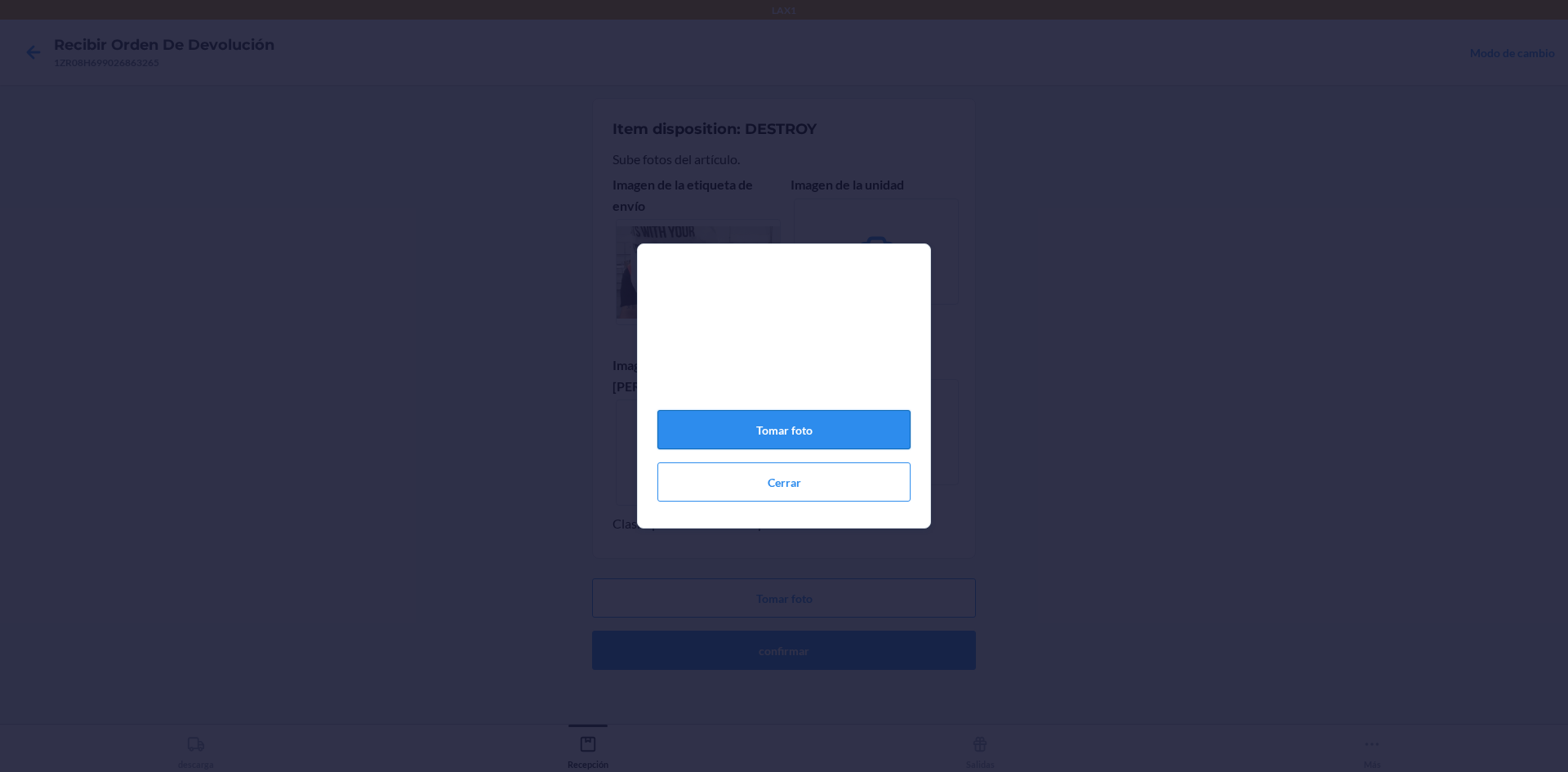
click at [782, 436] on button "Tomar foto" at bounding box center [783, 430] width 253 height 39
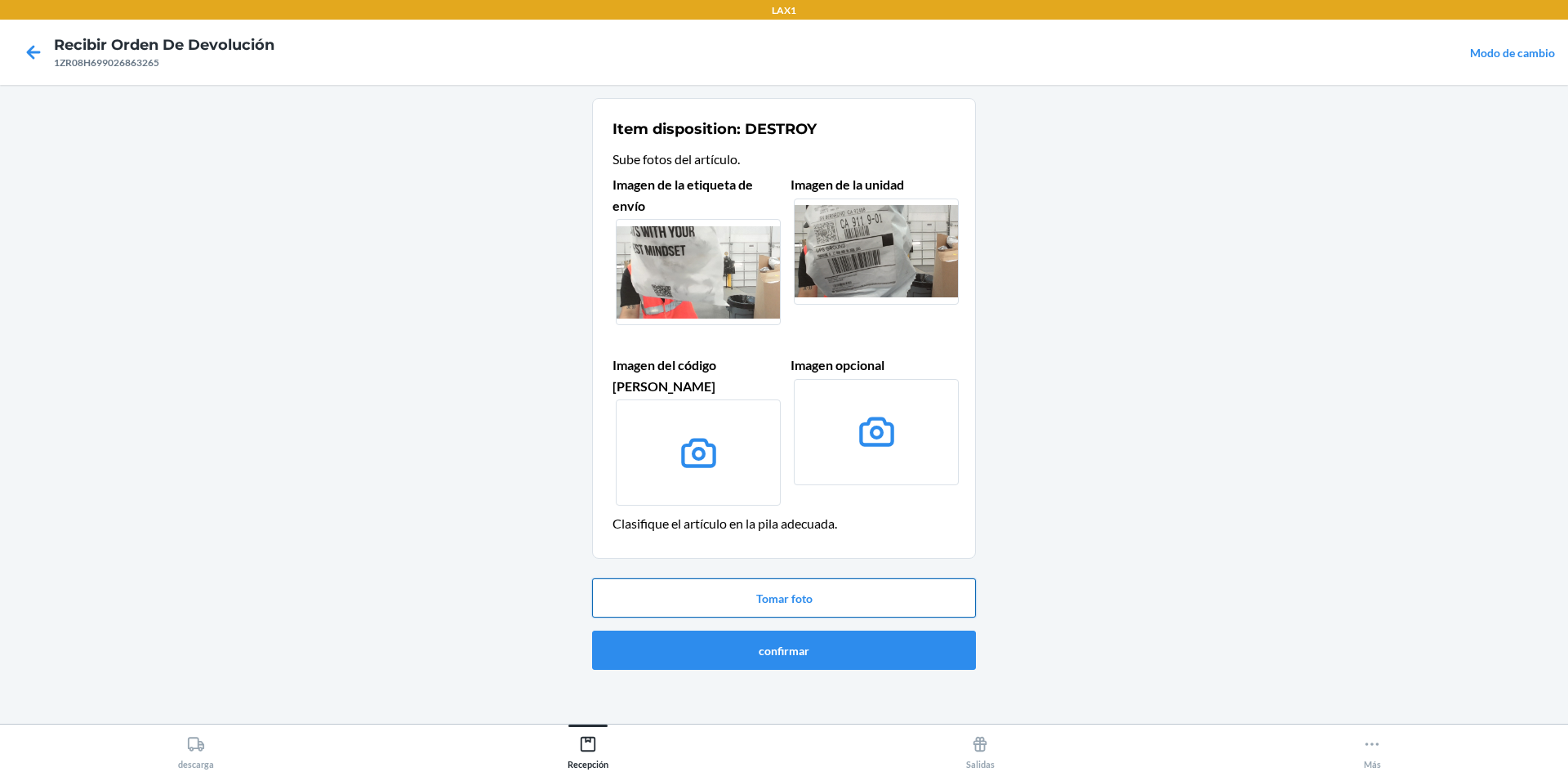
click at [782, 579] on button "Tomar foto" at bounding box center [784, 598] width 384 height 39
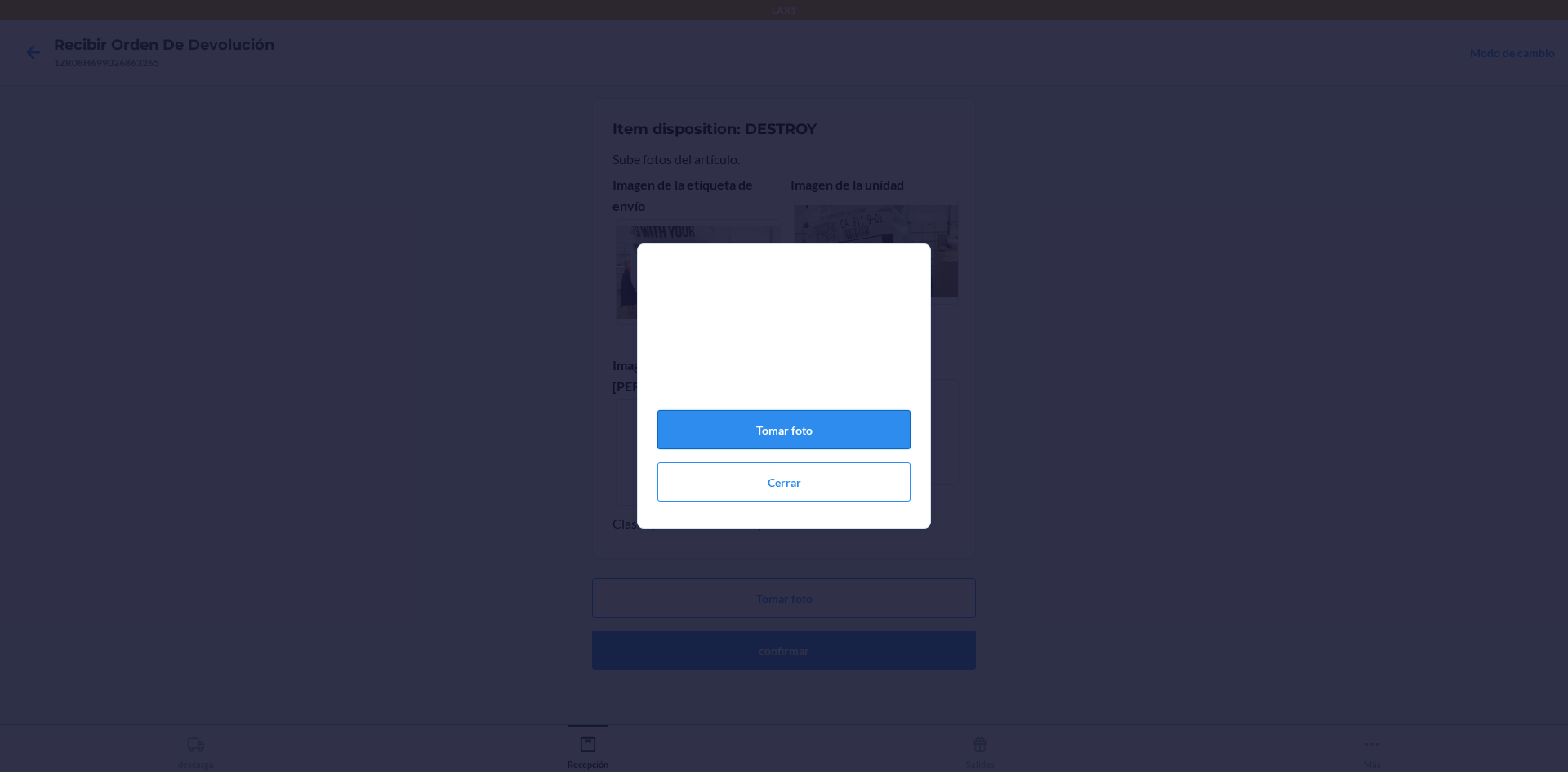
click at [782, 445] on button "Tomar foto" at bounding box center [783, 430] width 253 height 39
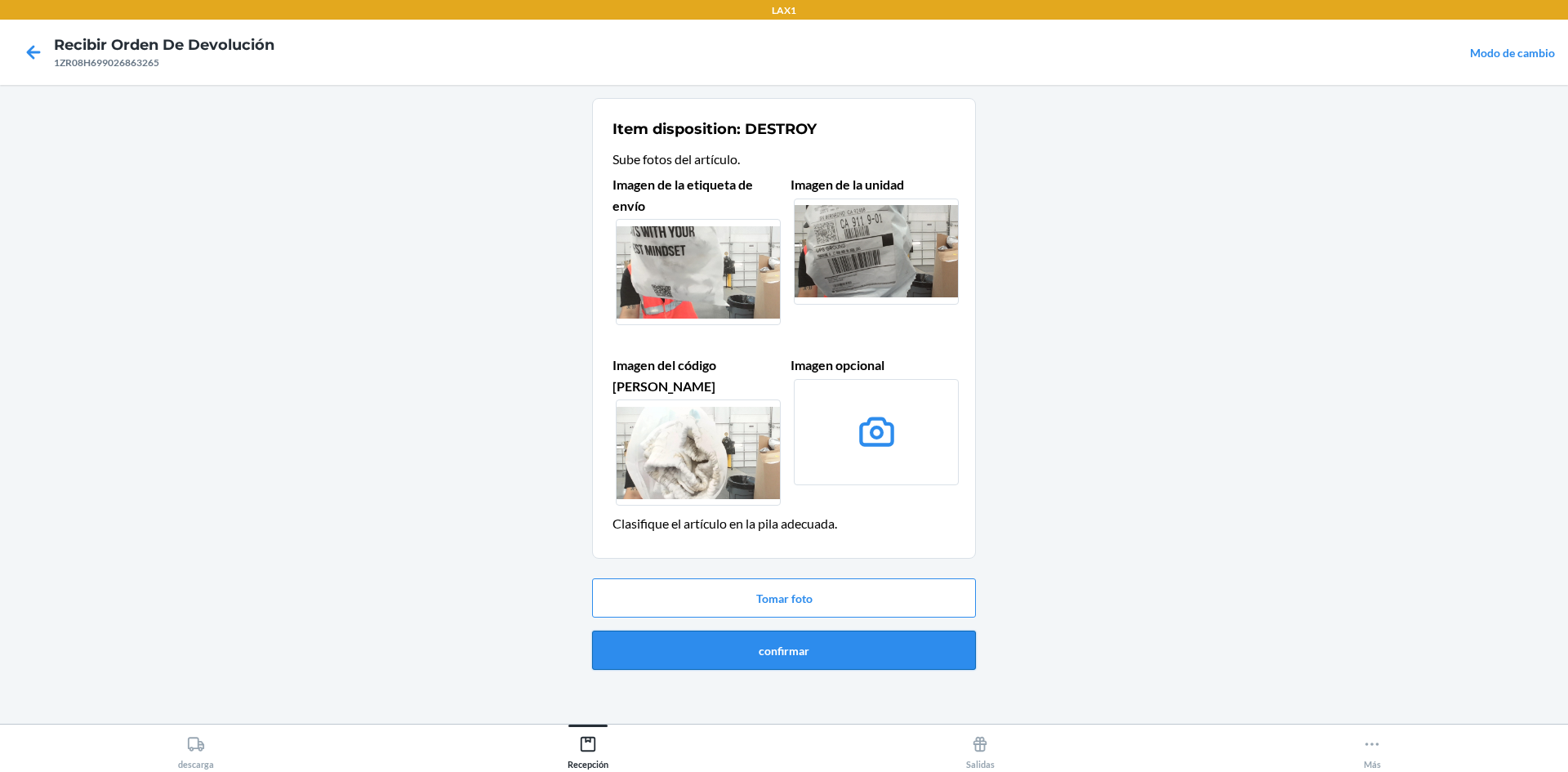
click at [782, 634] on button "confirmar" at bounding box center [784, 651] width 384 height 39
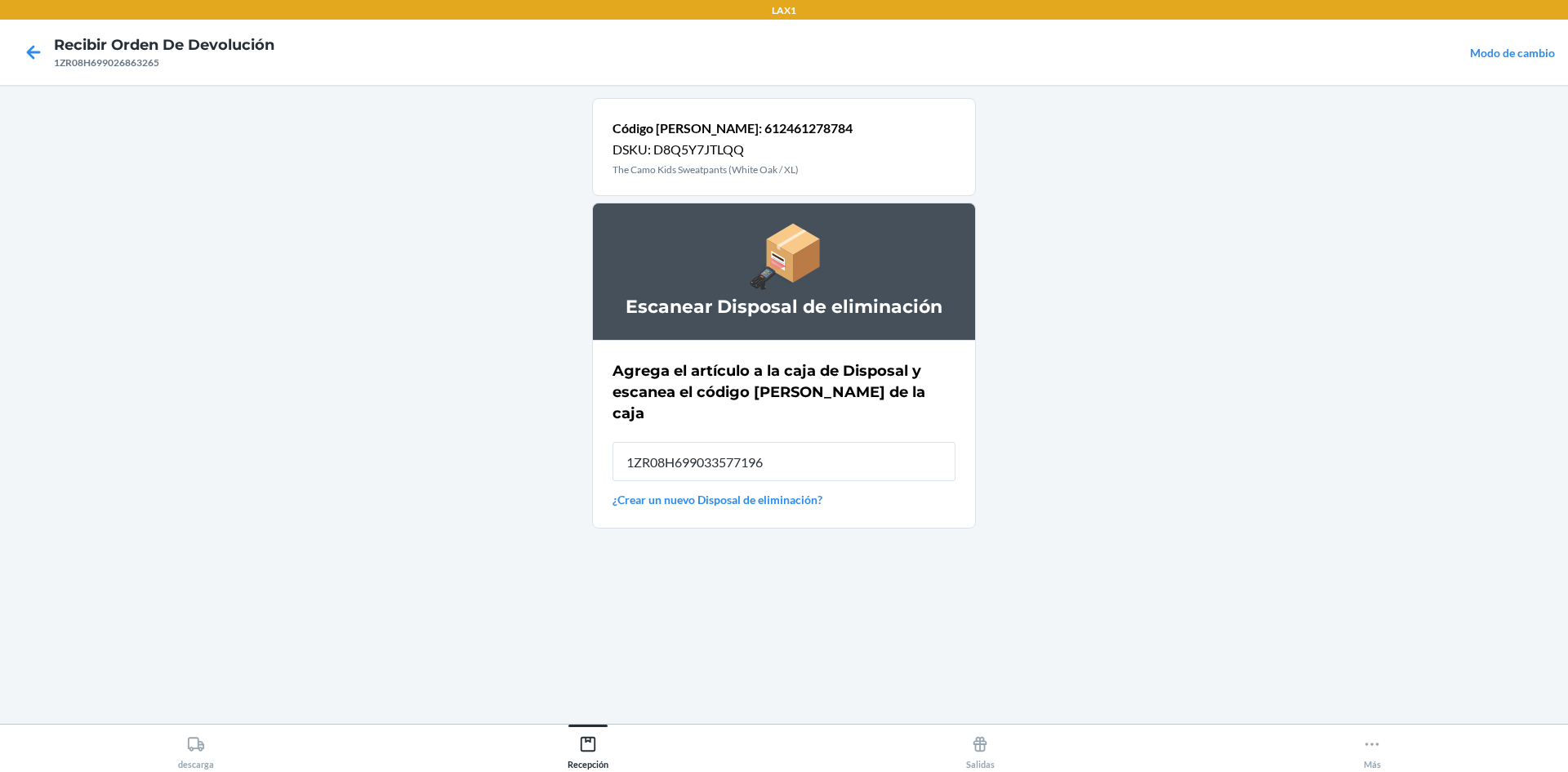
type input "1ZR08H699033577196"
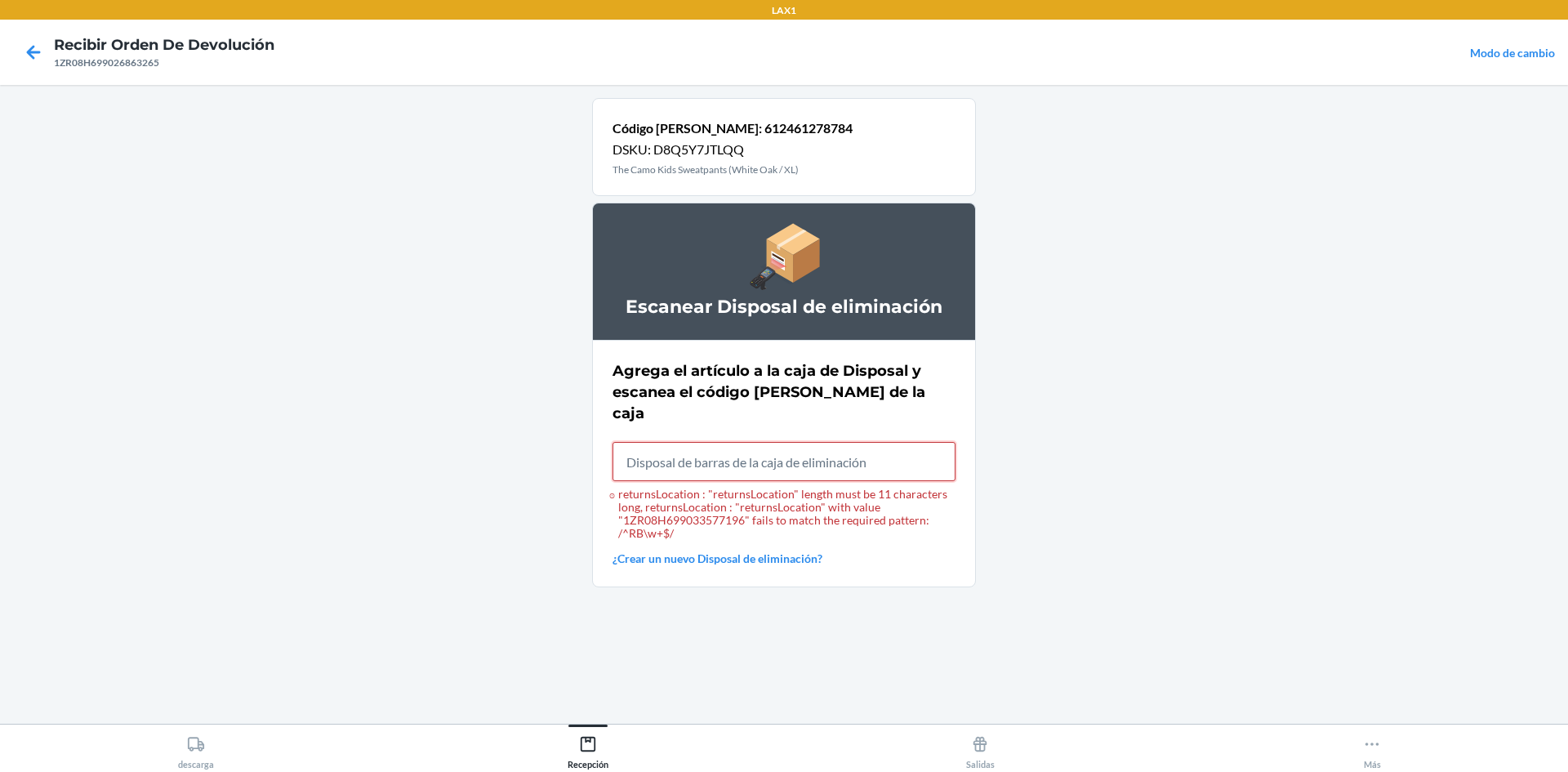
click at [782, 443] on input "returnsLocation : "returnsLocation" length must be 11 characters long, returnsL…" at bounding box center [784, 462] width 343 height 39
type input "RB0000019AD"
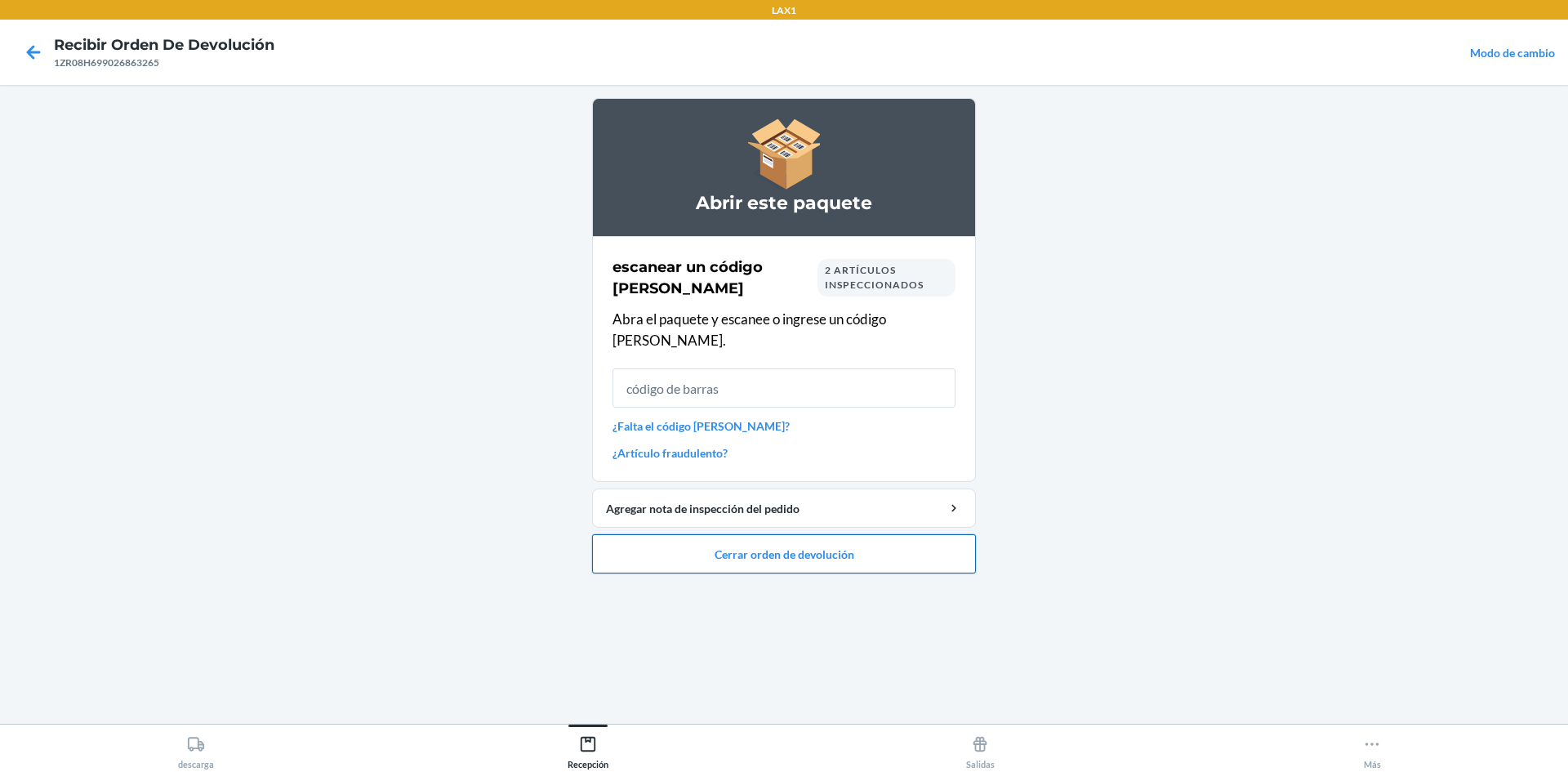
click at [782, 539] on button "Cerrar orden de devolución" at bounding box center [784, 554] width 384 height 39
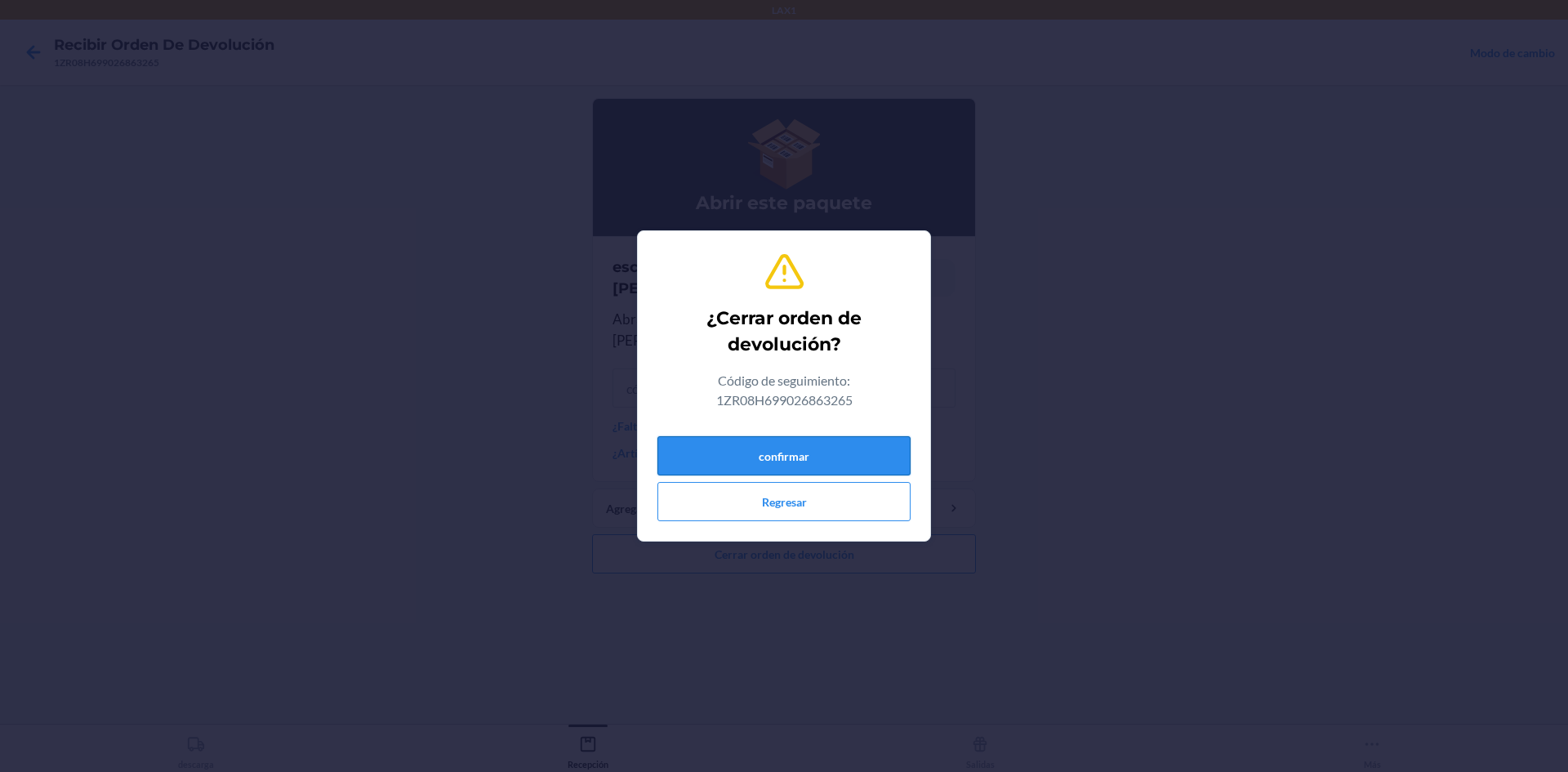
click at [782, 463] on button "confirmar" at bounding box center [783, 456] width 253 height 39
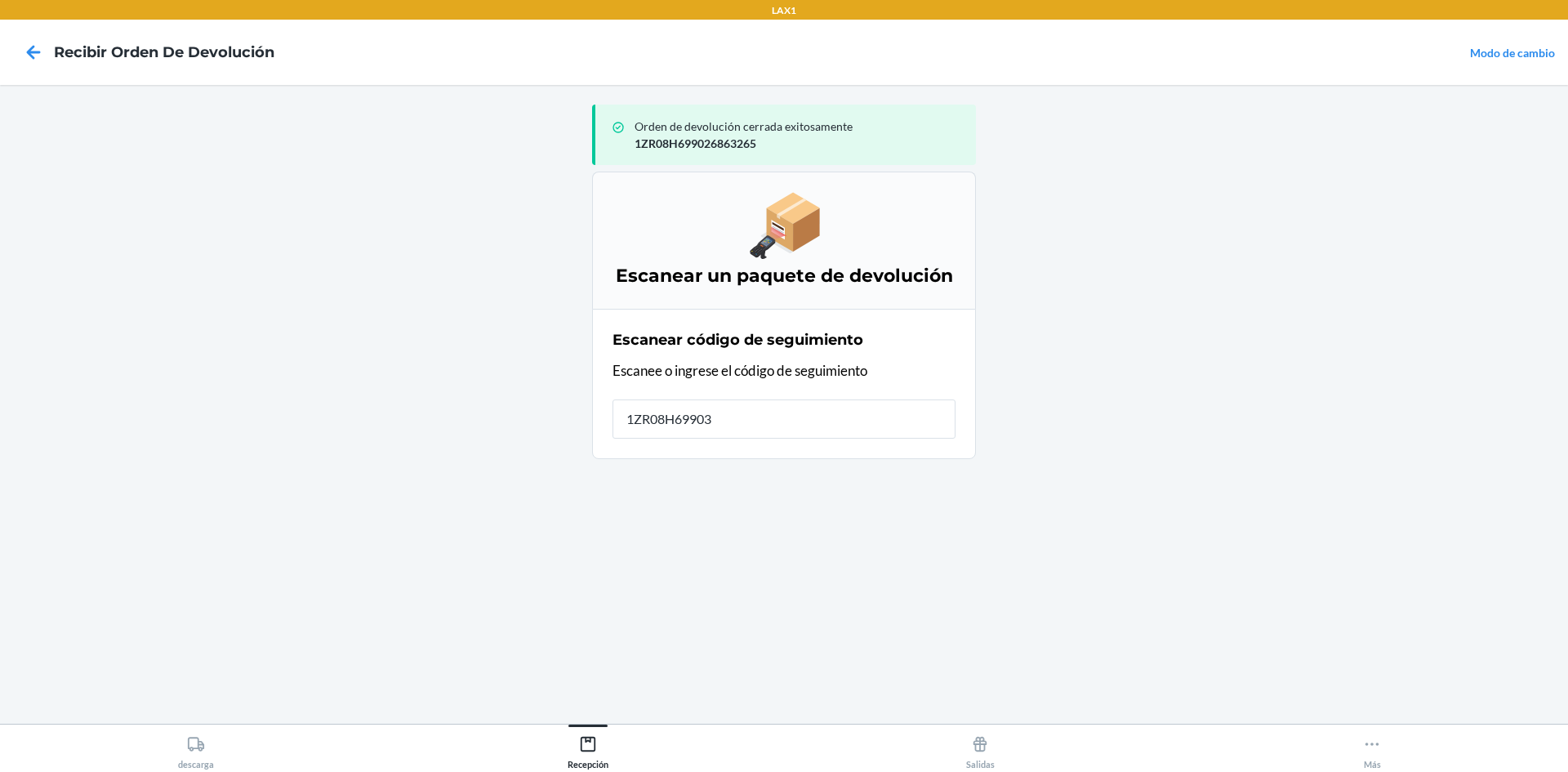
type input "1ZR08H699033"
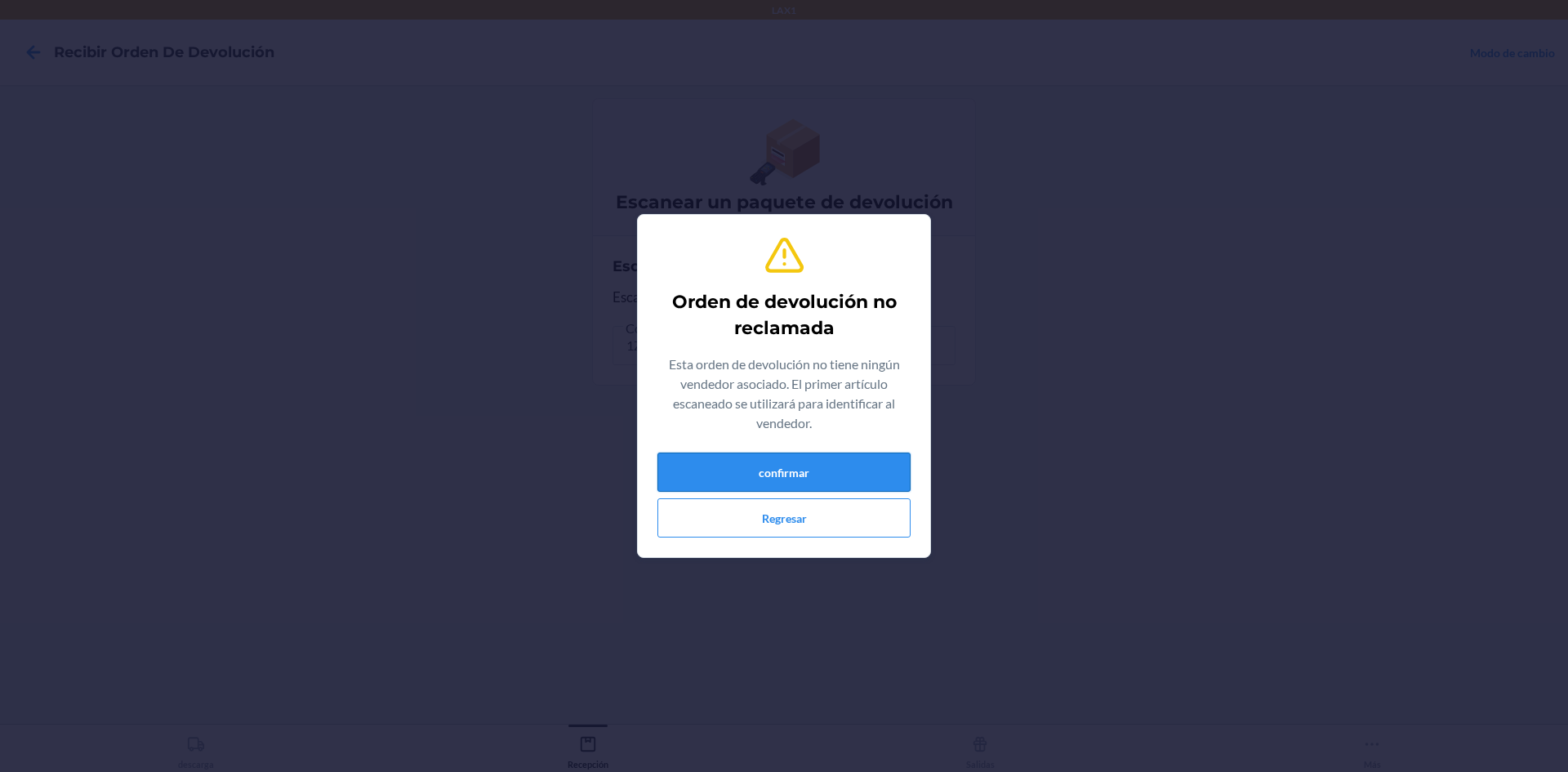
click at [782, 463] on button "confirmar" at bounding box center [783, 472] width 253 height 39
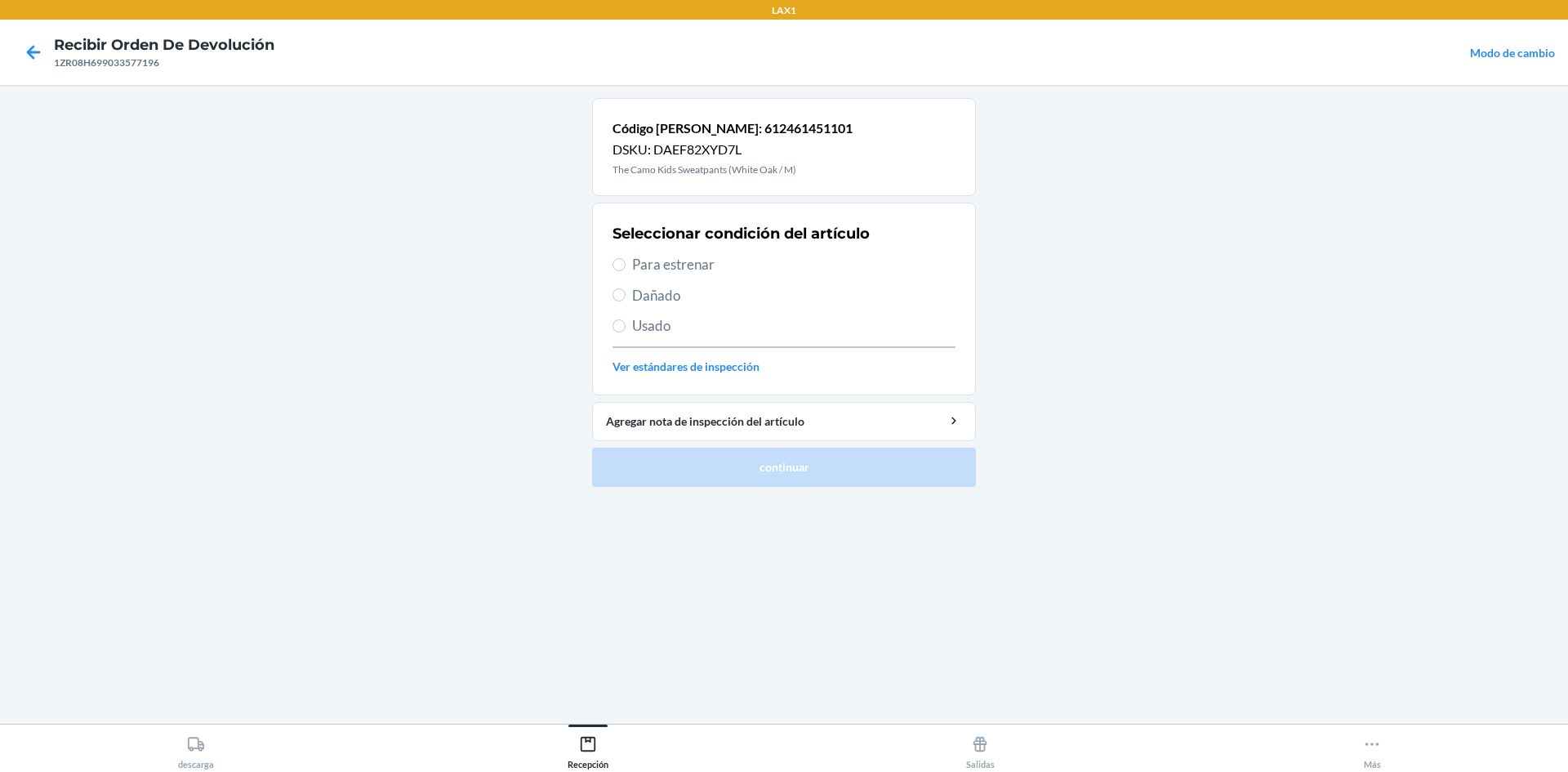
click at [656, 328] on span "Usado" at bounding box center [793, 326] width 323 height 21
click at [626, 328] on input "Usado" at bounding box center [620, 326] width 13 height 13
radio input "true"
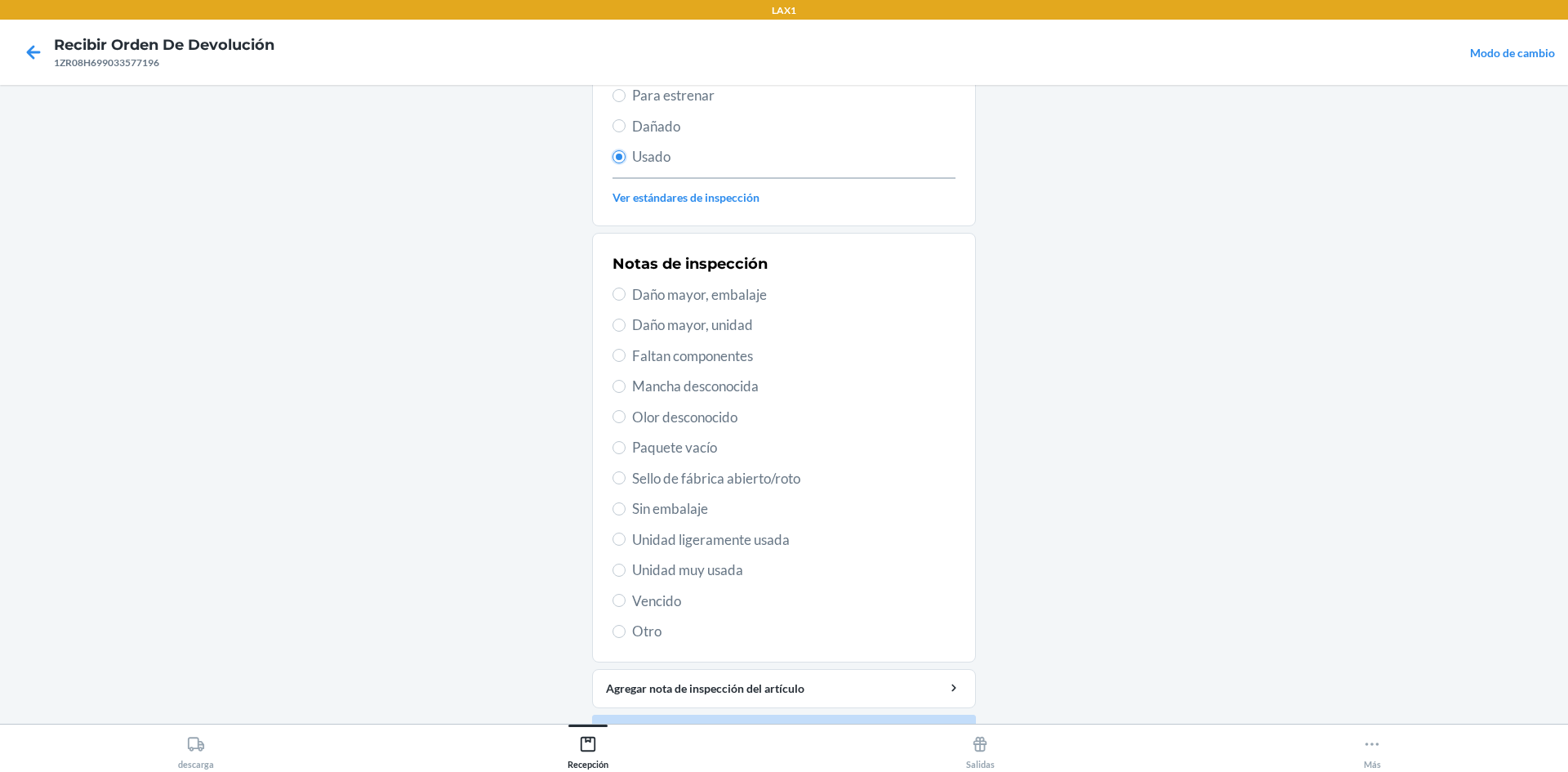
scroll to position [212, 0]
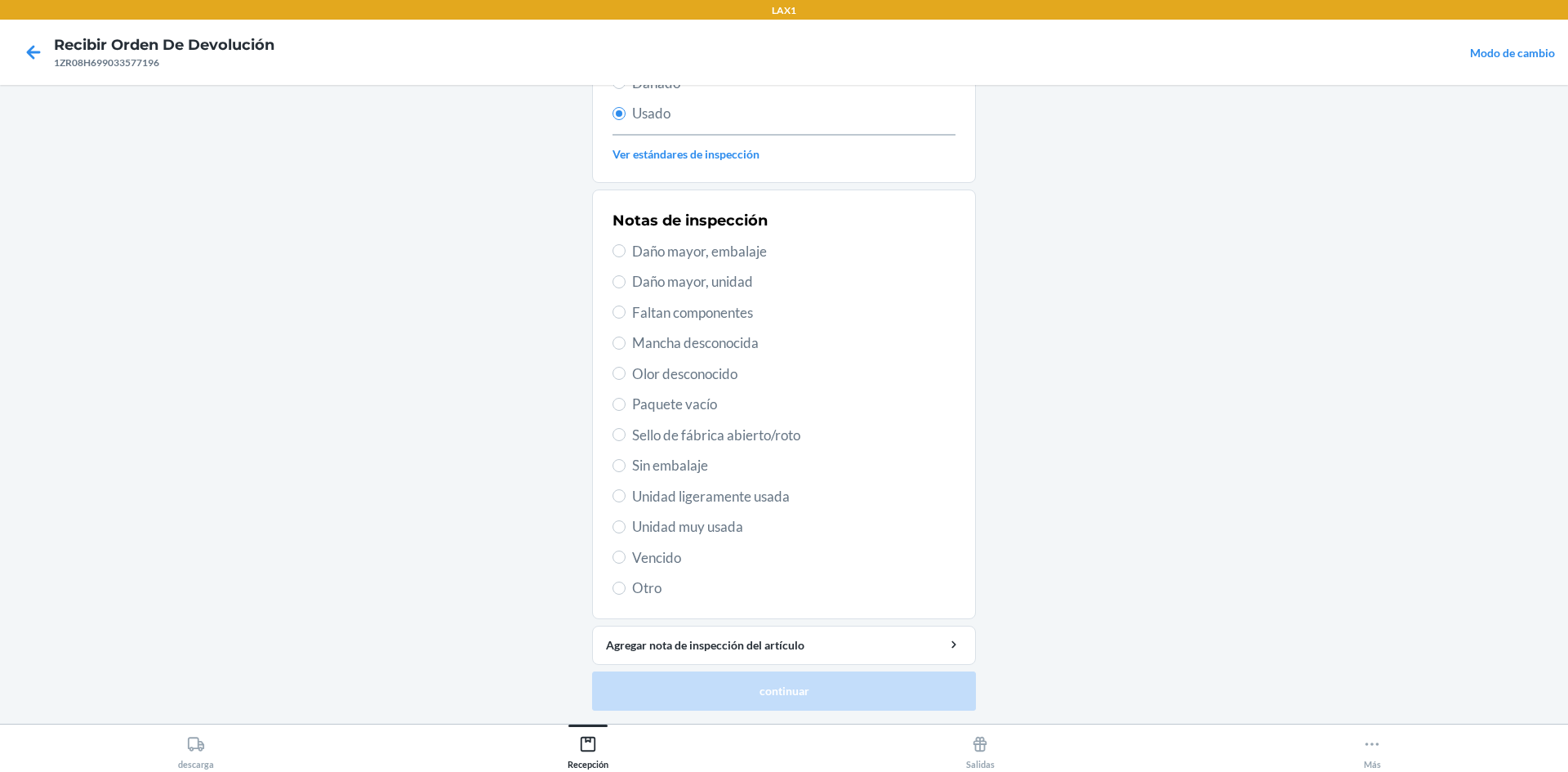
click at [715, 492] on span "Unidad ligeramente usada" at bounding box center [793, 497] width 323 height 21
click at [626, 492] on input "Unidad ligeramente usada" at bounding box center [620, 496] width 13 height 13
radio input "true"
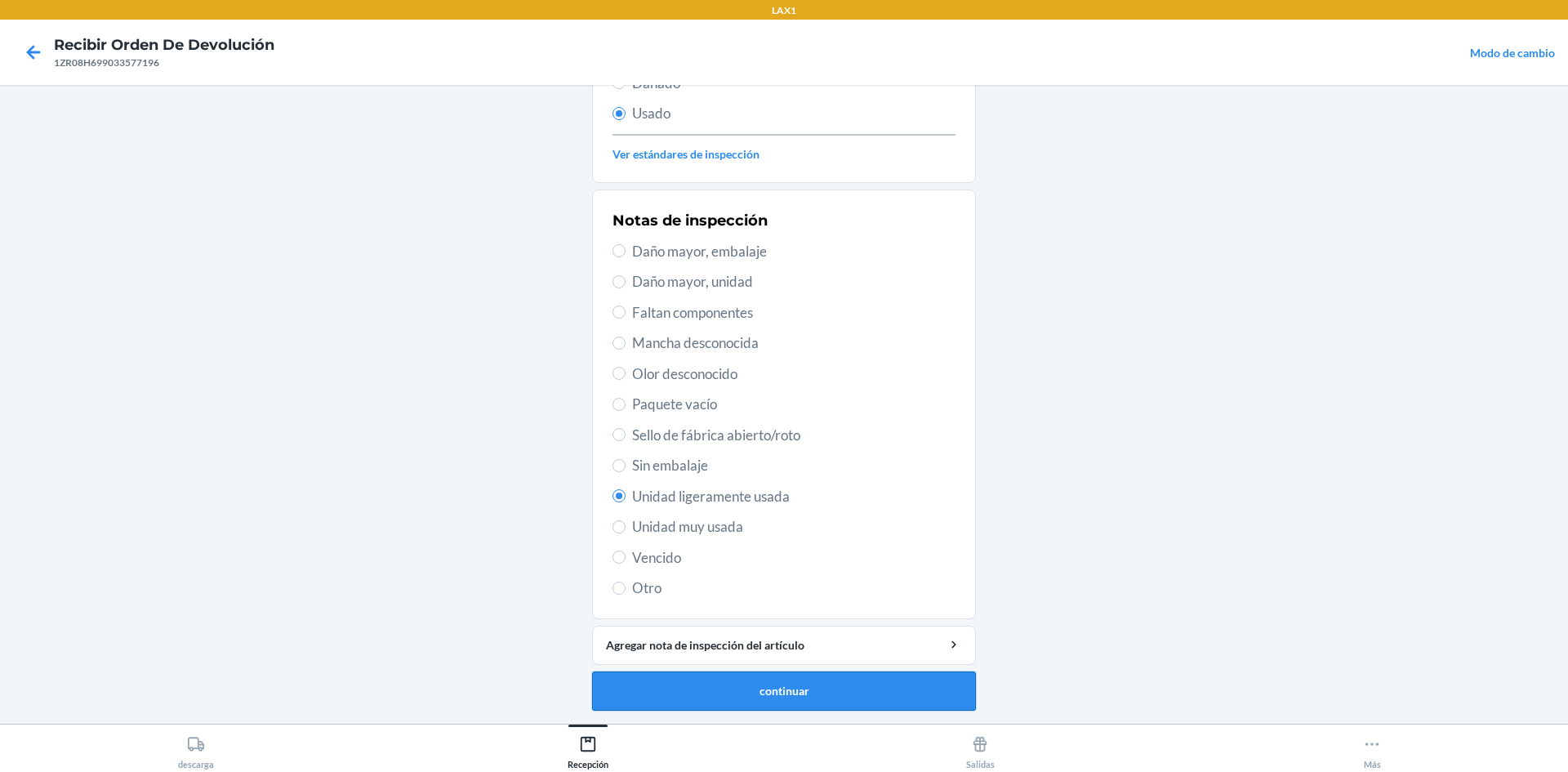
click at [732, 693] on button "continuar" at bounding box center [784, 691] width 384 height 39
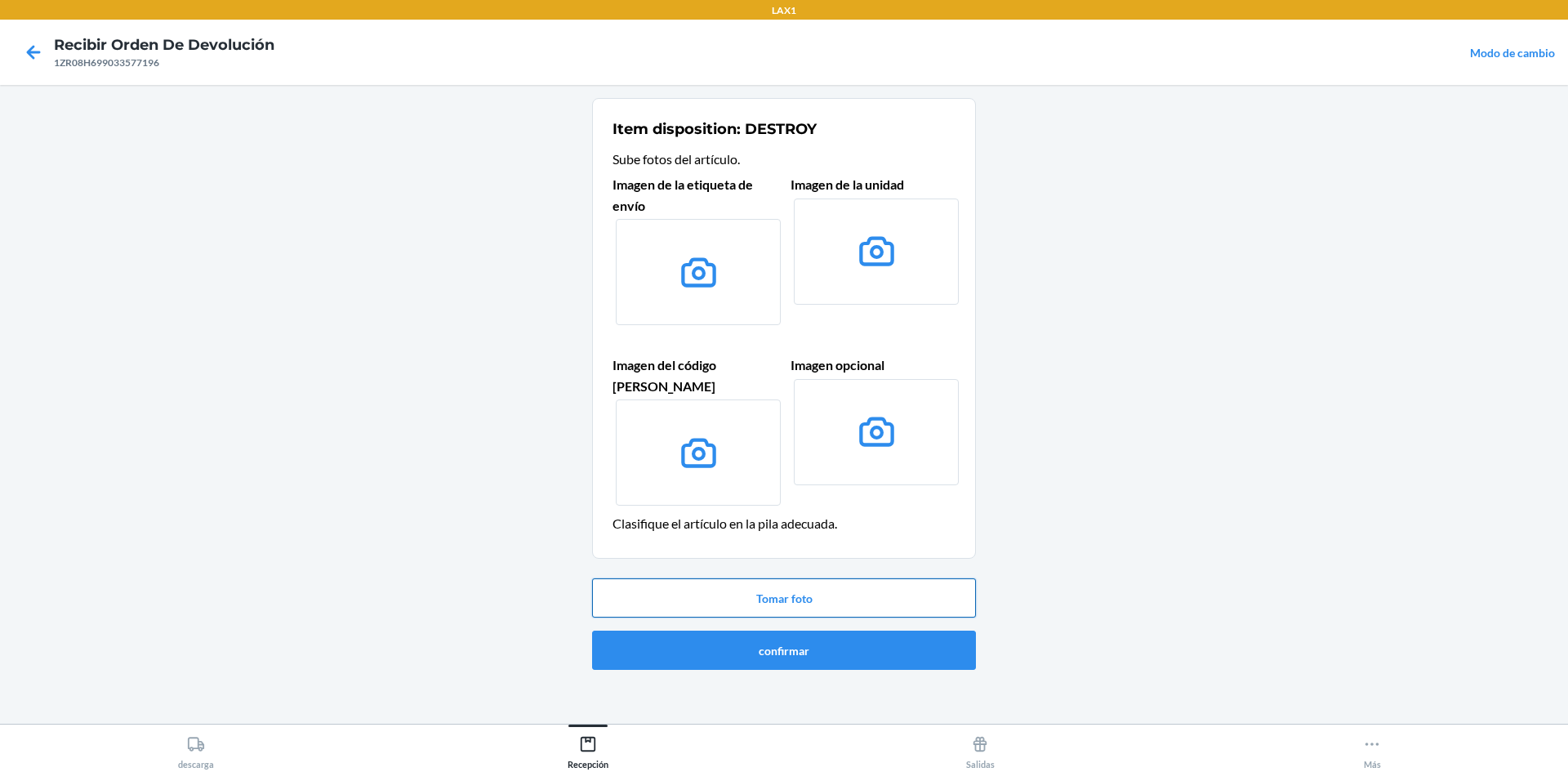
click at [731, 582] on button "Tomar foto" at bounding box center [784, 598] width 384 height 39
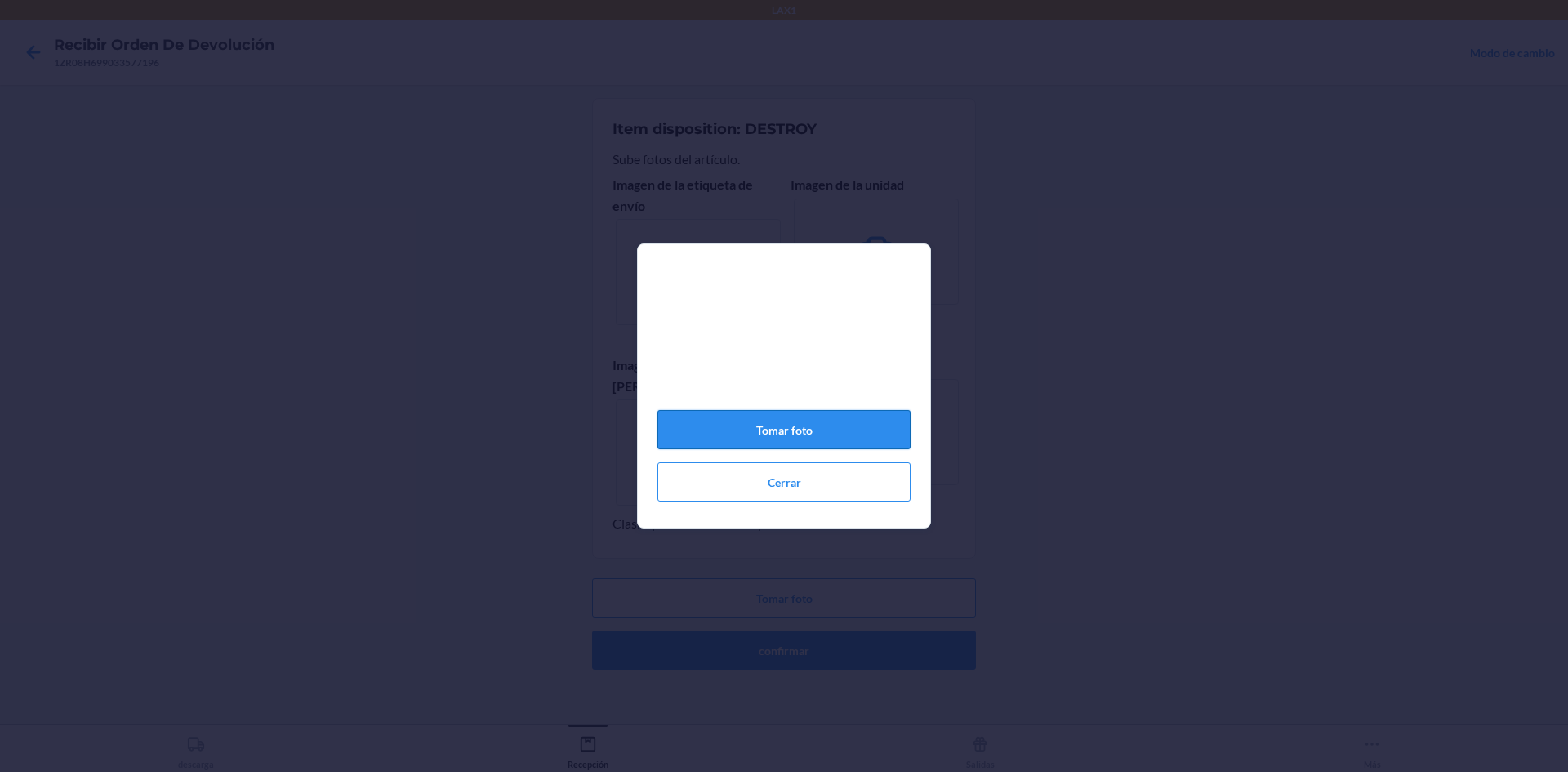
click at [782, 427] on button "Tomar foto" at bounding box center [783, 430] width 253 height 39
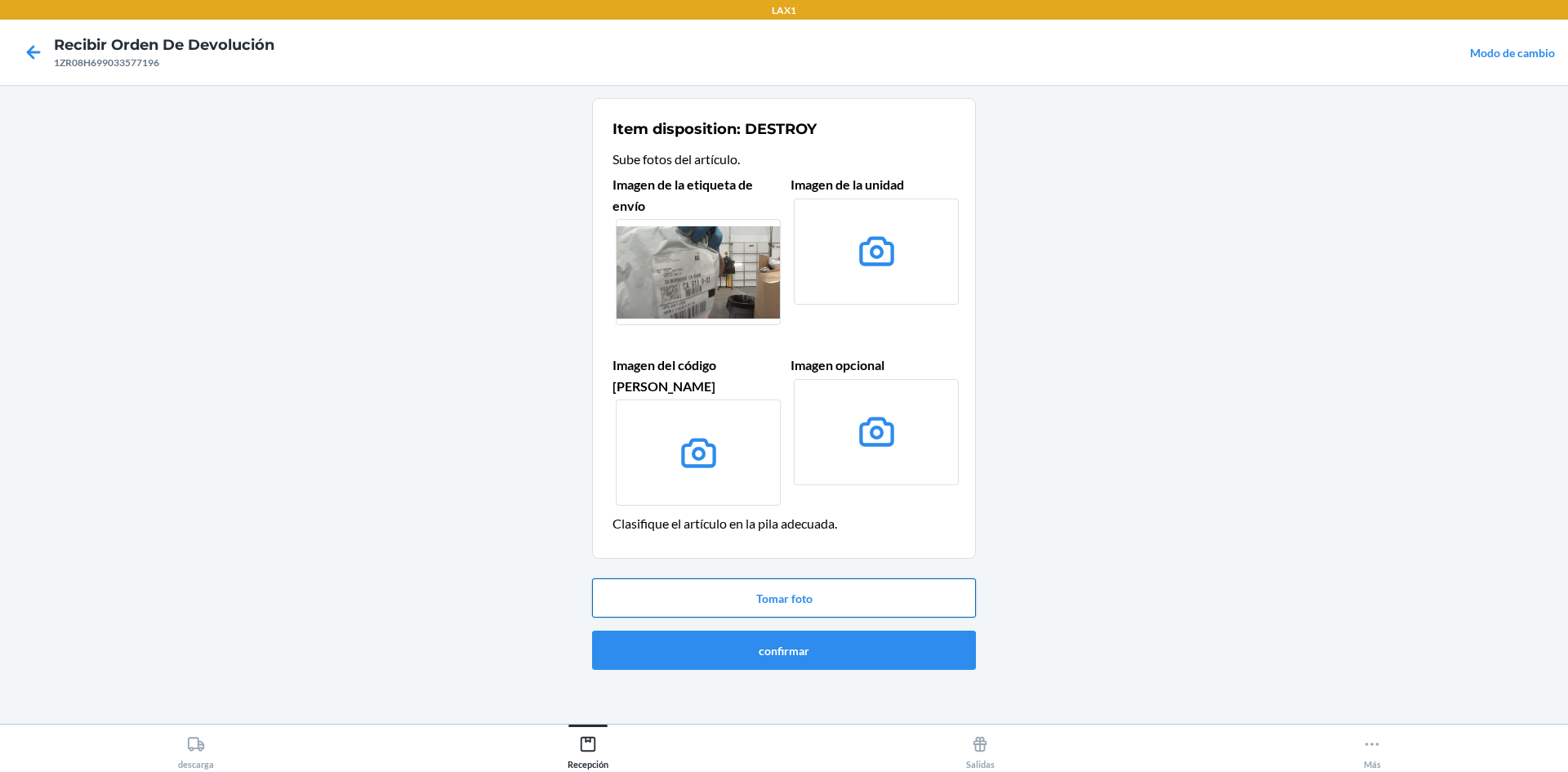
click at [728, 584] on button "Tomar foto" at bounding box center [784, 598] width 384 height 39
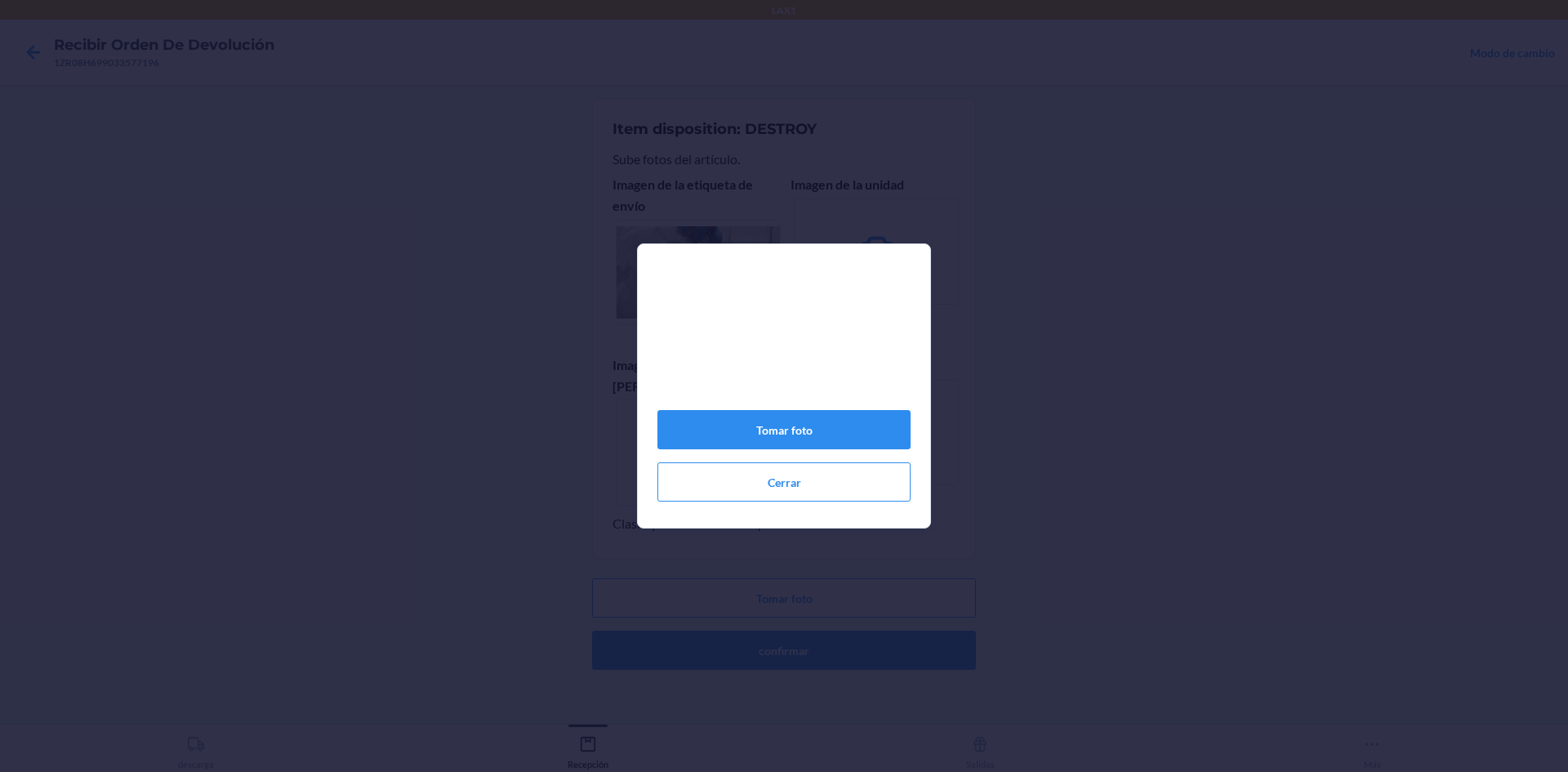
click at [757, 415] on div "Tomar foto Cerrar" at bounding box center [783, 392] width 253 height 231
click at [782, 440] on button "Tomar foto" at bounding box center [783, 430] width 253 height 39
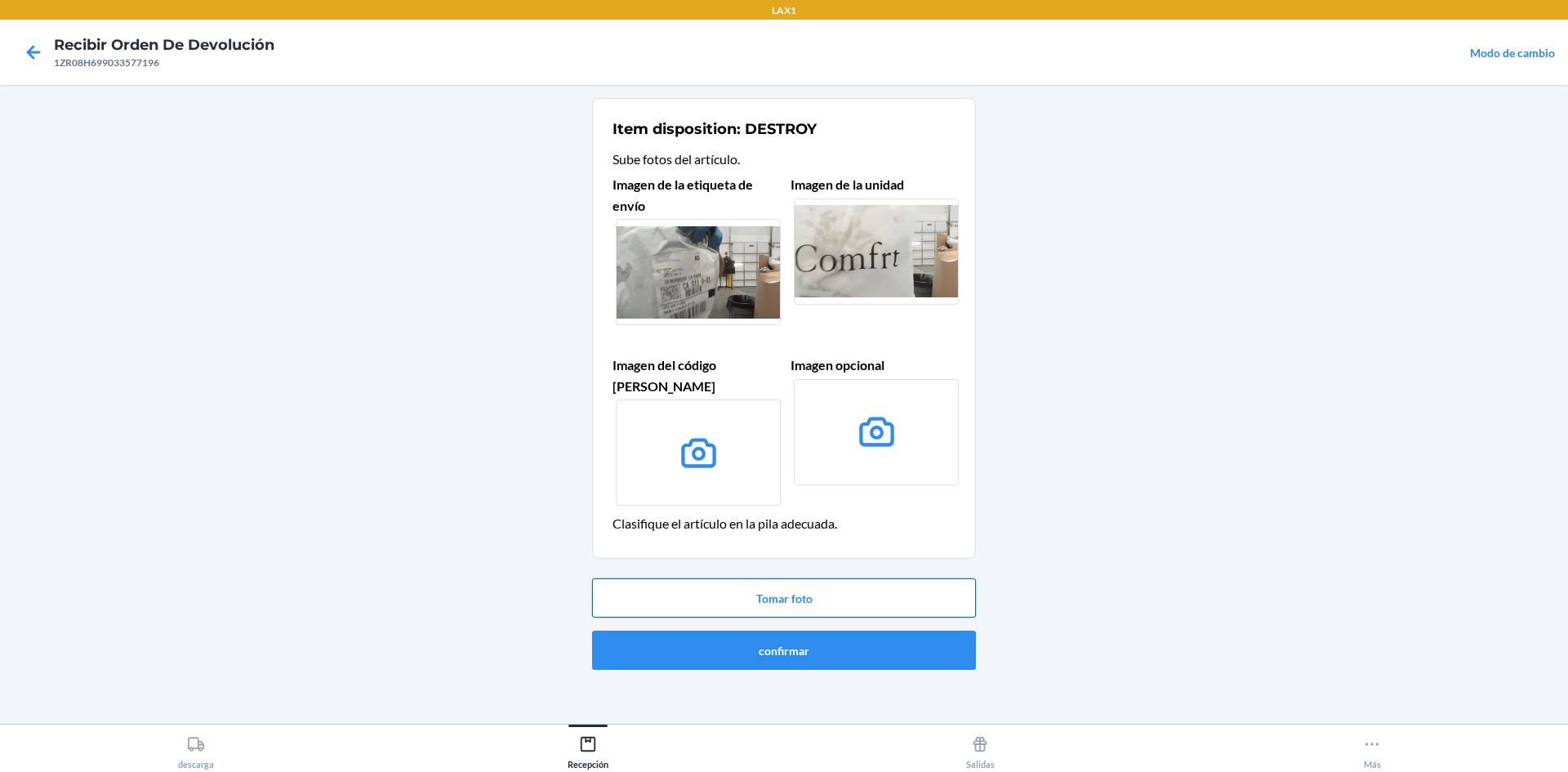
click at [782, 579] on button "Tomar foto" at bounding box center [784, 598] width 384 height 39
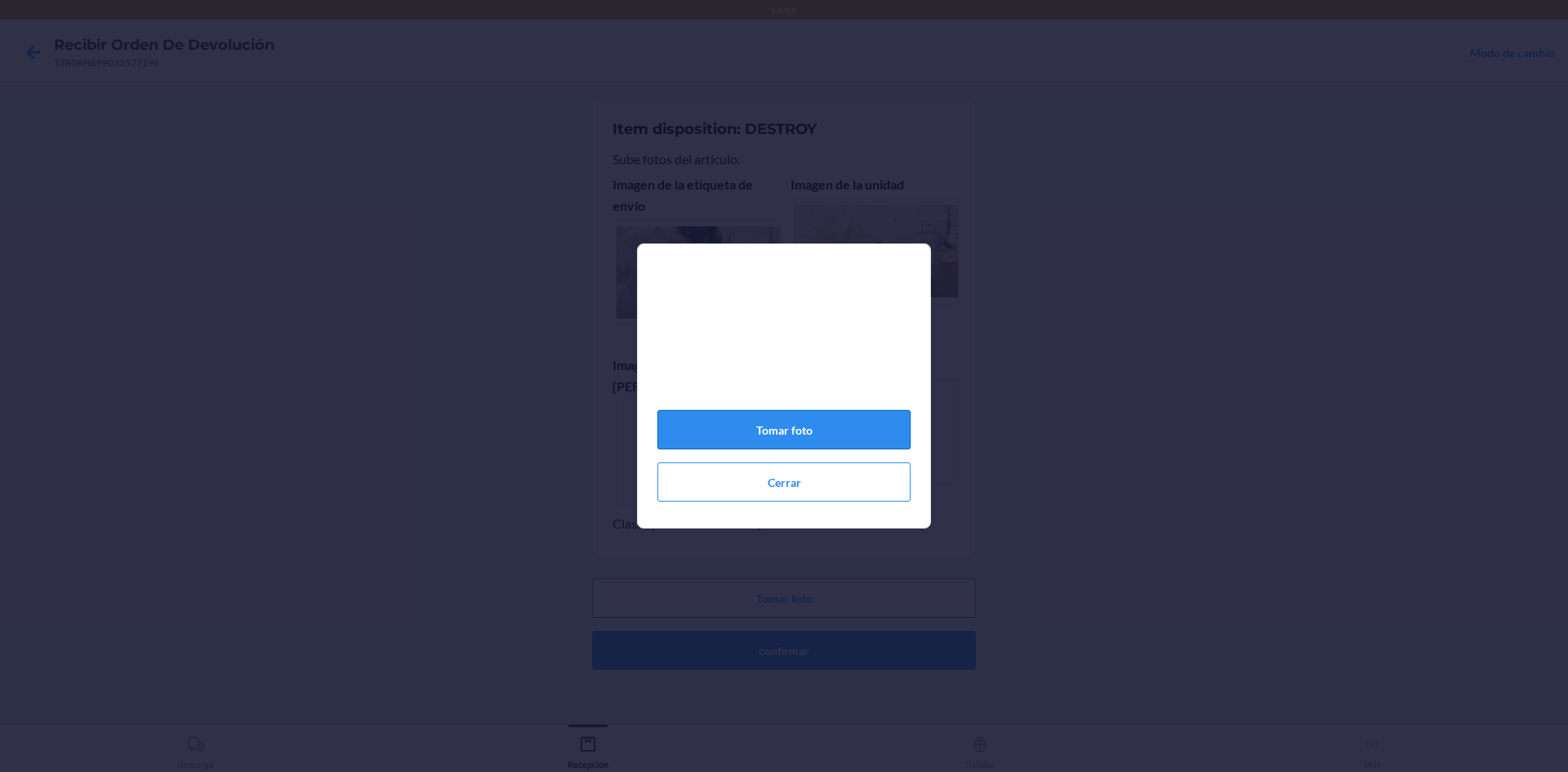
click at [782, 441] on button "Tomar foto" at bounding box center [783, 430] width 253 height 39
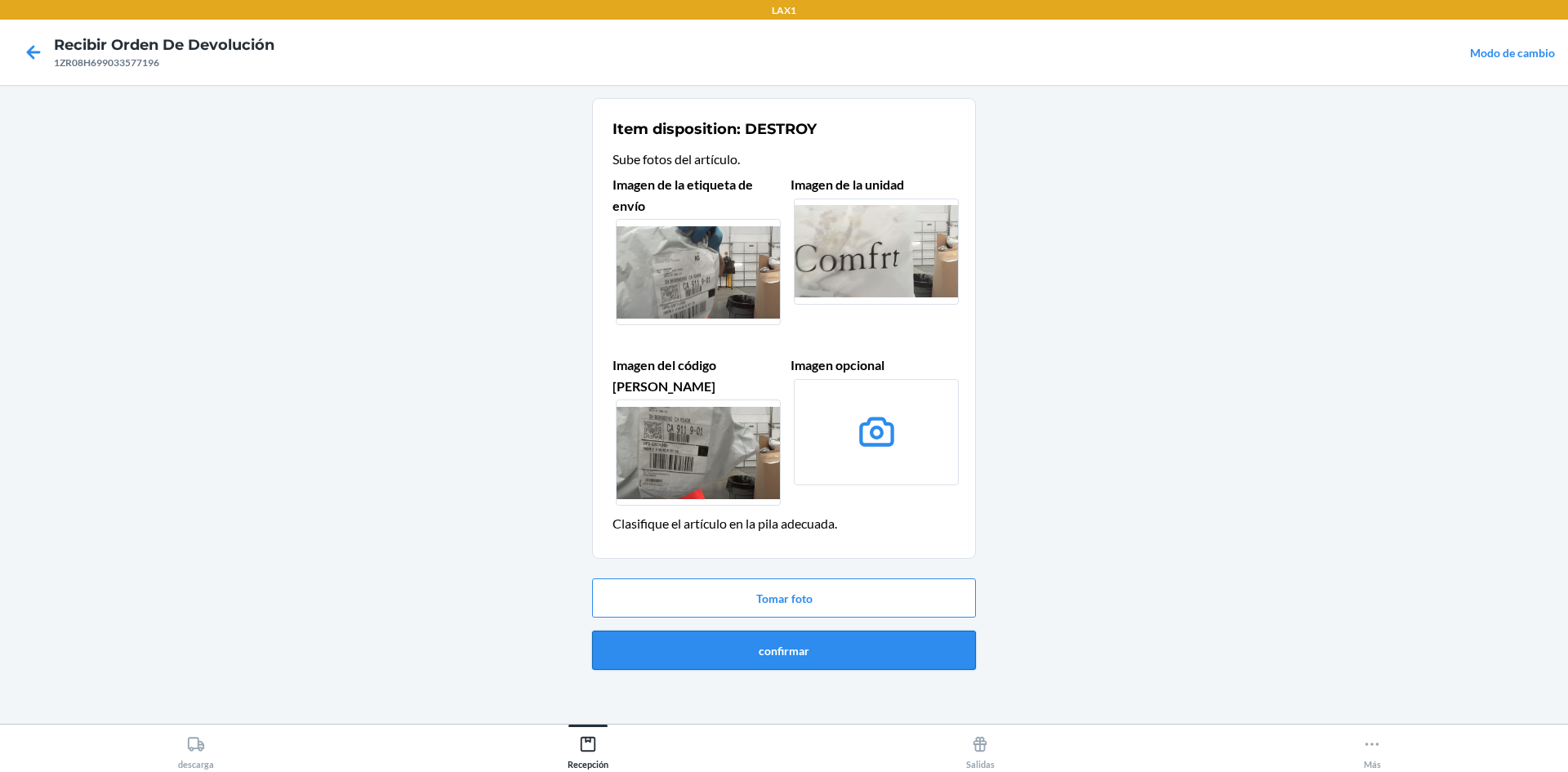
click at [696, 642] on button "confirmar" at bounding box center [784, 651] width 384 height 39
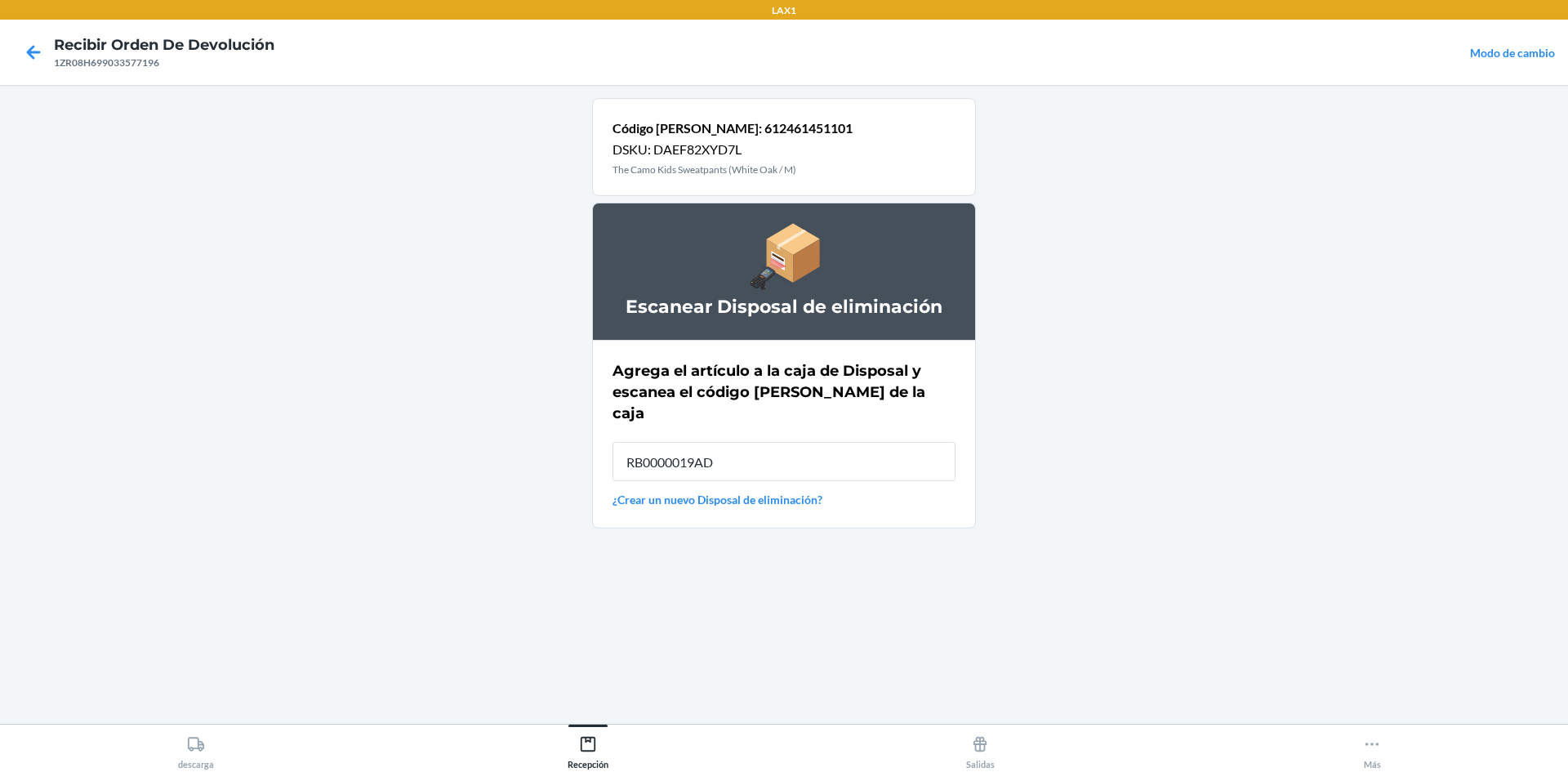
type input "RB0000019AD"
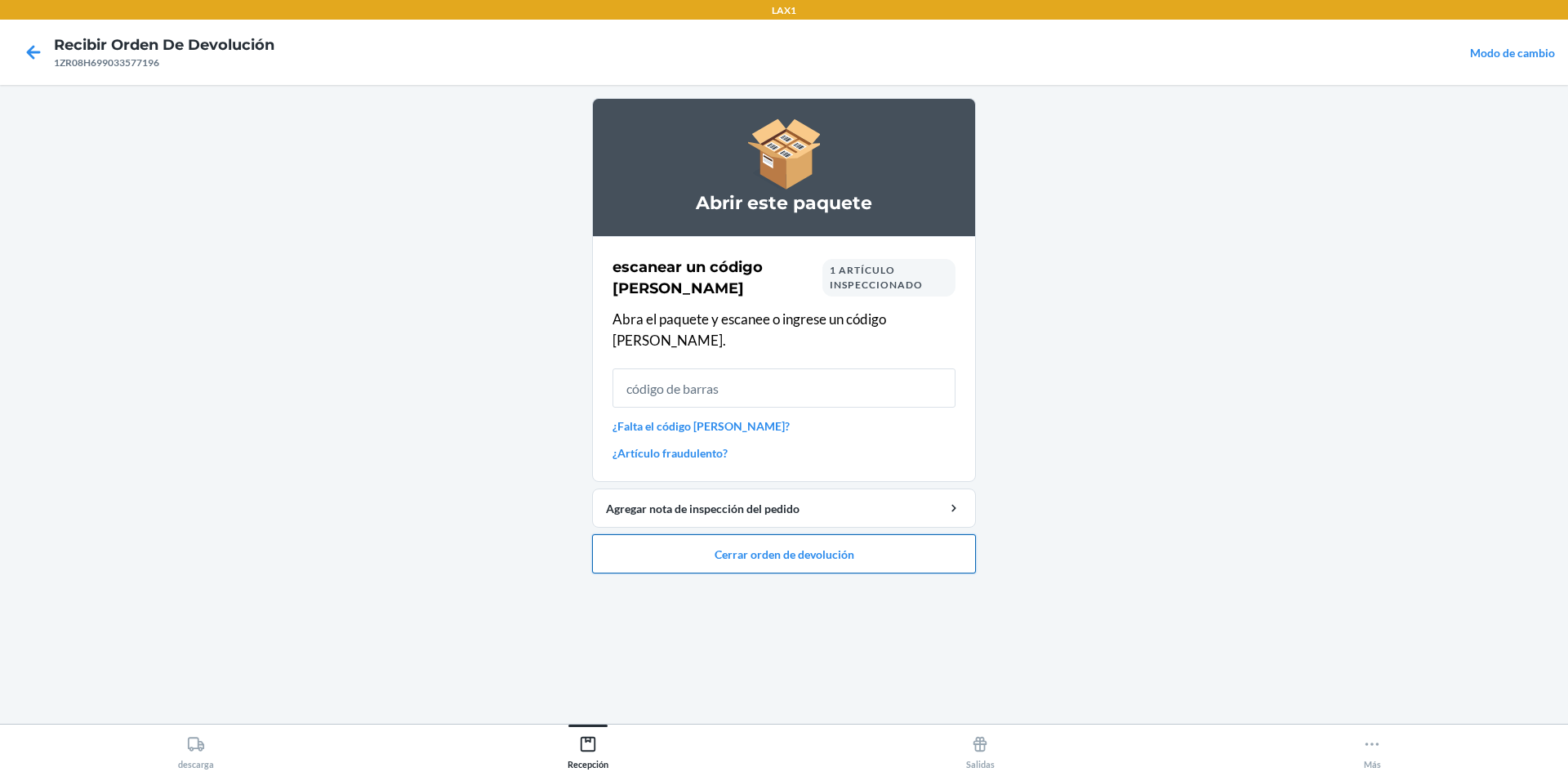
click at [782, 537] on button "Cerrar orden de devolución" at bounding box center [784, 554] width 384 height 39
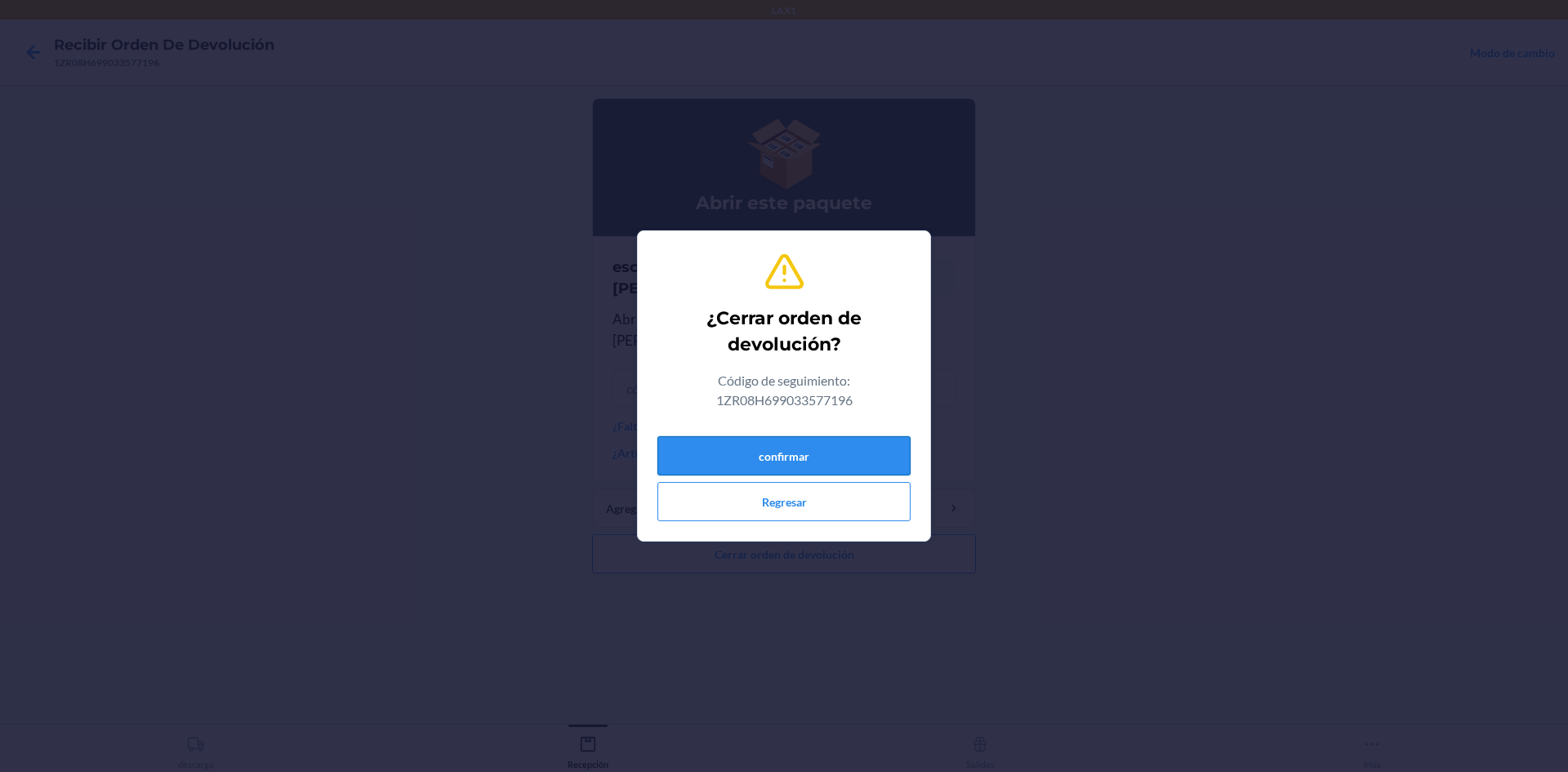
click at [782, 454] on button "confirmar" at bounding box center [783, 456] width 253 height 39
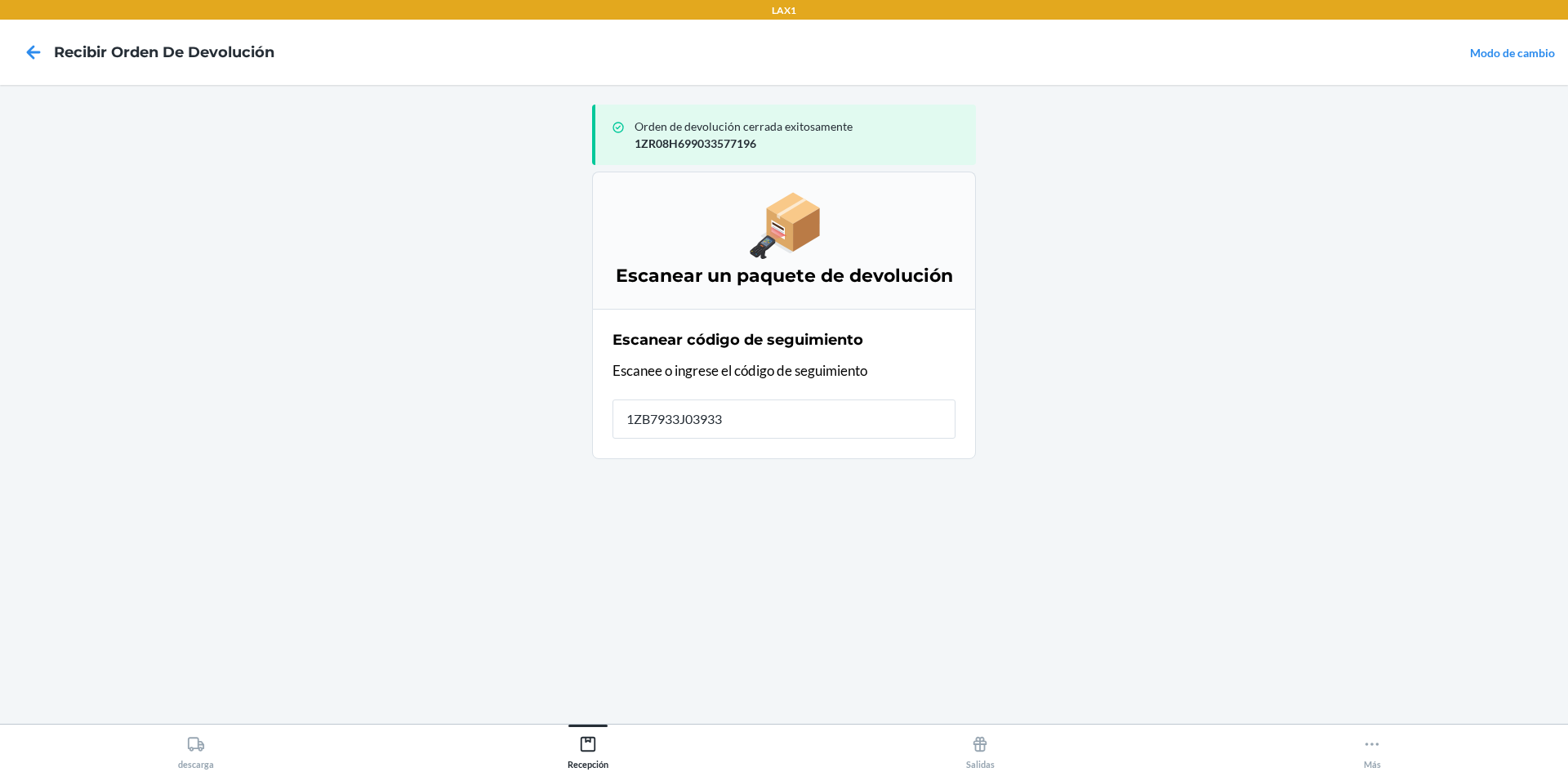
type input "1ZB7933J039330"
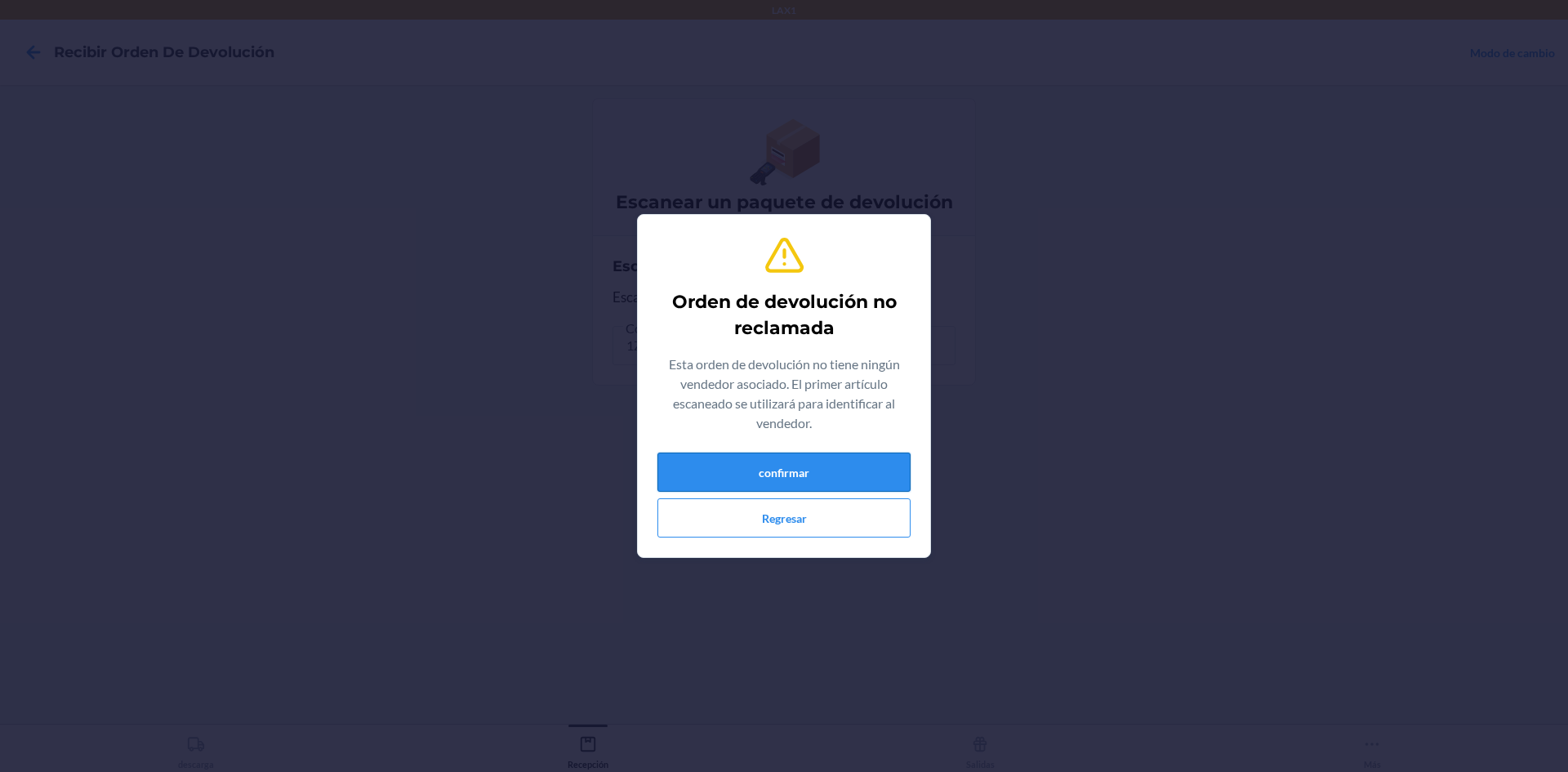
click at [782, 466] on button "confirmar" at bounding box center [783, 472] width 253 height 39
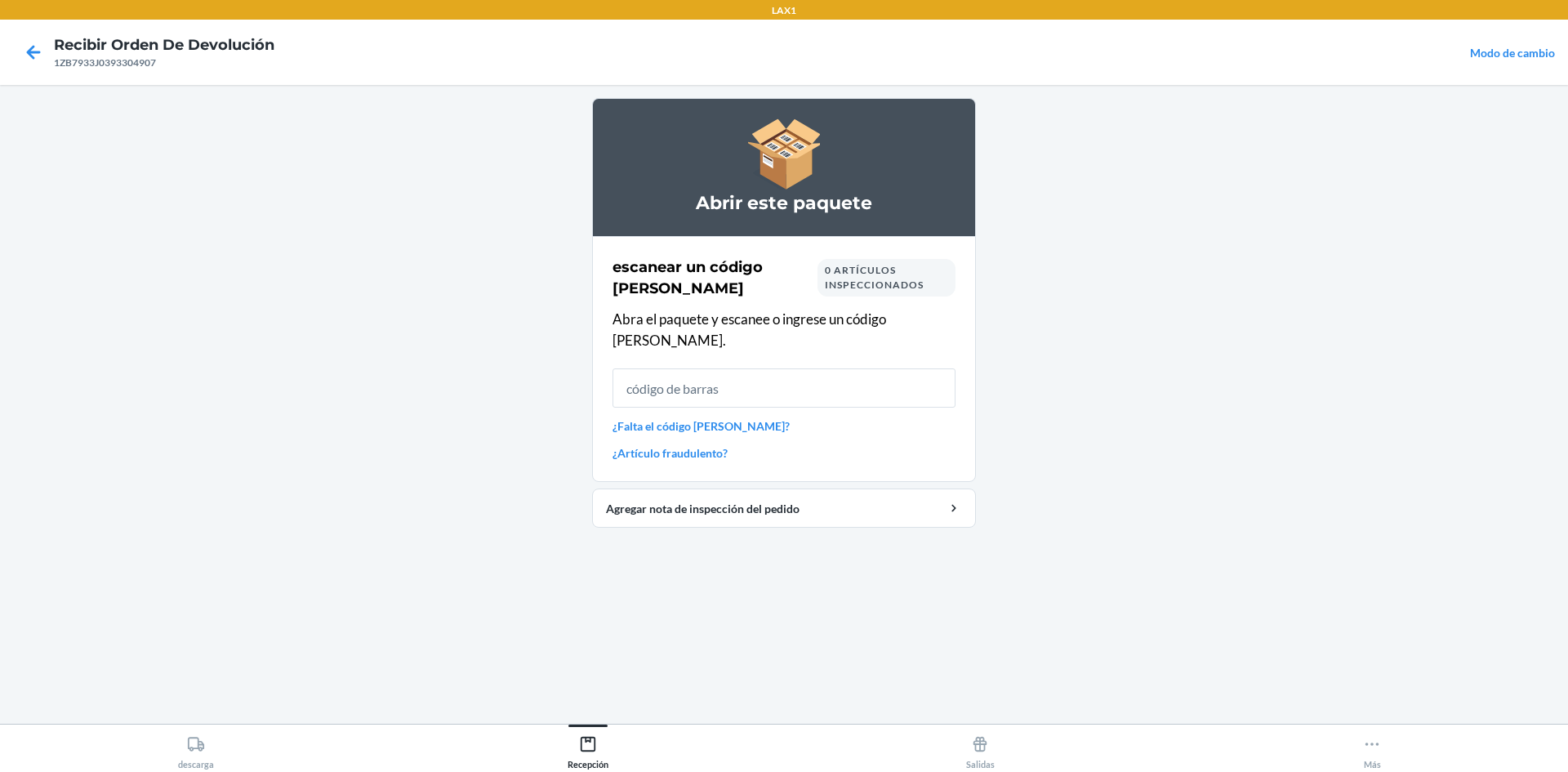
drag, startPoint x: 1110, startPoint y: 2, endPoint x: 994, endPoint y: 323, distance: 341.3
click at [782, 323] on main "Abrir este paquete escanear un código de barras 0 artículos inspeccionados Abra…" at bounding box center [784, 404] width 1568 height 639
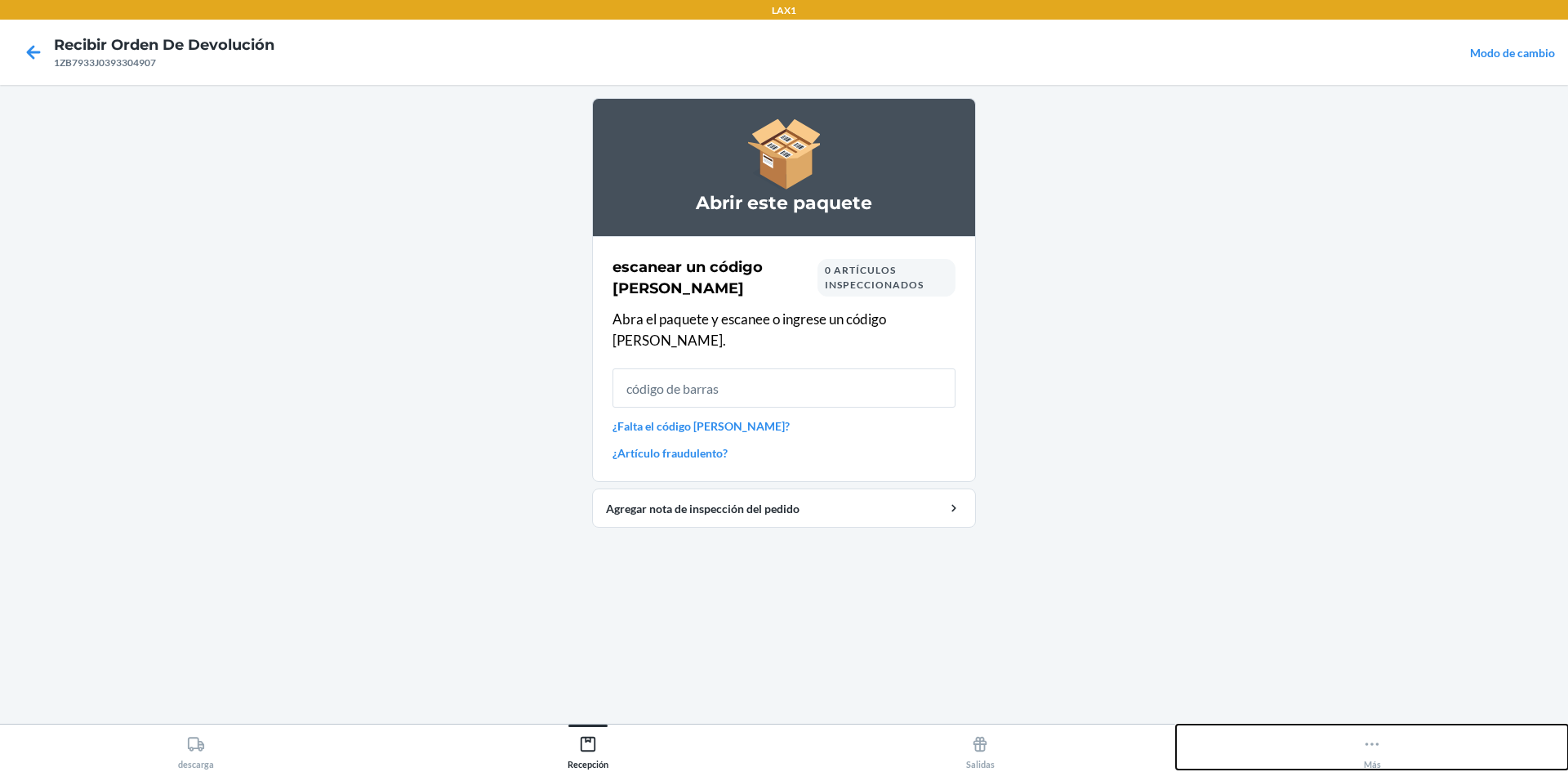
click at [782, 750] on icon at bounding box center [1372, 744] width 18 height 18
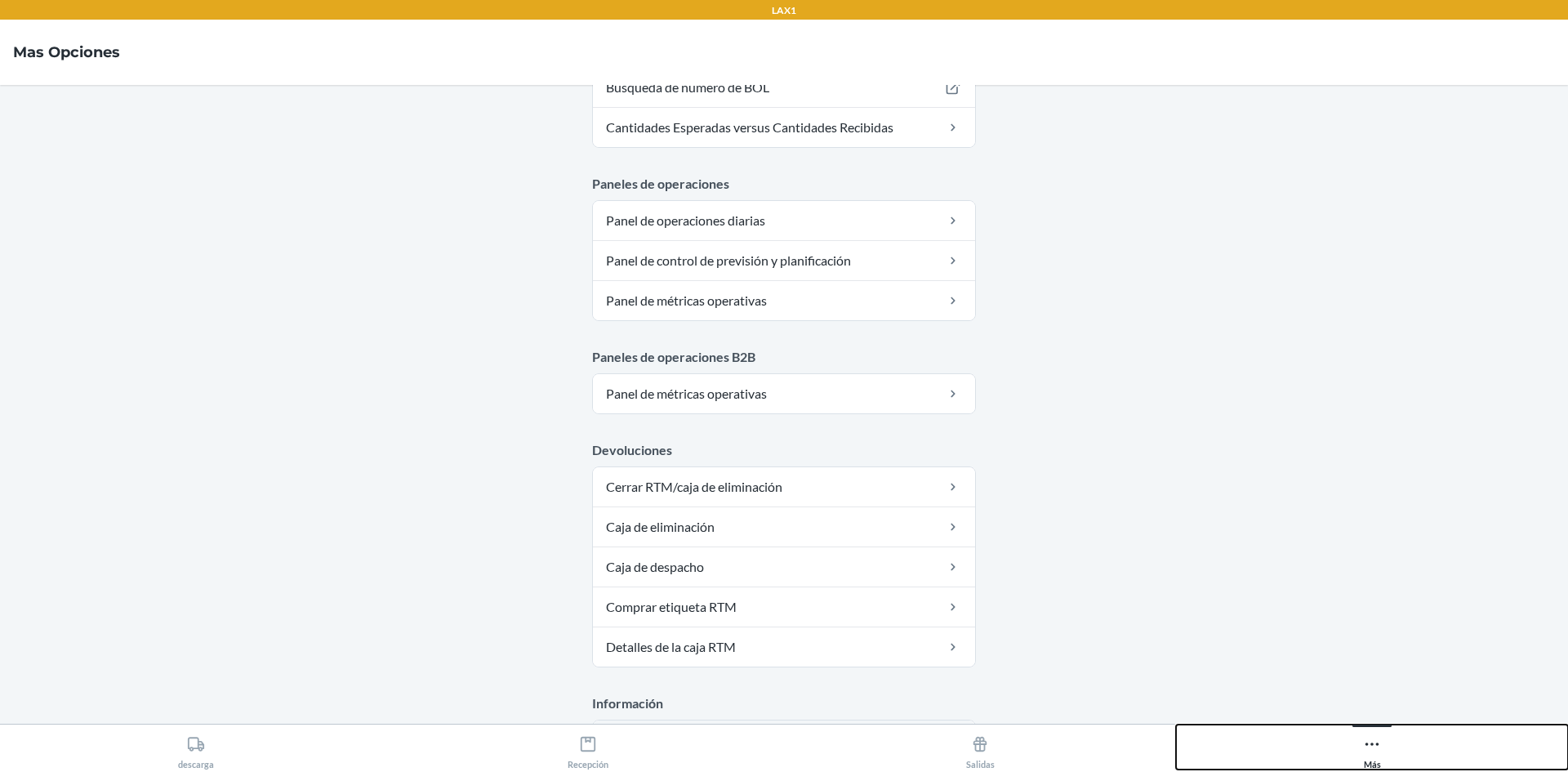
scroll to position [798, 0]
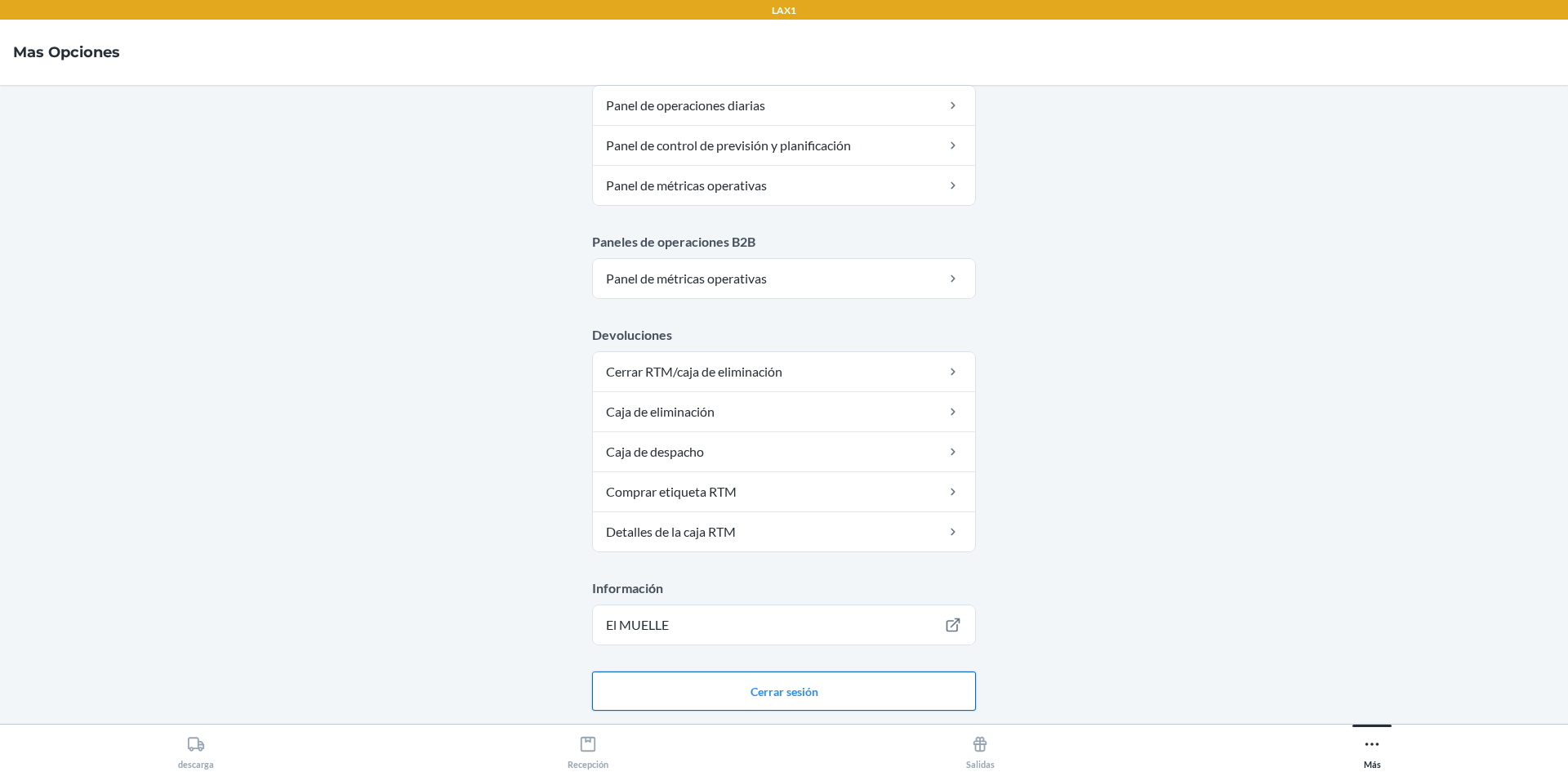
drag, startPoint x: 763, startPoint y: 689, endPoint x: 791, endPoint y: 597, distance: 96.2
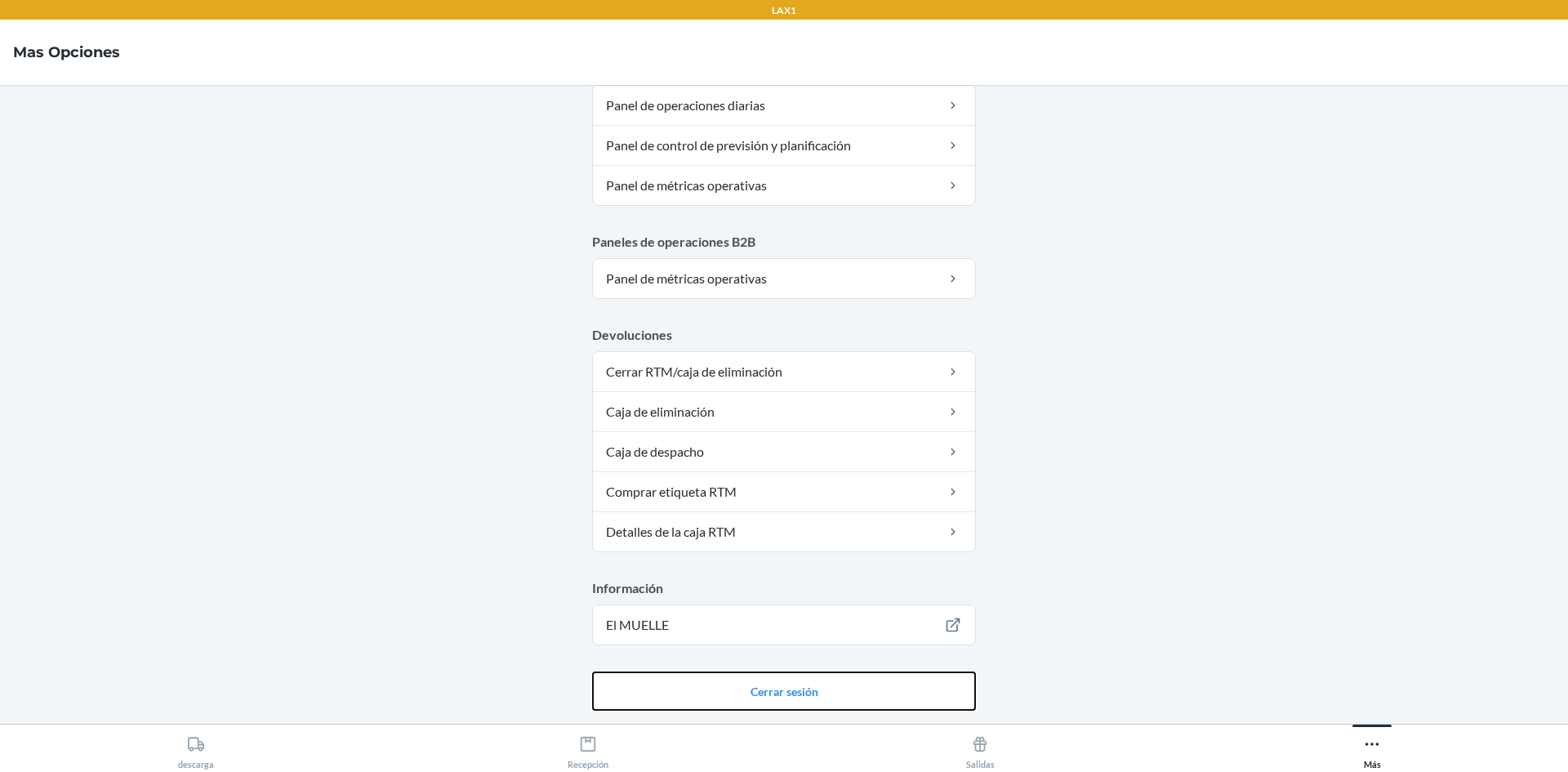
click at [764, 689] on button "Cerrar sesión" at bounding box center [784, 691] width 384 height 39
